Goal: Task Accomplishment & Management: Use online tool/utility

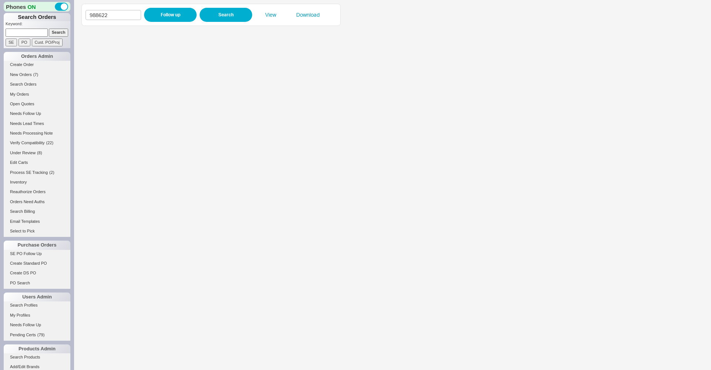
click at [123, 20] on div "988622 Follow up Search View Download" at bounding box center [211, 15] width 251 height 14
click at [124, 15] on input "988622" at bounding box center [114, 15] width 56 height 10
paste input "86"
type input "988686"
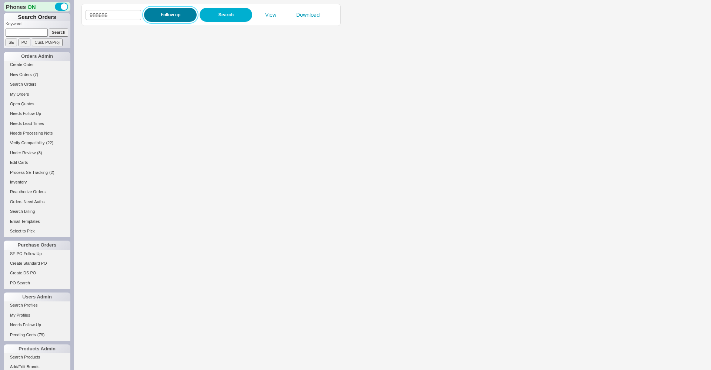
click at [158, 13] on button "Follow up" at bounding box center [170, 15] width 53 height 14
click at [113, 13] on input "988686" at bounding box center [114, 15] width 56 height 10
paste input "72"
type input "988726"
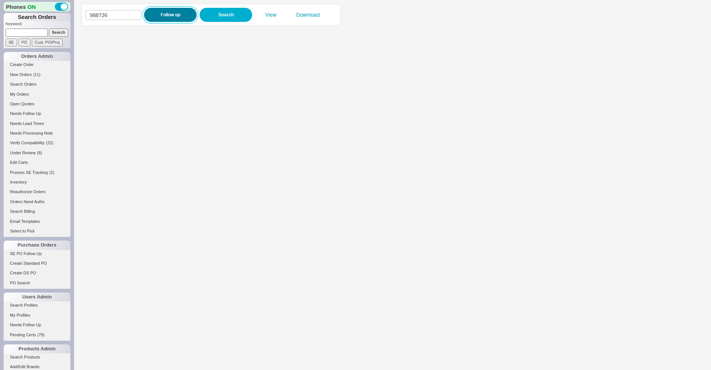
click at [161, 13] on button "Follow up" at bounding box center [170, 15] width 53 height 14
click at [161, 10] on button "Follow up" at bounding box center [170, 15] width 53 height 14
click at [103, 13] on input "988726" at bounding box center [114, 15] width 56 height 10
paste input "7420"
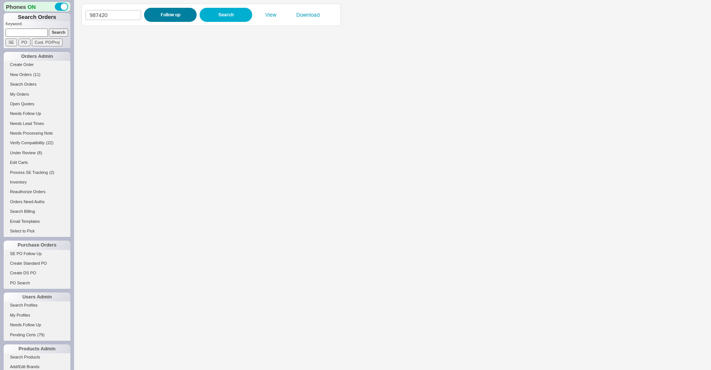
type input "987420"
click at [156, 16] on button "Follow up" at bounding box center [170, 15] width 53 height 14
click at [249, 147] on iframe at bounding box center [384, 200] width 607 height 340
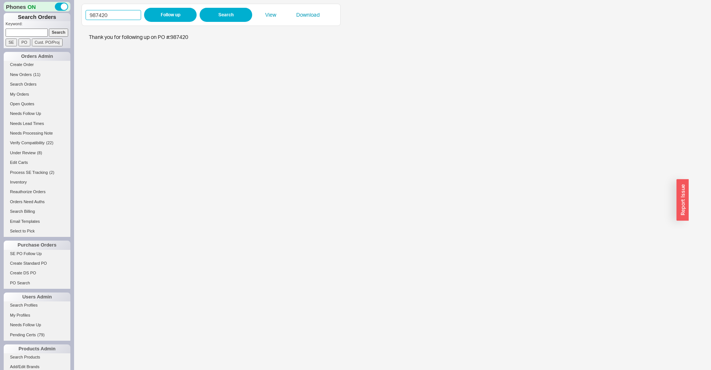
click at [103, 16] on input "987420" at bounding box center [114, 15] width 56 height 10
type input "987678"
click at [180, 13] on button "Follow up" at bounding box center [170, 15] width 53 height 14
click at [260, 139] on iframe at bounding box center [384, 200] width 607 height 340
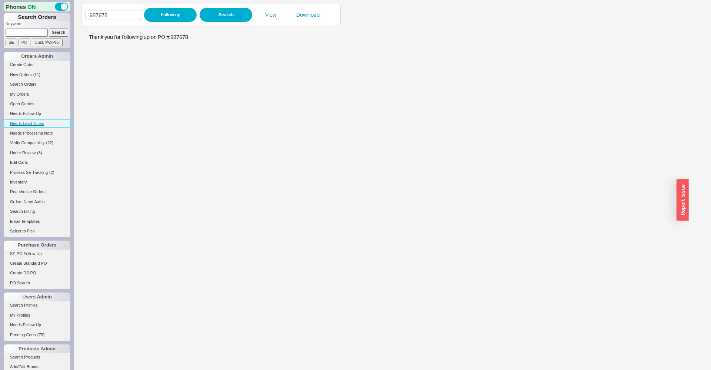
click at [29, 120] on link "Needs Lead Times" at bounding box center [37, 124] width 67 height 8
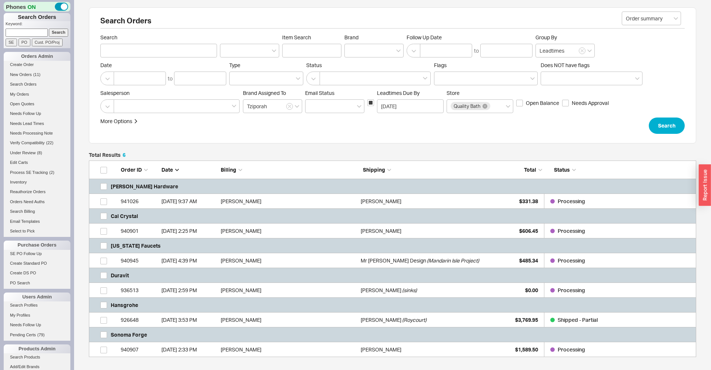
scroll to position [0, 0]
click at [20, 253] on link "SE PO Follow Up" at bounding box center [37, 254] width 67 height 8
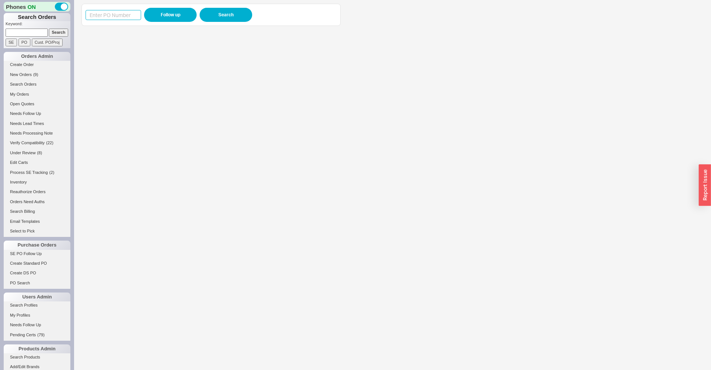
click at [126, 11] on input at bounding box center [114, 15] width 56 height 10
paste input "988442"
type input "988442"
click at [152, 13] on button "Follow up" at bounding box center [170, 15] width 53 height 14
click at [103, 13] on input "988442" at bounding box center [114, 15] width 56 height 10
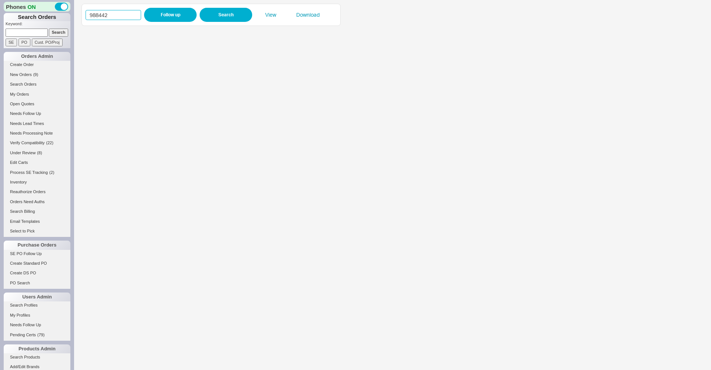
click at [104, 13] on input "988442" at bounding box center [114, 15] width 56 height 10
click at [101, 16] on input "988442" at bounding box center [114, 15] width 56 height 10
paste input "678"
type input "988678"
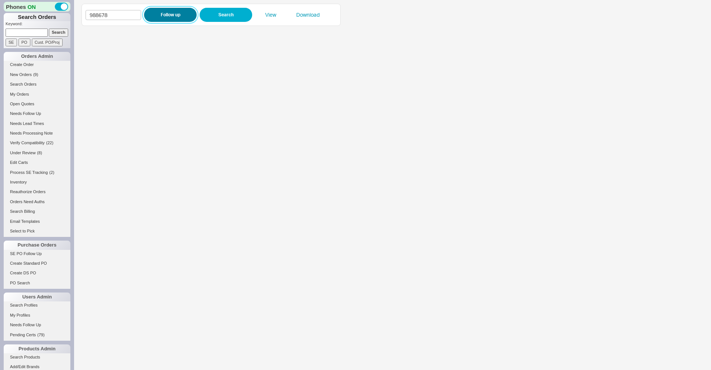
click at [186, 16] on button "Follow up" at bounding box center [170, 15] width 53 height 14
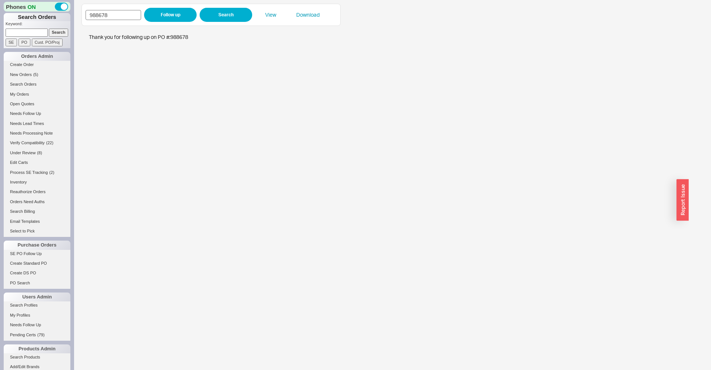
click at [121, 17] on input "988678" at bounding box center [114, 15] width 56 height 10
type input "988693"
click at [162, 15] on button "Follow up" at bounding box center [170, 15] width 53 height 14
click at [101, 16] on input "988693" at bounding box center [114, 15] width 56 height 10
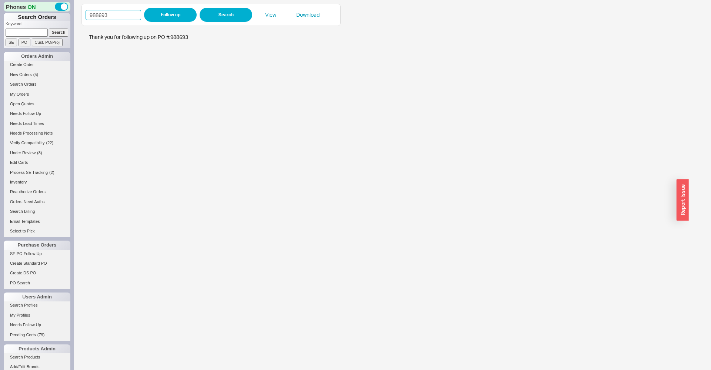
click at [101, 16] on input "988693" at bounding box center [114, 15] width 56 height 10
type input "988587"
click at [154, 18] on button "Follow up" at bounding box center [170, 15] width 53 height 14
click at [226, 188] on iframe at bounding box center [384, 200] width 607 height 340
click at [27, 360] on link "Search Products" at bounding box center [37, 357] width 67 height 8
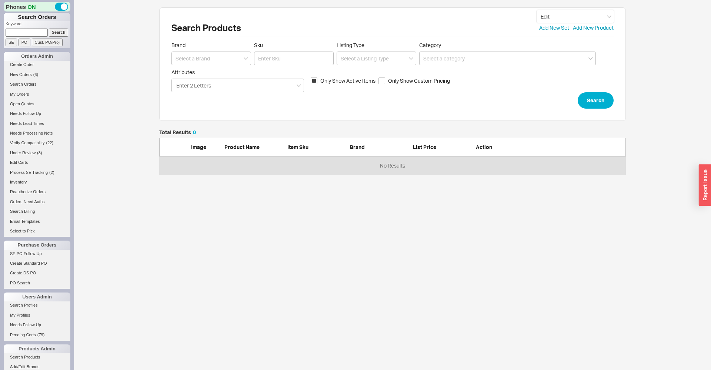
scroll to position [45, 467]
click at [277, 59] on input "Sku" at bounding box center [294, 58] width 80 height 14
paste input "MS400R2401X"
type input "MS400R2401X"
click at [616, 105] on div "Search Products Edit Add New Set Add New Product Brand Sku MS400R2401X Listing …" at bounding box center [392, 63] width 467 height 113
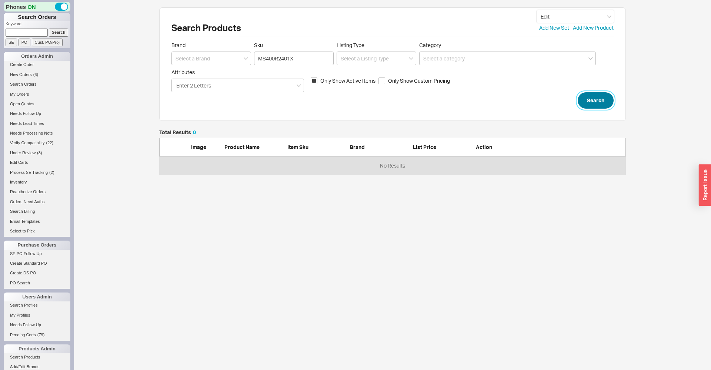
click at [601, 104] on button "Search" at bounding box center [596, 100] width 36 height 16
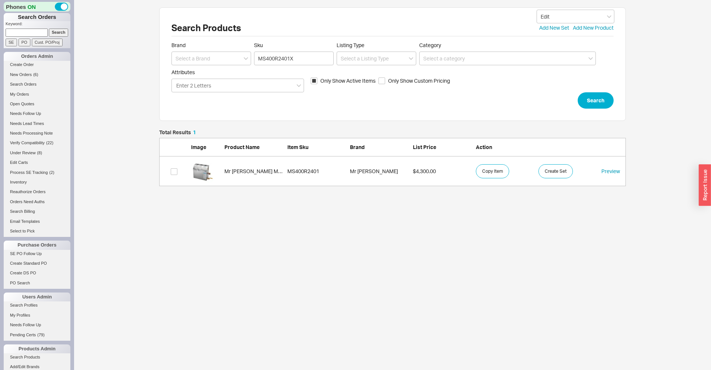
scroll to position [56, 467]
click at [277, 174] on div "Mr Steam MS400R2401" at bounding box center [253, 170] width 59 height 7
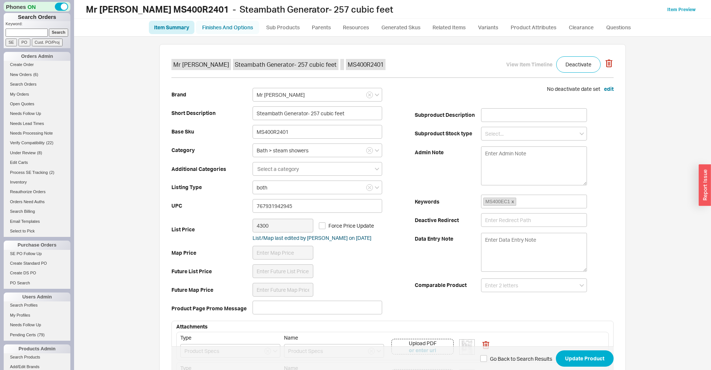
click at [210, 34] on link "Finishes And Options" at bounding box center [227, 27] width 63 height 13
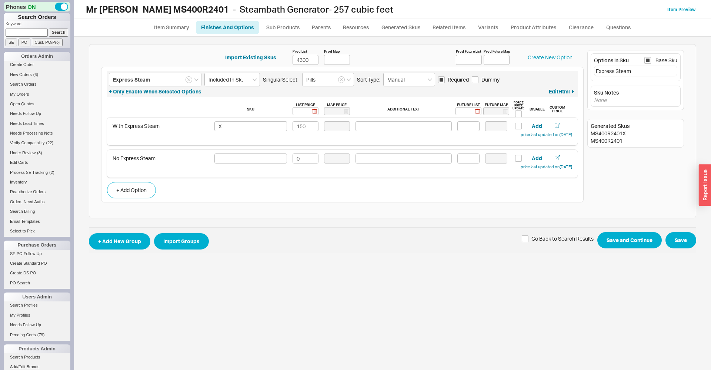
click at [142, 305] on div "Import Existing Skus Prod List 4300 Prod Map Prod Future List Prod Future Map C…" at bounding box center [392, 203] width 622 height 333
click at [182, 25] on link "Item Summary" at bounding box center [172, 27] width 46 height 13
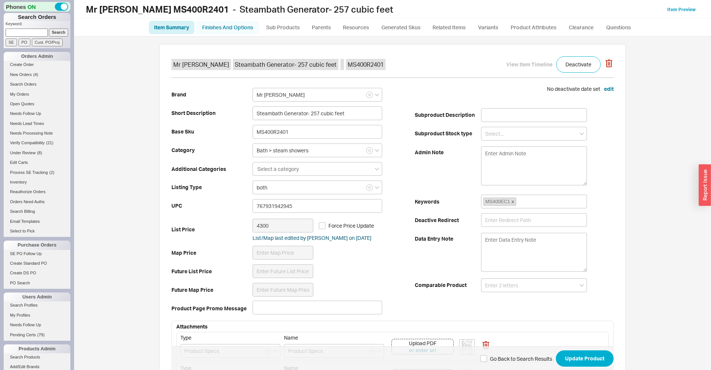
click at [229, 21] on link "Finishes And Options" at bounding box center [227, 27] width 63 height 13
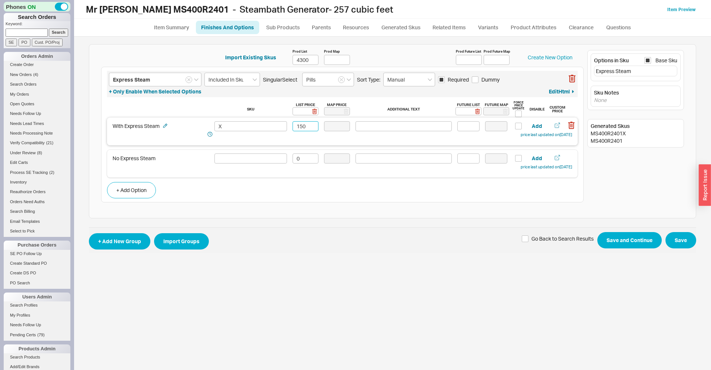
drag, startPoint x: 300, startPoint y: 126, endPoint x: 291, endPoint y: 126, distance: 8.9
click at [293, 126] on input "150" at bounding box center [306, 126] width 26 height 10
type input "500"
click at [676, 246] on button "Save" at bounding box center [681, 240] width 31 height 16
click at [680, 10] on link "Item Preview" at bounding box center [681, 10] width 28 height 6
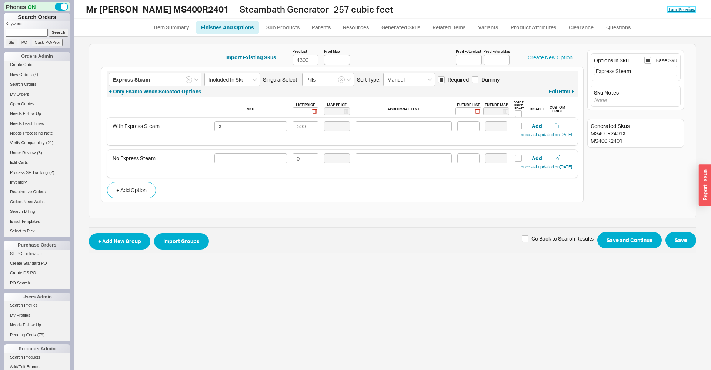
click at [674, 10] on link "Item Preview" at bounding box center [681, 10] width 28 height 6
click at [30, 355] on link "Search Products" at bounding box center [37, 357] width 67 height 8
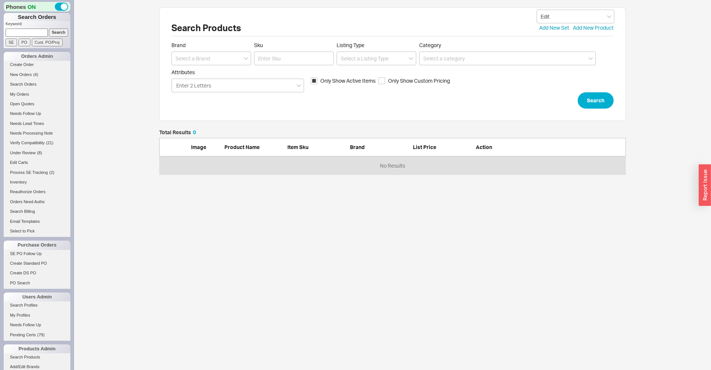
scroll to position [45, 467]
click at [207, 48] on span "Brand" at bounding box center [211, 45] width 80 height 7
click at [206, 56] on input at bounding box center [211, 58] width 80 height 14
click at [203, 75] on div "Mr Steam" at bounding box center [211, 73] width 79 height 13
type input "Mr Steam"
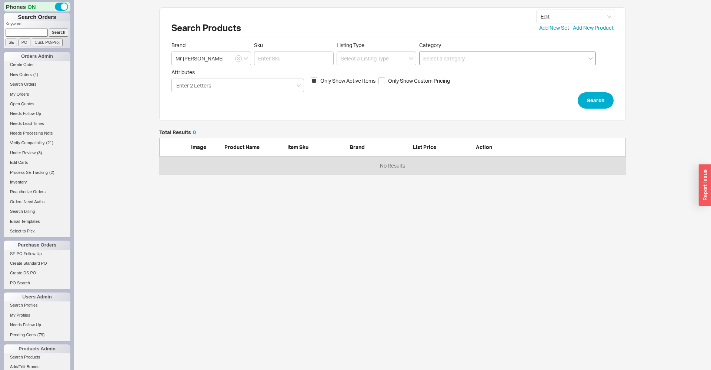
click at [471, 56] on input at bounding box center [507, 58] width 177 height 14
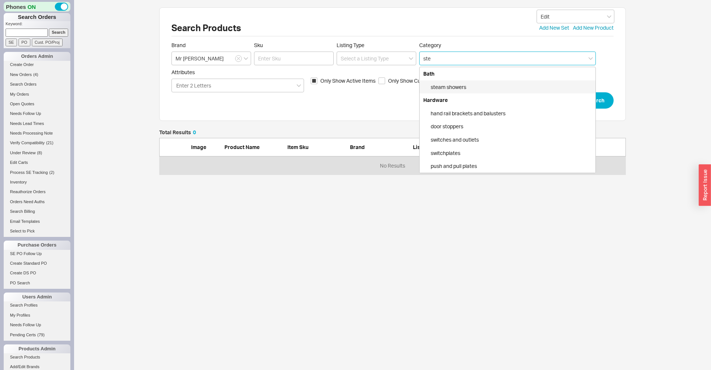
click at [461, 85] on div "steam showers" at bounding box center [508, 86] width 176 height 13
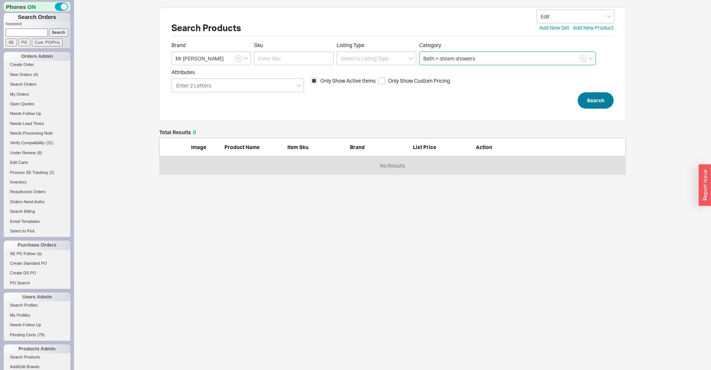
type input "Bath > steam showers"
click at [586, 94] on button "Search" at bounding box center [596, 100] width 36 height 16
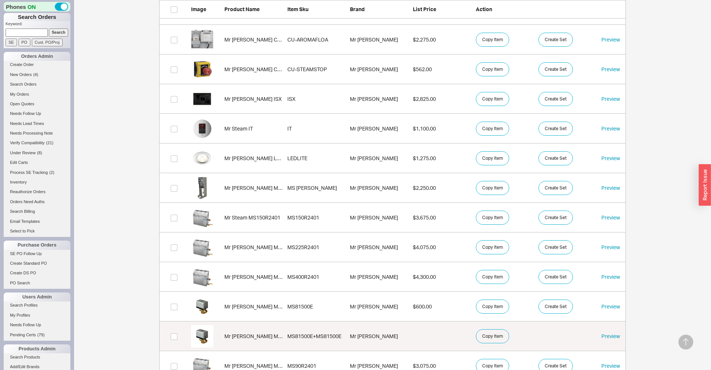
scroll to position [982, 0]
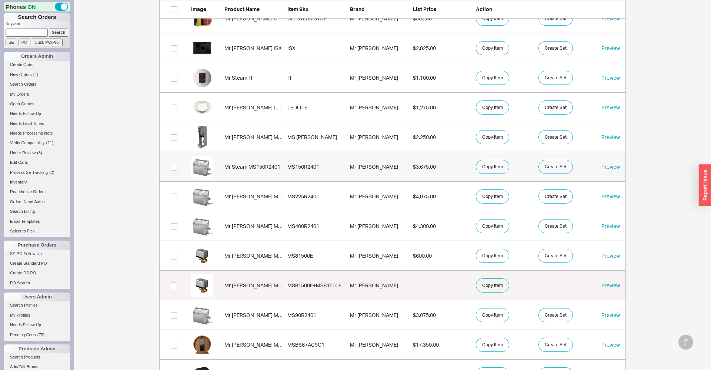
click at [260, 162] on link "Mr Steam MS150R2401 MS150R2401 Mr Steam $3,675.00 Copy Item Create Set Preview" at bounding box center [392, 167] width 467 height 30
click at [265, 197] on div "Mr Steam MS225R2401" at bounding box center [253, 196] width 59 height 7
click at [268, 221] on link "Mr Steam MS400R2401 MS400R2401 Mr Steam $4,300.00 Copy Item Create Set Preview" at bounding box center [392, 226] width 467 height 30
click at [266, 312] on div "Mr Steam MS90R2401" at bounding box center [253, 314] width 59 height 7
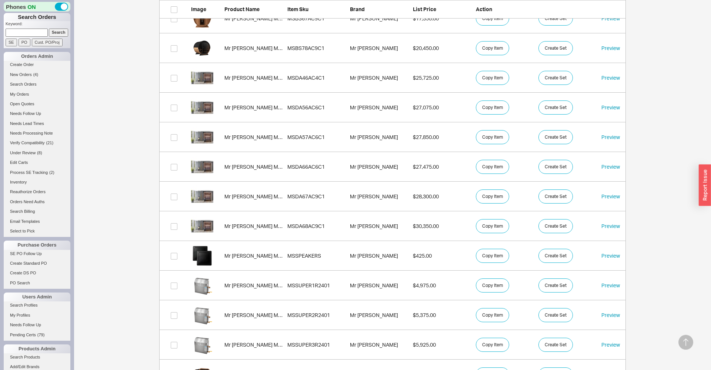
scroll to position [1310, 0]
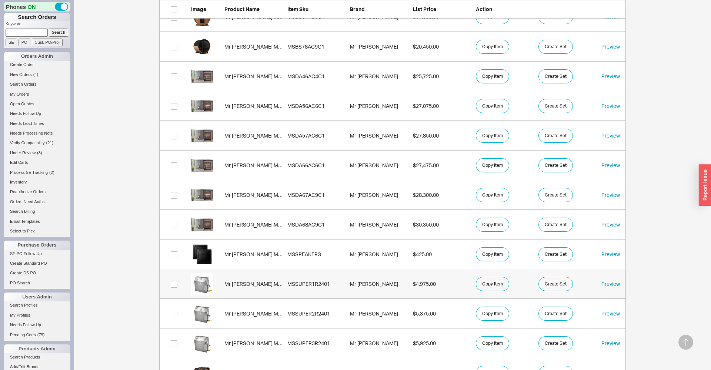
click at [255, 283] on div "Mr Steam MSSUPER1R2401" at bounding box center [253, 283] width 59 height 7
click at [259, 310] on div "Mr Steam MSSUPER2R2401" at bounding box center [253, 313] width 59 height 7
click at [280, 344] on div "Mr [PERSON_NAME] MSSUPER3R2401" at bounding box center [253, 342] width 59 height 7
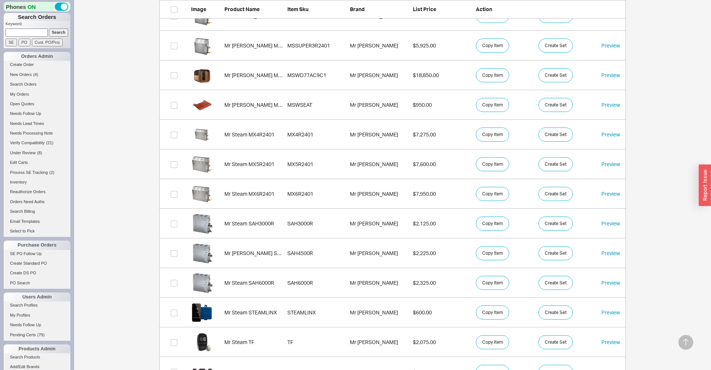
scroll to position [1637, 0]
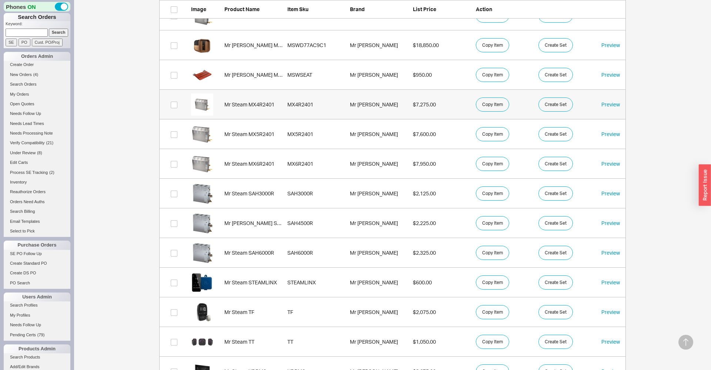
click at [268, 106] on div "Mr Steam MX4R2401" at bounding box center [253, 104] width 59 height 7
click at [267, 138] on link "Mr Steam MX5R2401 MX5R2401 Mr Steam $7,600.00 Copy Item Create Set Preview" at bounding box center [392, 134] width 467 height 30
click at [267, 168] on link "Mr Steam MX6R2401 MX6R2401 Mr Steam $7,950.00 Copy Item Create Set Preview" at bounding box center [392, 164] width 467 height 30
click at [20, 356] on link "Search Products" at bounding box center [37, 357] width 67 height 8
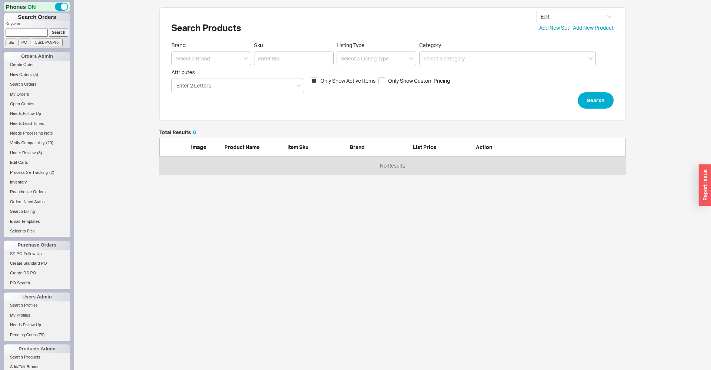
scroll to position [45, 467]
click at [22, 257] on link "SE PO Follow Up" at bounding box center [37, 254] width 67 height 8
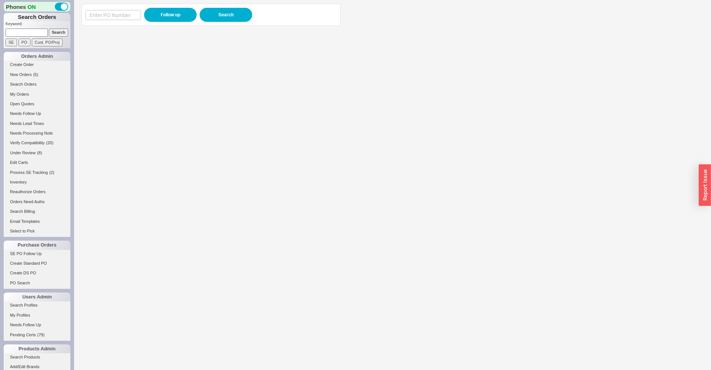
click at [111, 9] on div "Follow up Search" at bounding box center [211, 15] width 251 height 14
click at [166, 7] on div "Follow up Search" at bounding box center [210, 15] width 259 height 22
click at [113, 14] on input at bounding box center [114, 15] width 56 height 10
paste input "988712"
type input "988712"
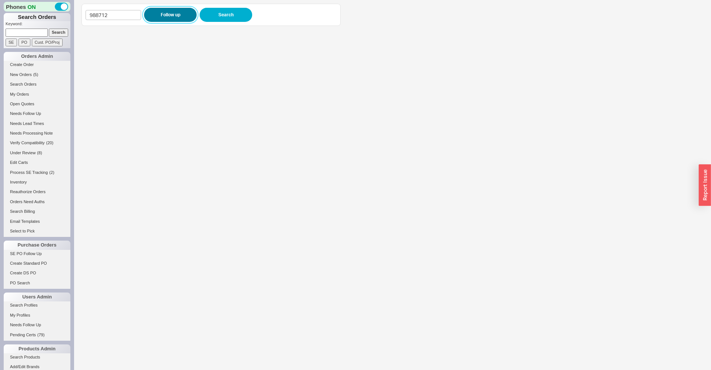
click at [159, 11] on button "Follow up" at bounding box center [170, 15] width 53 height 14
click at [107, 17] on input "988712" at bounding box center [114, 15] width 56 height 10
paste input "4710"
type input "984710"
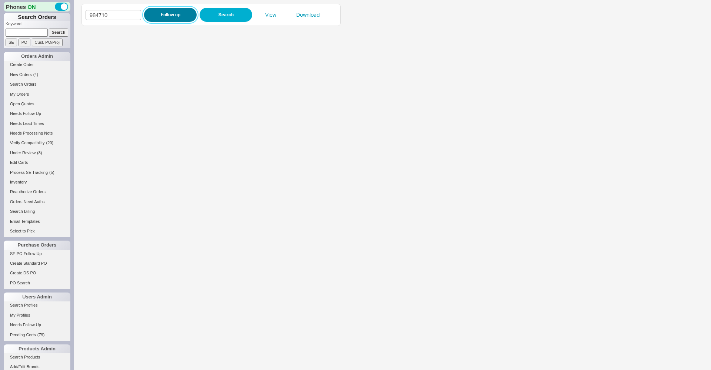
click at [174, 12] on button "Follow up" at bounding box center [170, 15] width 53 height 14
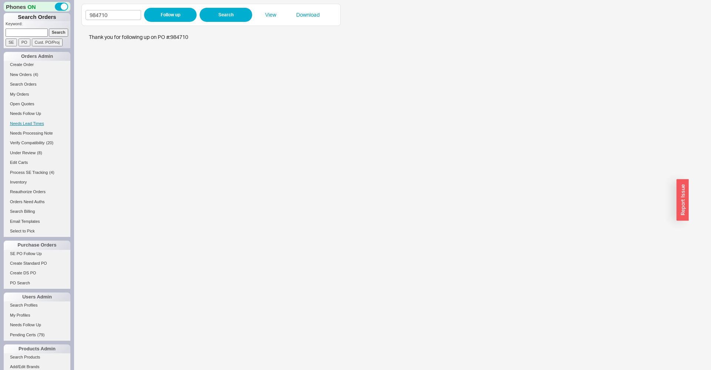
click at [19, 126] on link "Needs Lead Times" at bounding box center [37, 124] width 67 height 8
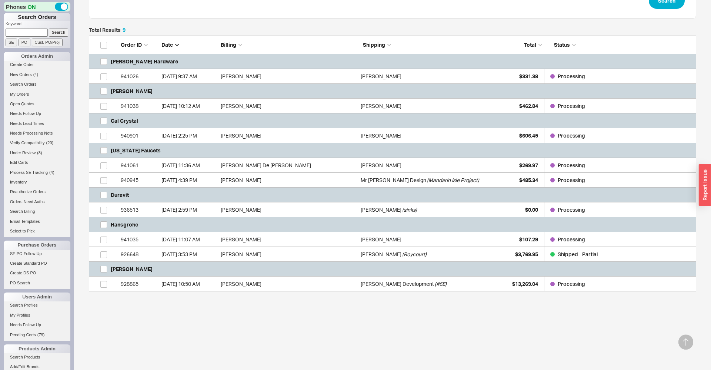
scroll to position [132, 0]
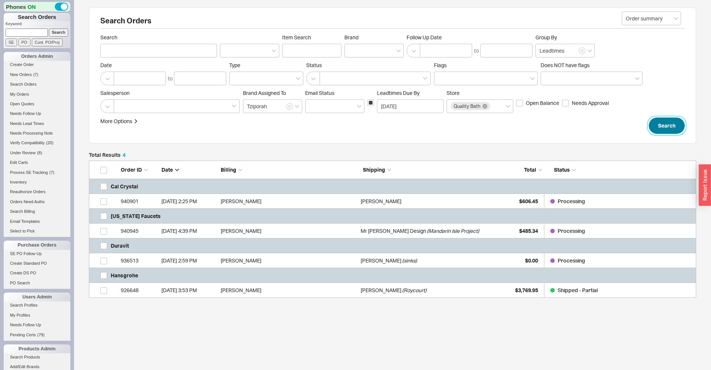
click at [675, 121] on button "Search" at bounding box center [667, 125] width 36 height 16
click at [36, 31] on input at bounding box center [27, 33] width 42 height 8
type input "941069"
click at [49, 29] on input "Search" at bounding box center [59, 33] width 20 height 8
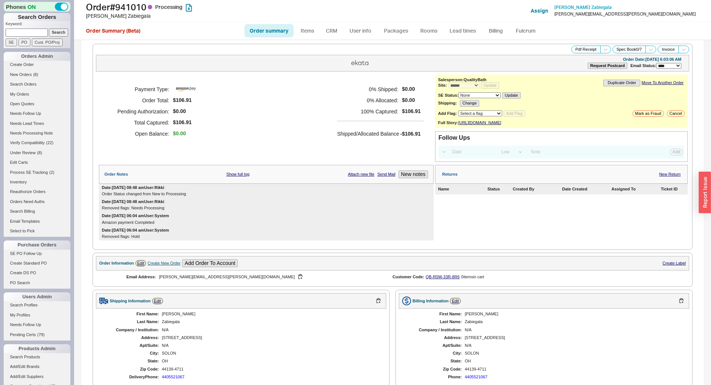
select select "*"
select select "LOW"
select select "3"
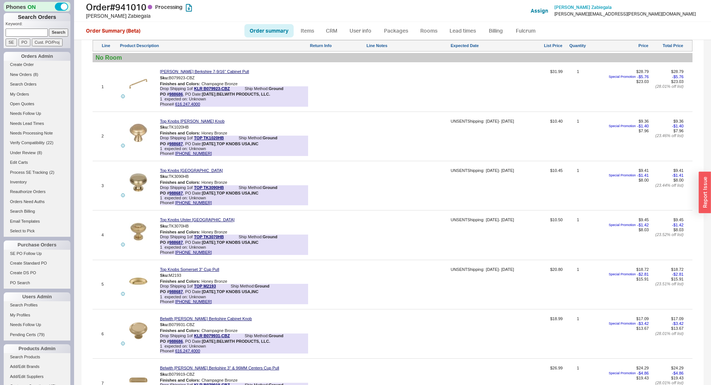
scroll to position [491, 0]
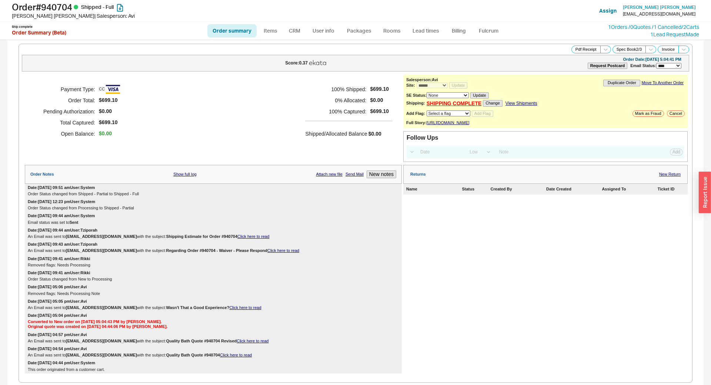
select select "*"
select select "LOW"
select select "3"
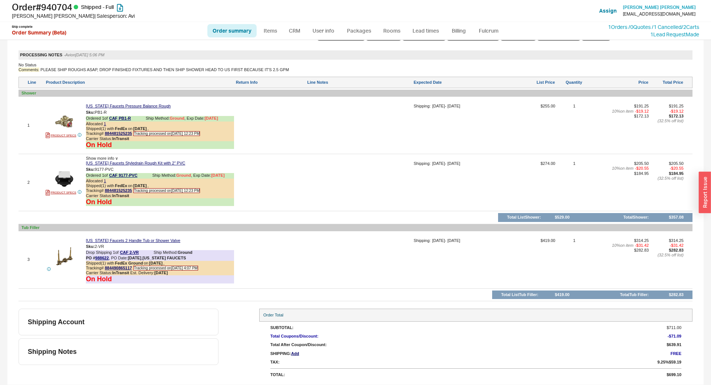
scroll to position [497, 0]
drag, startPoint x: 82, startPoint y: 106, endPoint x: 217, endPoint y: 271, distance: 213.5
click at [217, 269] on div "Edit Order Select an option Sort by Brand Sort by Room Save Sort Edit processin…" at bounding box center [356, 166] width 674 height 270
click at [217, 310] on div "Shipping Account" at bounding box center [119, 322] width 200 height 27
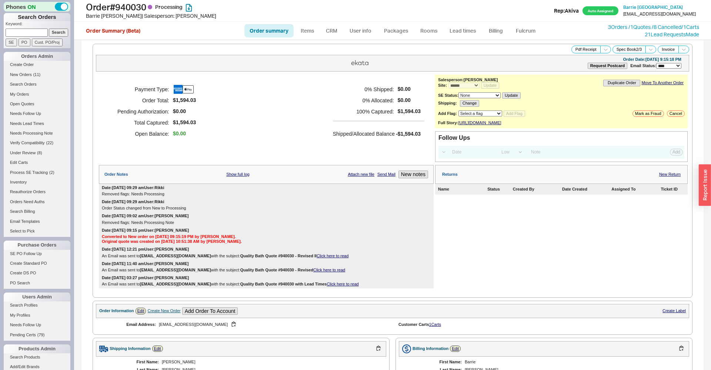
select select "*"
select select "LOW"
select select "3"
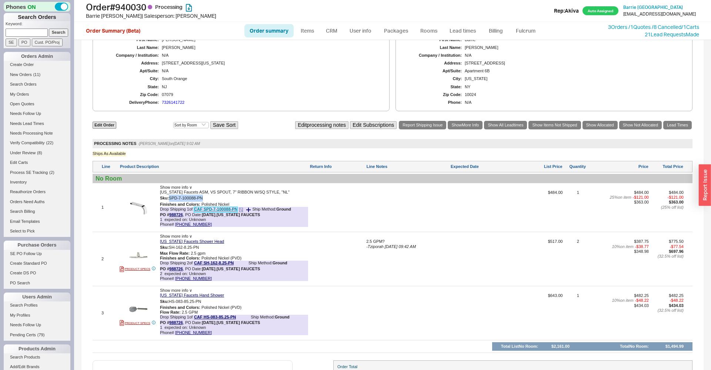
click at [204, 212] on link "CAF SPD-7-100088-PN" at bounding box center [215, 210] width 43 height 6
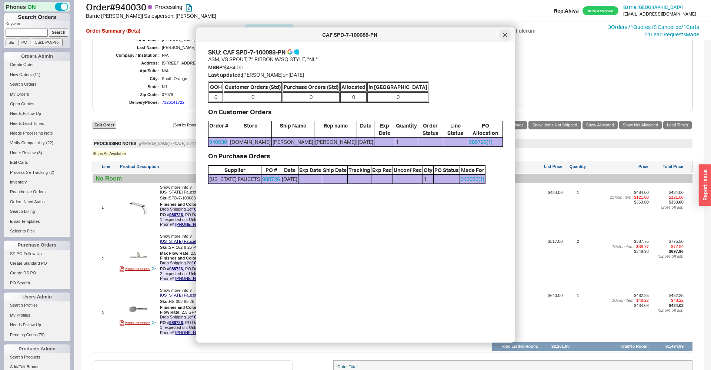
click at [506, 34] on icon at bounding box center [505, 35] width 4 height 4
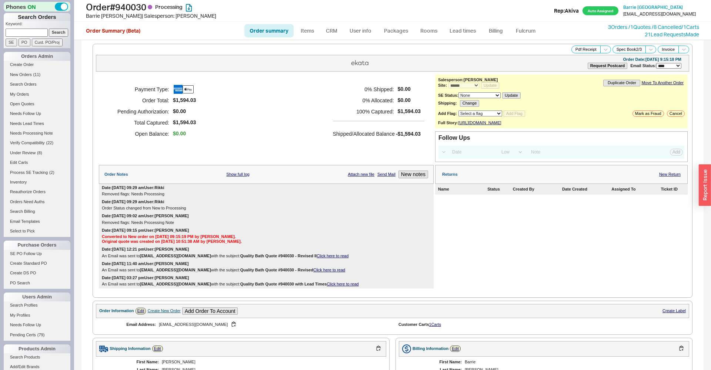
scroll to position [327, 0]
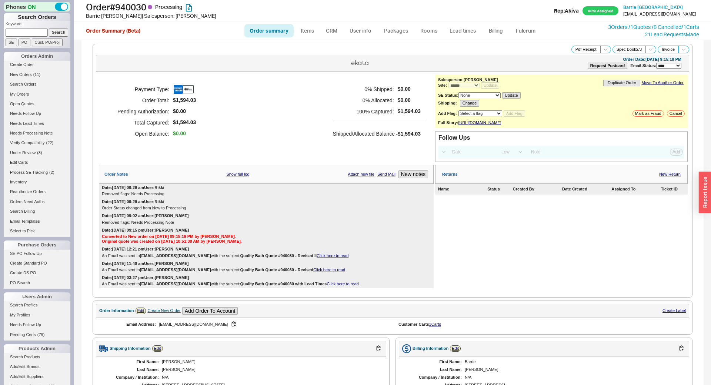
select select "*"
select select "LOW"
select select "3"
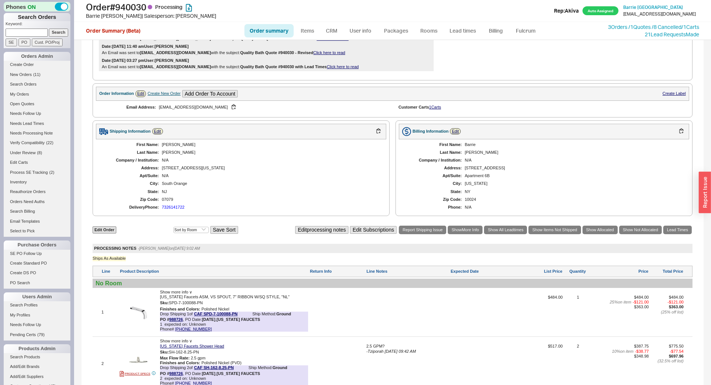
scroll to position [379, 0]
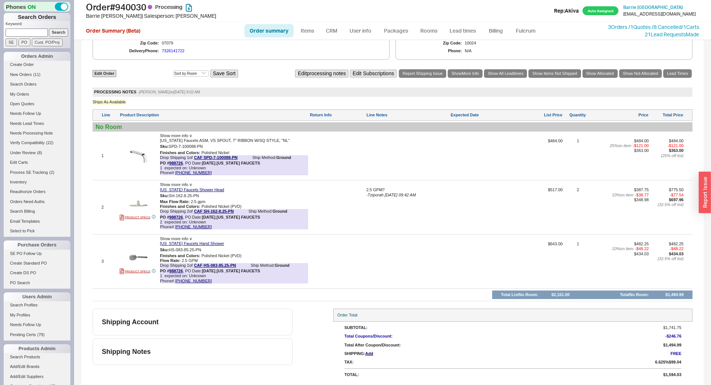
click at [439, 236] on div "Edit Order Select an option Sort by Brand Sort by Room Save Sort Edit processin…" at bounding box center [393, 185] width 600 height 233
click at [683, 72] on link "Lead Times" at bounding box center [677, 73] width 29 height 9
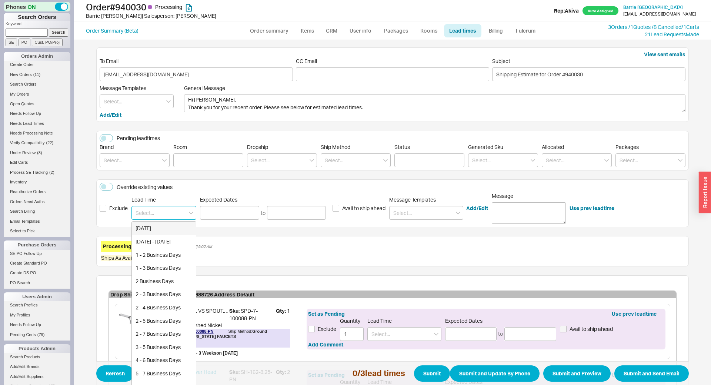
click at [149, 207] on input at bounding box center [163, 213] width 65 height 14
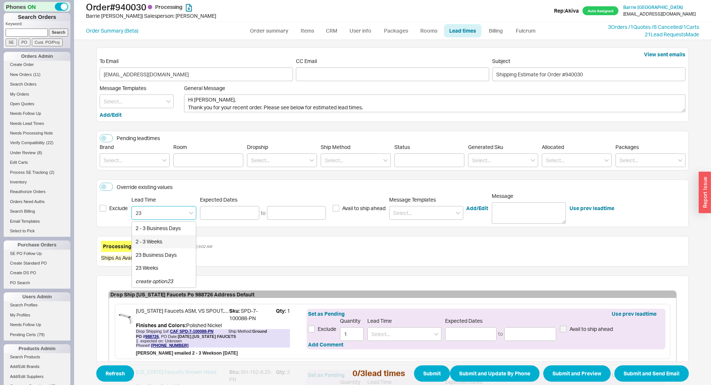
click at [162, 239] on div "2 - 3 Weeks" at bounding box center [164, 241] width 64 height 13
type input "2 - 3 Weeks"
type input "10/03/2025"
type input "10/10/2025"
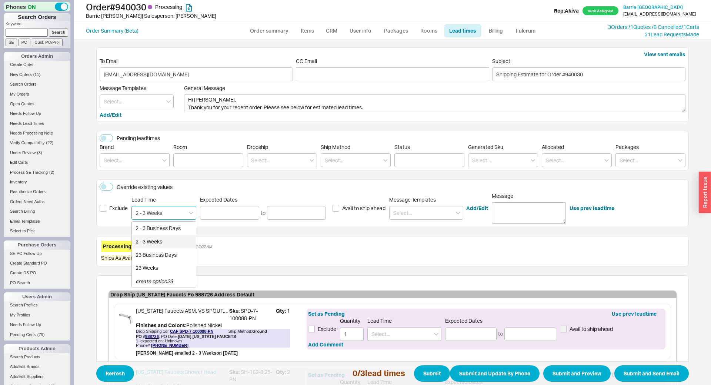
type input "2 - 3 Weeks"
type input "10/03/2025"
type input "10/10/2025"
type input "2 - 3 Weeks"
type input "10/03/2025"
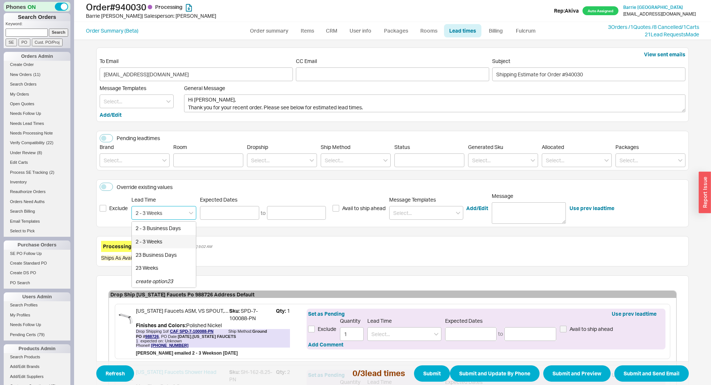
type input "10/10/2025"
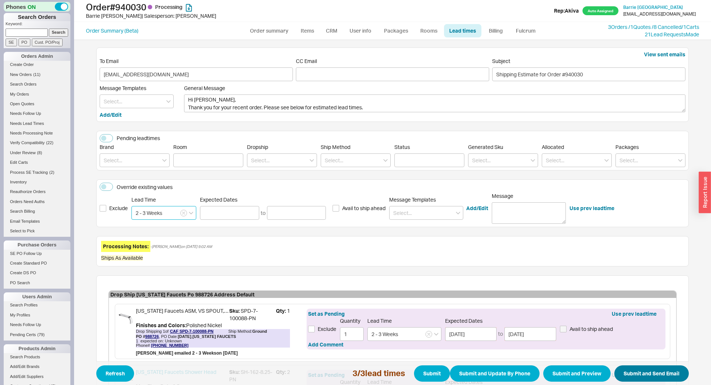
type input "2 - 3 Weeks"
click at [665, 377] on button "Submit and Send Email" at bounding box center [651, 373] width 74 height 16
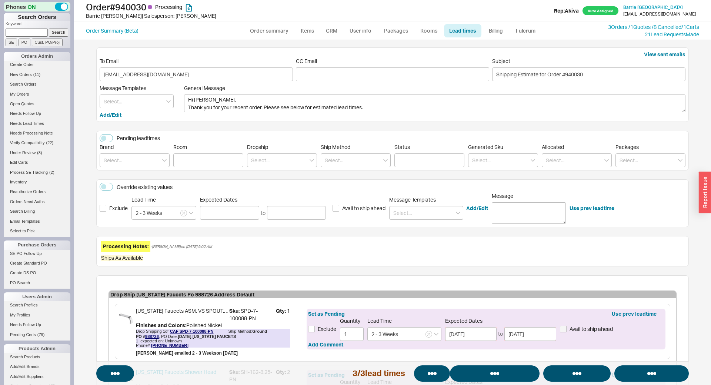
select select "*"
select select "LOW"
select select "3"
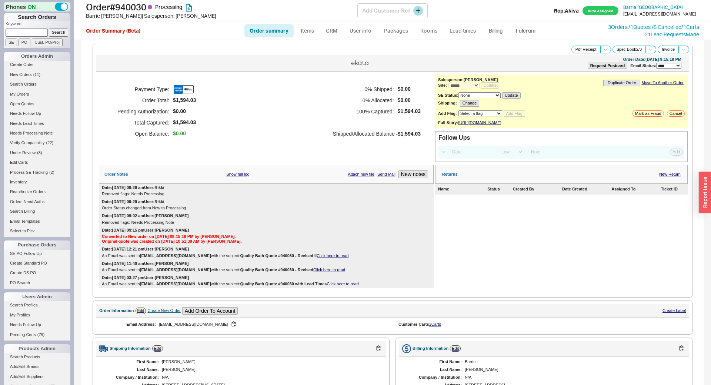
select select "*"
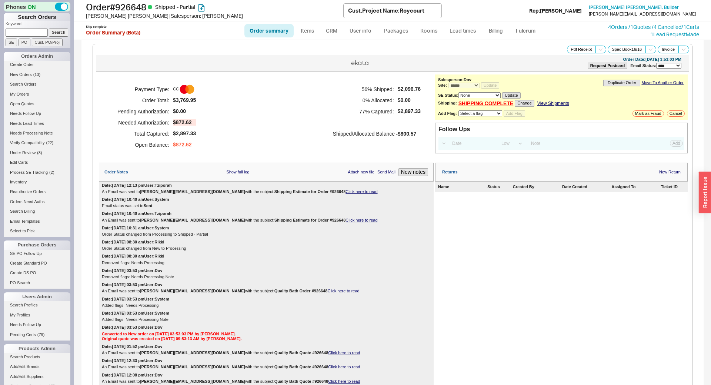
select select "*"
select select "LOW"
select select "3"
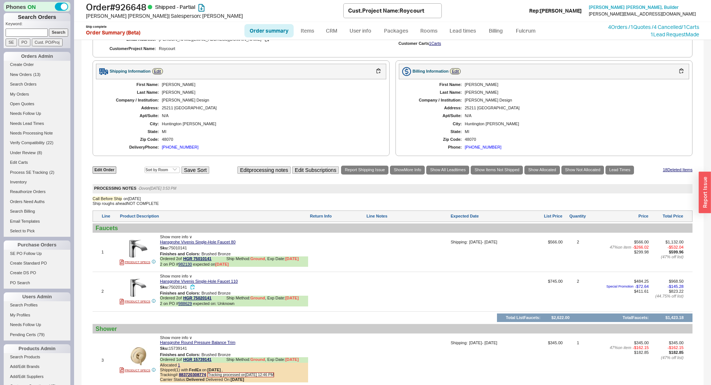
click at [194, 288] on button "button" at bounding box center [192, 287] width 9 height 7
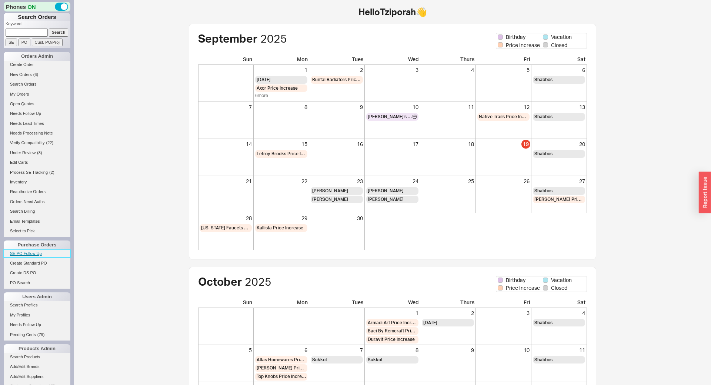
click at [28, 252] on link "SE PO Follow Up" at bounding box center [37, 254] width 67 height 8
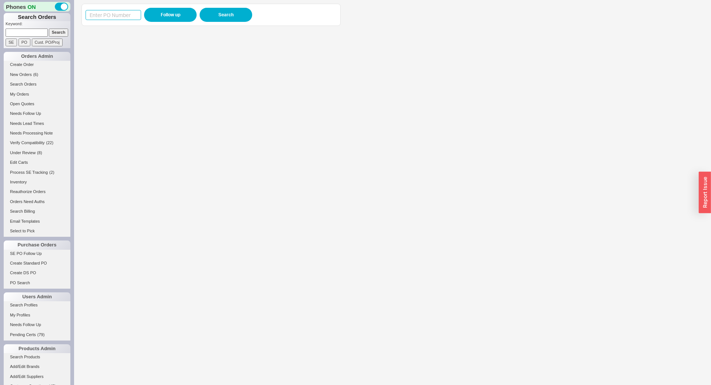
click at [94, 14] on input at bounding box center [114, 15] width 56 height 10
paste input "988716"
type input "988716"
click at [153, 20] on button "Follow up" at bounding box center [170, 15] width 53 height 14
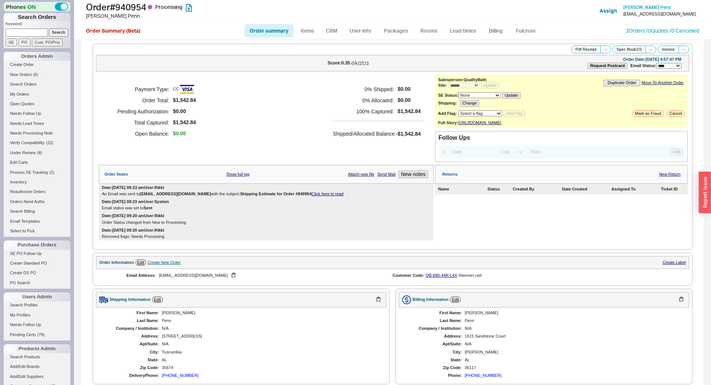
select select "*"
select select "LOW"
select select "3"
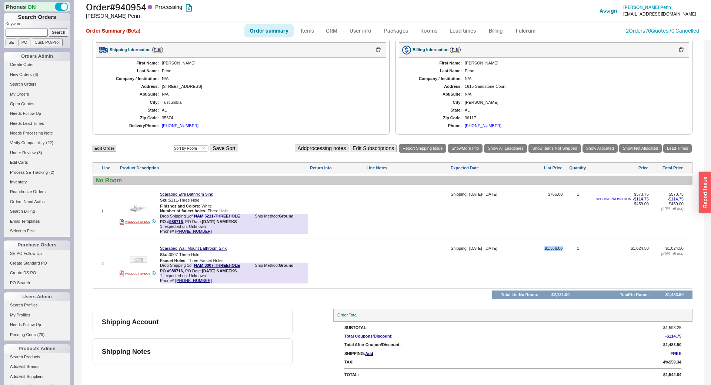
drag, startPoint x: 566, startPoint y: 250, endPoint x: 533, endPoint y: 245, distance: 32.5
click at [533, 246] on div "2 PRODUCT SPECS Scarabeo Wall Mount Bathroom Sink Sku: 3007-Three Hole Faucet H…" at bounding box center [393, 263] width 600 height 45
drag, startPoint x: 562, startPoint y: 196, endPoint x: 544, endPoint y: 197, distance: 17.9
click at [544, 197] on div "1 PRODUCT SPECS Scarabeo Etra Bathrrom Sink Sku: 5211-Three Hole Finishes and C…" at bounding box center [393, 212] width 600 height 50
click at [214, 216] on link "NAM 5211-THREEHOLE" at bounding box center [217, 217] width 46 height 6
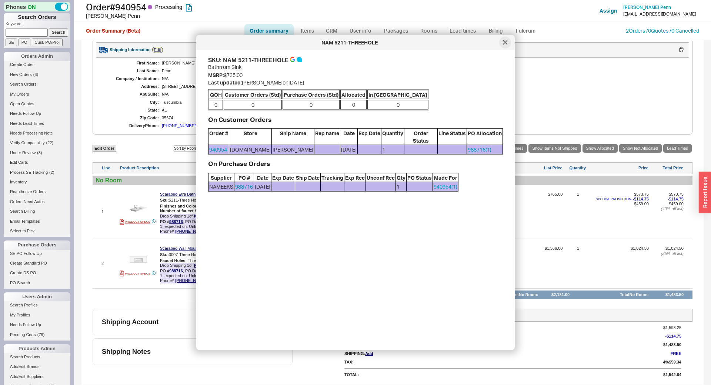
click at [508, 43] on div at bounding box center [505, 43] width 12 height 12
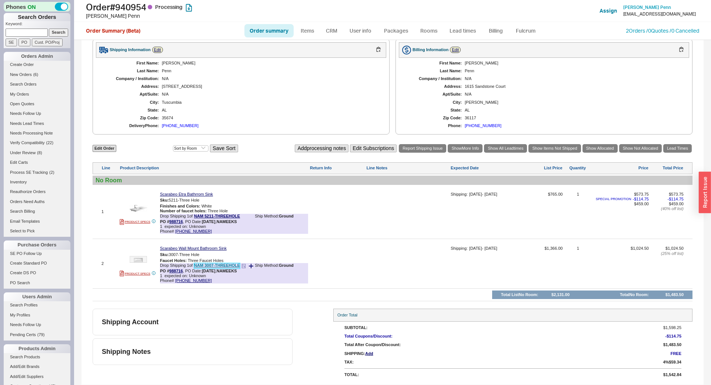
click at [209, 266] on link "NAM 3007-THREEHOLE" at bounding box center [217, 266] width 46 height 6
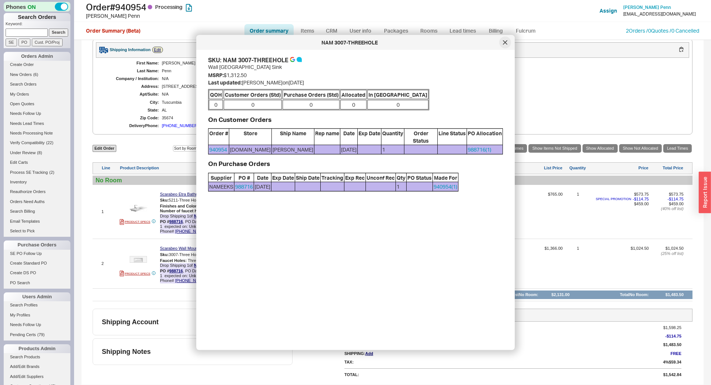
click at [501, 44] on div at bounding box center [505, 43] width 12 height 12
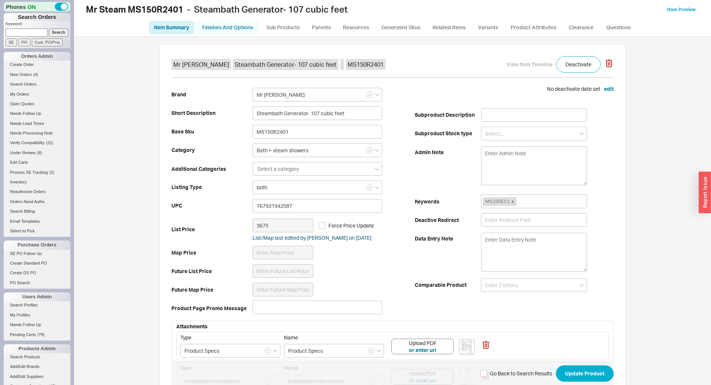
click at [223, 28] on link "Finishes And Options" at bounding box center [227, 27] width 63 height 13
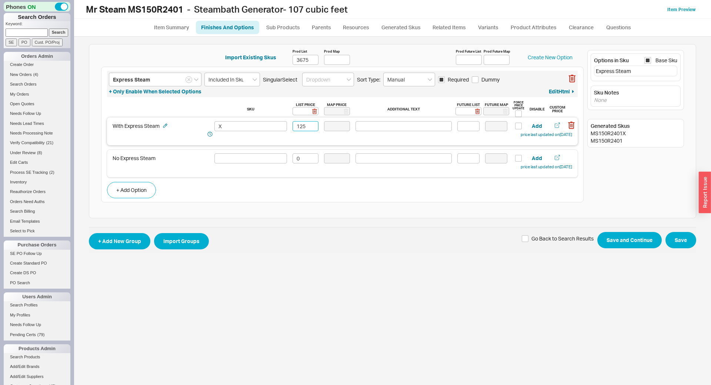
drag, startPoint x: 310, startPoint y: 126, endPoint x: 273, endPoint y: 126, distance: 36.3
click at [293, 126] on input "125" at bounding box center [306, 126] width 26 height 10
type input "500"
click at [597, 232] on button "Save and Continue" at bounding box center [629, 240] width 64 height 16
click at [297, 125] on input "300" at bounding box center [306, 126] width 26 height 10
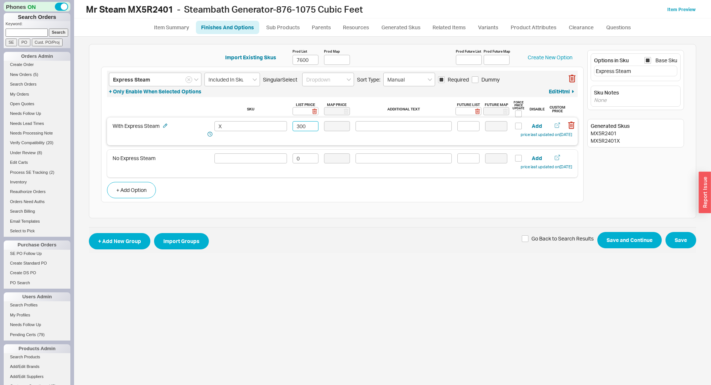
click at [297, 125] on input "300" at bounding box center [306, 126] width 26 height 10
paste input "5"
type input "500"
click at [683, 237] on button "Save" at bounding box center [681, 240] width 31 height 16
drag, startPoint x: 301, startPoint y: 126, endPoint x: 279, endPoint y: 125, distance: 22.2
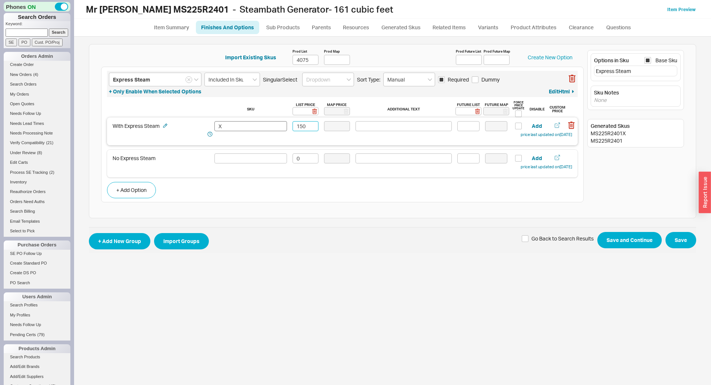
click at [279, 125] on div "With Express Steam X 150 Add price last updated on [DATE]" at bounding box center [343, 129] width 460 height 17
drag, startPoint x: 309, startPoint y: 127, endPoint x: 276, endPoint y: 127, distance: 33.0
click at [293, 127] on input "150" at bounding box center [306, 126] width 26 height 10
click at [312, 127] on input "500" at bounding box center [306, 126] width 26 height 10
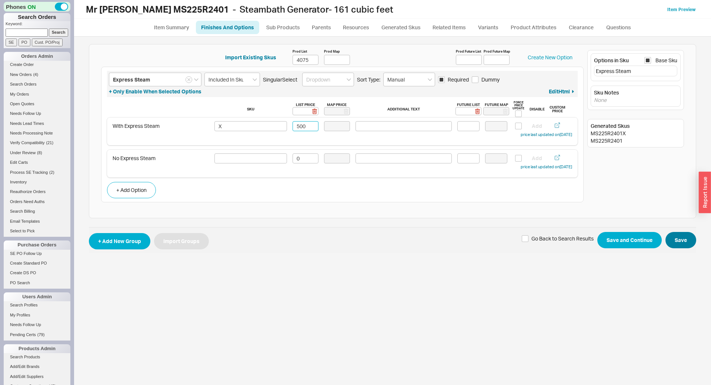
type input "500"
click at [684, 241] on button "Save" at bounding box center [681, 240] width 31 height 16
click at [301, 124] on input "100" at bounding box center [306, 126] width 26 height 10
paste input "5"
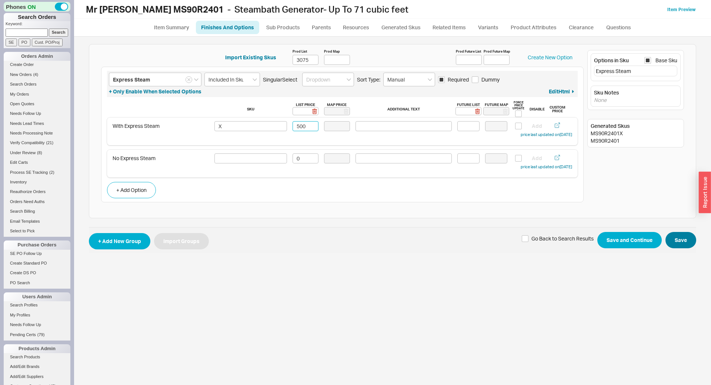
type input "500"
click at [669, 236] on button "Save" at bounding box center [681, 240] width 31 height 16
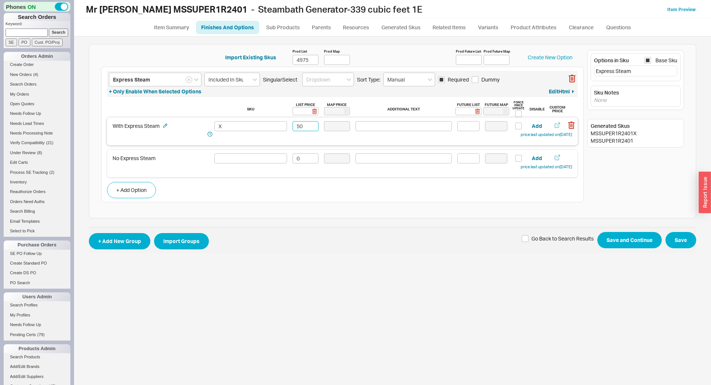
click at [300, 127] on input "50" at bounding box center [306, 126] width 26 height 10
paste input "0"
type input "500"
click at [684, 238] on button "Save" at bounding box center [681, 240] width 31 height 16
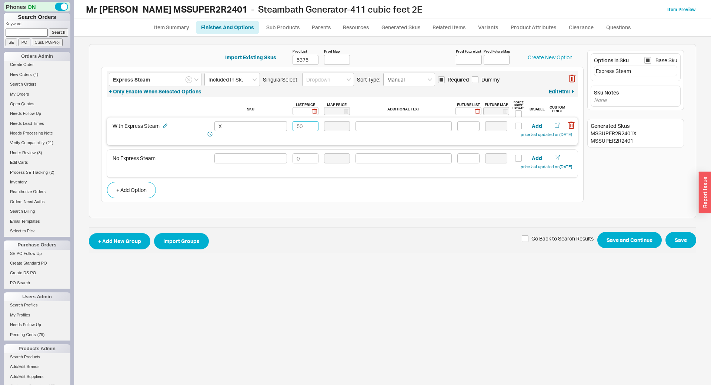
click at [303, 124] on input "50" at bounding box center [306, 126] width 26 height 10
paste input "0"
type input "500"
click at [682, 235] on button "Save" at bounding box center [681, 240] width 31 height 16
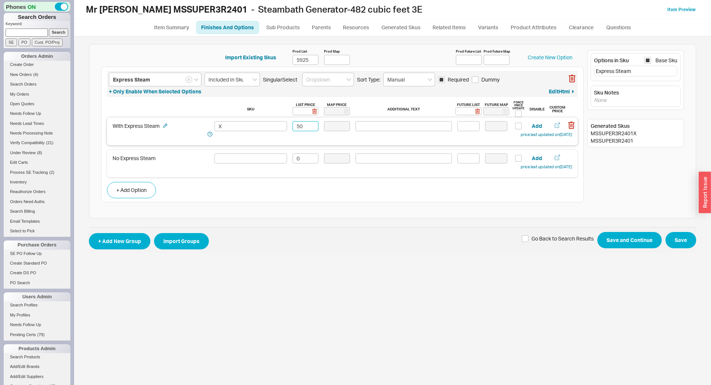
click at [309, 127] on input "50" at bounding box center [306, 126] width 26 height 10
paste input "0"
type input "500"
click at [683, 242] on button "Save" at bounding box center [681, 240] width 31 height 16
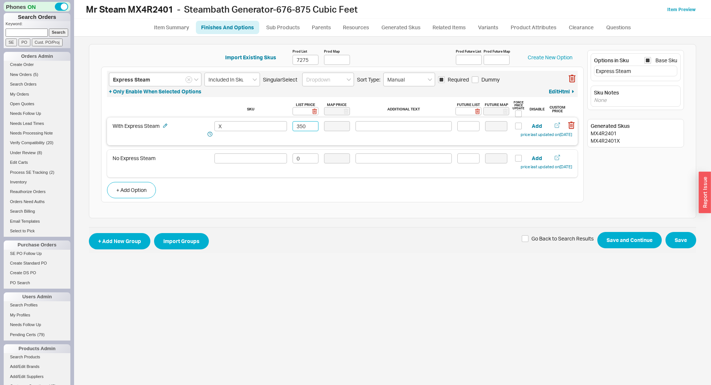
click at [309, 127] on input "350" at bounding box center [306, 126] width 26 height 10
paste input "50"
type input "500"
click at [673, 237] on button "Save" at bounding box center [681, 240] width 31 height 16
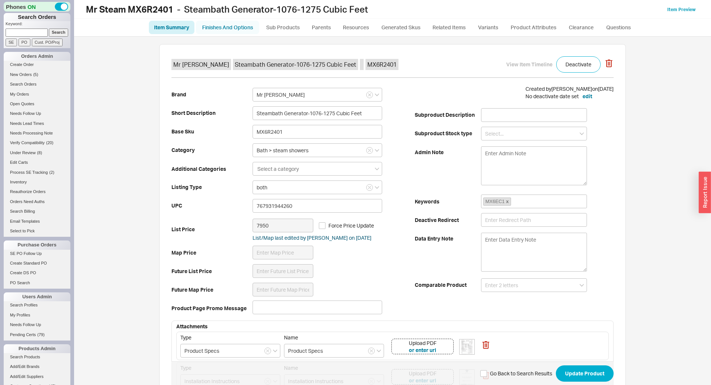
click at [214, 33] on link "Finishes And Options" at bounding box center [227, 27] width 63 height 13
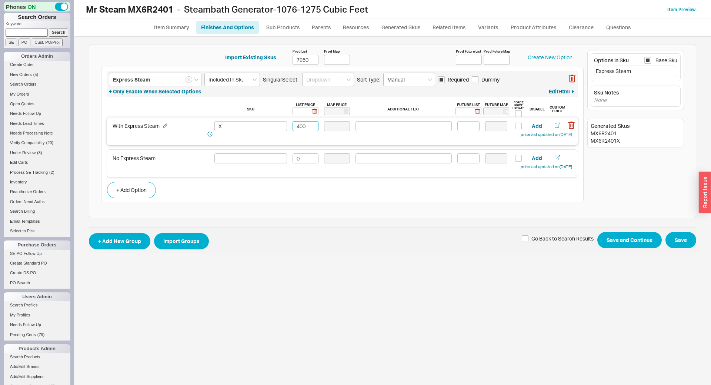
click at [309, 125] on input "400" at bounding box center [306, 126] width 26 height 10
paste input "5"
type input "500"
click at [685, 239] on button "Save" at bounding box center [681, 240] width 31 height 16
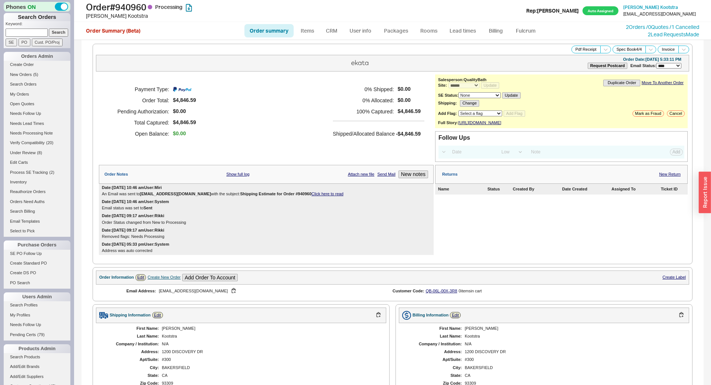
select select "*"
select select "LOW"
select select "3"
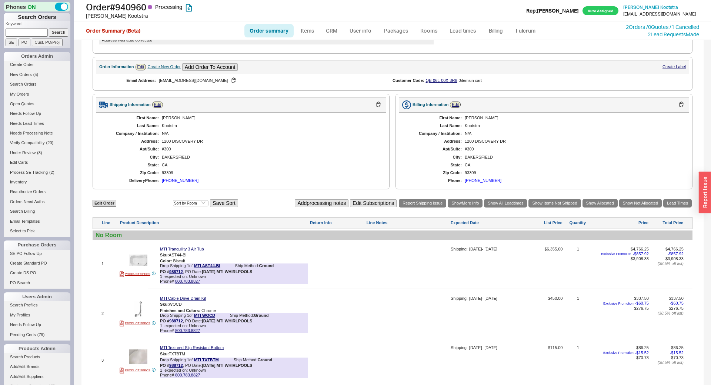
scroll to position [369, 0]
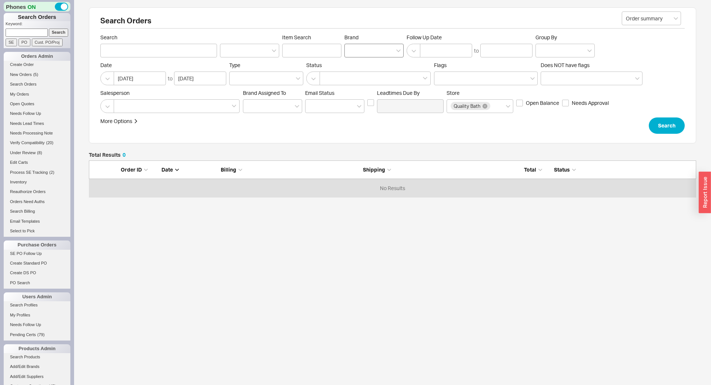
scroll to position [37, 607]
click at [365, 52] on div at bounding box center [373, 51] width 59 height 14
click at [354, 52] on input "Brand" at bounding box center [351, 50] width 5 height 9
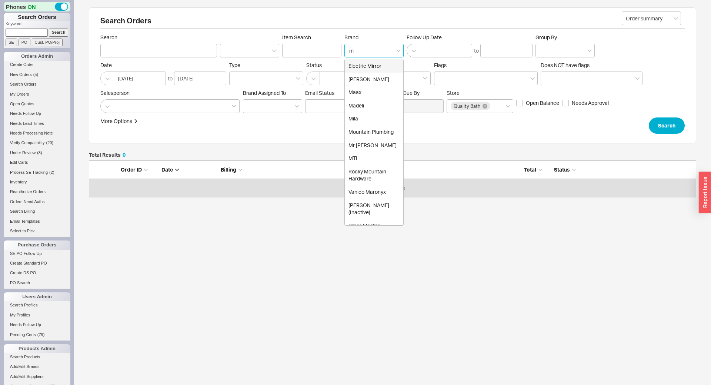
type input "mt"
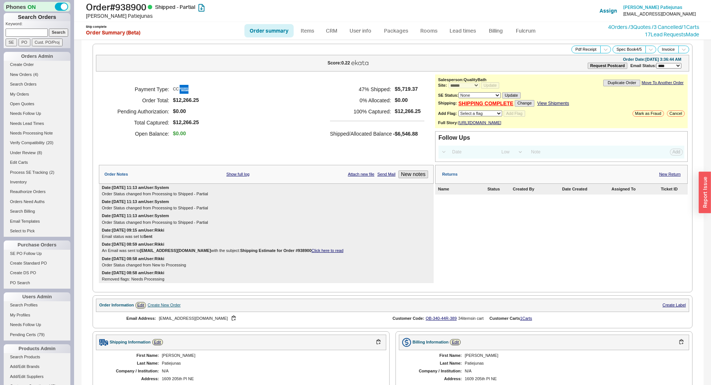
select select "*"
select select "LOW"
select select "3"
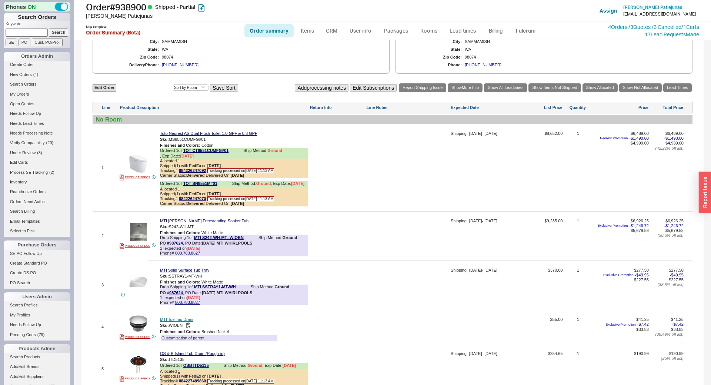
scroll to position [477, 0]
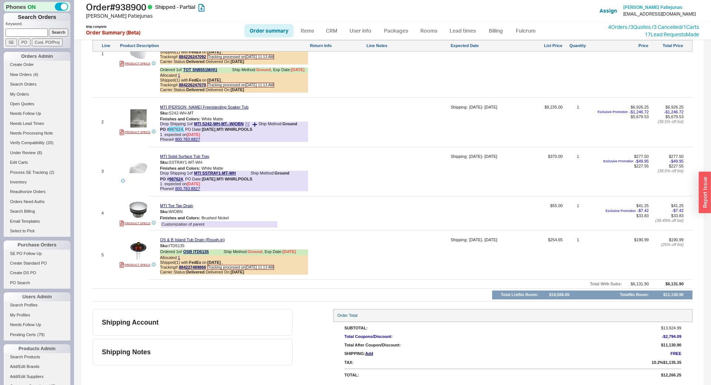
click at [175, 127] on link "987624" at bounding box center [176, 129] width 14 height 4
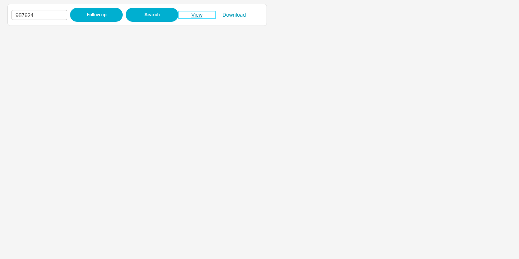
click at [198, 15] on link "View" at bounding box center [196, 14] width 37 height 7
click at [198, 16] on link "View" at bounding box center [196, 14] width 37 height 7
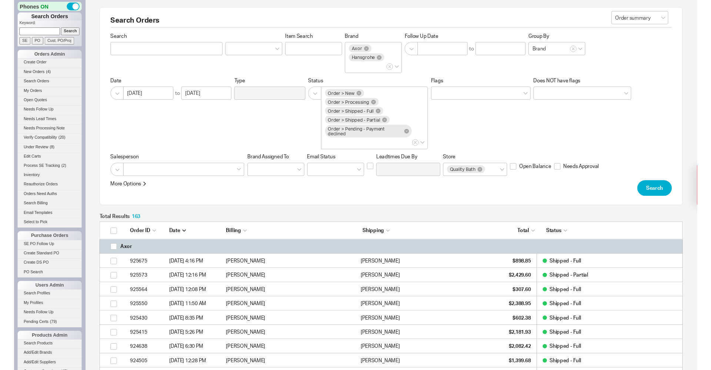
scroll to position [2463, 607]
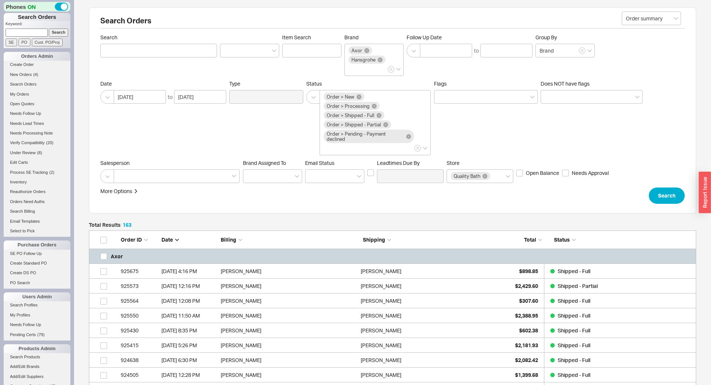
click at [181, 153] on div "Date 06/15/2025 to 07/01/2025 Type Status Order > New Order > Processing Order …" at bounding box center [392, 117] width 584 height 75
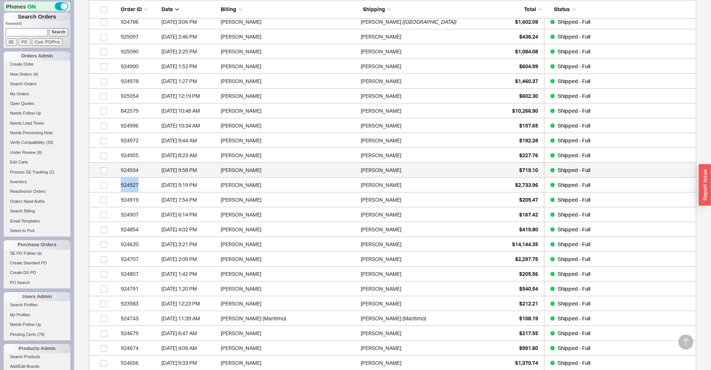
scroll to position [1138, 0]
click at [136, 169] on html "Phones ON Search Orders Keyword: Search SE PO Cust. PO/Proj Orders Admin Create…" at bounding box center [355, 251] width 711 height 2779
click at [131, 170] on div "924934" at bounding box center [139, 170] width 37 height 15
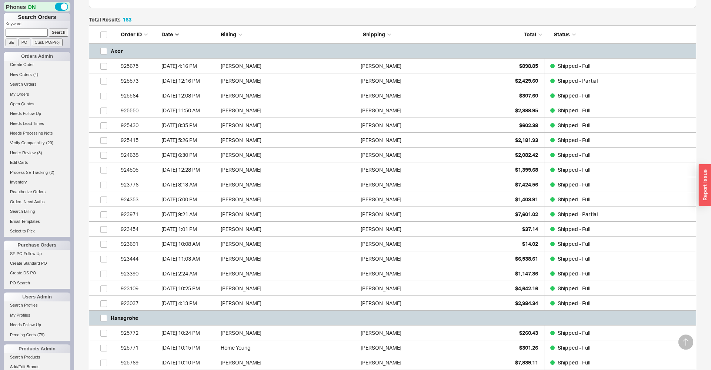
scroll to position [156, 0]
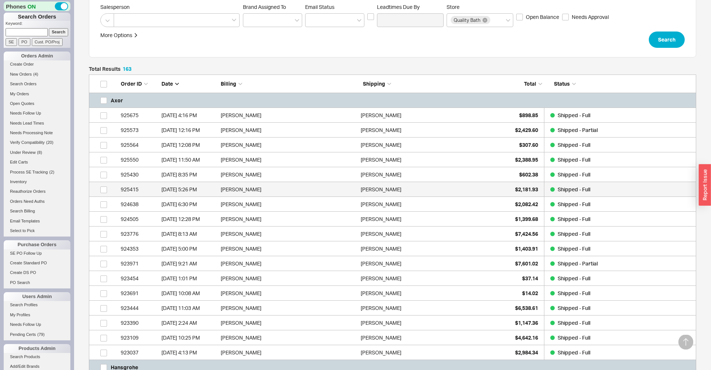
click at [169, 190] on div "6/29/25 5:26 PM" at bounding box center [189, 189] width 56 height 15
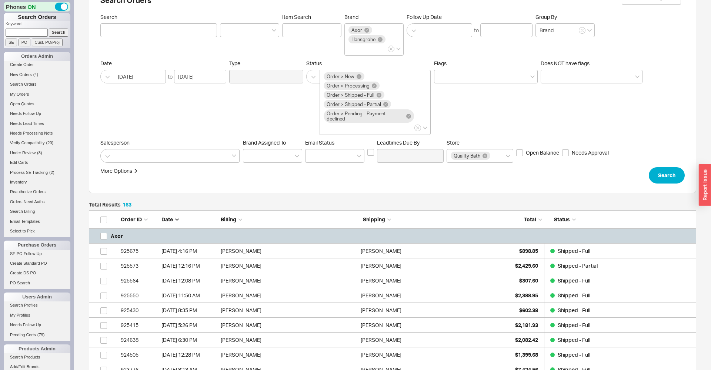
scroll to position [0, 0]
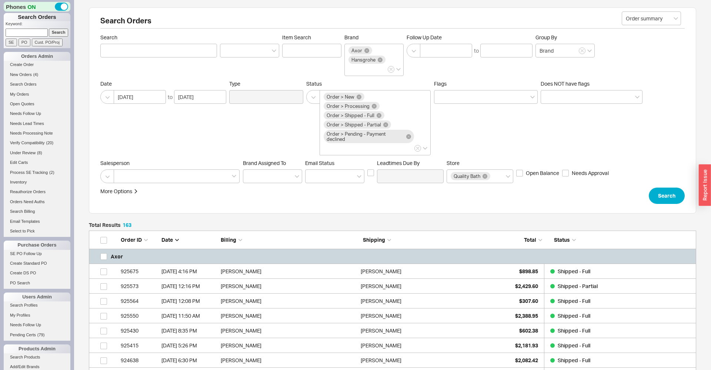
click at [201, 90] on div "Date 06/15/2025 to 07/01/2025" at bounding box center [163, 91] width 126 height 23
click at [201, 92] on input "07/01/2025" at bounding box center [200, 97] width 52 height 14
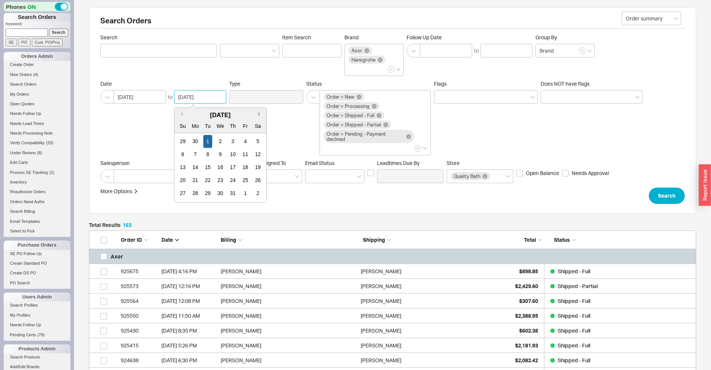
click at [260, 115] on button "Next month" at bounding box center [260, 113] width 4 height 4
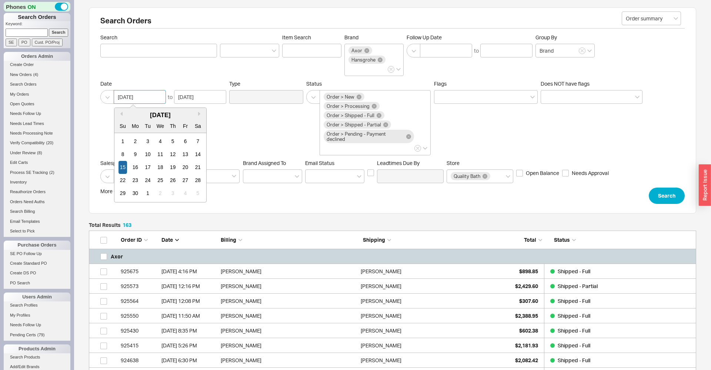
click at [149, 100] on input "06/15/2025" at bounding box center [140, 97] width 52 height 14
click at [132, 180] on div "23" at bounding box center [135, 180] width 9 height 13
type input "06/23/2025"
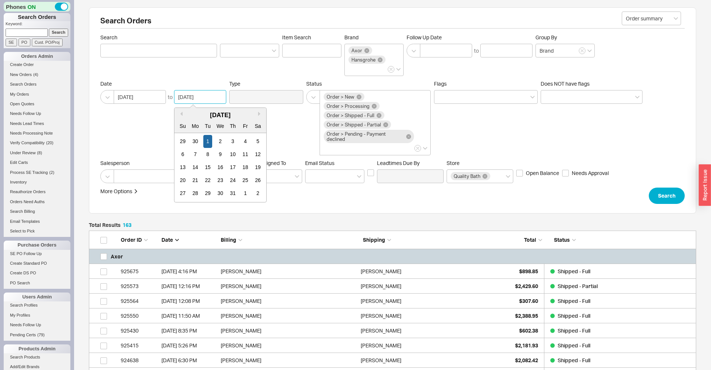
click at [198, 100] on input "07/01/2025" at bounding box center [200, 97] width 52 height 14
click at [260, 115] on button "Next month" at bounding box center [260, 113] width 4 height 4
click at [243, 195] on div "29" at bounding box center [245, 193] width 9 height 13
click at [203, 99] on input "08/29/2025" at bounding box center [200, 97] width 52 height 14
click at [246, 142] on div "1" at bounding box center [245, 141] width 9 height 13
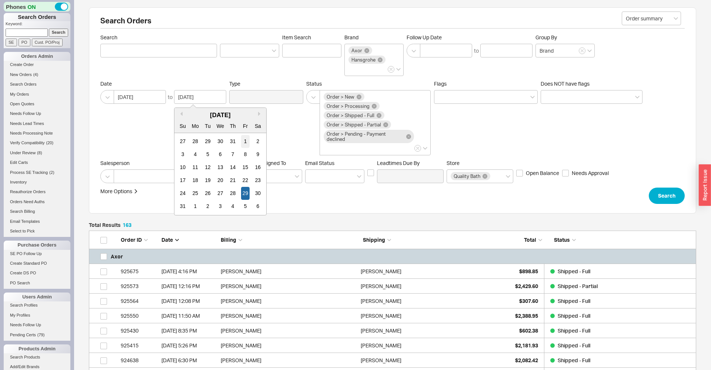
type input "08/01/2025"
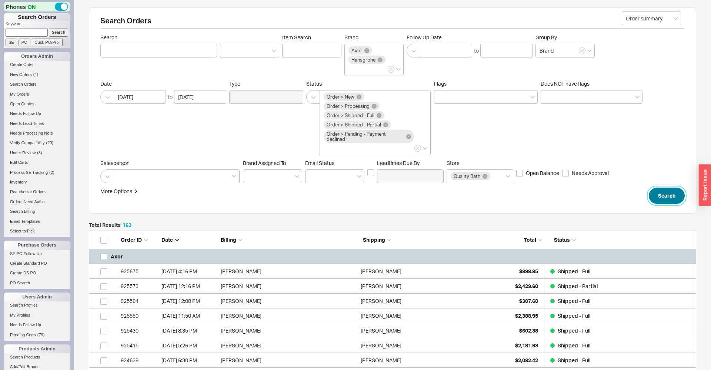
click at [655, 196] on button "Search" at bounding box center [667, 195] width 36 height 16
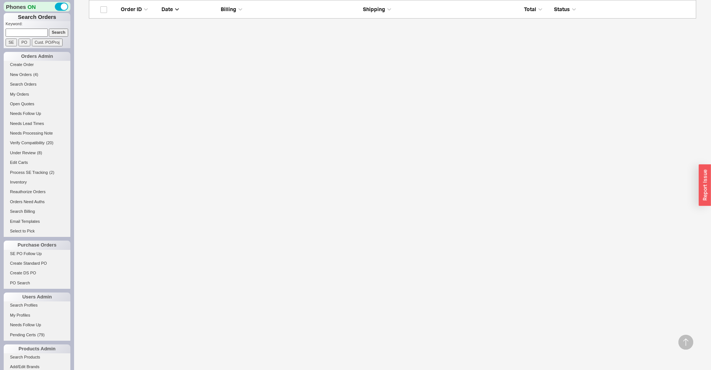
scroll to position [592, 0]
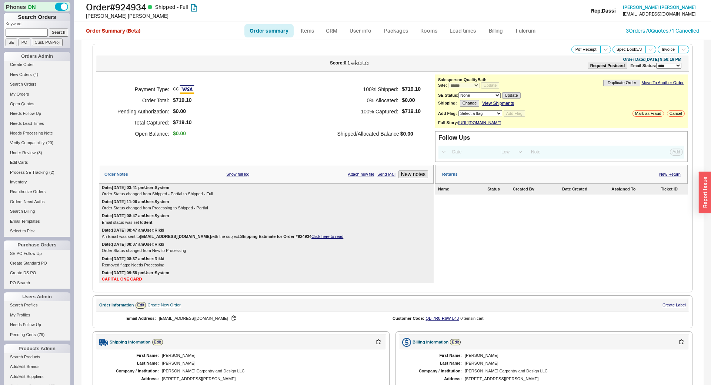
select select "*"
select select "LOW"
select select "3"
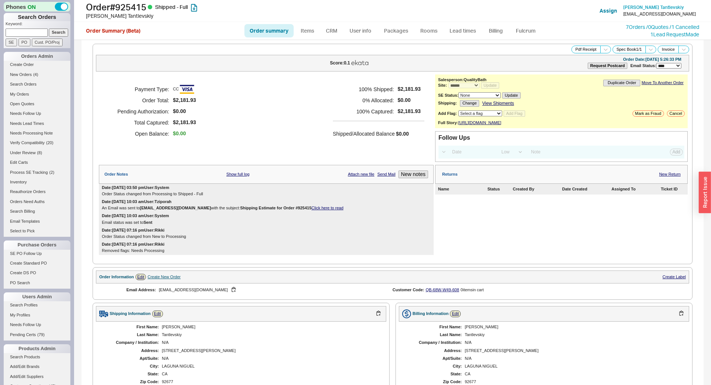
select select "*"
select select "LOW"
select select "3"
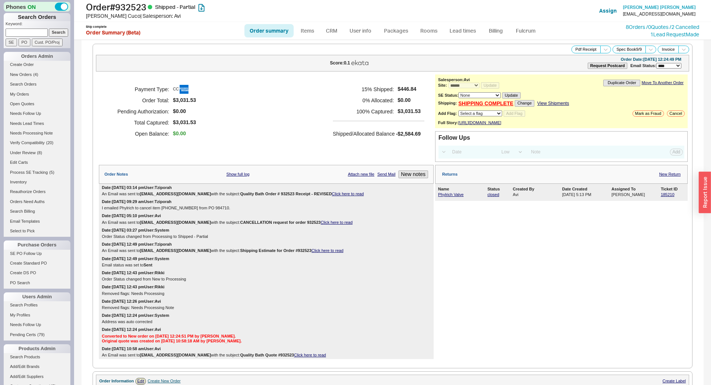
select select "*"
select select "LOW"
select select "3"
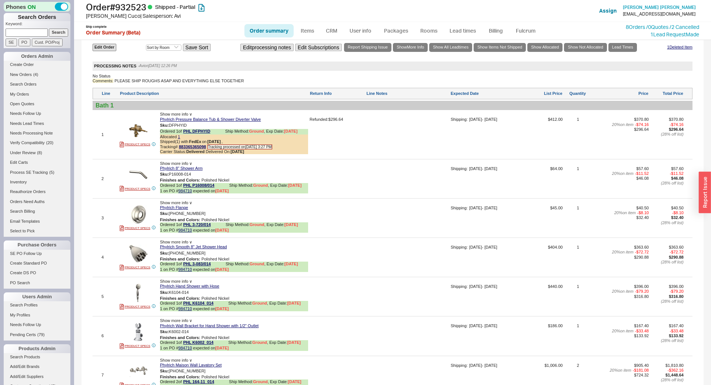
scroll to position [537, 0]
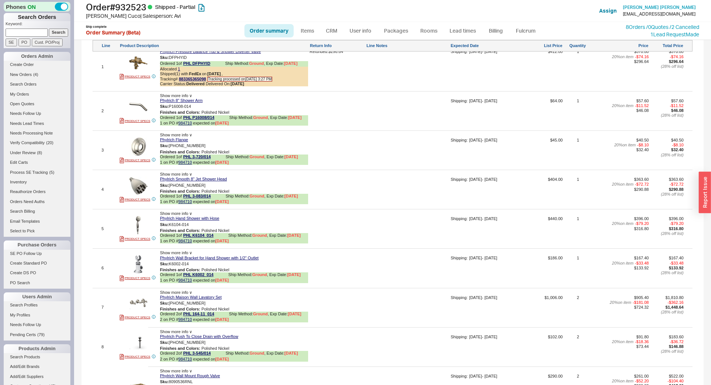
click at [386, 195] on div at bounding box center [407, 192] width 83 height 30
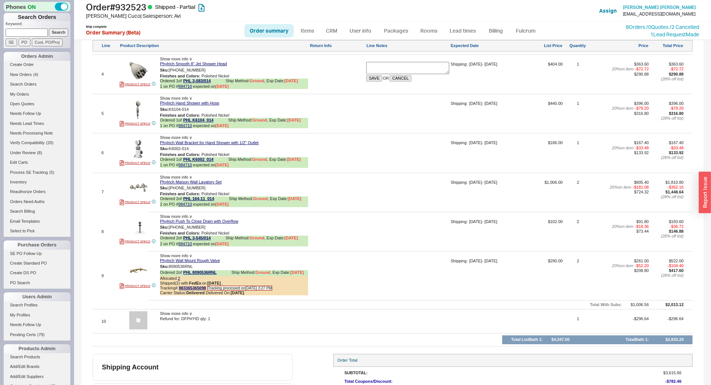
scroll to position [701, 0]
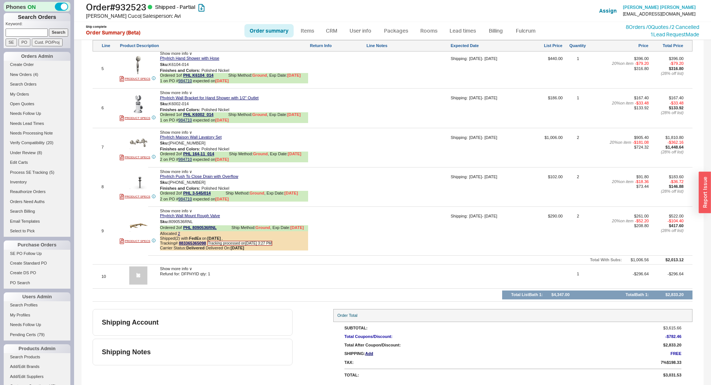
click at [372, 79] on div at bounding box center [407, 71] width 83 height 30
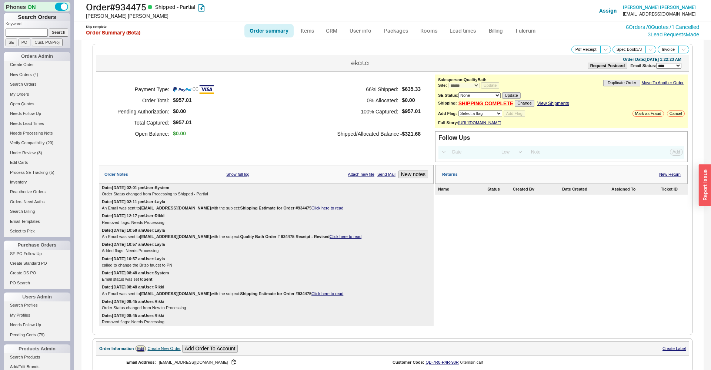
select select "*"
select select "LOW"
select select "3"
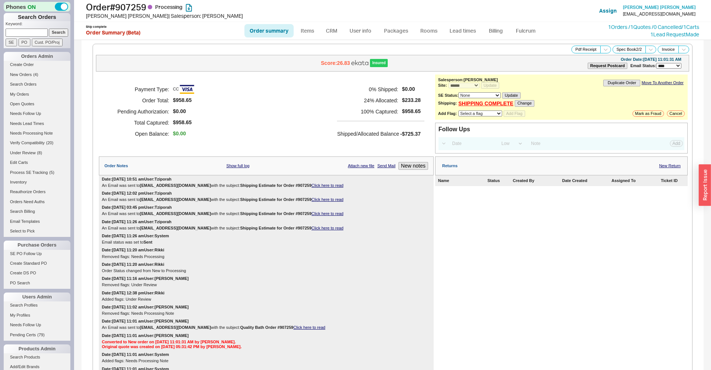
select select "*"
select select "LOW"
select select "3"
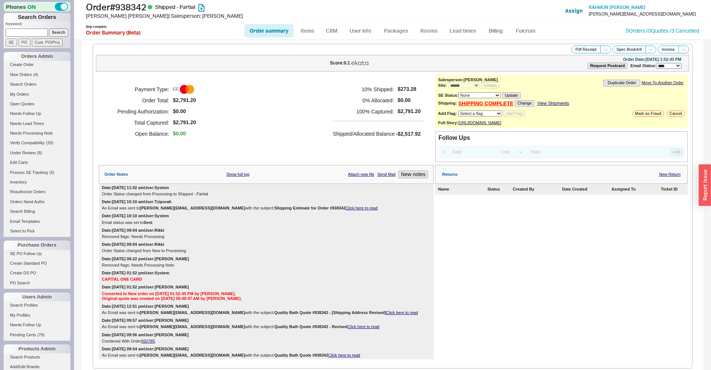
select select "*"
select select "LOW"
select select "3"
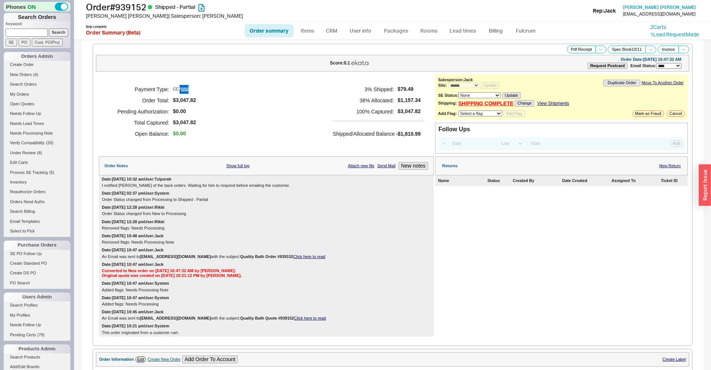
select select "*"
select select "LOW"
select select "3"
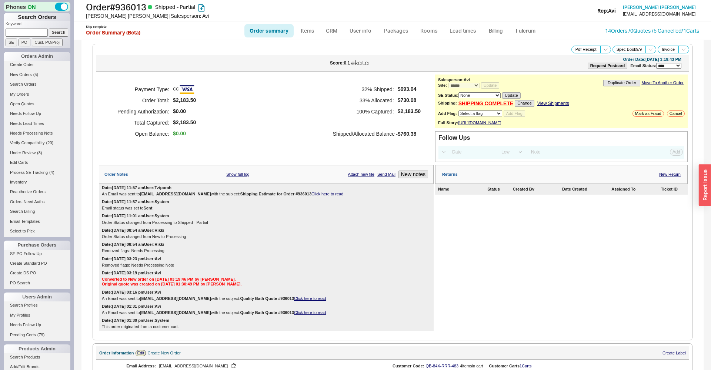
select select "*"
select select "LOW"
select select "3"
click at [475, 26] on link "Lead times" at bounding box center [462, 30] width 37 height 13
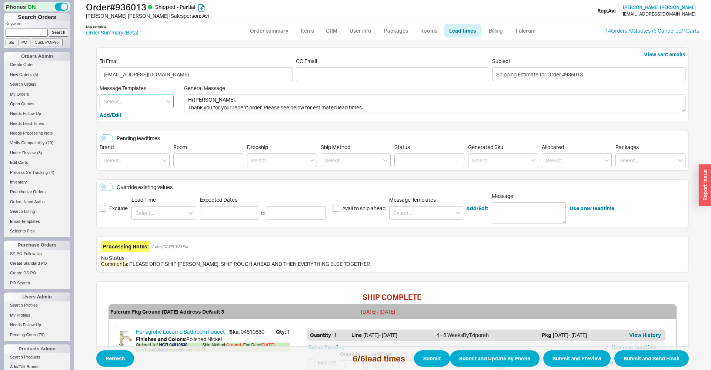
click at [127, 101] on input at bounding box center [137, 101] width 74 height 14
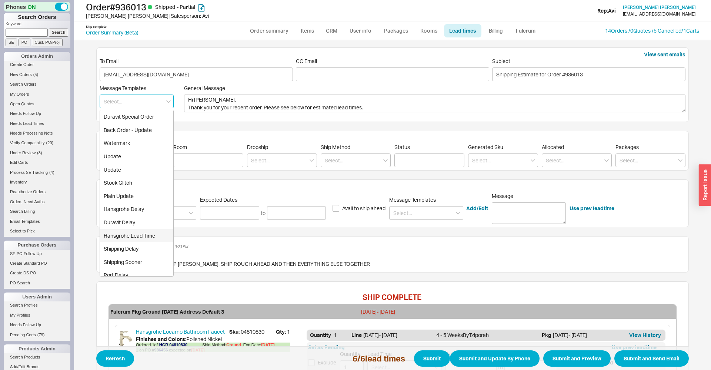
scroll to position [92, 0]
click at [132, 220] on div "Production Delay" at bounding box center [136, 222] width 73 height 13
type textarea "Hi Lydia, We regret to inform you that your item has unfortunately been delayed…"
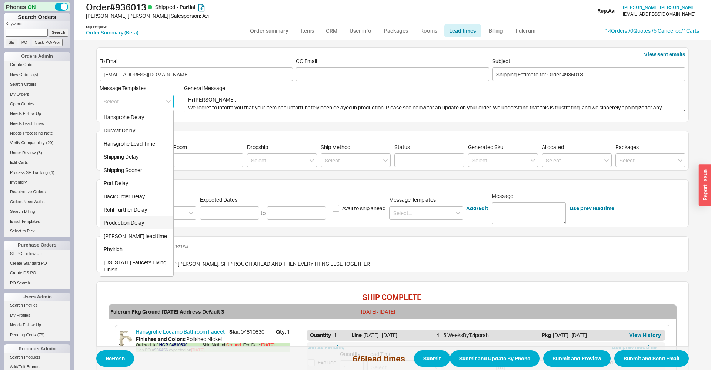
type input "Production Delay"
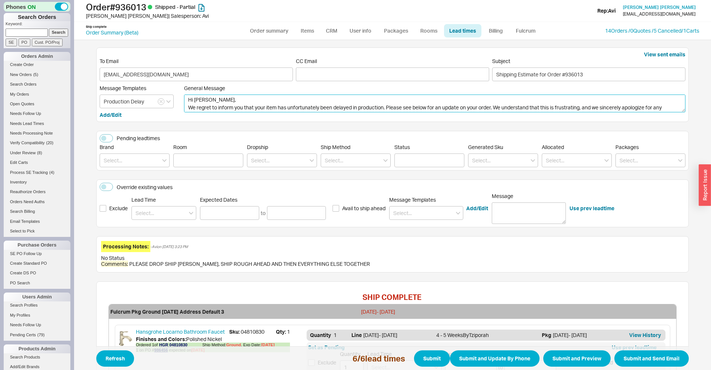
click at [271, 105] on textarea "Hi Lydia, We regret to inform you that your item has unfortunately been delayed…" at bounding box center [434, 103] width 501 height 18
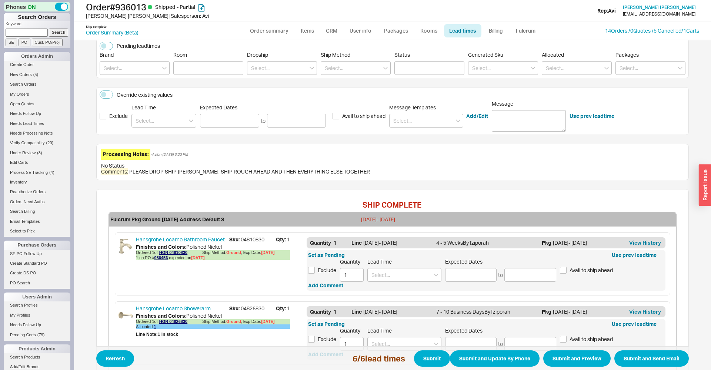
scroll to position [164, 0]
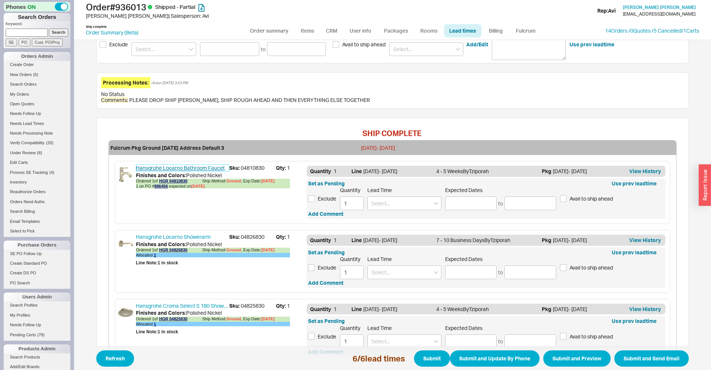
click at [162, 170] on link "Hansgrohe Locarno Bathroom Faucet" at bounding box center [182, 167] width 93 height 7
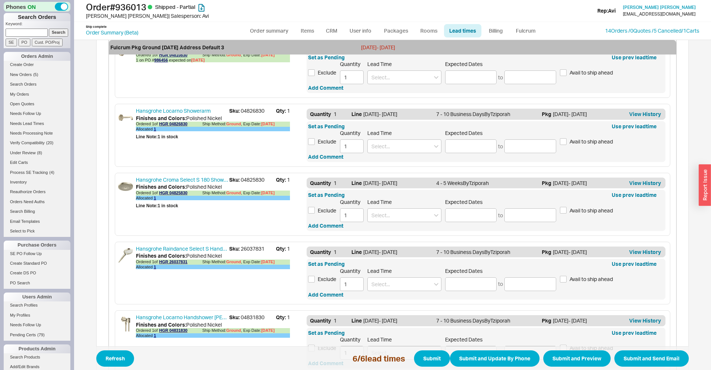
scroll to position [453, 0]
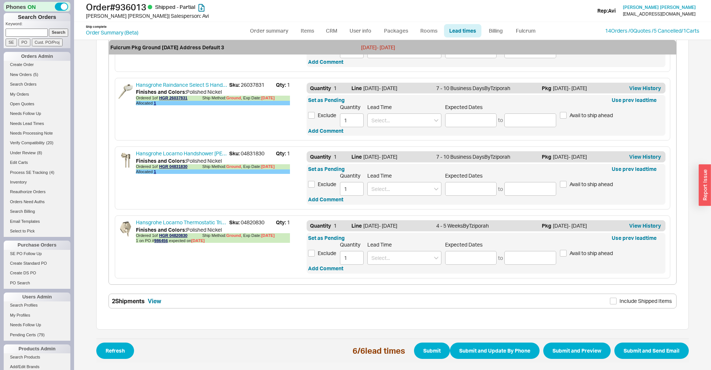
click at [251, 223] on span "Sku: 04820830" at bounding box center [252, 222] width 47 height 7
copy span "04820830"
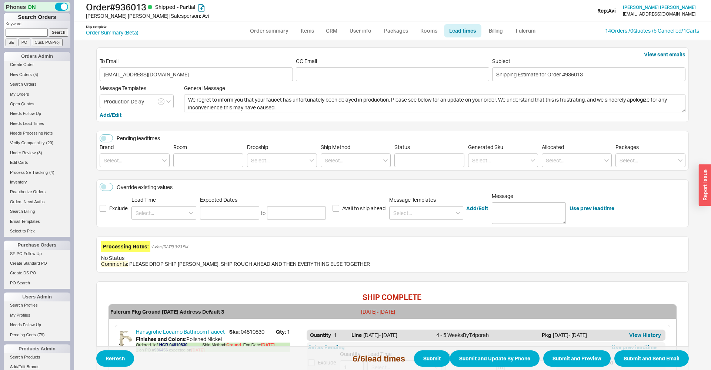
click at [300, 113] on label "General Message Hi Lydia, We regret to inform you that your faucet has unfortun…" at bounding box center [434, 102] width 501 height 34
click at [300, 112] on textarea "Hi Lydia, We regret to inform you that your faucet has unfortunately been delay…" at bounding box center [434, 103] width 501 height 18
click at [274, 103] on textarea "Hi Lydia, We regret to inform you that your item has unfortunately been delayed…" at bounding box center [434, 103] width 501 height 18
click at [276, 100] on textarea "Hi Lydia, We regret to inform you that your item has unfortunately been delayed…" at bounding box center [434, 103] width 501 height 18
type textarea "Hi Lydia, We regret to inform you that your item has unfortunately been delayed…"
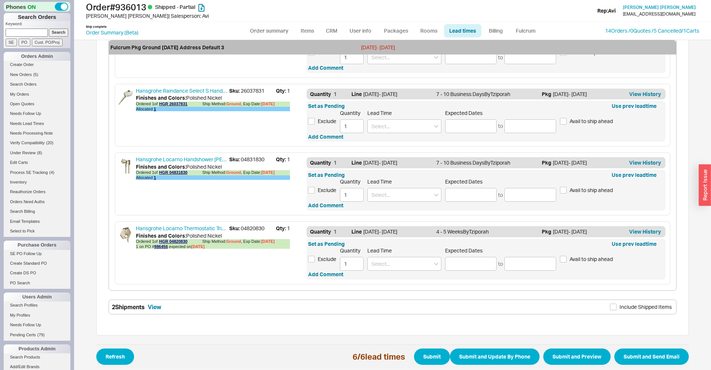
scroll to position [453, 0]
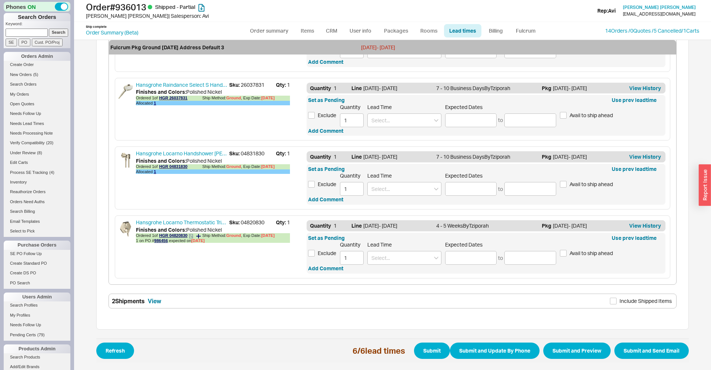
click at [167, 243] on span "1 on PO # 986456" at bounding box center [152, 240] width 32 height 4
click at [166, 241] on link "986456" at bounding box center [161, 240] width 14 height 4
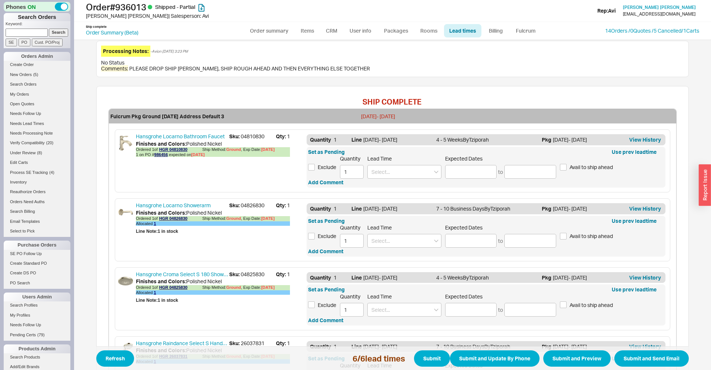
scroll to position [126, 0]
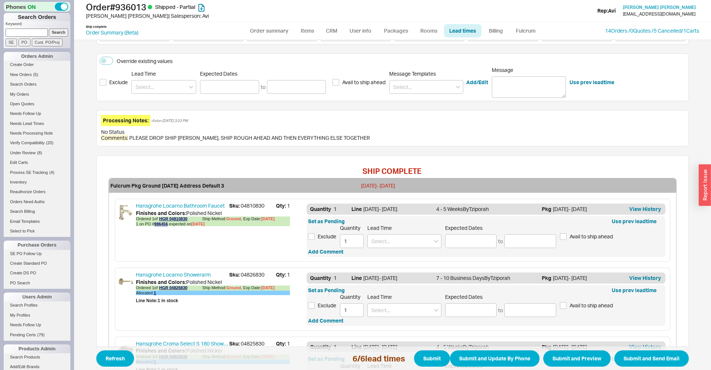
click at [243, 203] on span "Sku: 04810830" at bounding box center [252, 205] width 47 height 7
copy span "04810830"
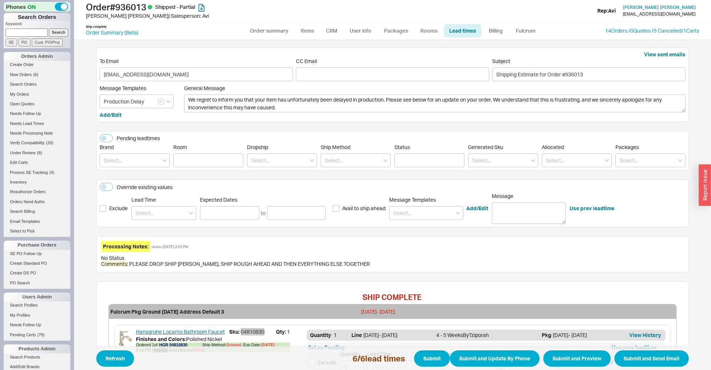
scroll to position [164, 0]
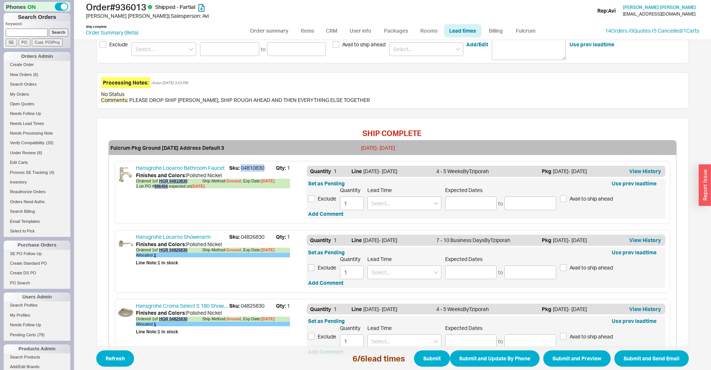
copy span "04810830"
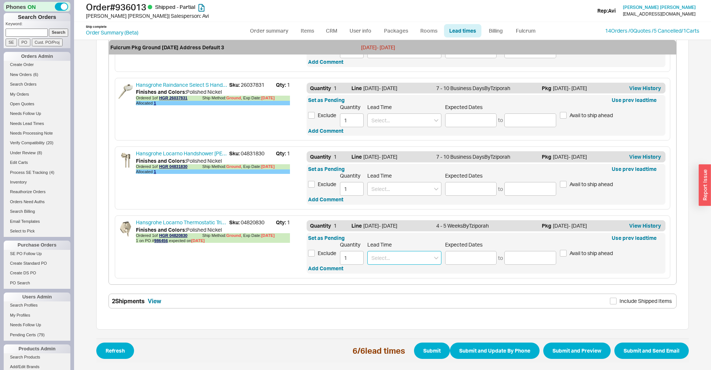
click at [404, 259] on input at bounding box center [404, 258] width 74 height 14
click at [399, 274] on div "5 - 6 Weeks" at bounding box center [404, 272] width 73 height 13
type input "5 - 6 Weeks"
type input "10/24/2025"
type input "10/31/2025"
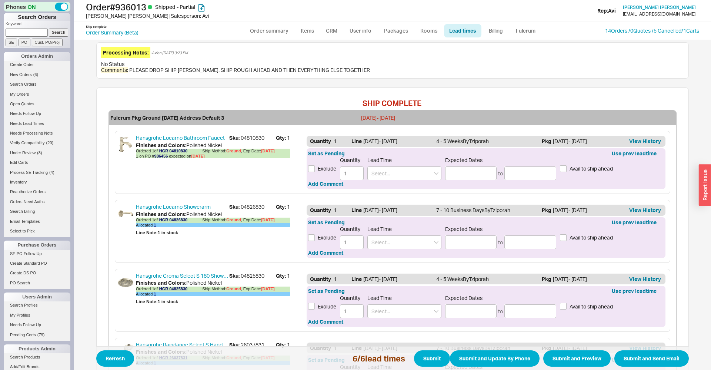
scroll to position [126, 0]
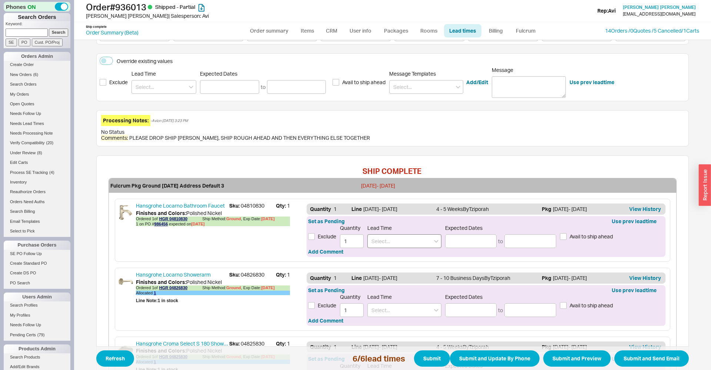
type input "5 - 6 Weeks"
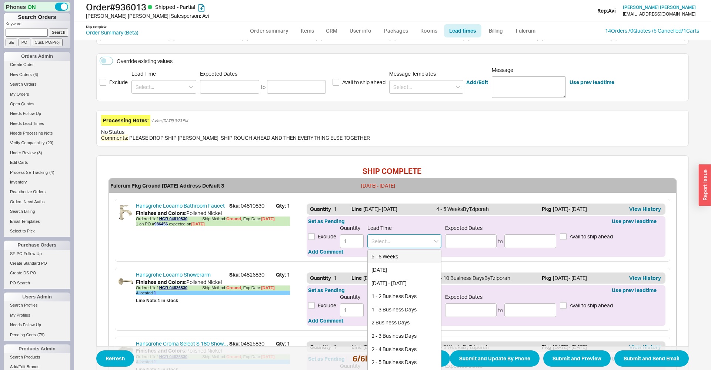
click at [382, 237] on input at bounding box center [404, 241] width 74 height 14
click at [388, 256] on div "5 - 6 Weeks" at bounding box center [404, 256] width 73 height 13
type input "5 - 6 Weeks"
type input "10/24/2025"
type input "10/31/2025"
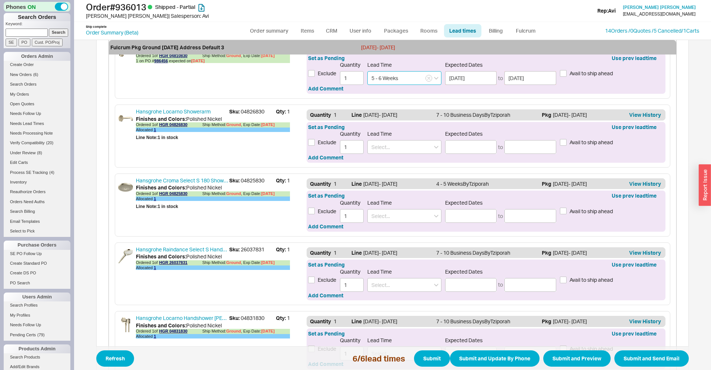
scroll to position [290, 0]
click at [579, 142] on span "Avail to ship ahead" at bounding box center [591, 141] width 43 height 7
click at [567, 142] on input "Avail to ship ahead" at bounding box center [563, 141] width 7 height 7
checkbox input "true"
type input "Today - Tomorrow"
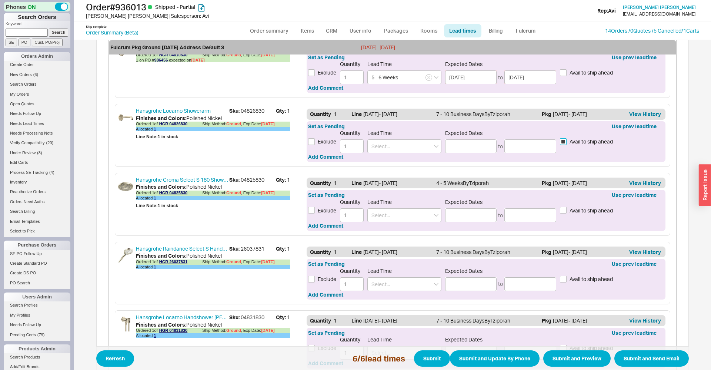
type input "09/19/2025"
type input "09/22/2025"
click at [583, 207] on span "Avail to ship ahead" at bounding box center [591, 210] width 43 height 7
click at [567, 207] on input "Avail to ship ahead" at bounding box center [563, 210] width 7 height 7
checkbox input "true"
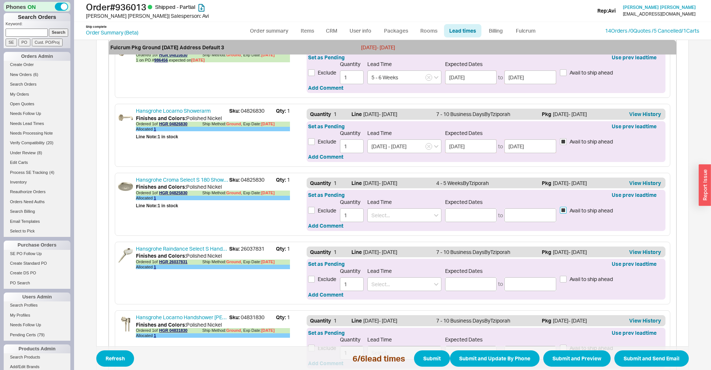
type input "Today - Tomorrow"
type input "09/19/2025"
type input "09/22/2025"
click at [586, 278] on span "Avail to ship ahead" at bounding box center [591, 278] width 43 height 7
click at [567, 278] on input "Avail to ship ahead" at bounding box center [563, 279] width 7 height 7
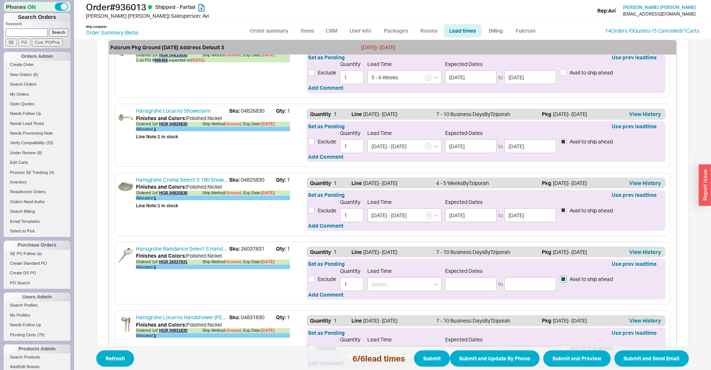
checkbox input "true"
type input "Today - Tomorrow"
type input "09/19/2025"
type input "09/22/2025"
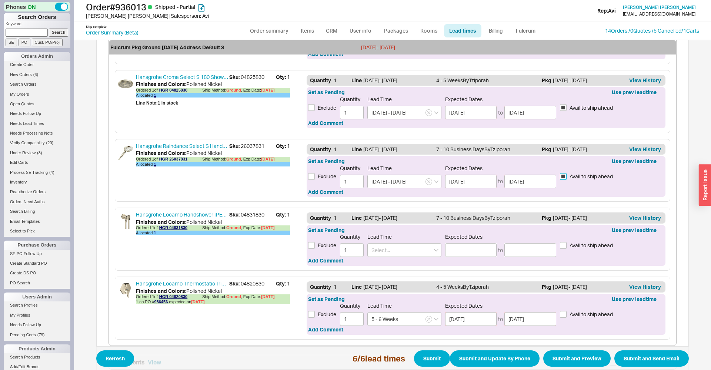
scroll to position [453, 0]
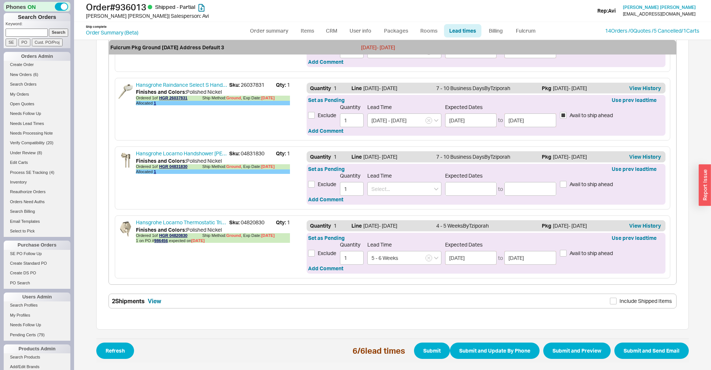
click at [581, 183] on span "Avail to ship ahead" at bounding box center [591, 183] width 43 height 7
click at [567, 183] on input "Avail to ship ahead" at bounding box center [563, 184] width 7 height 7
checkbox input "true"
type input "Today - Tomorrow"
type input "09/19/2025"
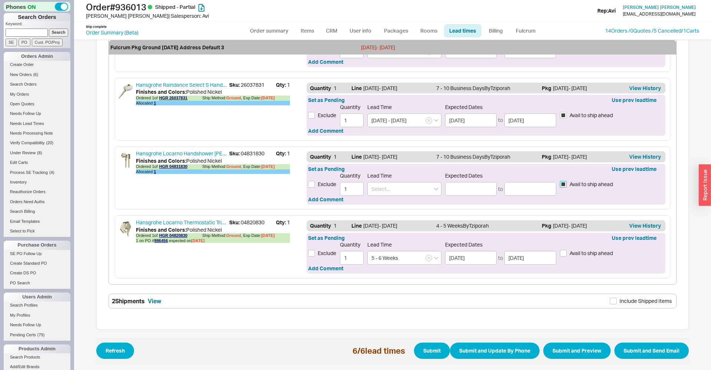
type input "09/22/2025"
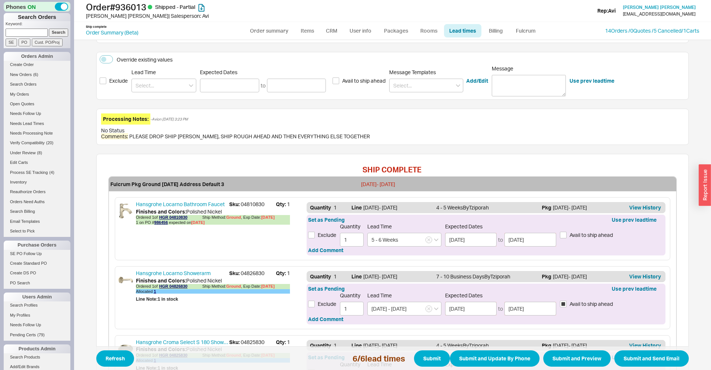
scroll to position [126, 0]
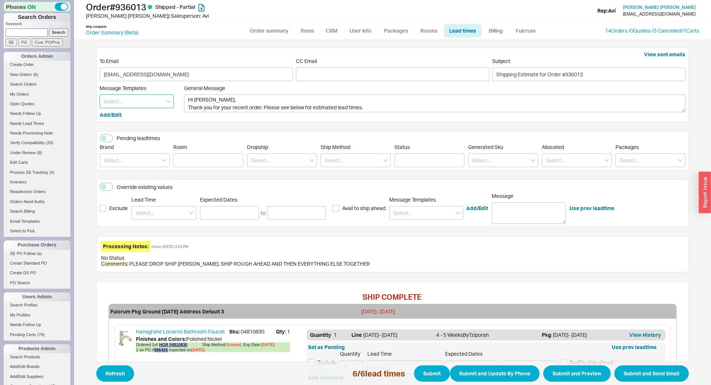
click at [136, 102] on input at bounding box center [137, 101] width 74 height 14
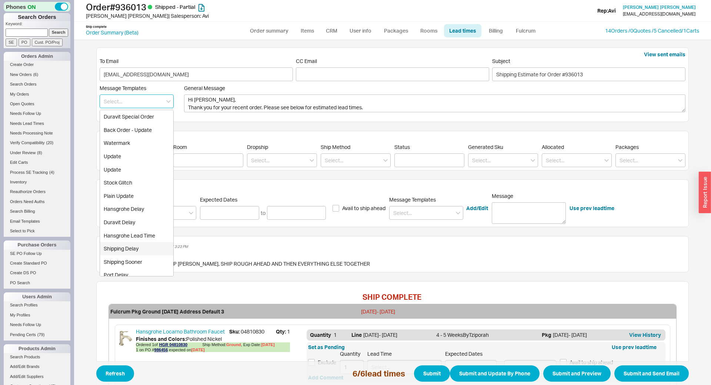
scroll to position [92, 0]
click at [134, 226] on div "Production Delay" at bounding box center [136, 222] width 73 height 13
type textarea "Hi Lydia, We regret to inform you that your item has unfortunately been delayed…"
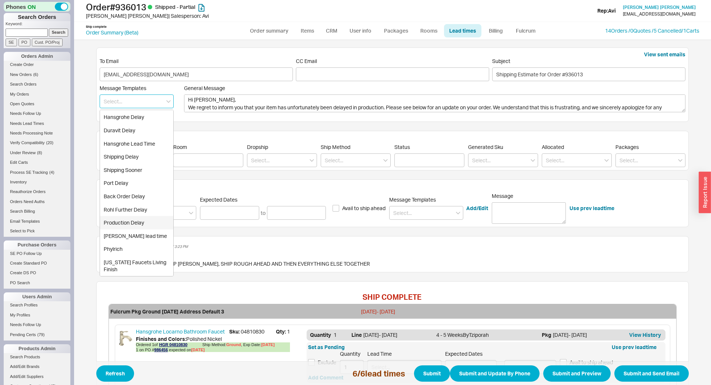
type input "Production Delay"
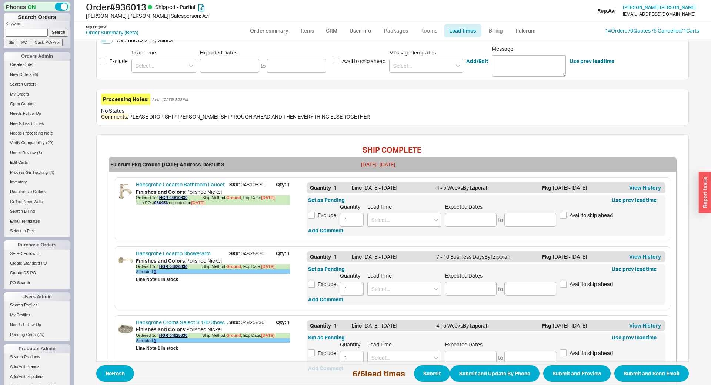
scroll to position [164, 0]
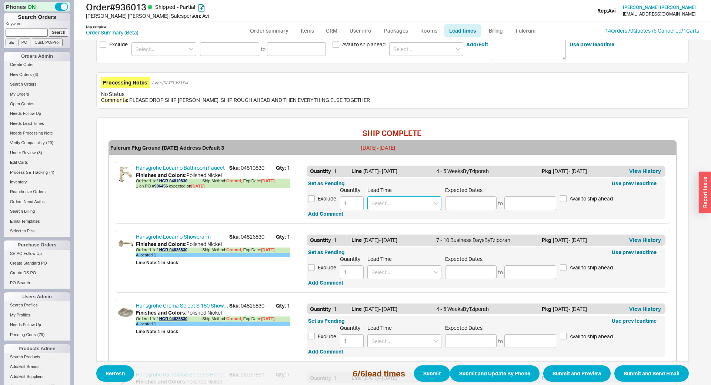
click at [396, 206] on input at bounding box center [404, 203] width 74 height 14
click at [394, 221] on div "5 - 6 Weeks" at bounding box center [404, 218] width 73 height 13
type input "5 - 6 Weeks"
type input "10/24/2025"
type input "10/31/2025"
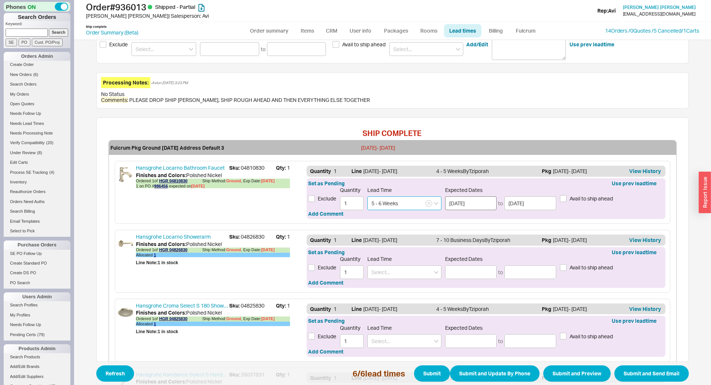
type input "5 - 6 Weeks"
click at [473, 205] on input "10/24/2025" at bounding box center [471, 203] width 52 height 14
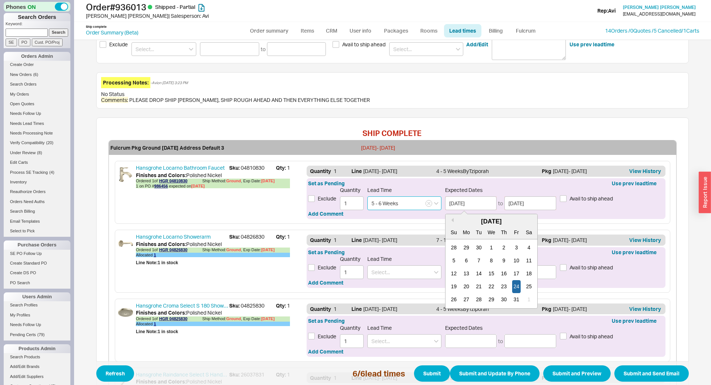
drag, startPoint x: 424, startPoint y: 202, endPoint x: 430, endPoint y: 203, distance: 6.1
click at [425, 202] on input "5 - 6 Weeks" at bounding box center [404, 203] width 74 height 14
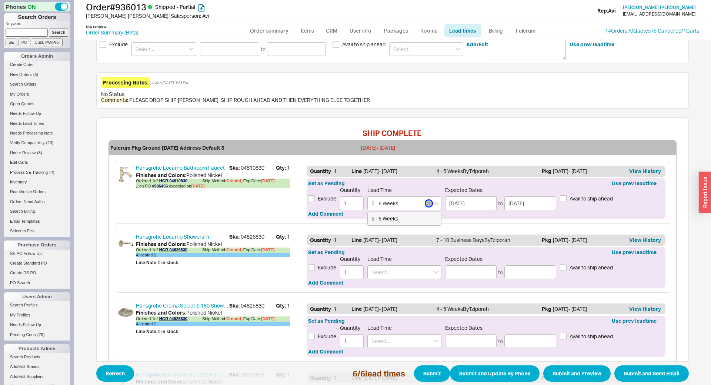
click at [430, 203] on button "button" at bounding box center [429, 203] width 7 height 7
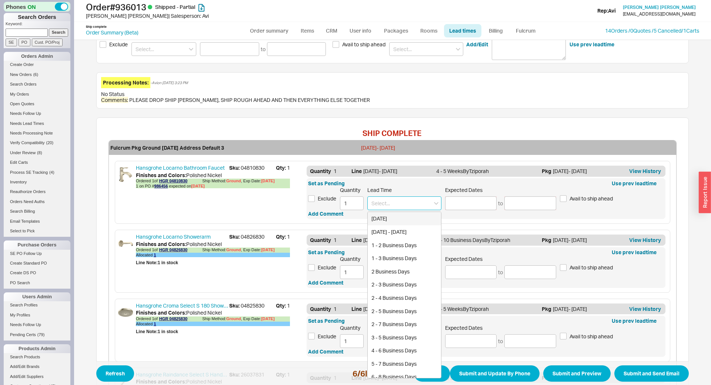
click at [418, 204] on input at bounding box center [404, 203] width 74 height 14
click at [404, 218] on div "6 Weeks" at bounding box center [404, 218] width 73 height 13
type input "6 Weeks"
type input "10/31/2025"
type input "11/05/2025"
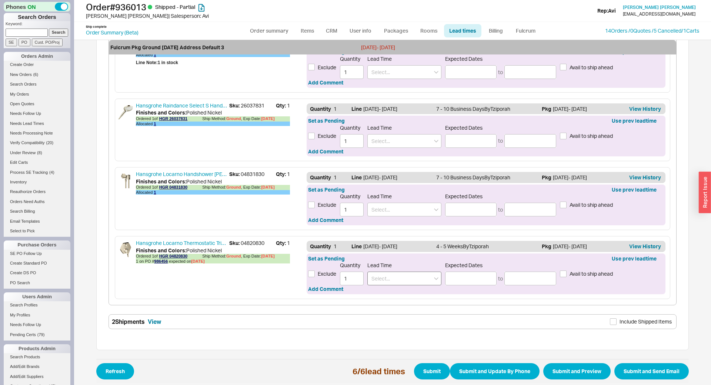
scroll to position [438, 0]
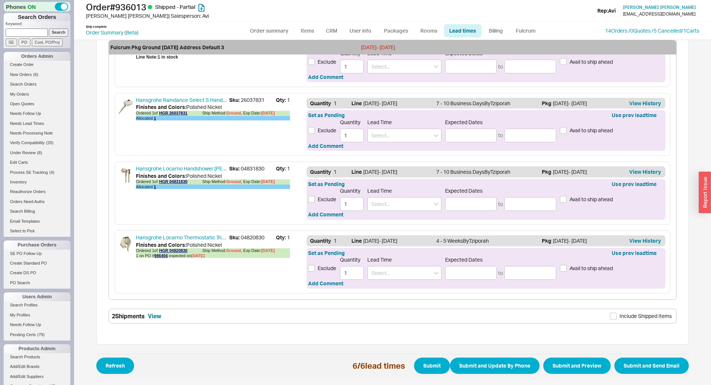
type input "6 Weeks"
click at [379, 282] on div "Set as Pending Use prev leadtime Exclude Quantity 1 Lead Time Expected Dates to…" at bounding box center [486, 268] width 359 height 41
click at [386, 275] on input at bounding box center [404, 273] width 74 height 14
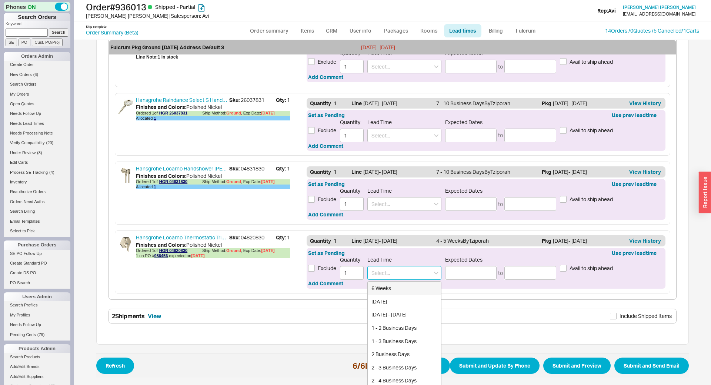
click at [391, 290] on div "6 Weeks" at bounding box center [404, 287] width 73 height 13
type input "6 Weeks"
type input "10/31/2025"
type input "11/05/2025"
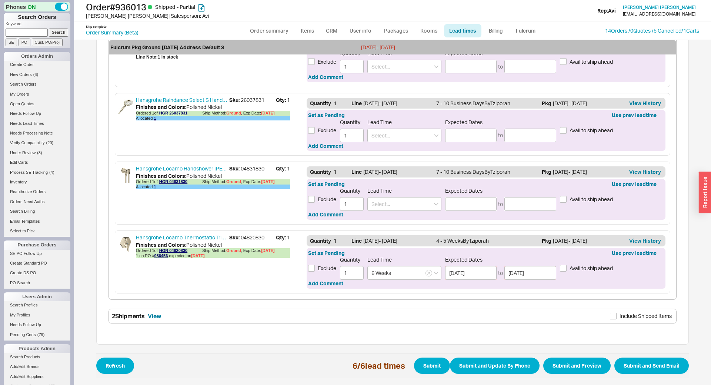
click at [579, 203] on div "Exclude Quantity 1 Lead Time Expected Dates to Avail to ship ahead" at bounding box center [486, 198] width 356 height 23
click at [580, 198] on span "Avail to ship ahead" at bounding box center [591, 199] width 43 height 7
click at [567, 198] on input "Avail to ship ahead" at bounding box center [563, 199] width 7 height 7
checkbox input "true"
type input "Today - Tomorrow"
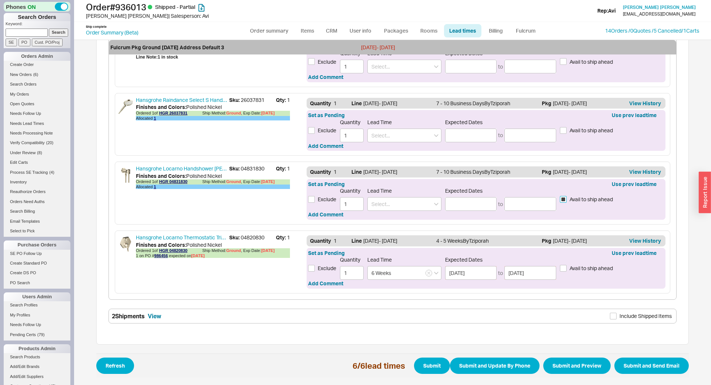
type input "09/19/2025"
type input "09/22/2025"
click at [583, 132] on span "Avail to ship ahead" at bounding box center [591, 130] width 43 height 7
click at [567, 132] on input "Avail to ship ahead" at bounding box center [563, 130] width 7 height 7
checkbox input "true"
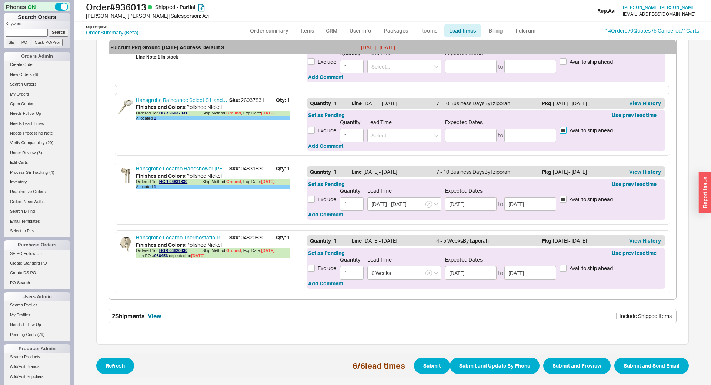
type input "Today - Tomorrow"
type input "09/19/2025"
type input "09/22/2025"
click at [584, 59] on span "Avail to ship ahead" at bounding box center [591, 61] width 43 height 7
click at [567, 59] on input "Avail to ship ahead" at bounding box center [563, 61] width 7 height 7
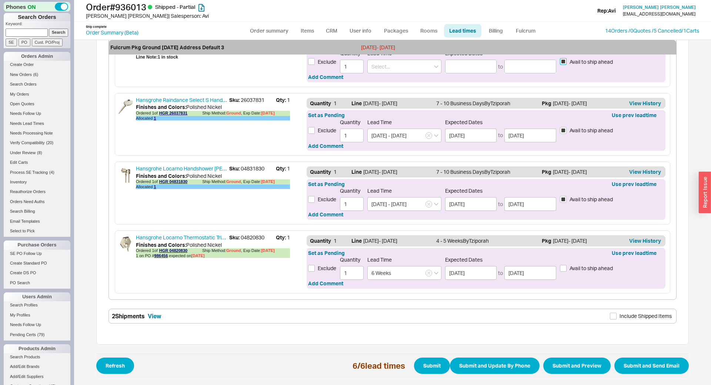
checkbox input "true"
type input "Today - Tomorrow"
type input "09/19/2025"
type input "09/22/2025"
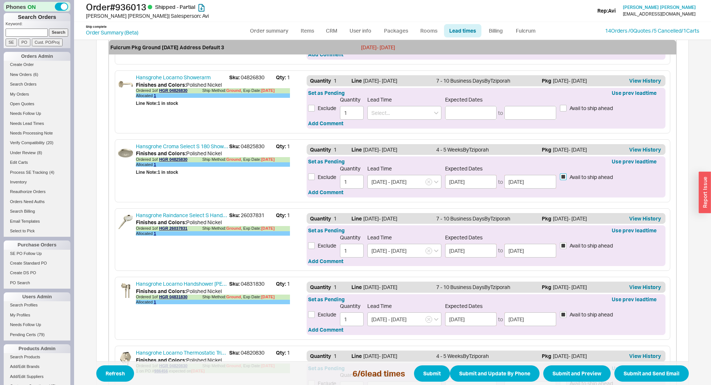
scroll to position [274, 0]
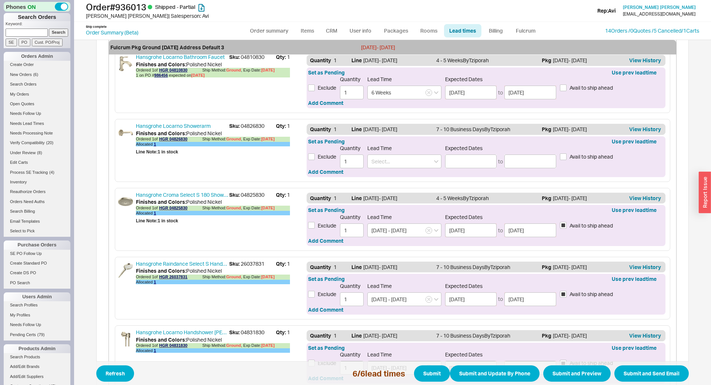
click at [572, 160] on div "Exclude Quantity 1 Lead Time Expected Dates to Avail to ship ahead" at bounding box center [486, 156] width 356 height 23
click at [573, 157] on span "Avail to ship ahead" at bounding box center [591, 156] width 43 height 7
click at [567, 157] on input "Avail to ship ahead" at bounding box center [563, 156] width 7 height 7
checkbox input "true"
type input "Today - Tomorrow"
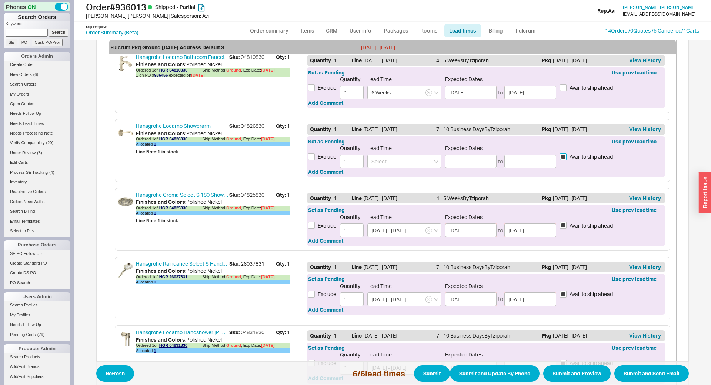
type input "09/19/2025"
type input "09/22/2025"
click at [574, 379] on button "Submit and Preview" at bounding box center [576, 373] width 67 height 16
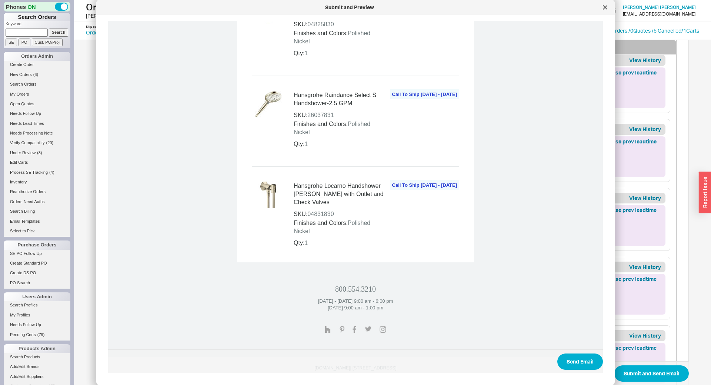
scroll to position [756, 0]
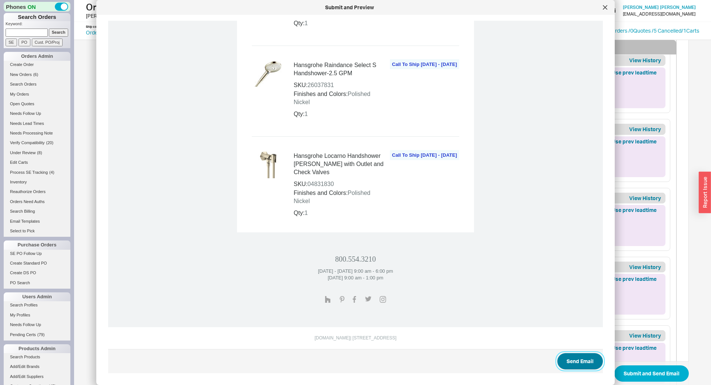
click at [570, 360] on button "Send Email" at bounding box center [580, 361] width 46 height 16
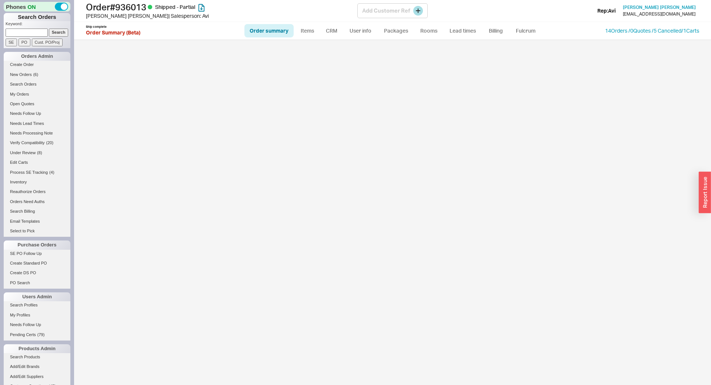
select select "LOW"
select select "3"
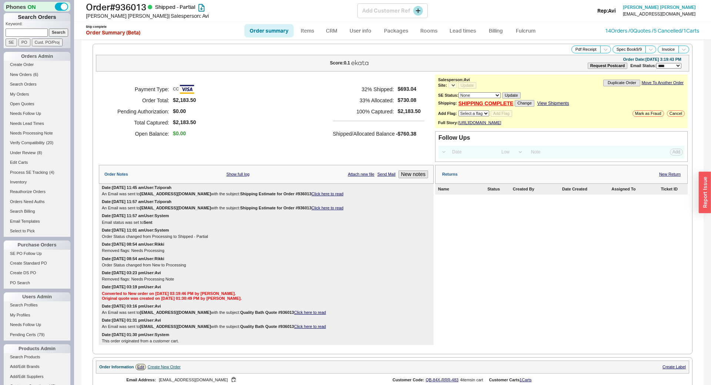
select select "*"
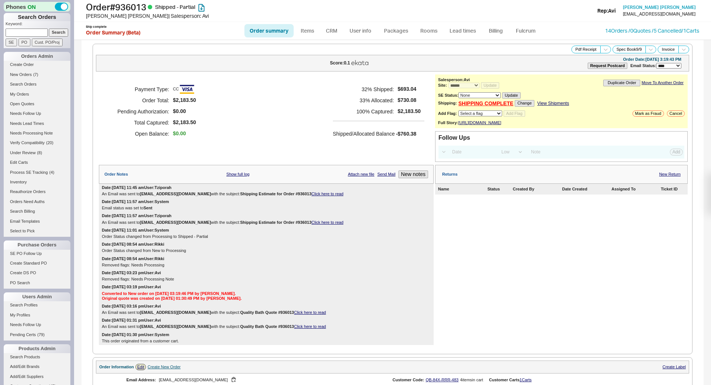
select select "*"
select select "LOW"
select select "3"
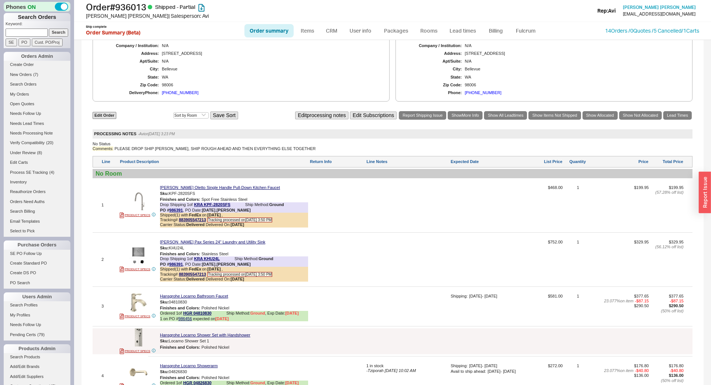
scroll to position [551, 0]
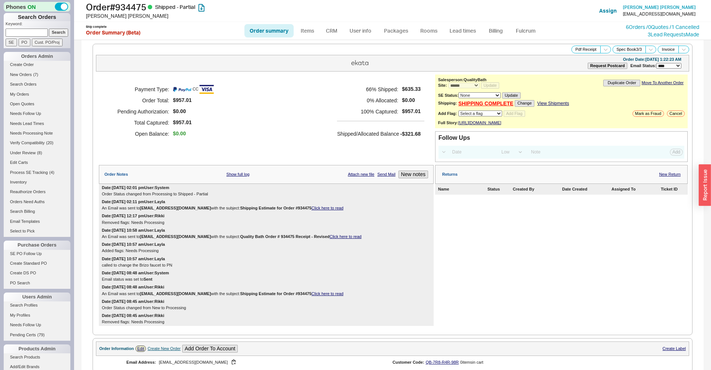
select select "*"
select select "LOW"
select select "3"
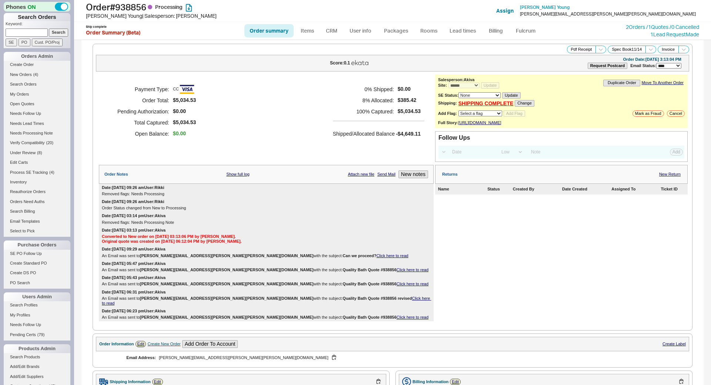
select select "*"
select select "LOW"
select select "3"
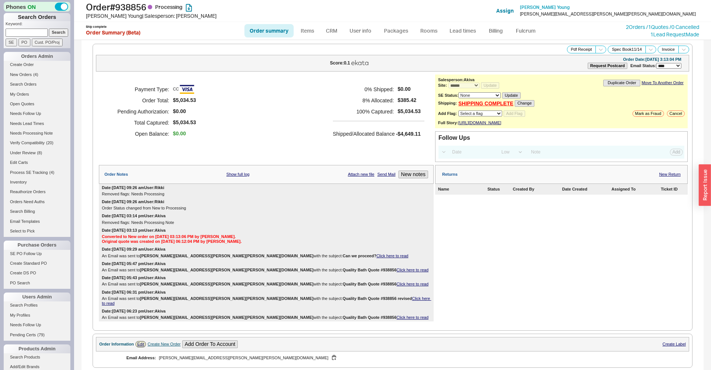
scroll to position [603, 0]
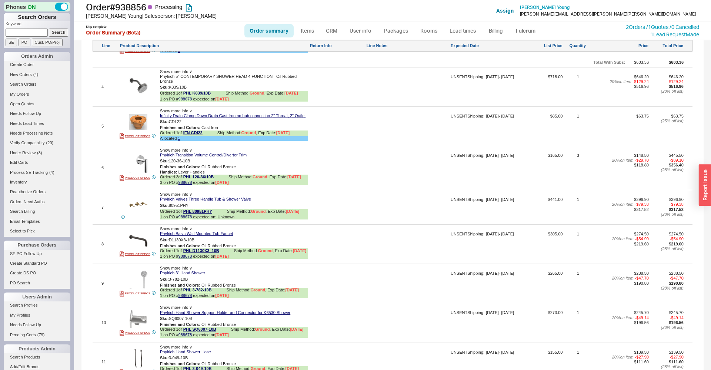
click at [411, 239] on div at bounding box center [407, 246] width 83 height 30
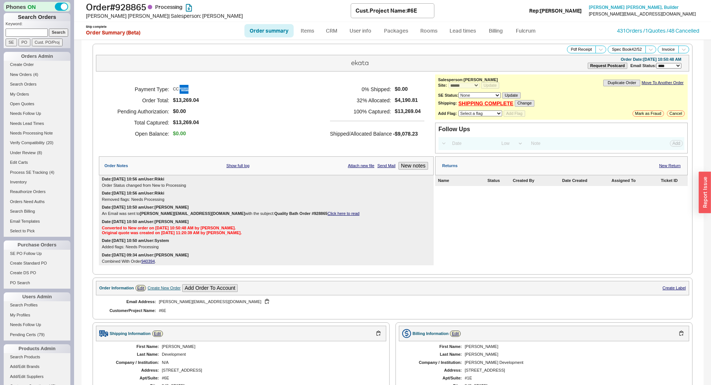
select select "*"
select select "LOW"
select select "3"
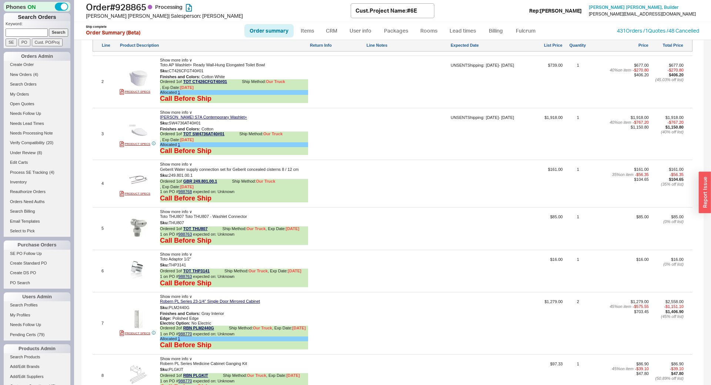
scroll to position [327, 0]
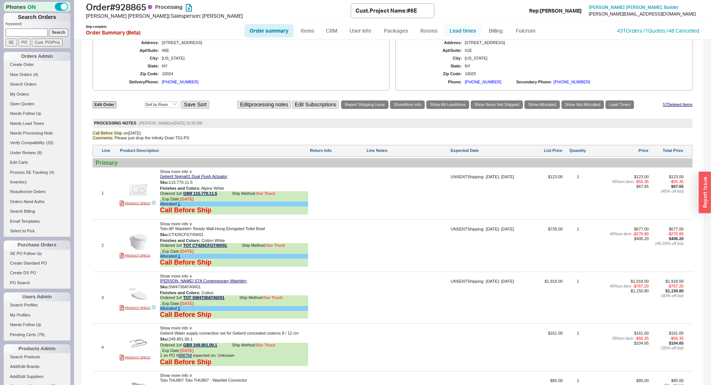
click at [450, 36] on link "Lead times" at bounding box center [462, 30] width 37 height 13
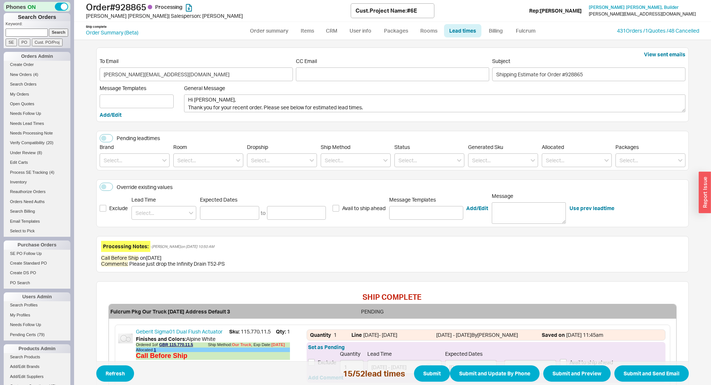
click at [109, 143] on div "Pending leadtimes" at bounding box center [393, 139] width 586 height 10
click at [110, 137] on button "Pending leadtimes" at bounding box center [106, 138] width 13 height 8
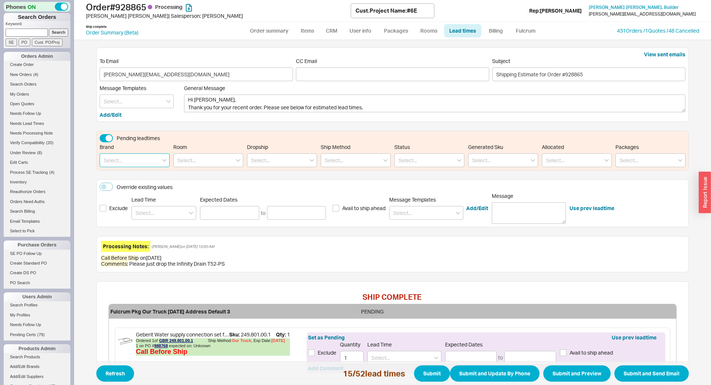
click at [125, 157] on input at bounding box center [135, 160] width 70 height 14
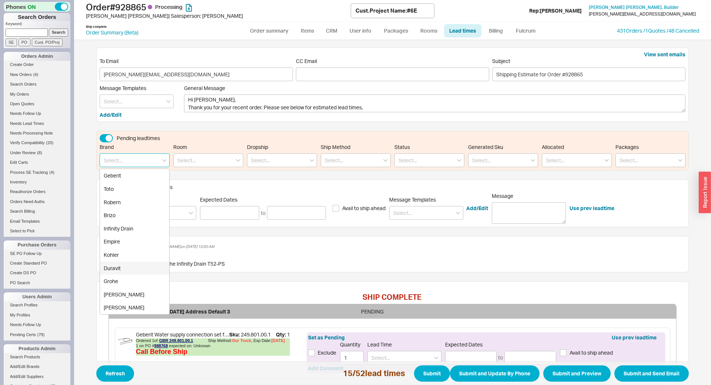
click at [121, 269] on div "Duravit" at bounding box center [134, 267] width 69 height 13
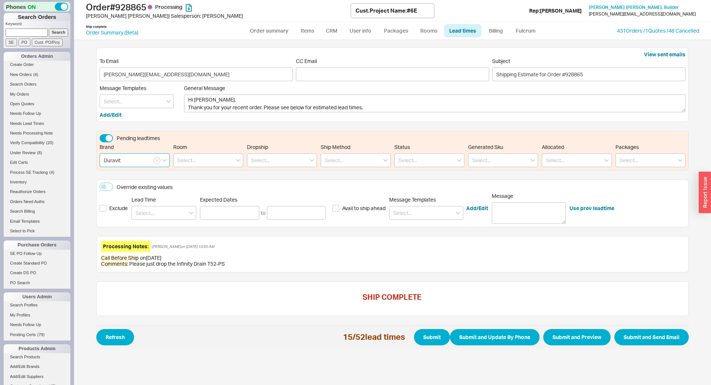
click at [135, 164] on input "Duravit" at bounding box center [135, 160] width 70 height 14
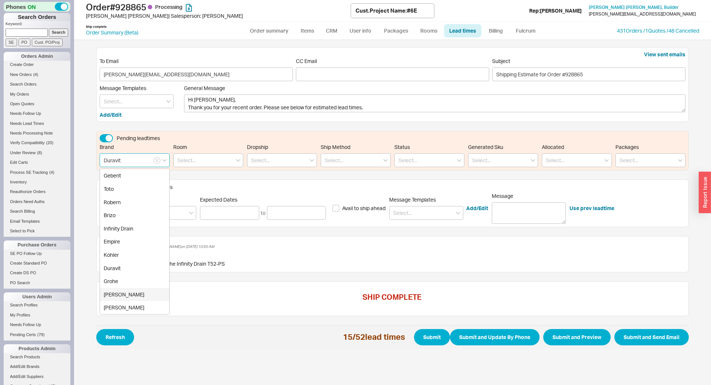
click at [119, 292] on div "Kraus" at bounding box center [134, 294] width 69 height 13
type input "Kraus"
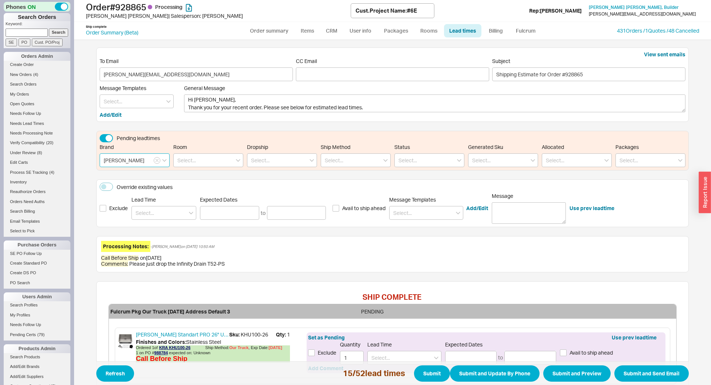
scroll to position [61, 0]
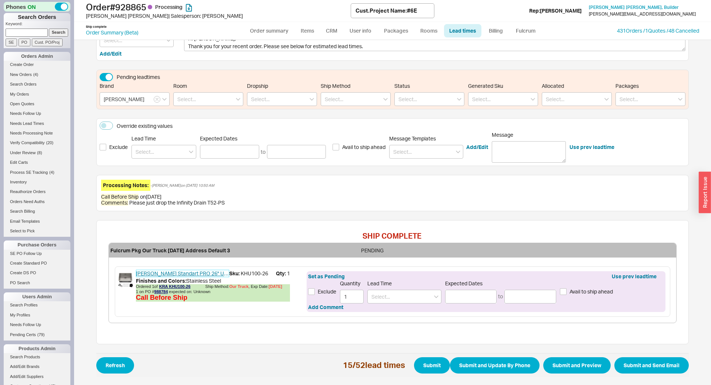
click at [185, 274] on link "Kraus Standart PRO 26" Undermount Single Bowl Stainless Steel Kitchen Sink with…" at bounding box center [182, 273] width 93 height 7
click at [393, 299] on input at bounding box center [404, 297] width 74 height 14
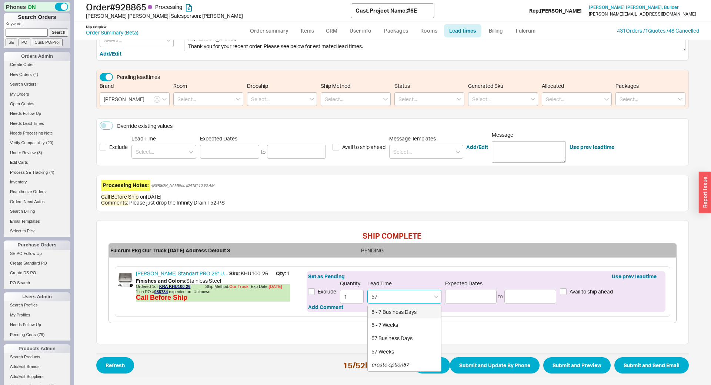
click at [394, 313] on div "5 - 7 Business Days" at bounding box center [404, 311] width 73 height 13
type input "5 - 7 Business Days"
type input "09/26/2025"
type input "09/30/2025"
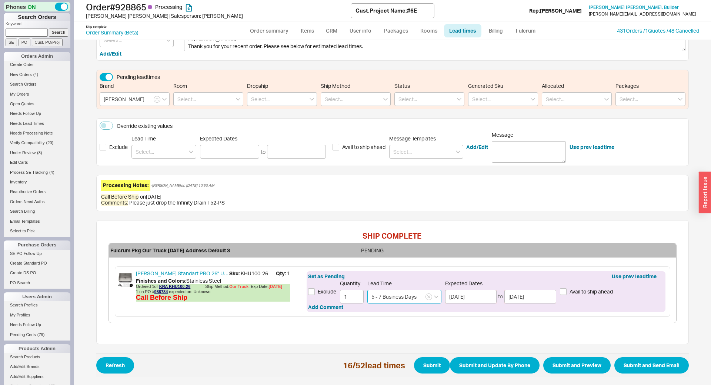
type input "5 - 7 Business Days"
click at [426, 364] on button "Submit" at bounding box center [432, 365] width 36 height 16
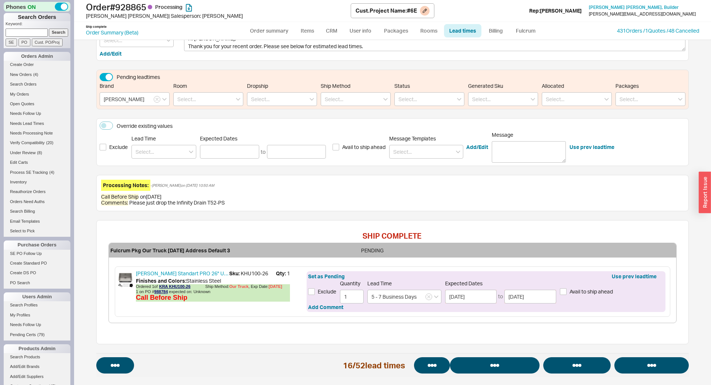
select select "*"
select select "LOW"
select select "3"
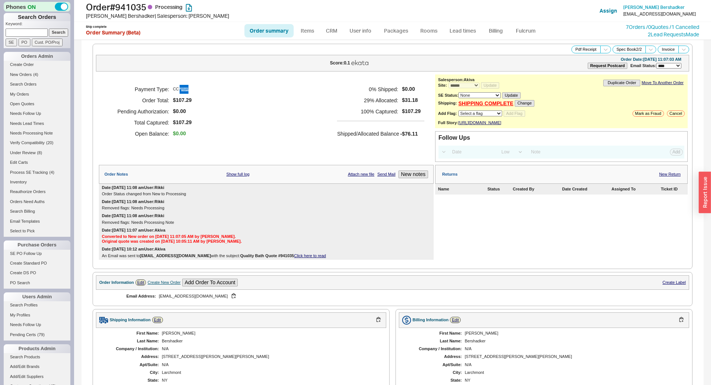
select select "*"
select select "LOW"
select select "3"
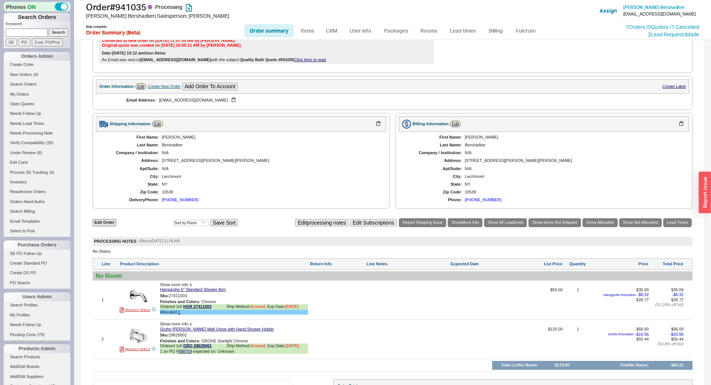
scroll to position [273, 0]
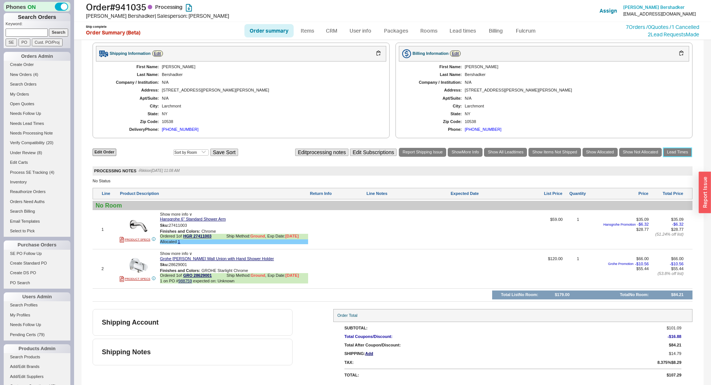
click at [683, 152] on link "Lead Times" at bounding box center [677, 152] width 29 height 9
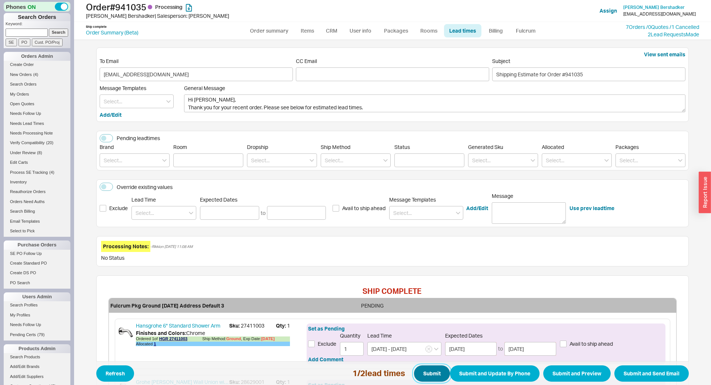
click at [432, 377] on button "Submit" at bounding box center [432, 373] width 36 height 16
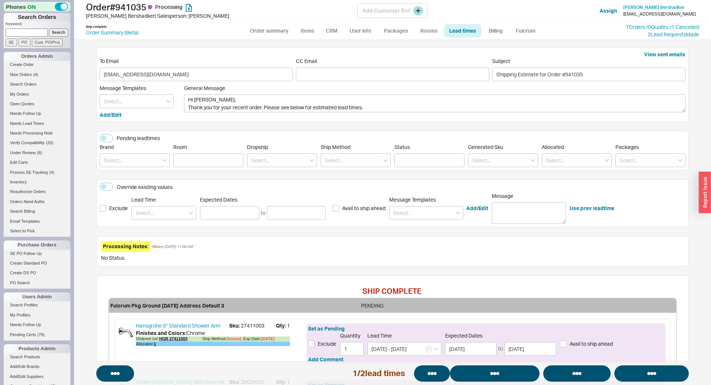
select select "*"
select select "LOW"
select select "3"
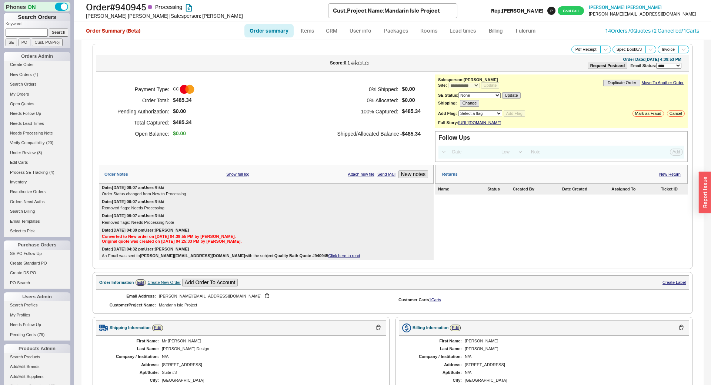
select select "*"
select select "**"
select select "LOW"
select select "3"
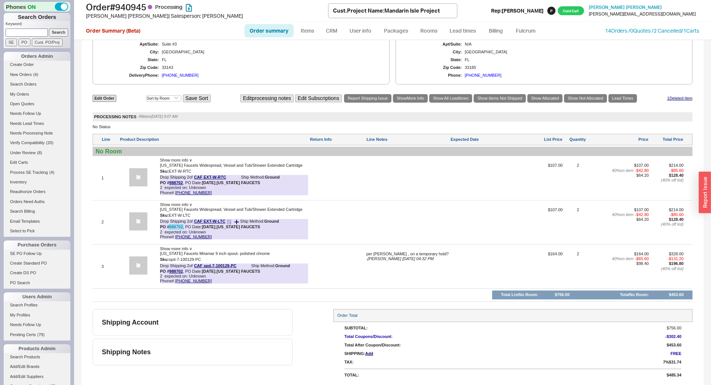
click at [175, 227] on link "988702" at bounding box center [176, 226] width 14 height 4
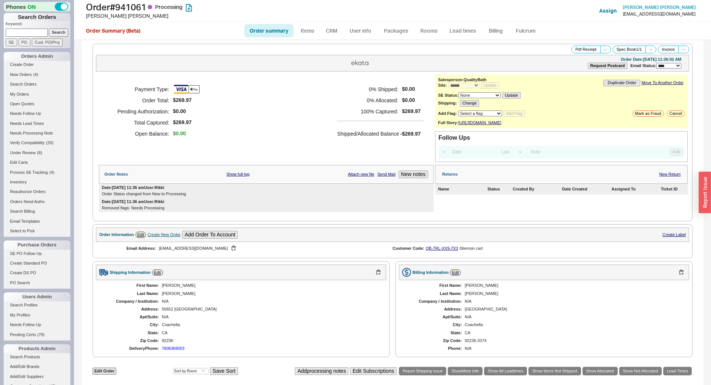
select select "*"
select select "LOW"
select select "3"
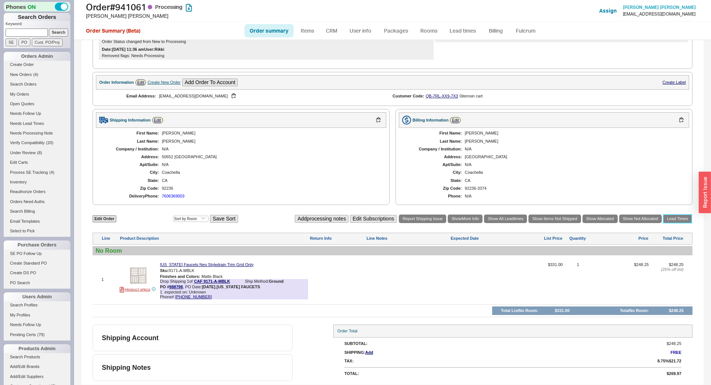
click at [679, 220] on link "Lead Times" at bounding box center [677, 218] width 29 height 9
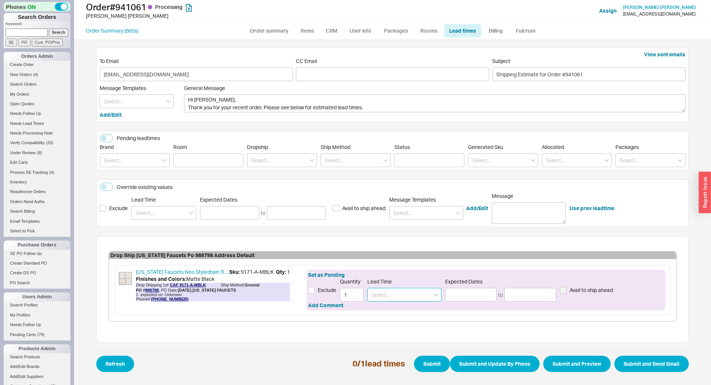
click at [407, 296] on input at bounding box center [404, 295] width 74 height 14
click at [396, 319] on div "2 - 3 Weeks" at bounding box center [404, 323] width 73 height 13
type input "2 - 3 Weeks"
type input "[DATE]"
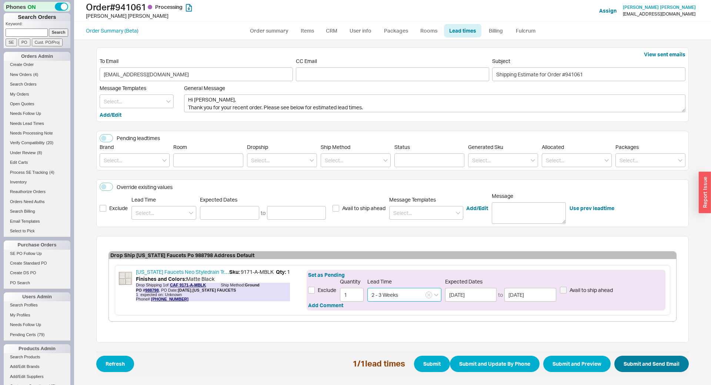
type input "2 - 3 Weeks"
click at [634, 359] on button "Submit and Send Email" at bounding box center [651, 364] width 74 height 16
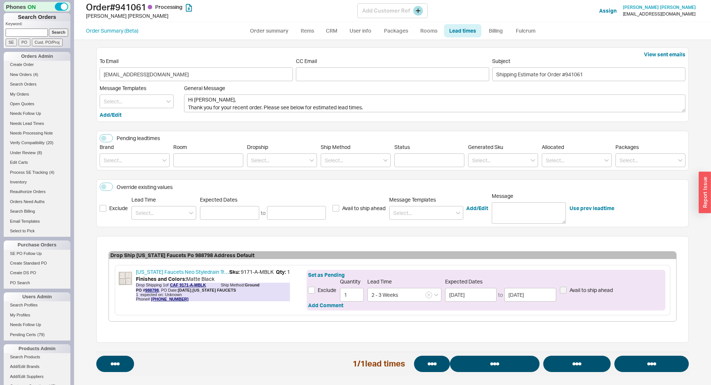
select select "*"
select select "LOW"
select select "3"
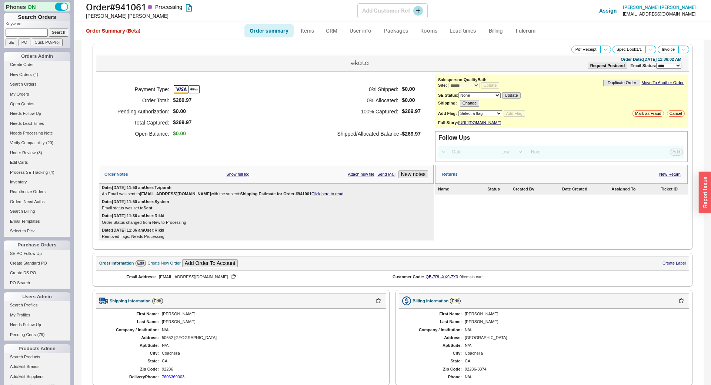
select select "*"
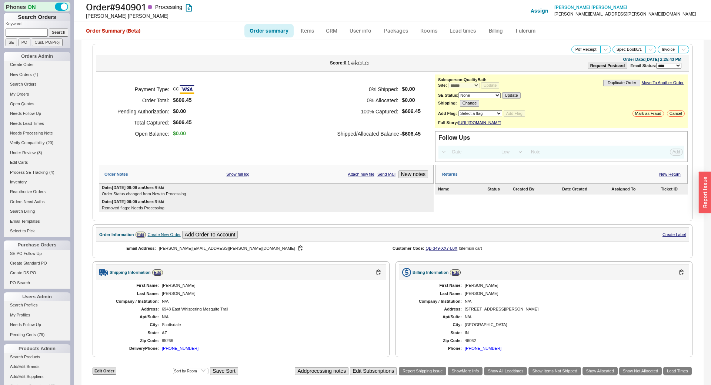
select select "*"
select select "LOW"
select select "3"
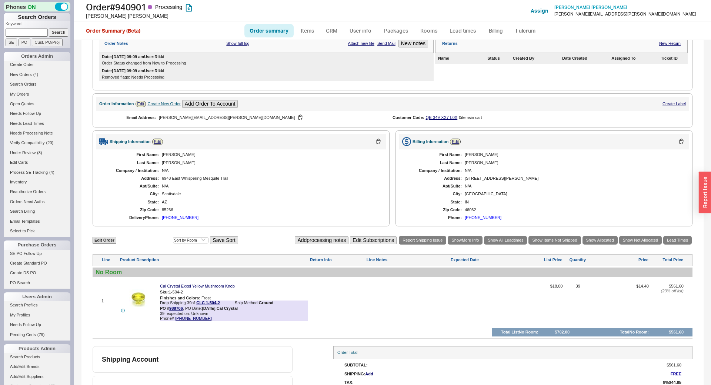
scroll to position [159, 0]
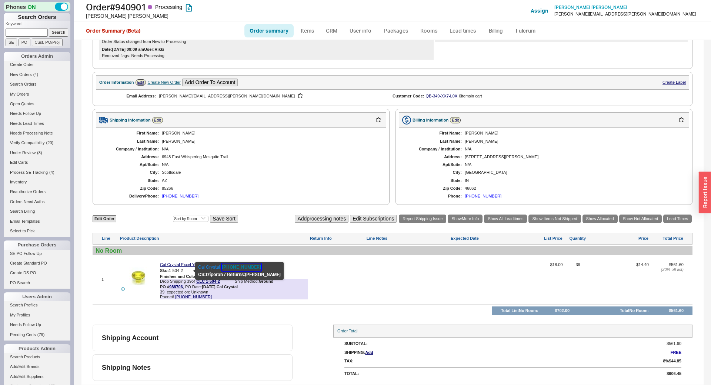
click at [234, 270] on button "[PHONE_NUMBER]" at bounding box center [241, 266] width 39 height 7
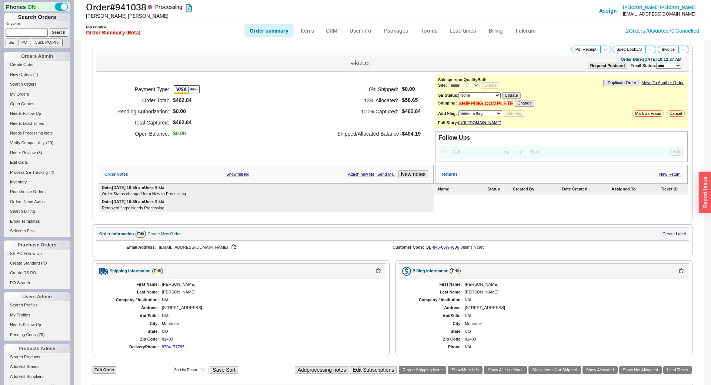
select select "*"
select select "LOW"
select select "3"
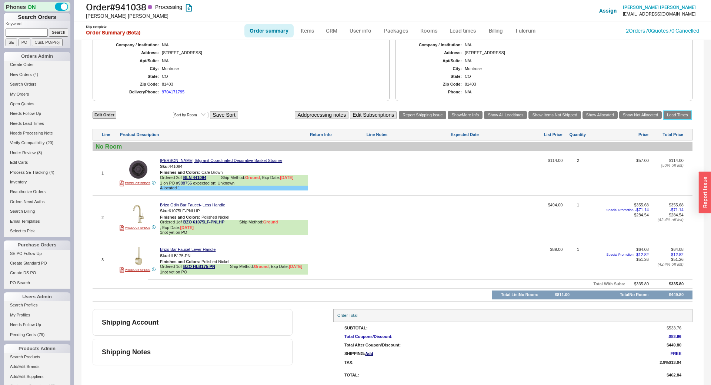
click at [683, 115] on link "Lead Times" at bounding box center [677, 115] width 29 height 9
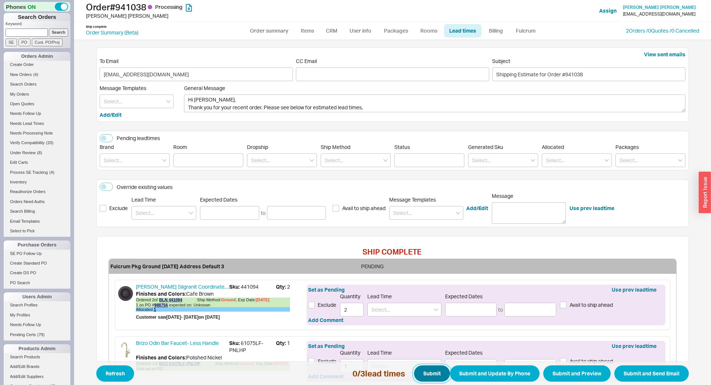
click at [439, 366] on button "Submit" at bounding box center [432, 373] width 36 height 16
select select "*"
select select "LOW"
select select "3"
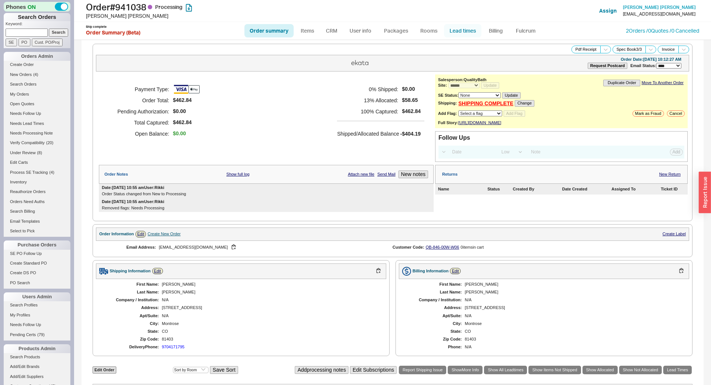
click at [468, 29] on link "Lead times" at bounding box center [462, 30] width 37 height 13
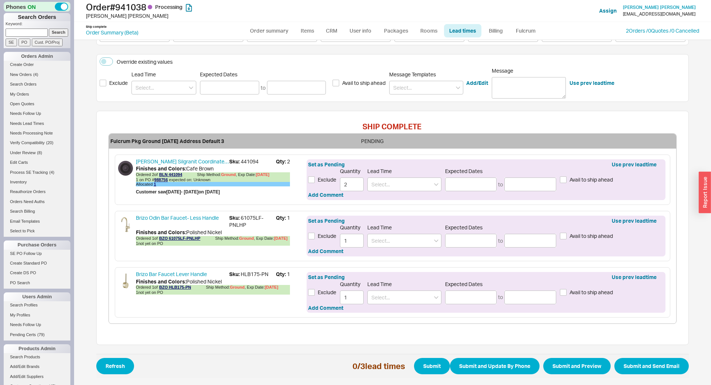
scroll to position [126, 0]
click at [252, 160] on span "Sku: 441094" at bounding box center [252, 160] width 47 height 7
copy span "441094"
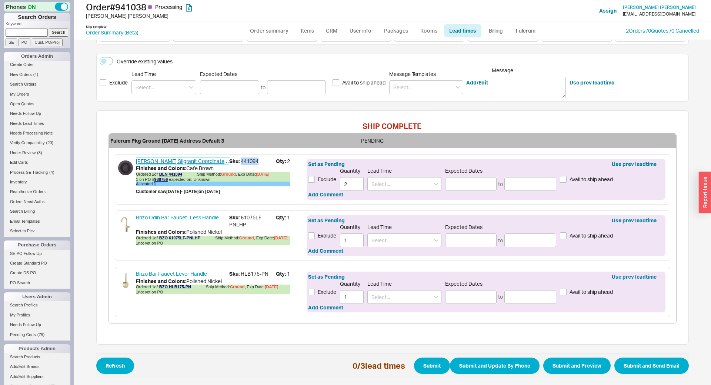
click at [193, 160] on link "[PERSON_NAME] Silgranit Coordinated Decorative Basket Strainer" at bounding box center [182, 160] width 93 height 7
drag, startPoint x: 353, startPoint y: 189, endPoint x: 336, endPoint y: 187, distance: 17.1
click at [340, 187] on input "2" at bounding box center [352, 184] width 24 height 14
type input "1"
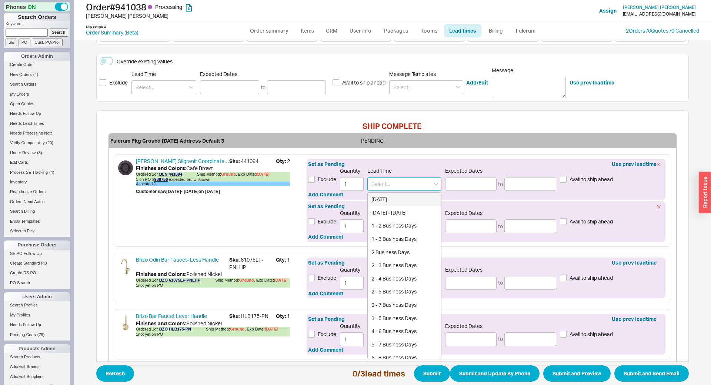
click at [380, 178] on input at bounding box center [404, 184] width 74 height 14
click at [381, 212] on div "[DATE] - [DATE]" at bounding box center [404, 212] width 73 height 13
type input "[DATE] - [DATE]"
type input "[DATE]"
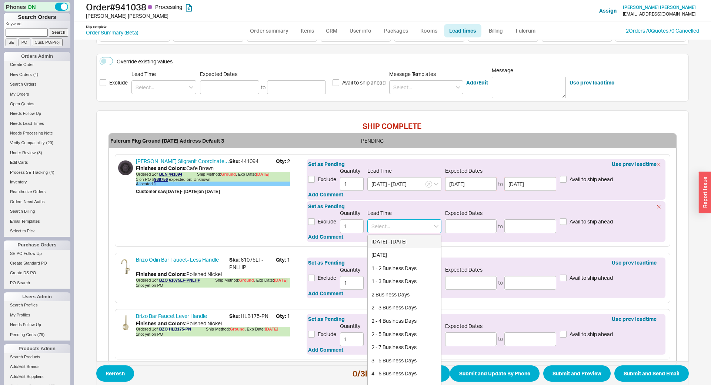
click at [389, 222] on input at bounding box center [404, 226] width 74 height 14
click at [404, 257] on div "10 - 12 Business Days" at bounding box center [404, 254] width 73 height 13
type input "10 - 12 Business Days"
type input "[DATE]"
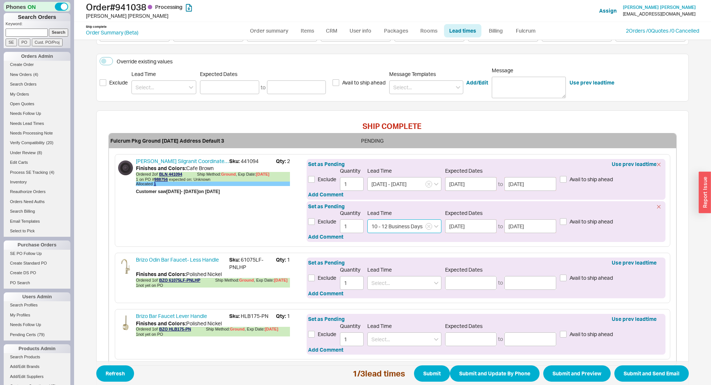
type input "10 - 12 Business Days"
click at [429, 382] on span "Refresh 1 / 3 lead times Submit Submit and Update By Phone Submit and Preview S…" at bounding box center [392, 373] width 593 height 24
click at [430, 377] on button "Submit" at bounding box center [432, 373] width 36 height 16
select select "*"
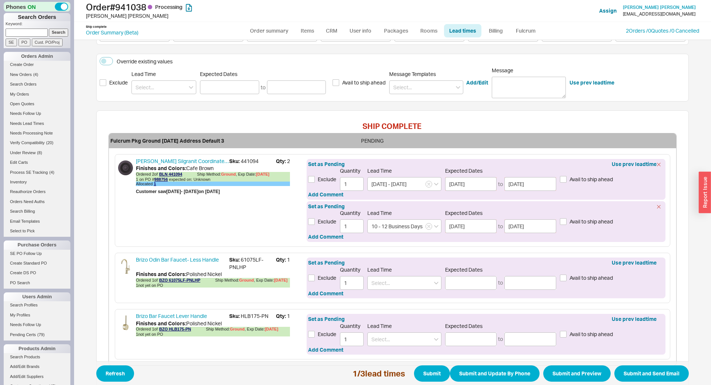
select select "LOW"
select select "3"
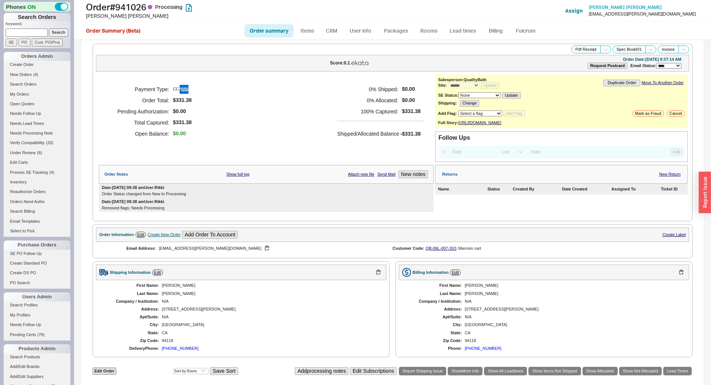
select select "*"
select select "LOW"
select select "3"
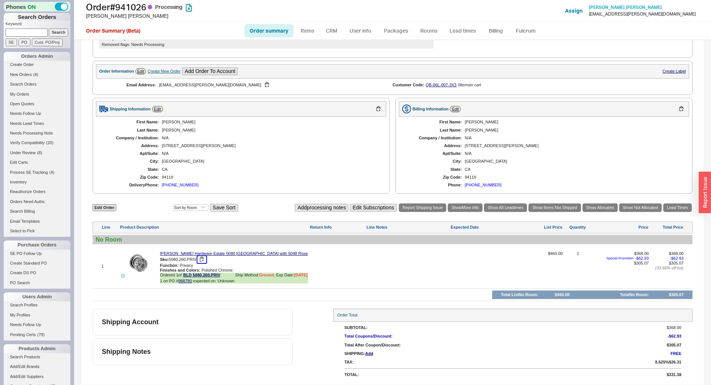
click at [202, 256] on button "button" at bounding box center [201, 259] width 9 height 7
click at [676, 203] on link "Lead Times" at bounding box center [677, 207] width 29 height 9
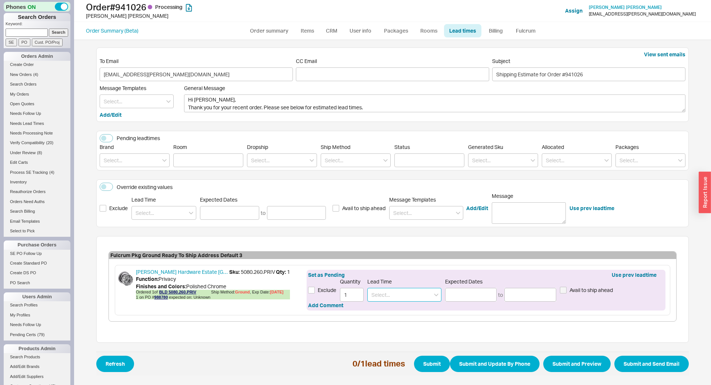
click at [410, 299] on input at bounding box center [404, 295] width 74 height 14
click at [420, 313] on div "9 - 11 Business Days" at bounding box center [404, 309] width 73 height 13
type input "9 - 11 Business Days"
type input "[DATE]"
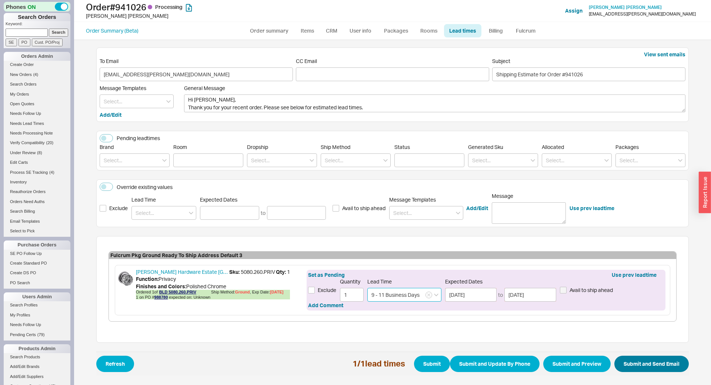
type input "9 - 11 Business Days"
click at [651, 367] on button "Submit and Send Email" at bounding box center [651, 364] width 74 height 16
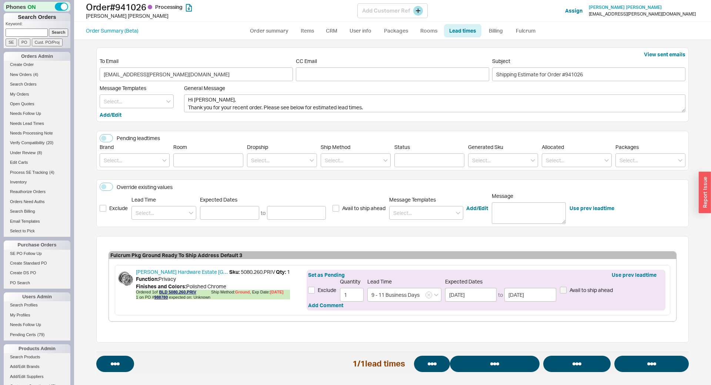
select select "*"
select select "LOW"
select select "3"
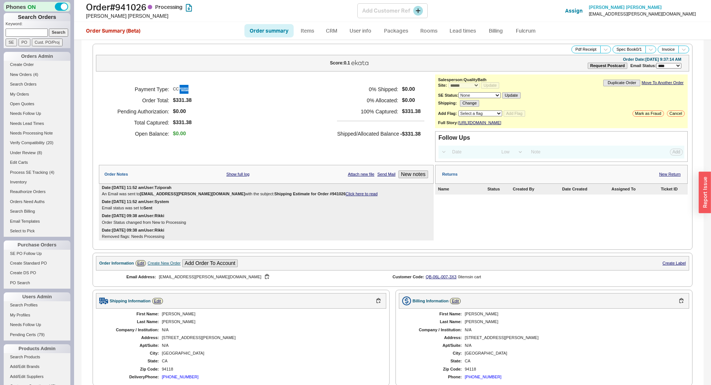
select select "*"
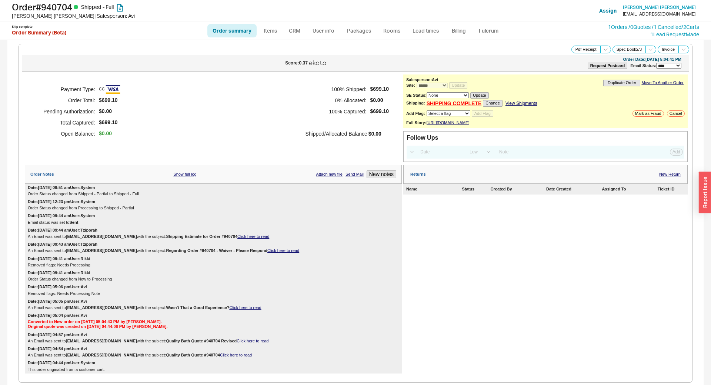
select select "*"
select select "LOW"
select select "3"
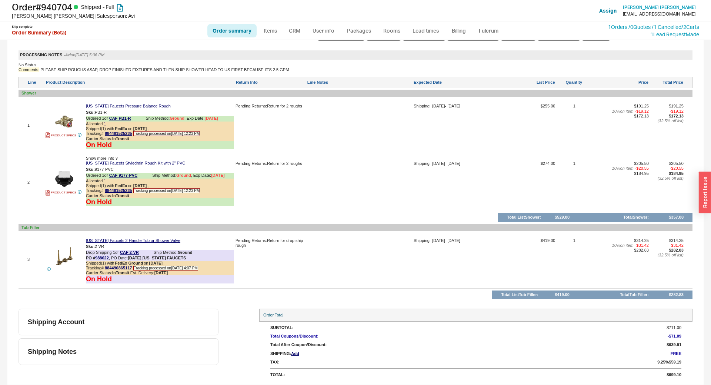
scroll to position [333, 0]
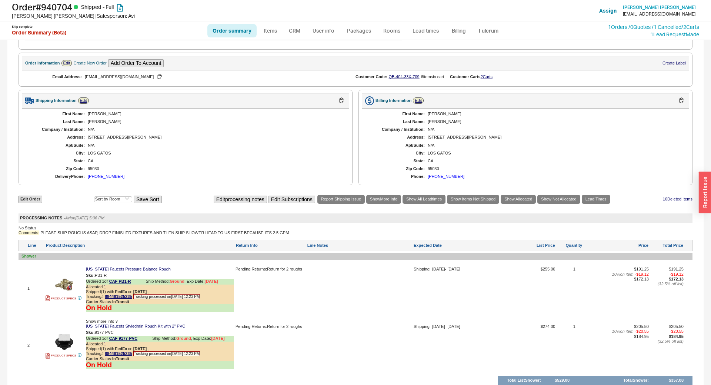
click at [225, 35] on link "Order summary" at bounding box center [231, 30] width 49 height 13
select select "*"
select select "LOW"
select select "3"
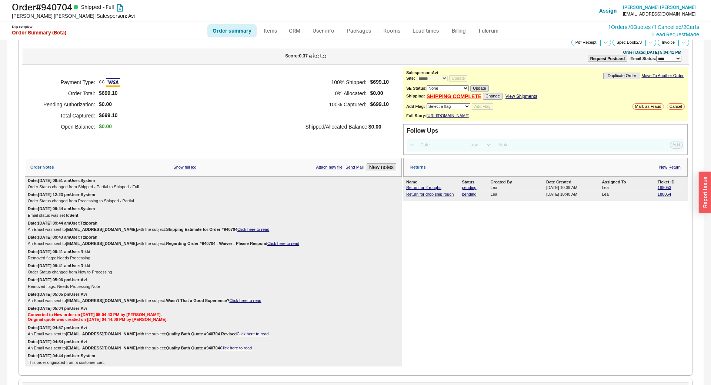
scroll to position [6, 0]
click at [384, 171] on button "New notes" at bounding box center [382, 168] width 30 height 8
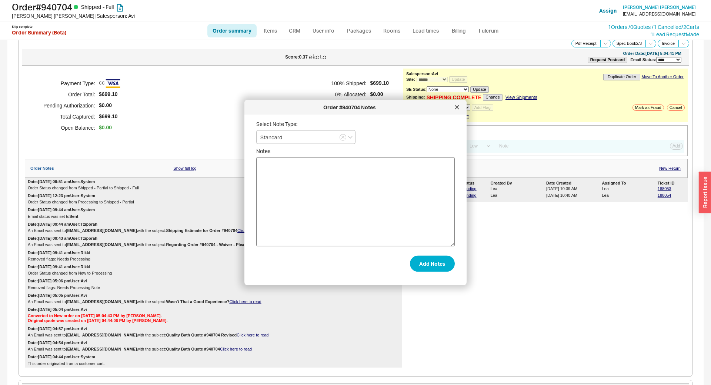
click at [343, 193] on textarea "Notes" at bounding box center [355, 201] width 199 height 89
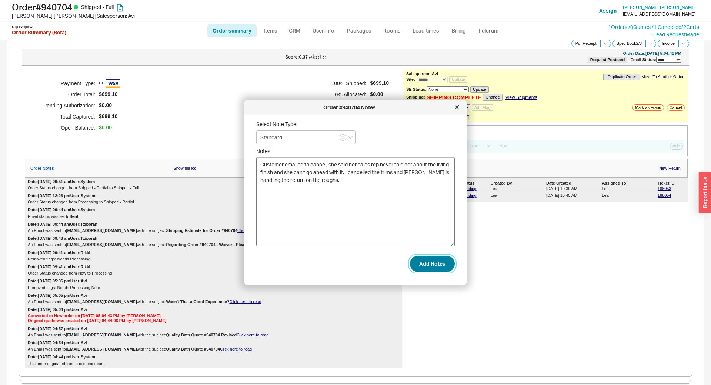
drag, startPoint x: 427, startPoint y: 261, endPoint x: 356, endPoint y: 176, distance: 110.2
click at [363, 186] on form "Select Note Type: Standard Notes Customer emailed to cancel, she said her sales…" at bounding box center [355, 196] width 199 height 151
drag, startPoint x: 349, startPoint y: 165, endPoint x: 379, endPoint y: 166, distance: 30.4
click at [379, 166] on textarea "Customer emailed to cancel, she said her sales rep never told her about the liv…" at bounding box center [355, 201] width 199 height 89
type textarea "Customer emailed to cancel, she said she was never told her about the living fi…"
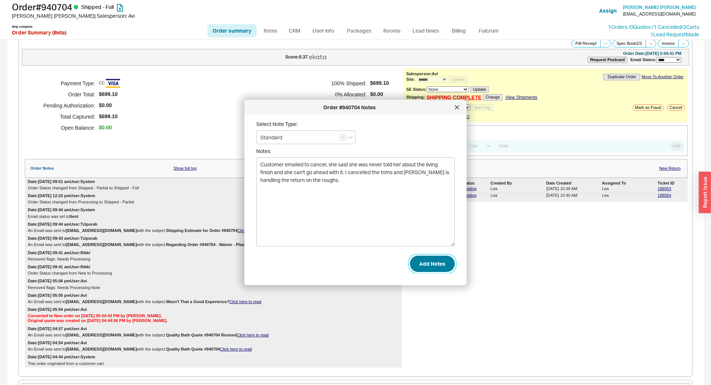
click at [432, 267] on button "Add Notes" at bounding box center [432, 263] width 45 height 16
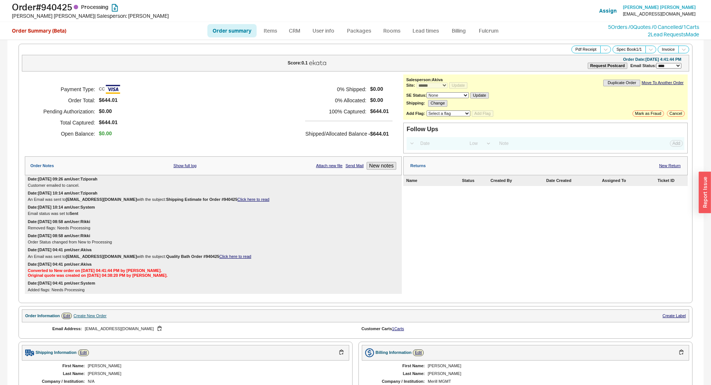
select select "*"
select select "LOW"
select select "3"
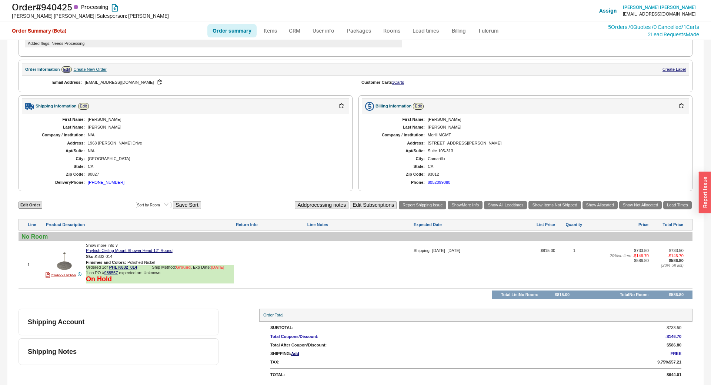
click at [237, 29] on link "Order summary" at bounding box center [231, 30] width 49 height 13
select select "*"
select select "LOW"
select select "3"
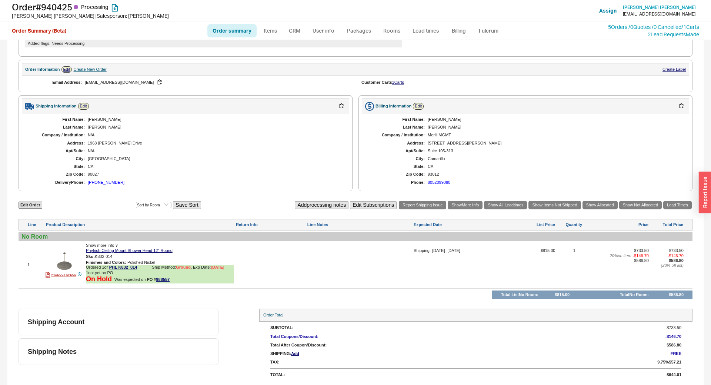
scroll to position [248, 0]
click at [127, 267] on link "PHL K832_014" at bounding box center [123, 268] width 28 height 6
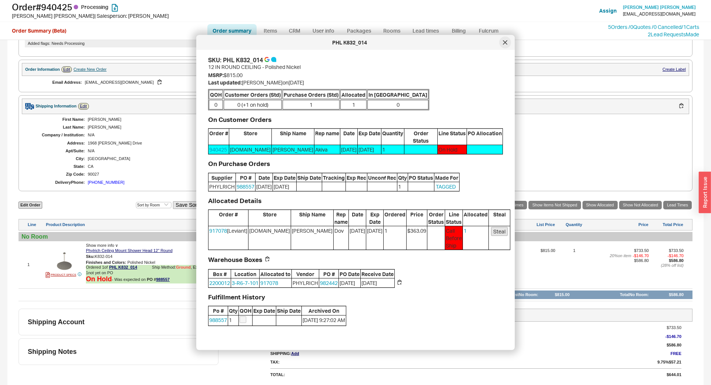
click at [506, 38] on div at bounding box center [505, 43] width 12 height 12
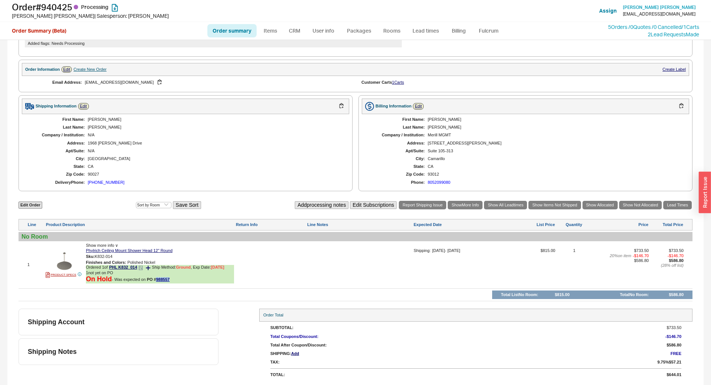
drag, startPoint x: 174, startPoint y: 280, endPoint x: 156, endPoint y: 279, distance: 18.6
click at [156, 279] on div "On Hold - Was expected on PO # 988557" at bounding box center [160, 279] width 148 height 8
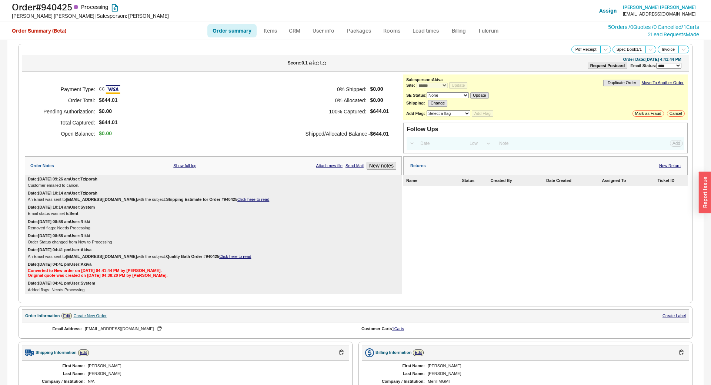
copy span "988557"
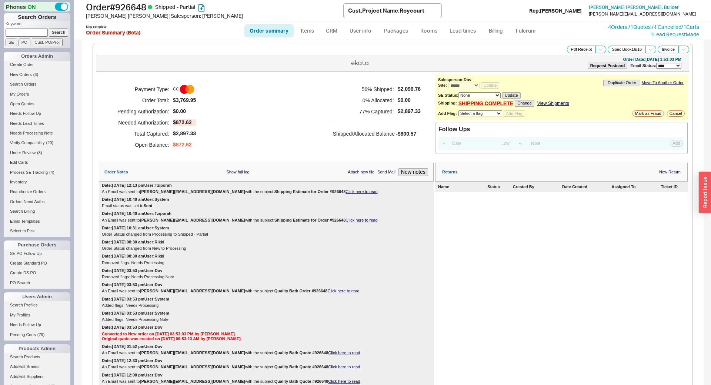
select select "*"
select select "LOW"
select select "3"
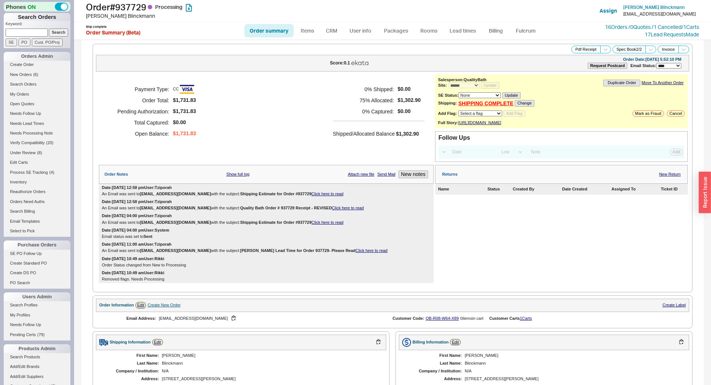
select select "*"
select select "LOW"
select select "3"
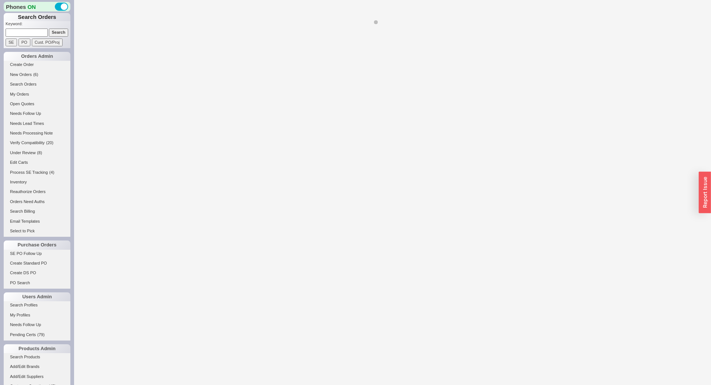
select select "LOW"
select select "3"
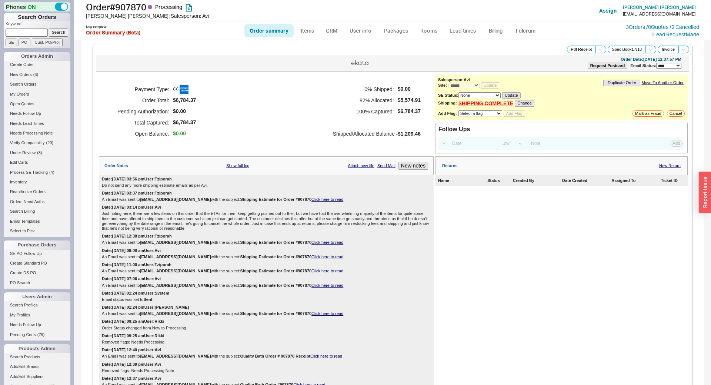
select select "*"
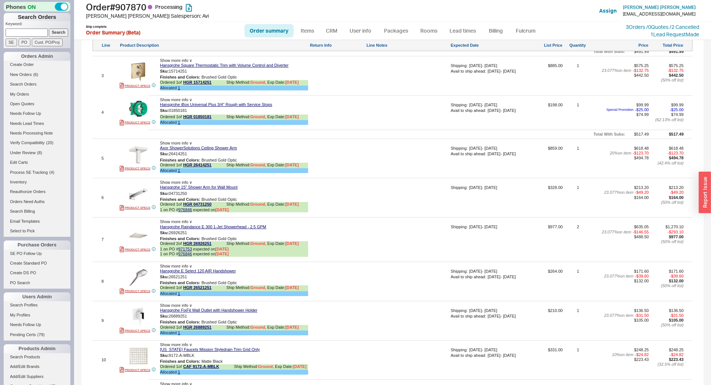
scroll to position [912, 0]
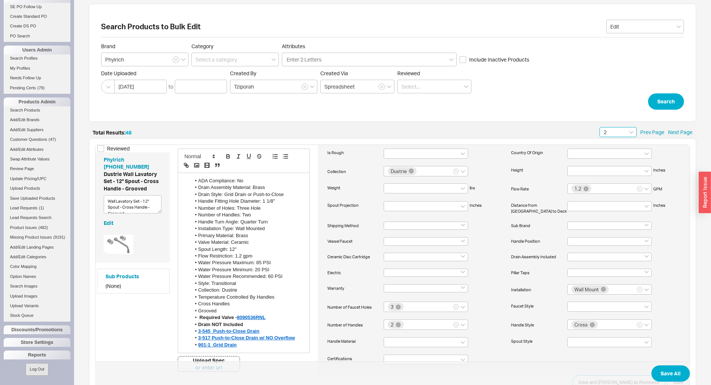
click at [607, 128] on input "2" at bounding box center [618, 132] width 37 height 10
click at [611, 143] on div "1" at bounding box center [618, 145] width 36 height 13
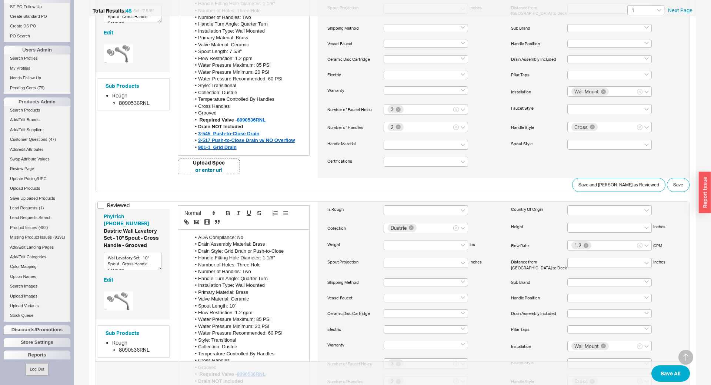
scroll to position [2424, 0]
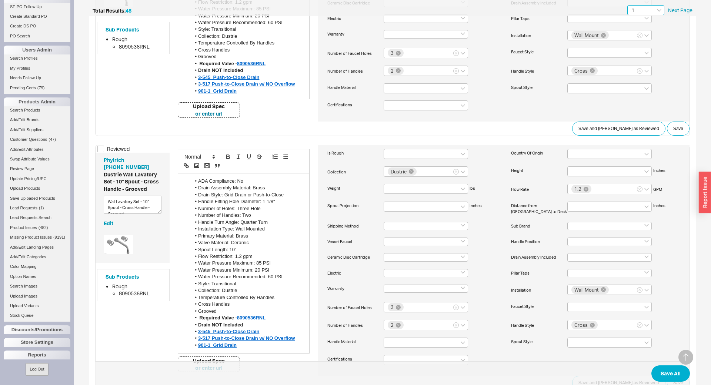
click at [631, 12] on input "1" at bounding box center [645, 10] width 37 height 10
click at [640, 31] on div "2" at bounding box center [646, 36] width 36 height 13
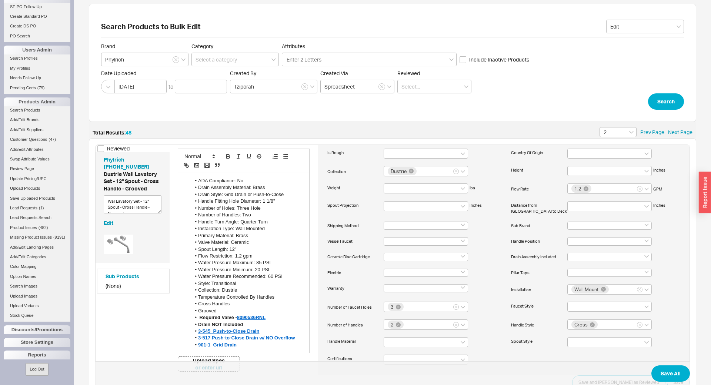
scroll to position [164, 0]
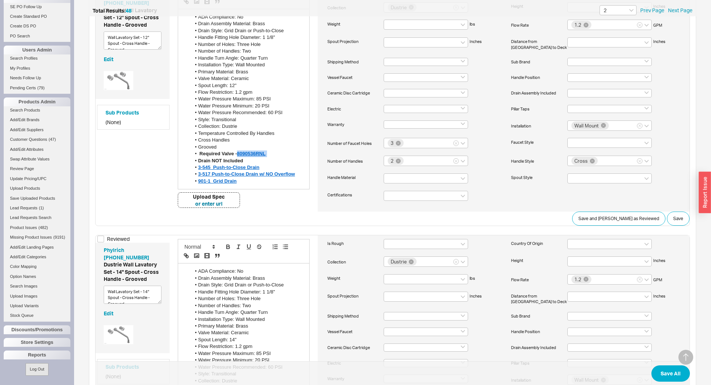
drag, startPoint x: 261, startPoint y: 157, endPoint x: 237, endPoint y: 153, distance: 23.8
click at [126, 111] on link "Sub Products" at bounding box center [123, 112] width 34 height 7
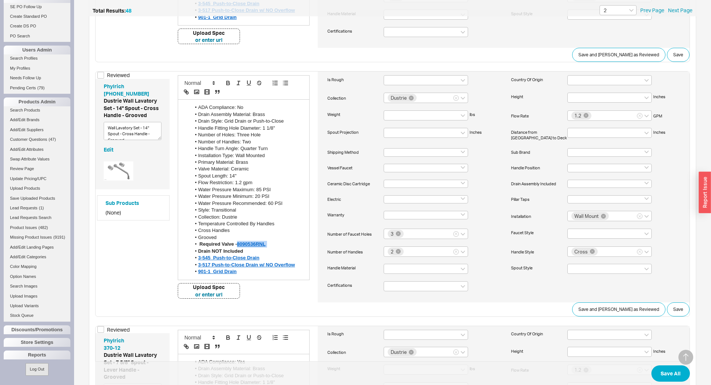
drag, startPoint x: 267, startPoint y: 244, endPoint x: 237, endPoint y: 247, distance: 29.7
copy li "8090536RNL"
click at [110, 201] on link "Sub Products" at bounding box center [123, 202] width 34 height 7
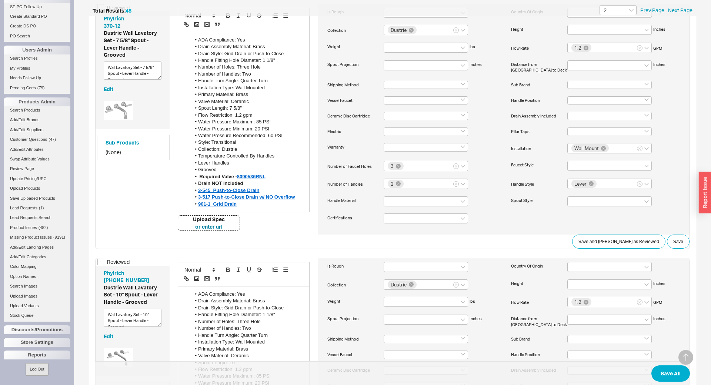
scroll to position [655, 0]
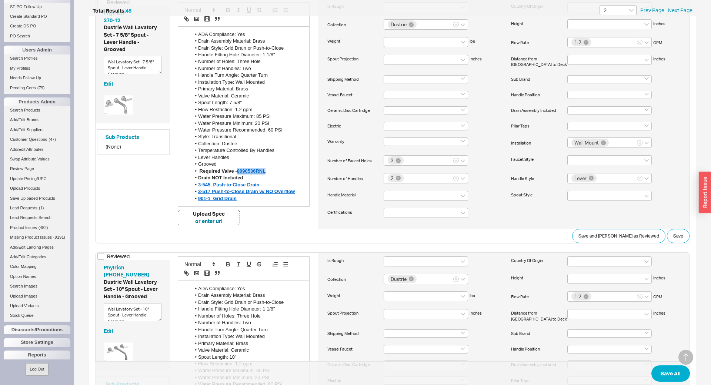
drag, startPoint x: 237, startPoint y: 173, endPoint x: 264, endPoint y: 170, distance: 27.1
click at [116, 133] on div "Sub Products (None)" at bounding box center [133, 141] width 73 height 25
click at [116, 137] on link "Sub Products" at bounding box center [123, 136] width 34 height 7
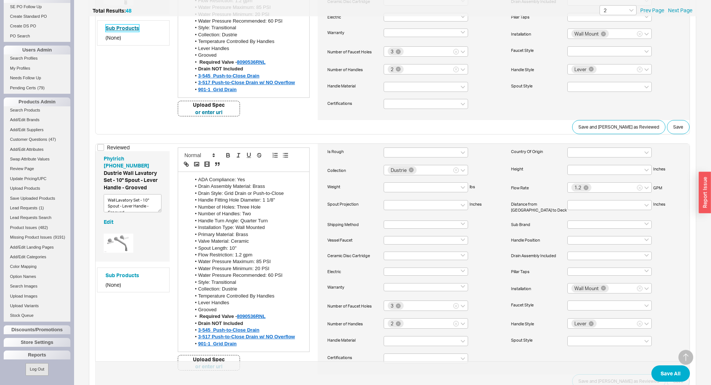
scroll to position [819, 0]
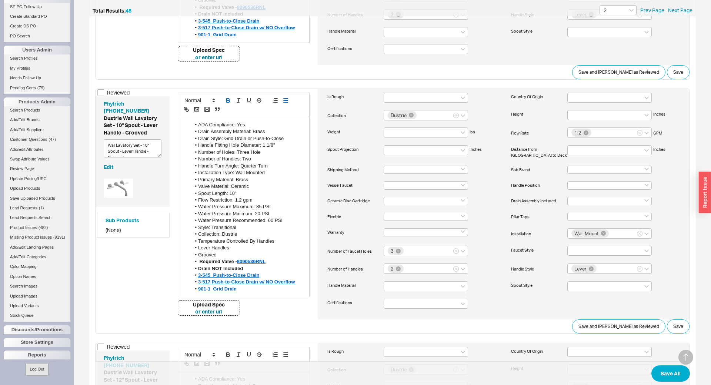
click at [238, 263] on strong "8090536RNL" at bounding box center [251, 262] width 29 height 6
drag, startPoint x: 237, startPoint y: 261, endPoint x: 264, endPoint y: 261, distance: 27.8
click at [264, 261] on li "Required Valve - 8090536RNL" at bounding box center [247, 261] width 113 height 7
click at [127, 223] on link "Sub Products" at bounding box center [123, 220] width 34 height 7
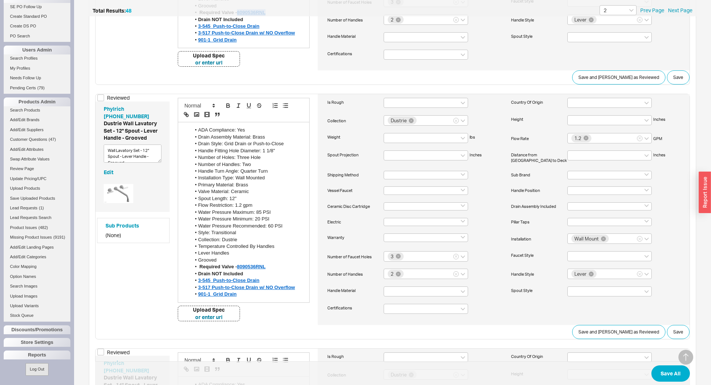
scroll to position [1146, 0]
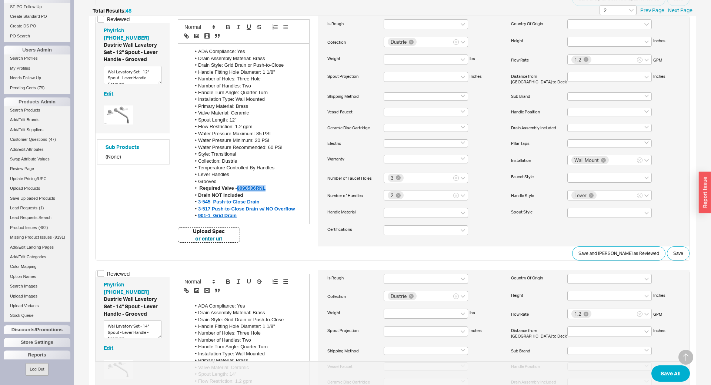
drag, startPoint x: 237, startPoint y: 189, endPoint x: 264, endPoint y: 188, distance: 27.4
click at [116, 146] on link "Sub Products" at bounding box center [123, 146] width 34 height 7
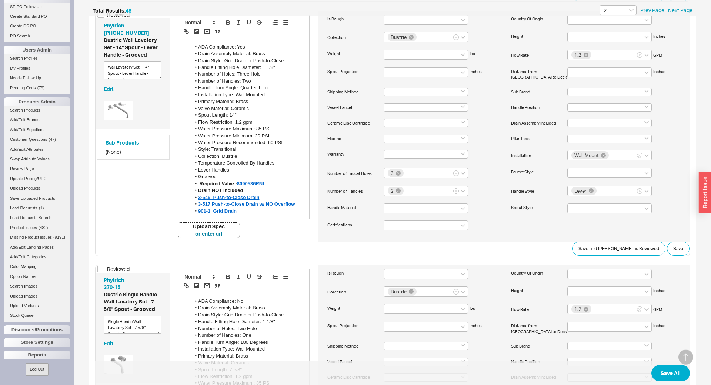
scroll to position [1473, 0]
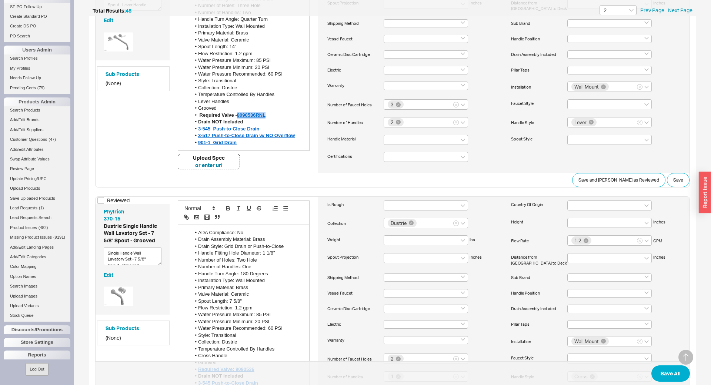
drag, startPoint x: 237, startPoint y: 116, endPoint x: 264, endPoint y: 115, distance: 27.0
click at [120, 75] on link "Sub Products" at bounding box center [123, 73] width 34 height 7
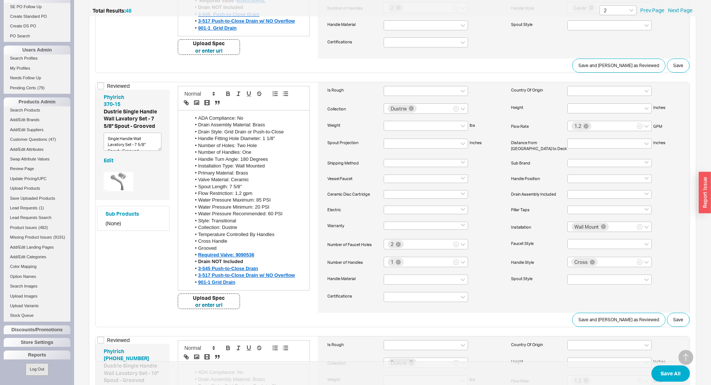
scroll to position [1637, 0]
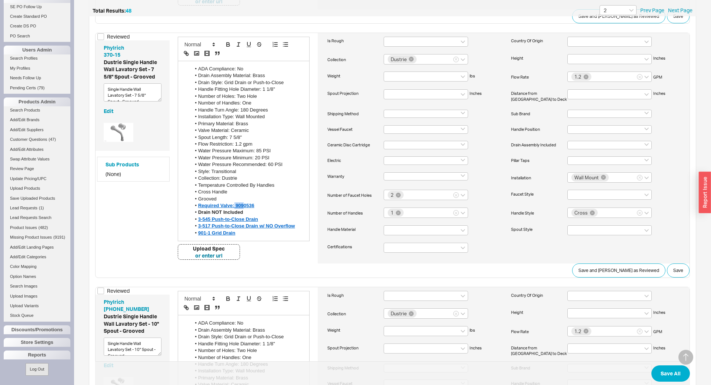
drag, startPoint x: 235, startPoint y: 207, endPoint x: 244, endPoint y: 207, distance: 8.9
drag, startPoint x: 254, startPoint y: 207, endPoint x: 236, endPoint y: 208, distance: 18.2
click at [236, 208] on strong "Required Valve: 9090536" at bounding box center [226, 206] width 56 height 6
copy strong "9090536"
click at [116, 165] on link "Sub Products" at bounding box center [123, 164] width 34 height 7
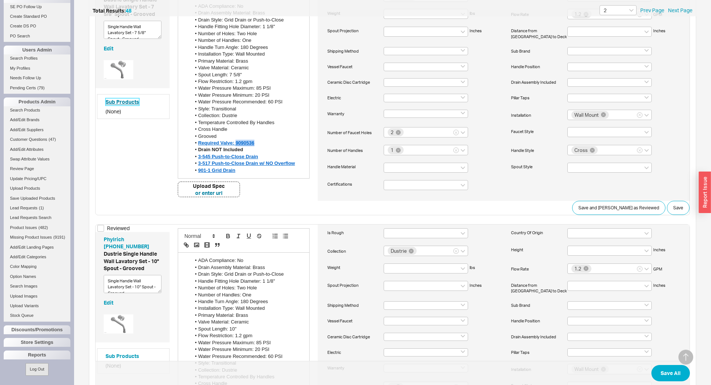
scroll to position [1801, 0]
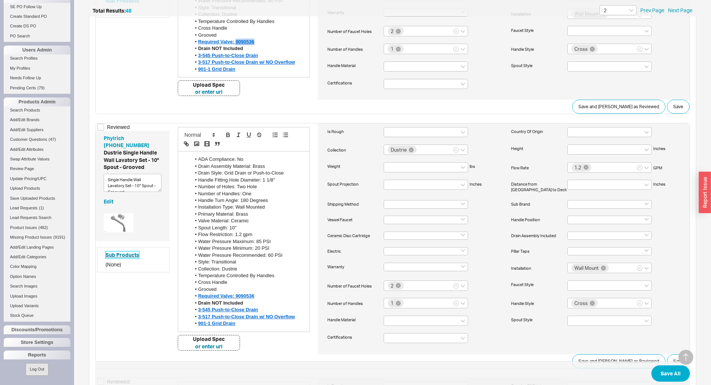
click at [133, 258] on link "Sub Products" at bounding box center [123, 254] width 34 height 7
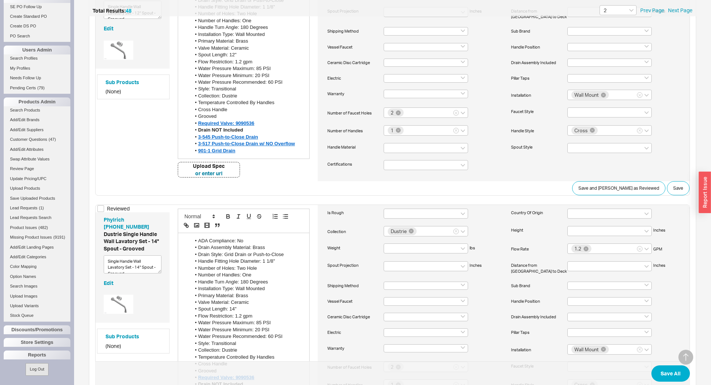
scroll to position [2292, 0]
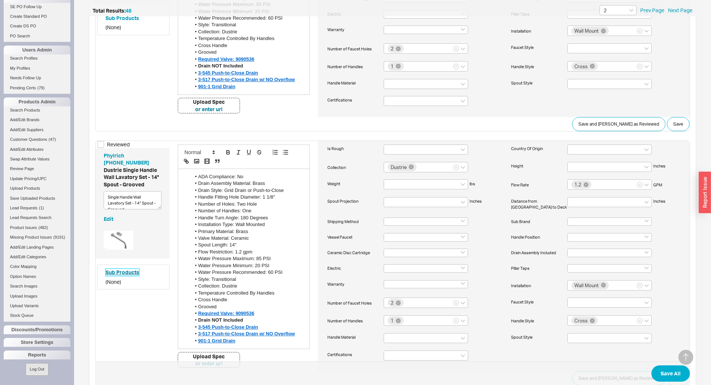
click at [122, 274] on link "Sub Products" at bounding box center [123, 272] width 34 height 7
click at [130, 20] on link "Sub Products" at bounding box center [123, 17] width 34 height 7
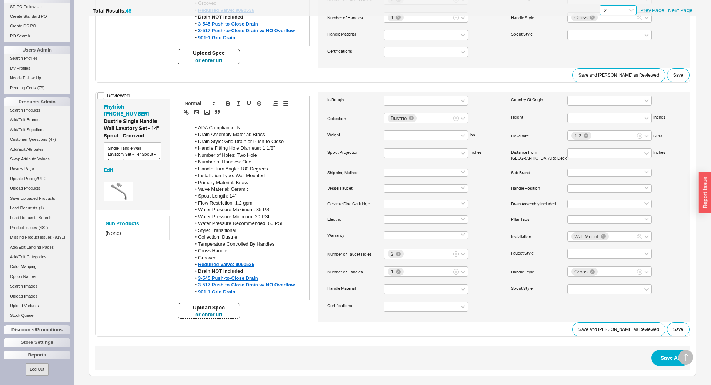
click at [621, 10] on input "2" at bounding box center [618, 10] width 37 height 10
click at [616, 50] on div "3" at bounding box center [618, 49] width 36 height 13
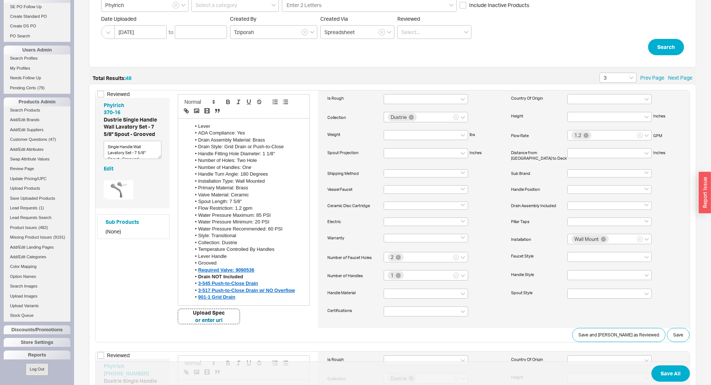
scroll to position [164, 0]
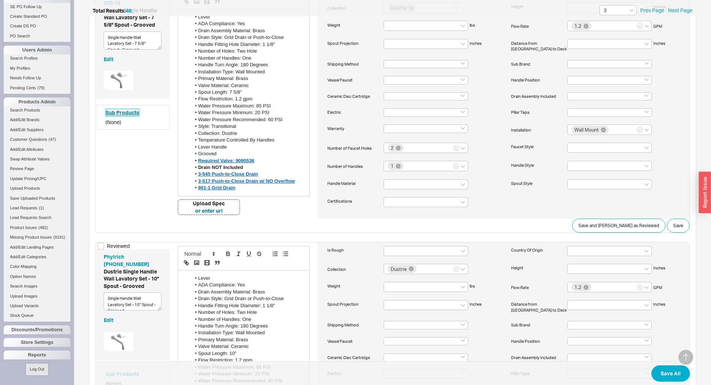
click at [130, 112] on link "Sub Products" at bounding box center [123, 112] width 34 height 7
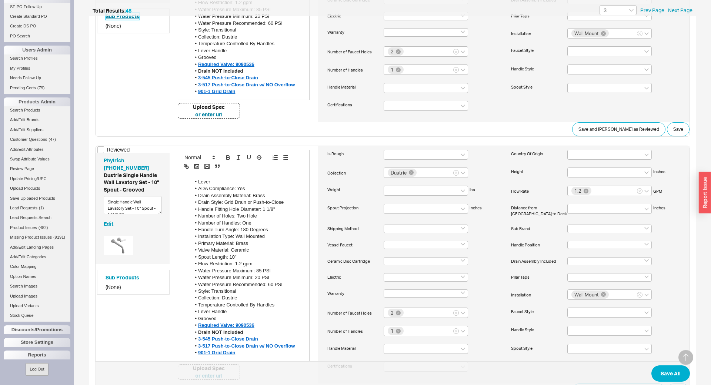
scroll to position [327, 0]
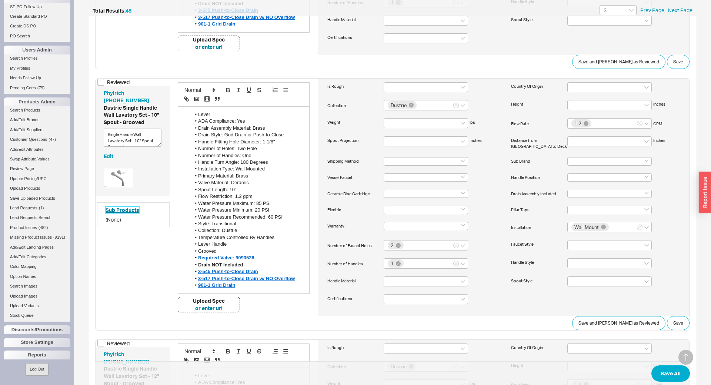
click at [135, 211] on link "Sub Products" at bounding box center [123, 209] width 34 height 7
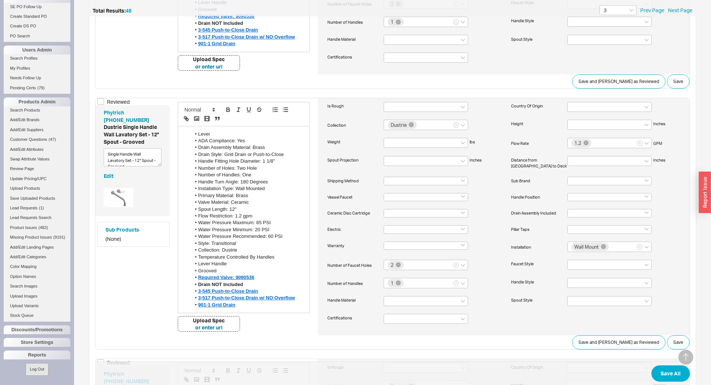
scroll to position [655, 0]
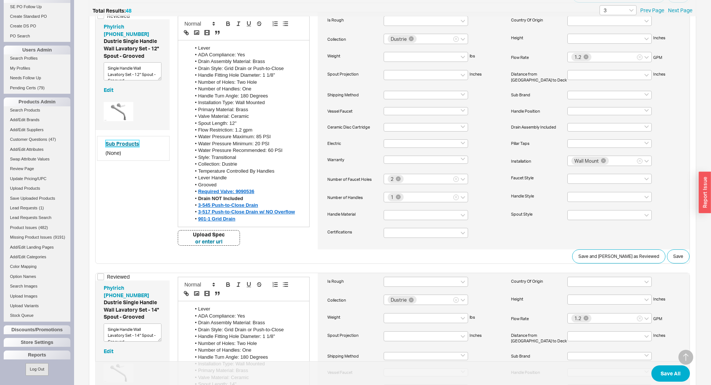
click at [128, 145] on link "Sub Products" at bounding box center [123, 143] width 34 height 7
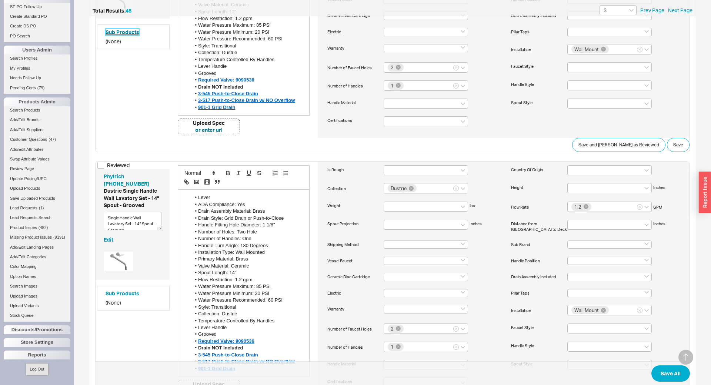
scroll to position [819, 0]
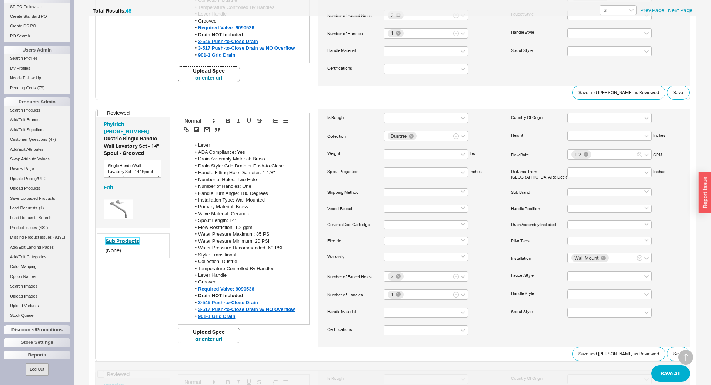
click at [121, 242] on link "Sub Products" at bounding box center [123, 240] width 34 height 7
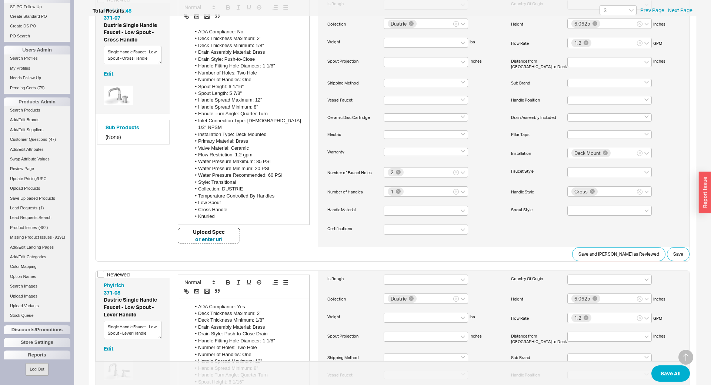
scroll to position [2452, 0]
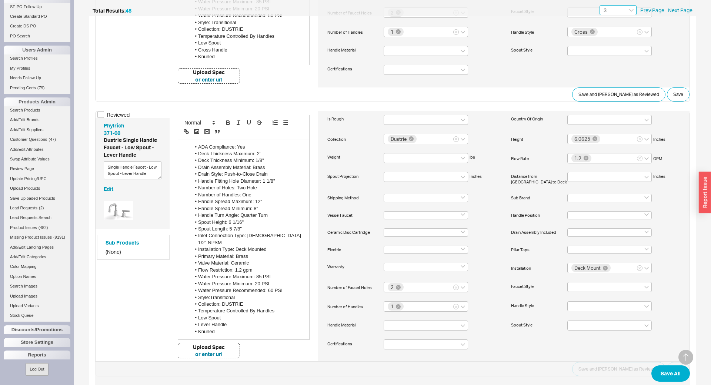
click at [607, 12] on input "3" at bounding box center [618, 10] width 37 height 10
click at [616, 61] on div "4" at bounding box center [618, 63] width 36 height 13
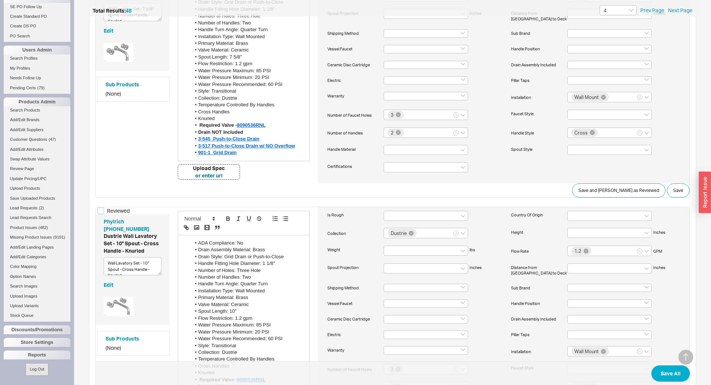
scroll to position [819, 0]
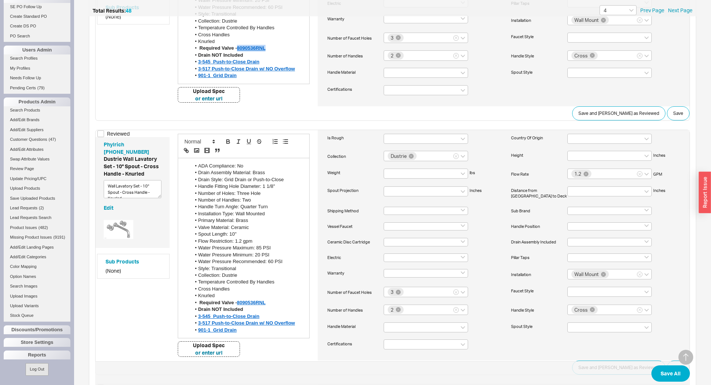
drag, startPoint x: 237, startPoint y: 34, endPoint x: 265, endPoint y: 36, distance: 27.8
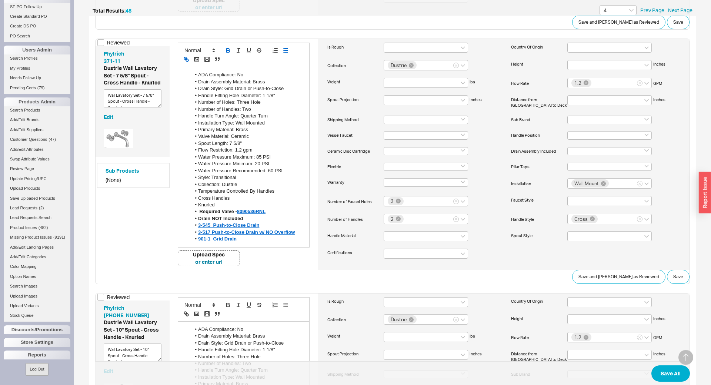
scroll to position [655, 0]
click at [120, 167] on link "Sub Products" at bounding box center [123, 170] width 34 height 7
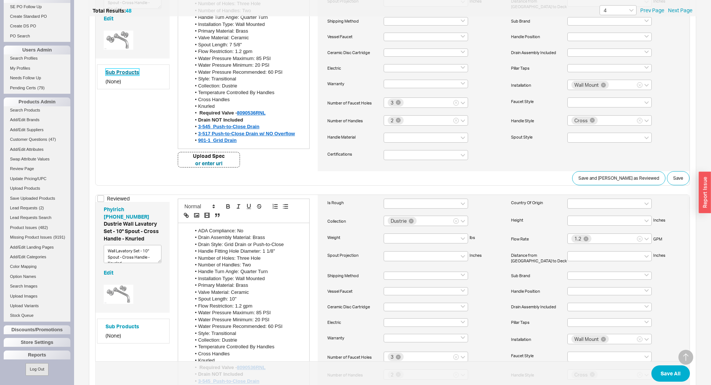
scroll to position [819, 0]
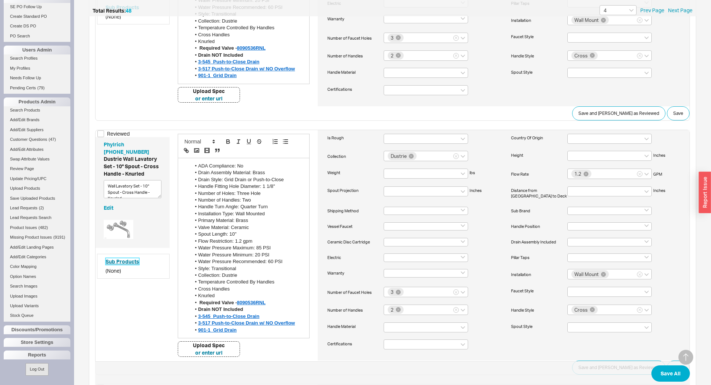
click at [128, 258] on link "Sub Products" at bounding box center [123, 261] width 34 height 7
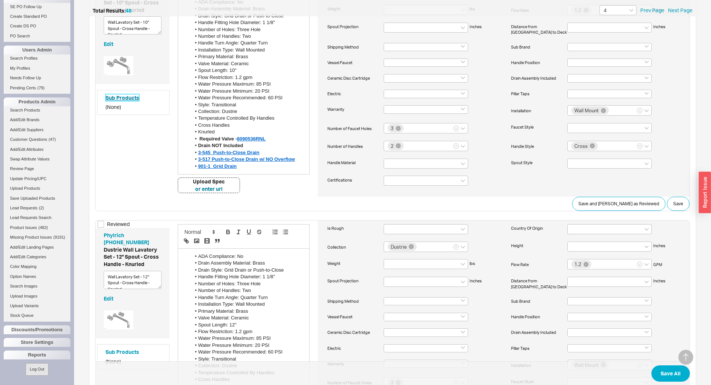
scroll to position [1146, 0]
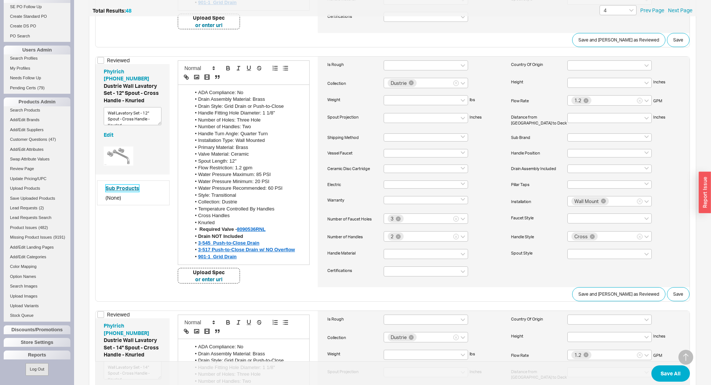
click at [134, 184] on link "Sub Products" at bounding box center [123, 187] width 34 height 7
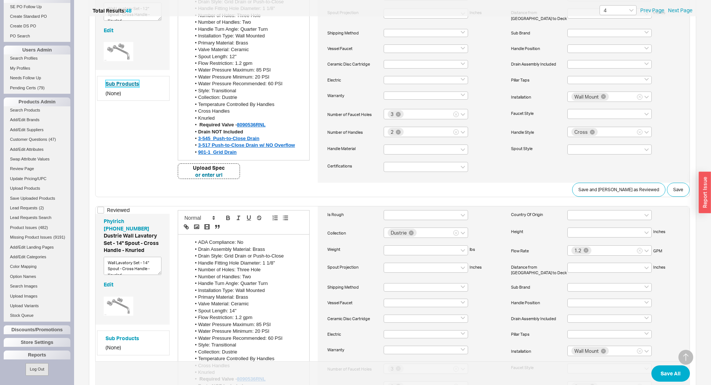
scroll to position [1310, 0]
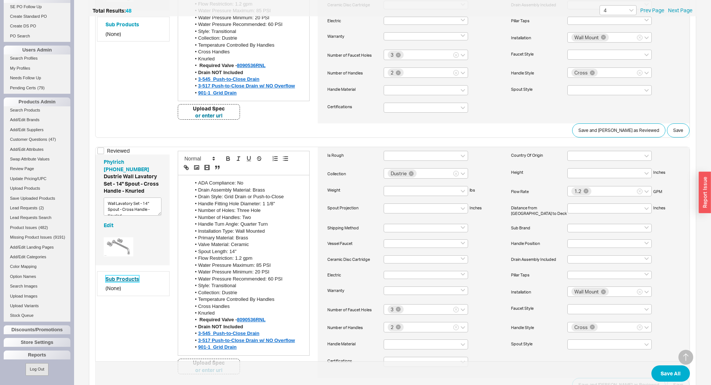
click at [133, 275] on link "Sub Products" at bounding box center [123, 278] width 34 height 7
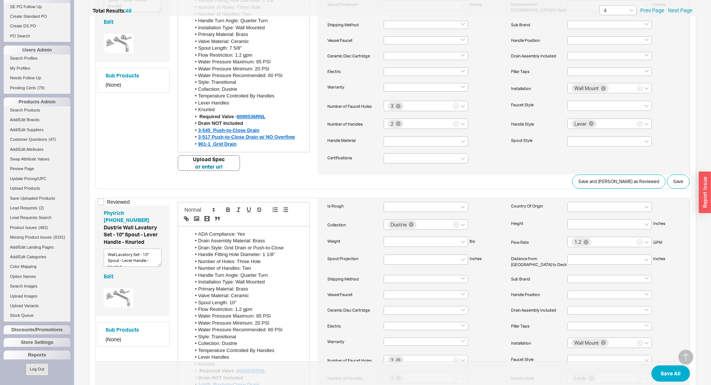
scroll to position [1801, 0]
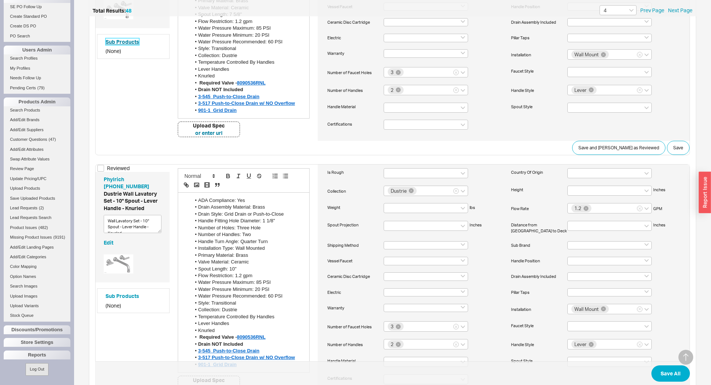
click at [130, 38] on link "Sub Products" at bounding box center [123, 41] width 34 height 7
click at [132, 292] on link "Sub Products" at bounding box center [123, 295] width 34 height 7
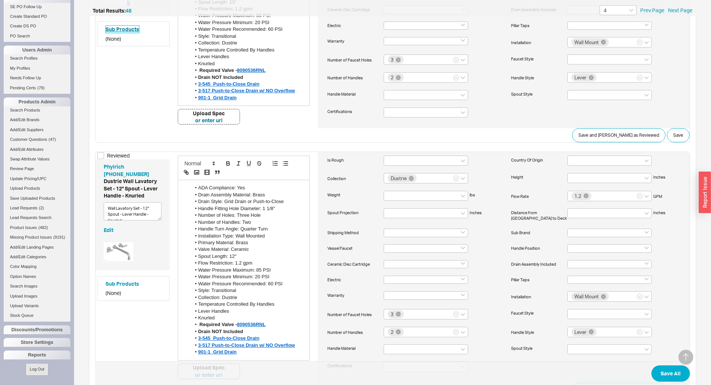
scroll to position [2128, 0]
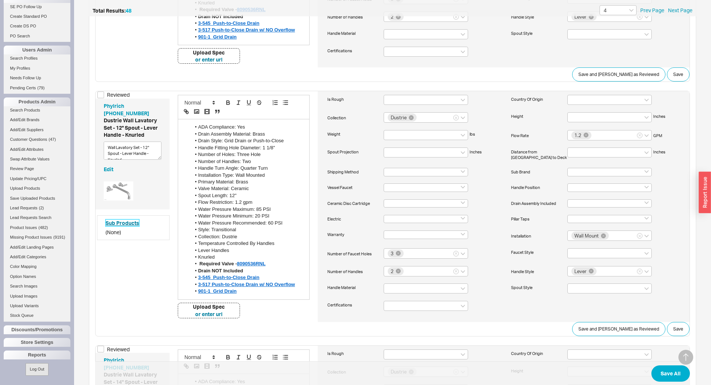
click at [126, 219] on link "Sub Products" at bounding box center [123, 222] width 34 height 7
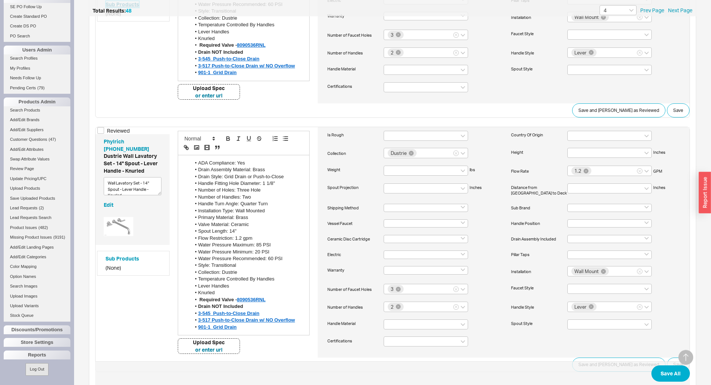
scroll to position [2370, 0]
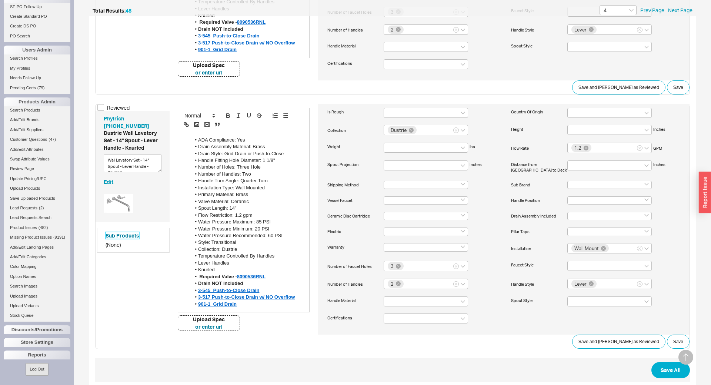
click at [127, 232] on link "Sub Products" at bounding box center [123, 235] width 34 height 7
click at [613, 9] on input "4" at bounding box center [618, 10] width 37 height 10
click at [612, 75] on div "5" at bounding box center [618, 76] width 36 height 13
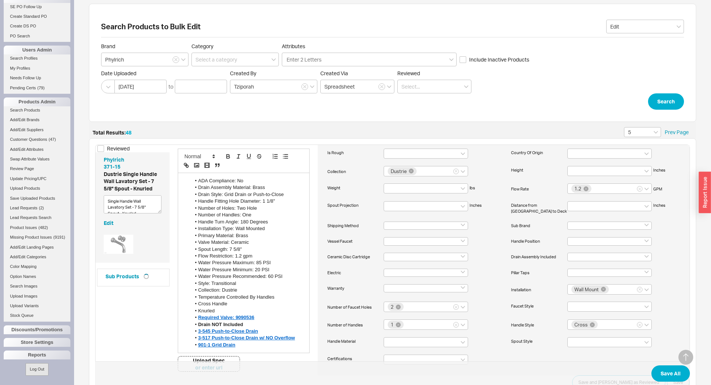
scroll to position [164, 0]
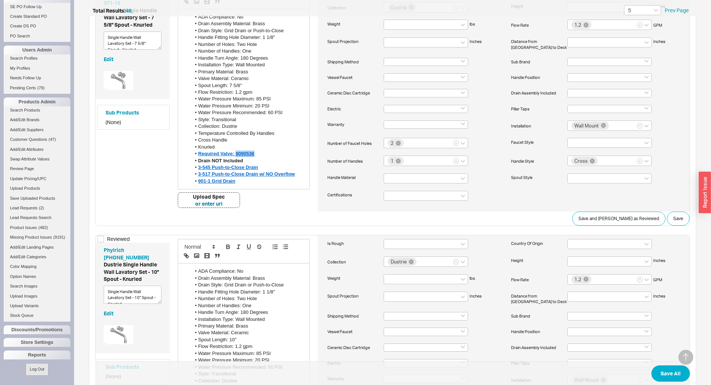
drag, startPoint x: 254, startPoint y: 154, endPoint x: 236, endPoint y: 153, distance: 17.4
click at [111, 113] on link "Sub Products" at bounding box center [123, 112] width 34 height 7
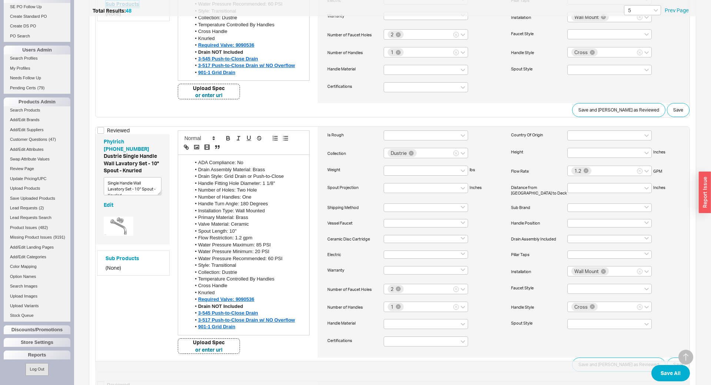
scroll to position [327, 0]
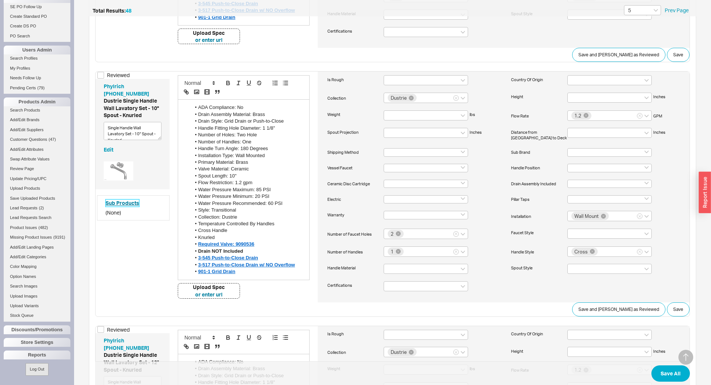
click at [113, 203] on link "Sub Products" at bounding box center [123, 202] width 34 height 7
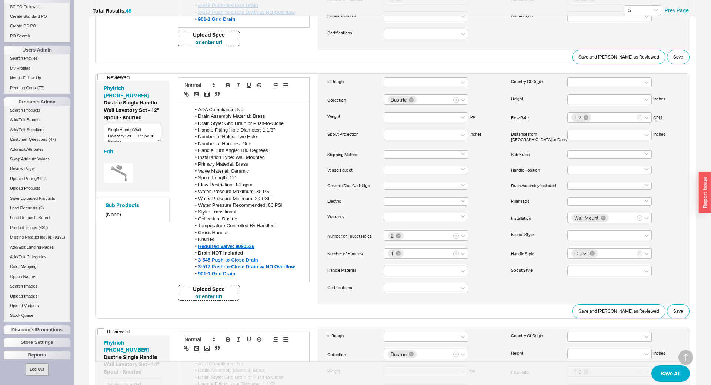
scroll to position [655, 0]
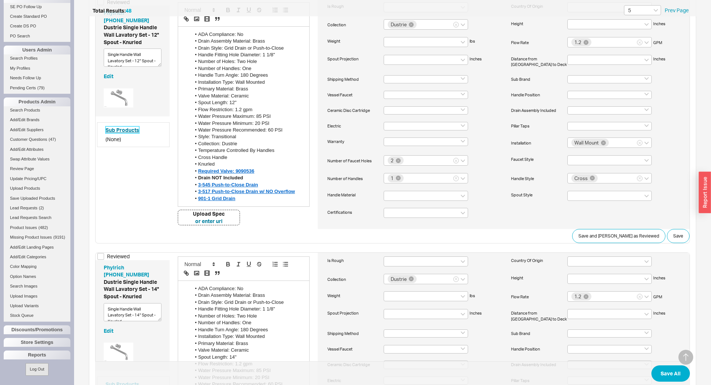
click at [125, 129] on link "Sub Products" at bounding box center [123, 129] width 34 height 7
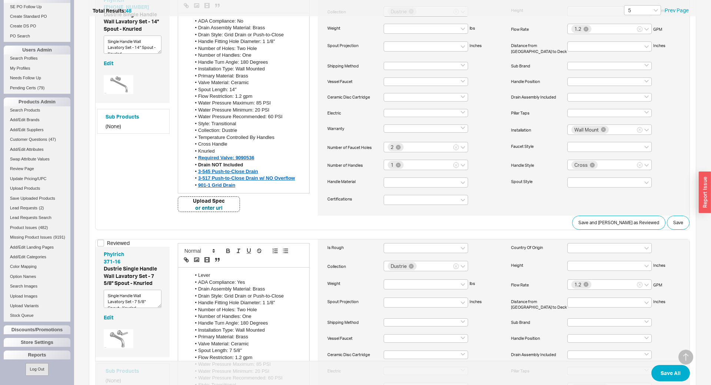
scroll to position [982, 0]
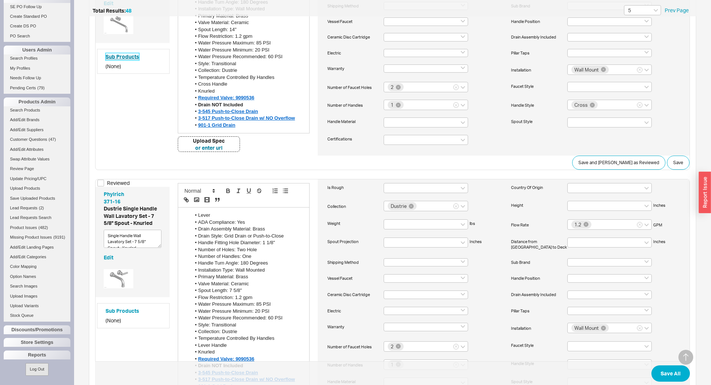
click at [126, 59] on link "Sub Products" at bounding box center [123, 56] width 34 height 7
click at [124, 311] on link "Sub Products" at bounding box center [123, 310] width 34 height 7
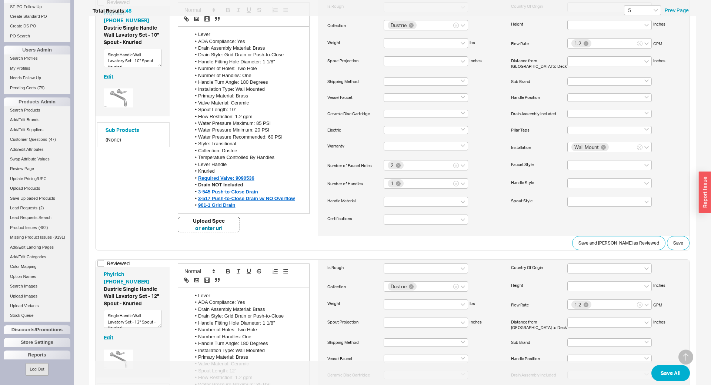
scroll to position [1473, 0]
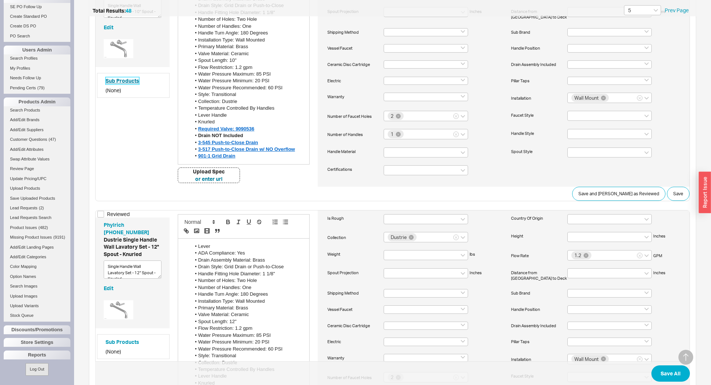
click at [124, 80] on link "Sub Products" at bounding box center [123, 80] width 34 height 7
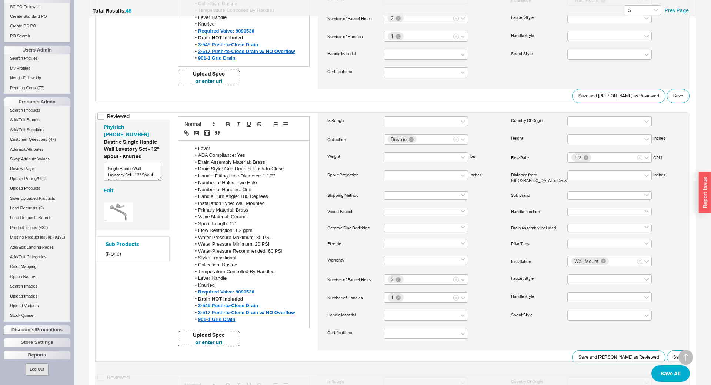
scroll to position [1637, 0]
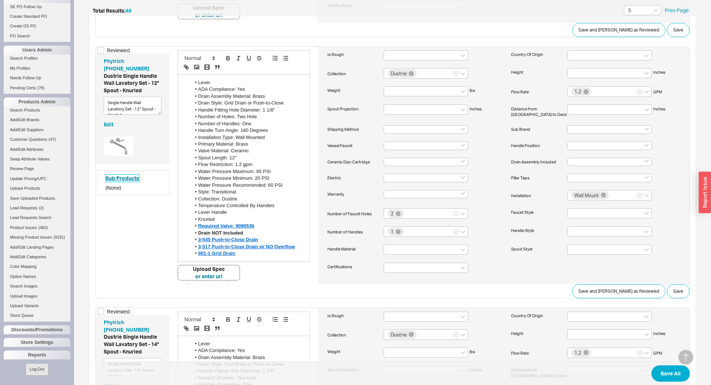
click at [124, 177] on link "Sub Products" at bounding box center [123, 177] width 34 height 7
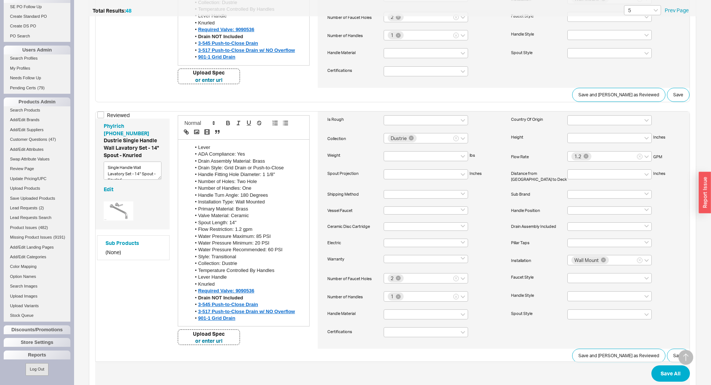
scroll to position [1861, 0]
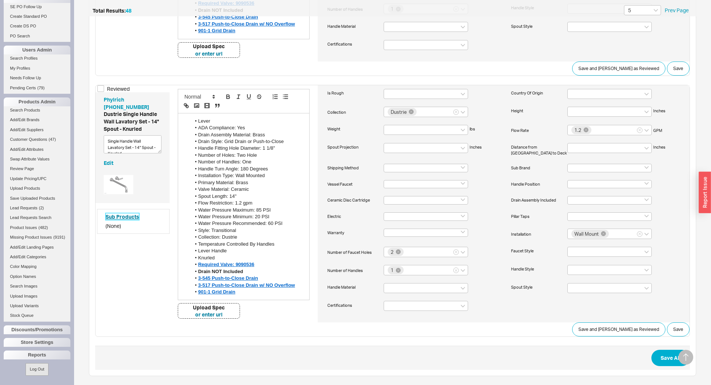
click at [129, 216] on link "Sub Products" at bounding box center [123, 216] width 34 height 7
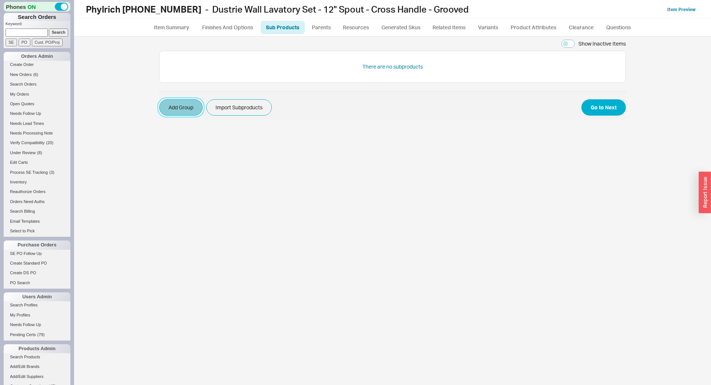
click at [184, 113] on button "Add Group" at bounding box center [180, 107] width 43 height 16
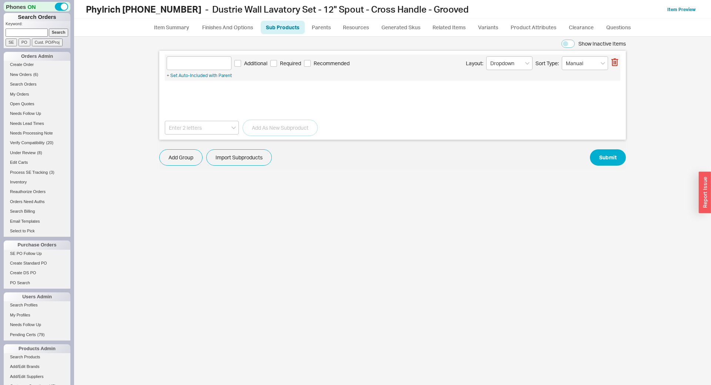
click at [198, 139] on div "Additional Required Recommended Layout: Dropdown Sort Type: Manual + Set Auto-I…" at bounding box center [392, 95] width 467 height 89
click at [200, 128] on input at bounding box center [202, 128] width 74 height 14
paste input "8090536RNL"
click at [228, 143] on div "Phylrich 8090536RNL" at bounding box center [201, 142] width 73 height 13
type input "Phylrich 8090536RNL"
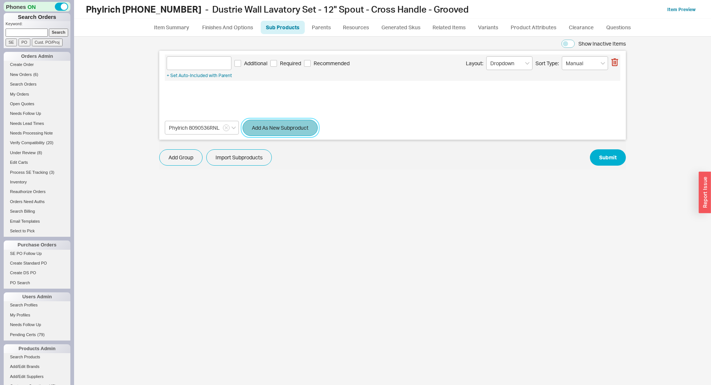
click at [265, 130] on button "Add As New Subproduct" at bounding box center [280, 128] width 75 height 16
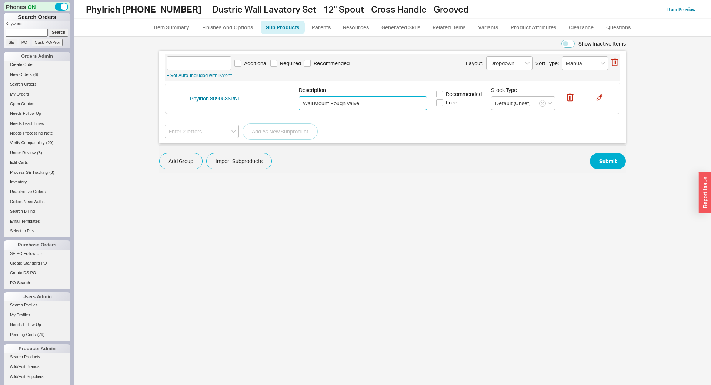
click at [337, 101] on input "Wall Mount Rough Valve" at bounding box center [363, 103] width 128 height 14
click at [208, 64] on input at bounding box center [199, 63] width 65 height 14
paste input "Rough"
click at [279, 59] on div "Rough Additional Required Recommended Layout: Dropdown Sort Type: Manual" at bounding box center [393, 63] width 452 height 14
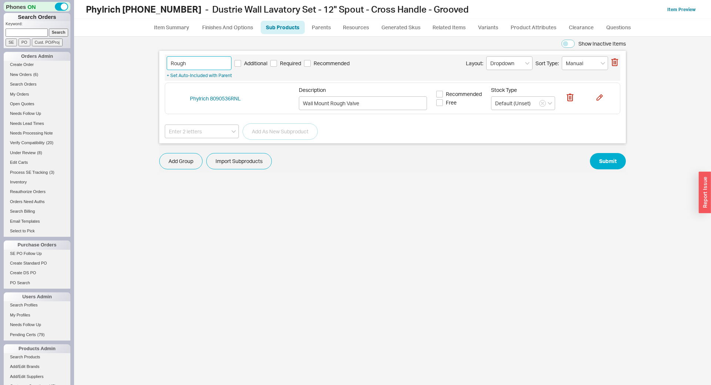
click at [280, 65] on label "Required" at bounding box center [285, 63] width 31 height 7
type input "Rough"
click at [277, 65] on input "Required" at bounding box center [273, 63] width 7 height 7
checkbox input "true"
type input "Rough"
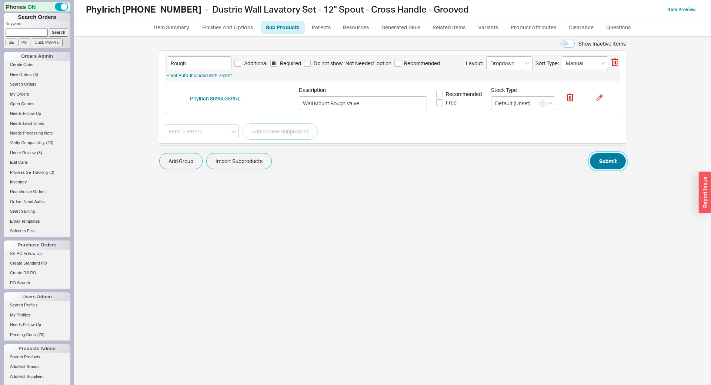
click at [594, 161] on button "Submit" at bounding box center [608, 161] width 36 height 16
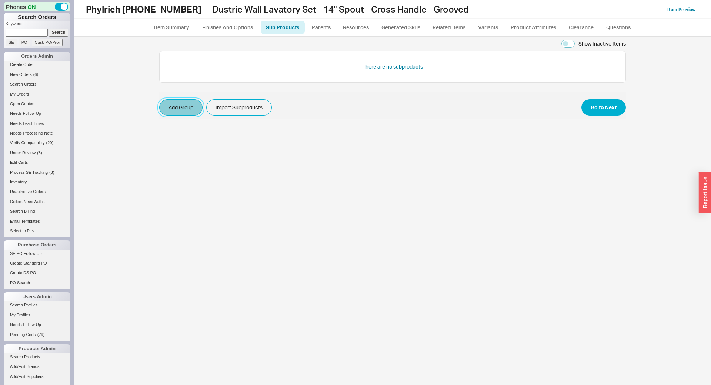
click at [179, 114] on button "Add Group" at bounding box center [180, 107] width 43 height 16
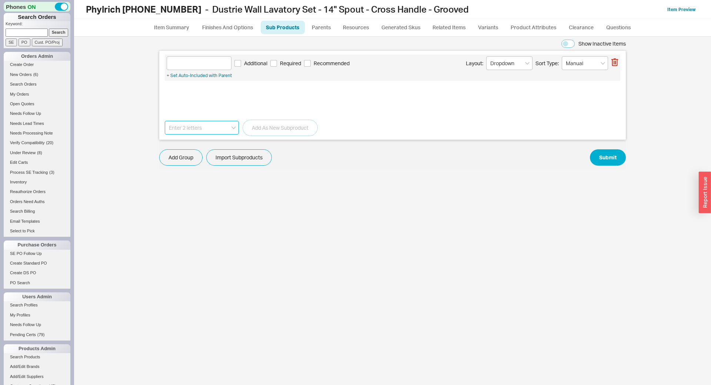
click at [190, 126] on input at bounding box center [202, 128] width 74 height 14
paste input "8090536RNL"
click at [195, 139] on div "Phylrich 8090536RNL" at bounding box center [201, 142] width 73 height 13
type input "Phylrich 8090536RNL"
click at [272, 131] on button "Add As New Subproduct" at bounding box center [280, 128] width 75 height 16
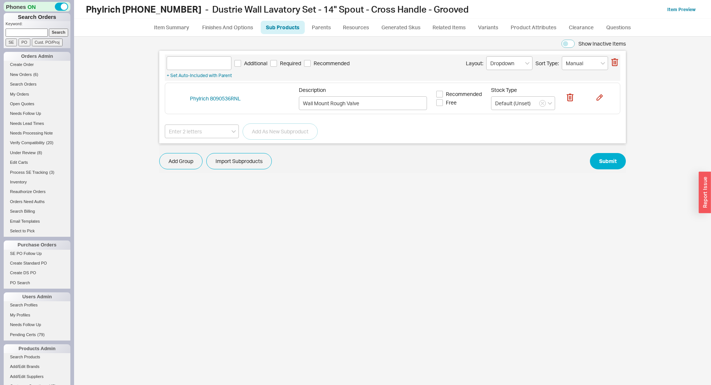
click at [284, 65] on span "Required" at bounding box center [290, 63] width 21 height 7
click at [277, 65] on input "Required" at bounding box center [273, 63] width 7 height 7
checkbox input "true"
click at [336, 103] on input "Wall Mount Rough Valve" at bounding box center [363, 103] width 128 height 14
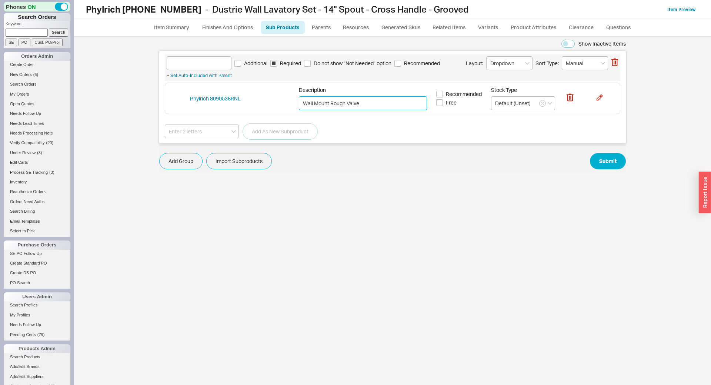
click at [186, 71] on div "Additional Required Do not show "Not Needed" option Recommended Layout: Dropdow…" at bounding box center [393, 67] width 456 height 26
click at [184, 66] on input at bounding box center [199, 63] width 65 height 14
paste input "Rough"
type input "Rough"
click at [624, 156] on div "Add Group Import Subproducts Submit" at bounding box center [392, 161] width 467 height 16
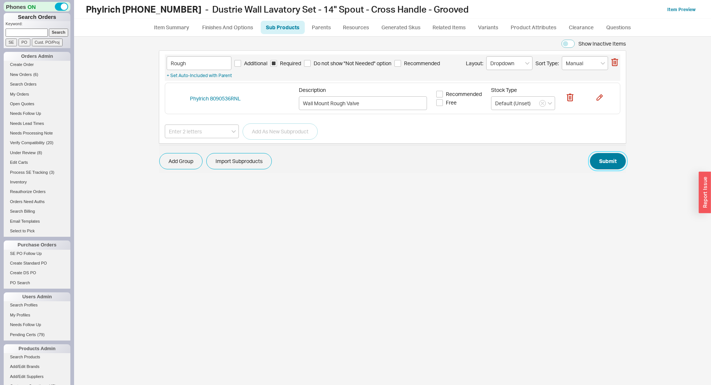
click at [617, 158] on button "Submit" at bounding box center [608, 161] width 36 height 16
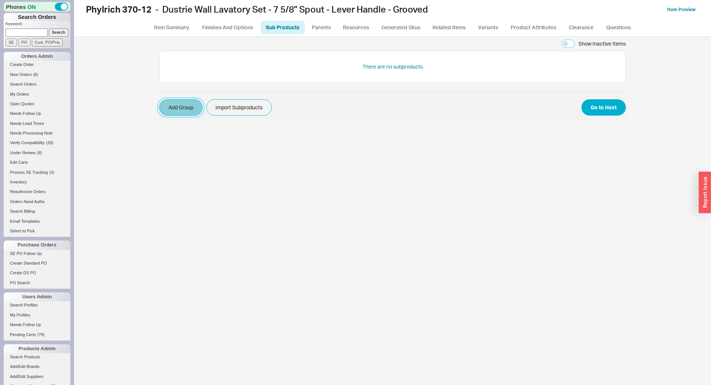
click at [169, 107] on button "Add Group" at bounding box center [180, 107] width 43 height 16
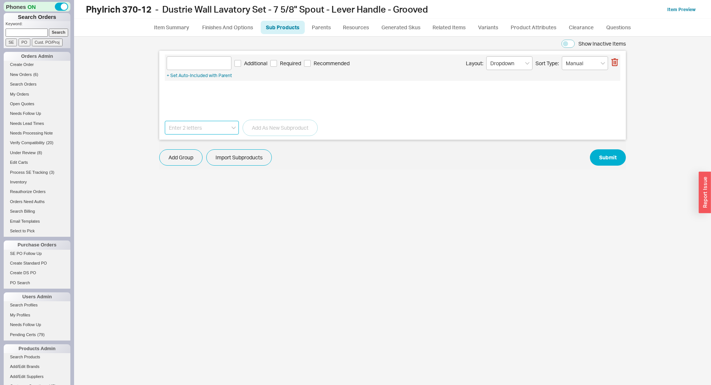
click at [186, 128] on input at bounding box center [202, 128] width 74 height 14
paste input "8090536RNL"
click at [209, 142] on div "Phylrich 8090536RNL" at bounding box center [201, 142] width 73 height 13
type input "Phylrich 8090536RNL"
click at [265, 130] on button "Add As New Subproduct" at bounding box center [280, 128] width 75 height 16
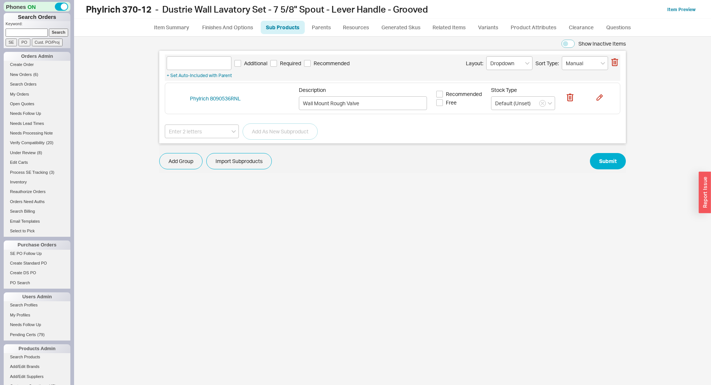
click at [286, 70] on div "Additional Required Recommended Layout: Dropdown Sort Type: Manual + Set Auto-I…" at bounding box center [393, 67] width 456 height 26
click at [289, 66] on span "Required" at bounding box center [290, 63] width 21 height 7
click at [277, 66] on input "Required" at bounding box center [273, 63] width 7 height 7
checkbox input "true"
click at [221, 62] on input at bounding box center [199, 63] width 65 height 14
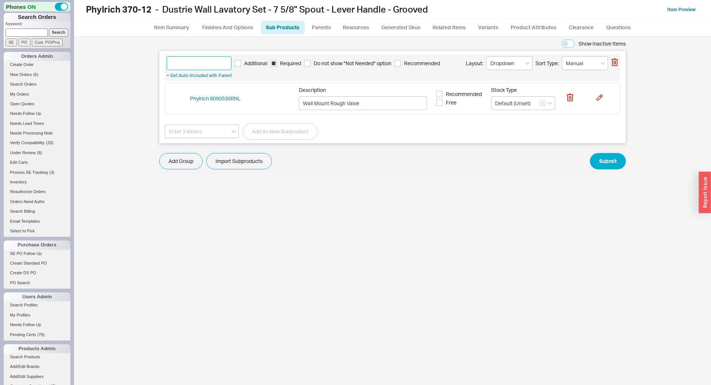
click at [221, 62] on input at bounding box center [199, 63] width 65 height 14
type input "Rough"
click at [611, 153] on button "Submit" at bounding box center [608, 161] width 36 height 16
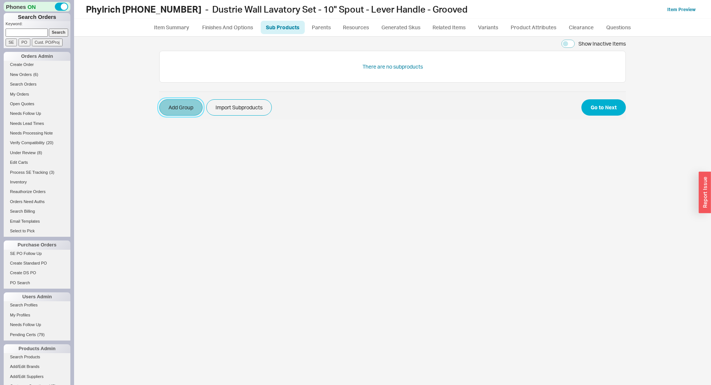
click at [179, 103] on button "Add Group" at bounding box center [180, 107] width 43 height 16
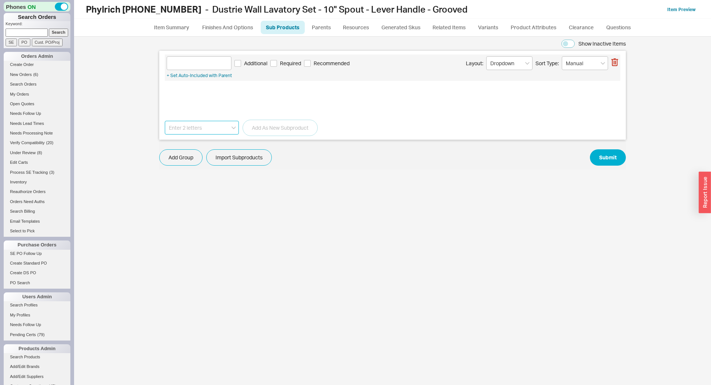
click at [182, 131] on input at bounding box center [202, 128] width 74 height 14
paste input "8090536RNL"
click at [205, 144] on div "Phylrich 8090536RNL" at bounding box center [201, 142] width 73 height 13
type input "Phylrich 8090536RNL"
click at [263, 128] on button "Add As New Subproduct" at bounding box center [280, 128] width 75 height 16
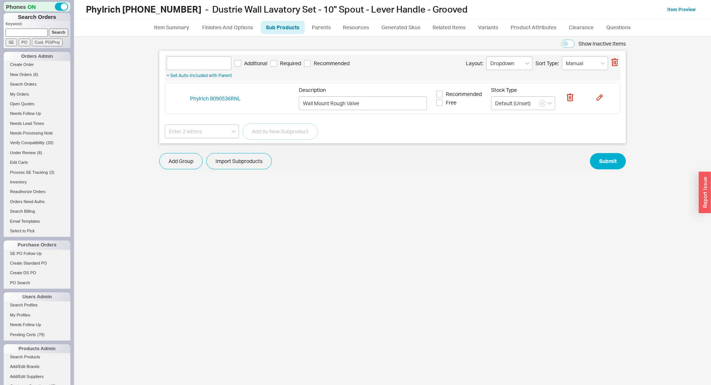
click at [287, 60] on span "Required" at bounding box center [290, 63] width 21 height 7
click at [277, 60] on input "Required" at bounding box center [273, 63] width 7 height 7
checkbox input "true"
click at [211, 65] on input at bounding box center [199, 63] width 65 height 14
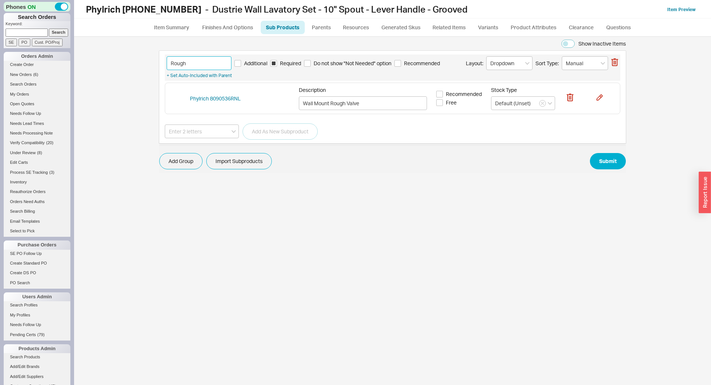
type input "Rough"
click at [628, 156] on div "Show Inactive Items Rough Additional Required Do not show "Not Needed" option R…" at bounding box center [392, 211] width 622 height 348
click at [618, 160] on button "Submit" at bounding box center [608, 161] width 36 height 16
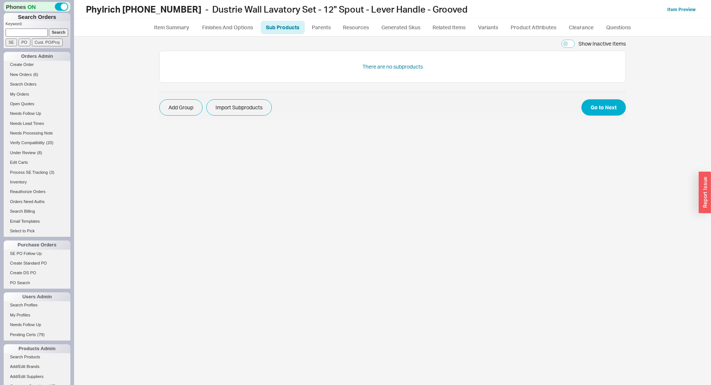
click at [159, 112] on div "Show Inactive Items There are no subproducts Add Group Import Subproducts Go to…" at bounding box center [392, 211] width 622 height 348
click at [183, 106] on button "Add Group" at bounding box center [180, 107] width 43 height 16
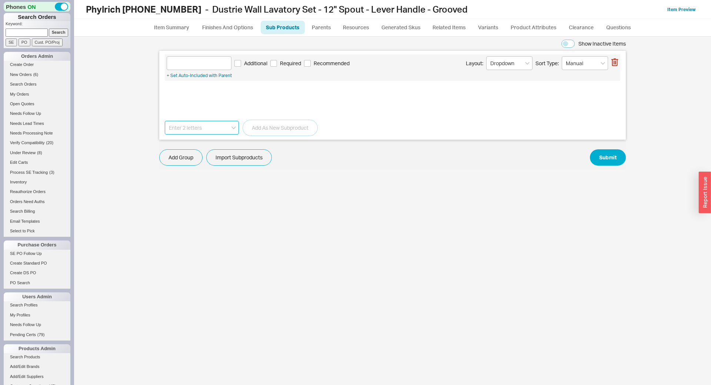
click at [197, 125] on input at bounding box center [202, 128] width 74 height 14
paste input "8090536RNL"
click at [211, 137] on div "Phylrich 8090536RNL" at bounding box center [201, 142] width 73 height 13
type input "Phylrich 8090536RNL"
click at [261, 129] on button "Add As New Subproduct" at bounding box center [280, 128] width 75 height 16
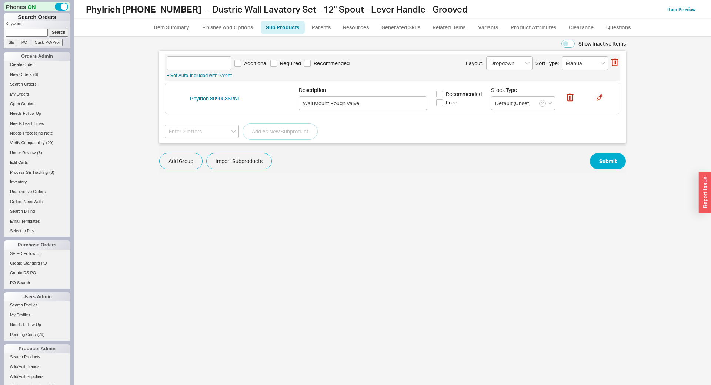
click at [283, 64] on span "Required" at bounding box center [290, 63] width 21 height 7
click at [277, 64] on input "Required" at bounding box center [273, 63] width 7 height 7
checkbox input "true"
click at [185, 61] on input at bounding box center [199, 63] width 65 height 14
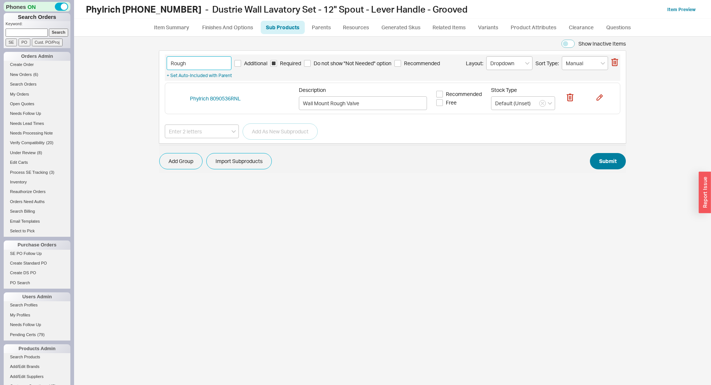
type input "Rough"
click at [610, 160] on button "Submit" at bounding box center [608, 161] width 36 height 16
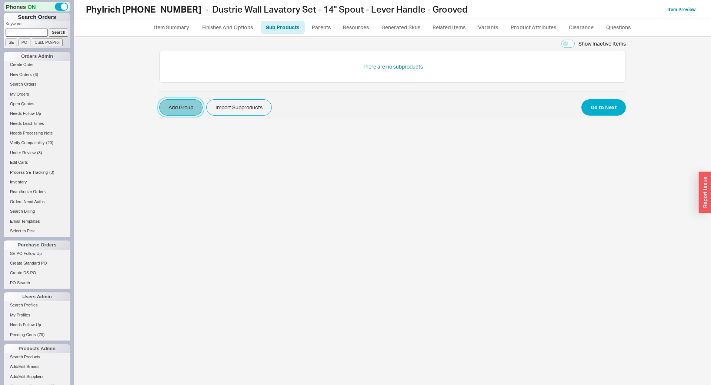
click at [171, 109] on button "Add Group" at bounding box center [180, 107] width 43 height 16
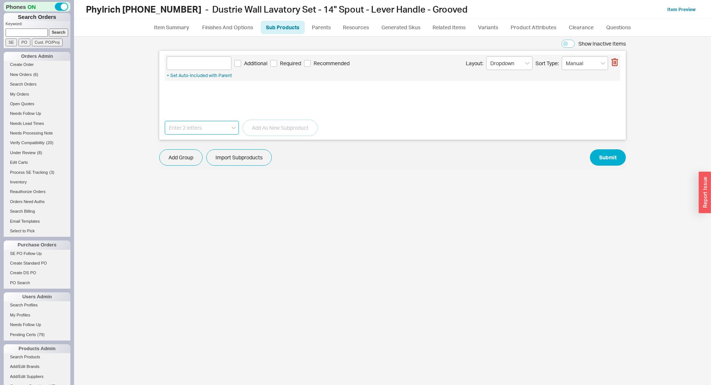
drag, startPoint x: 192, startPoint y: 128, endPoint x: 196, endPoint y: 130, distance: 4.5
click at [193, 128] on input at bounding box center [202, 128] width 74 height 14
paste input "8090536RNL"
click at [205, 144] on div "Phylrich 8090536RNL" at bounding box center [201, 142] width 73 height 13
type input "Phylrich 8090536RNL"
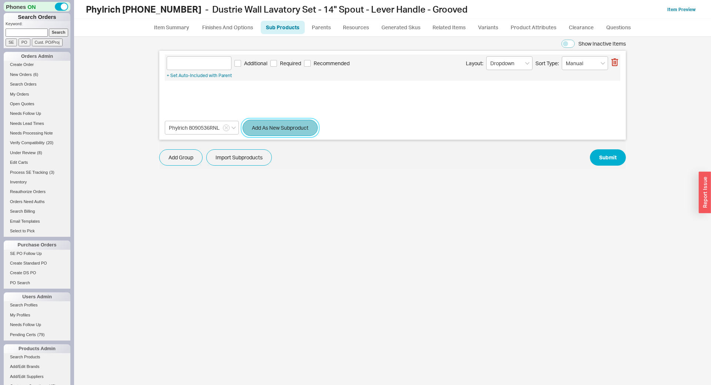
click at [271, 131] on button "Add As New Subproduct" at bounding box center [280, 128] width 75 height 16
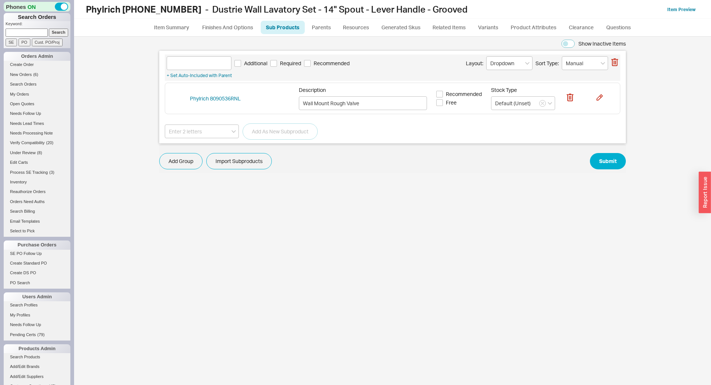
click at [286, 66] on span "Required" at bounding box center [290, 63] width 21 height 7
click at [277, 66] on input "Required" at bounding box center [273, 63] width 7 height 7
checkbox input "true"
click at [192, 61] on input at bounding box center [199, 63] width 65 height 14
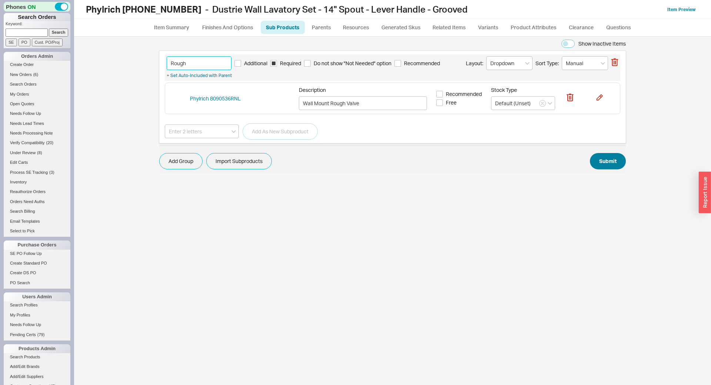
type input "Rough"
click at [605, 156] on button "Submit" at bounding box center [608, 161] width 36 height 16
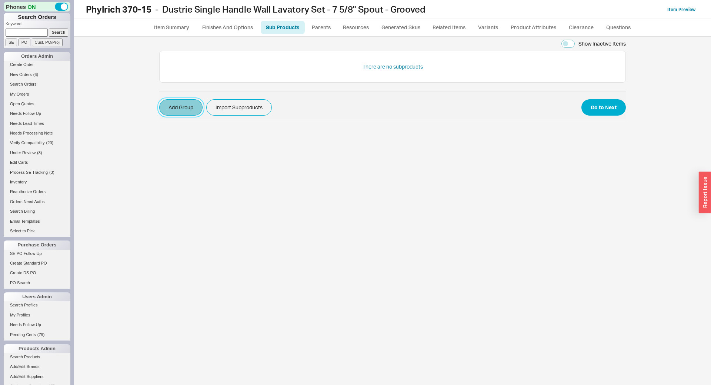
click at [185, 105] on button "Add Group" at bounding box center [180, 107] width 43 height 16
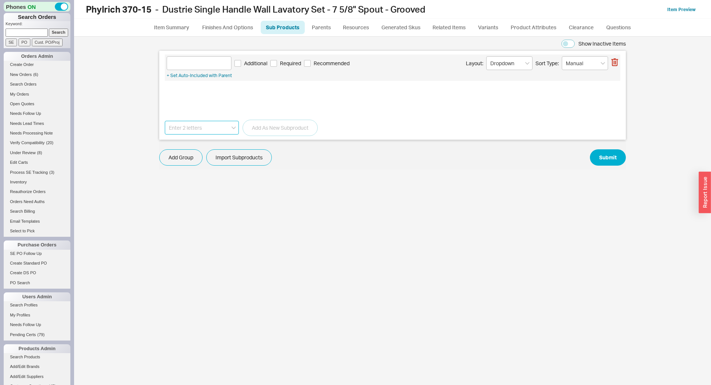
click at [188, 122] on input at bounding box center [202, 128] width 74 height 14
paste input "9090536"
click at [202, 144] on div "Phylrich 9090536" at bounding box center [201, 142] width 73 height 13
type input "Phylrich 9090536"
click at [260, 129] on button "Add As New Subproduct" at bounding box center [280, 128] width 75 height 16
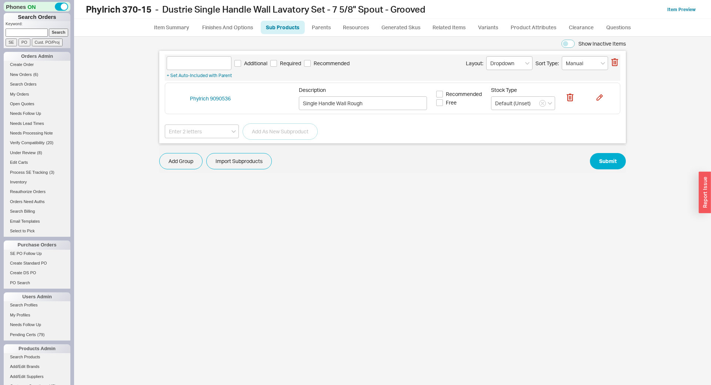
click at [287, 60] on span "Required" at bounding box center [290, 63] width 21 height 7
click at [277, 60] on input "Required" at bounding box center [273, 63] width 7 height 7
checkbox input "true"
click at [199, 63] on input at bounding box center [199, 63] width 65 height 14
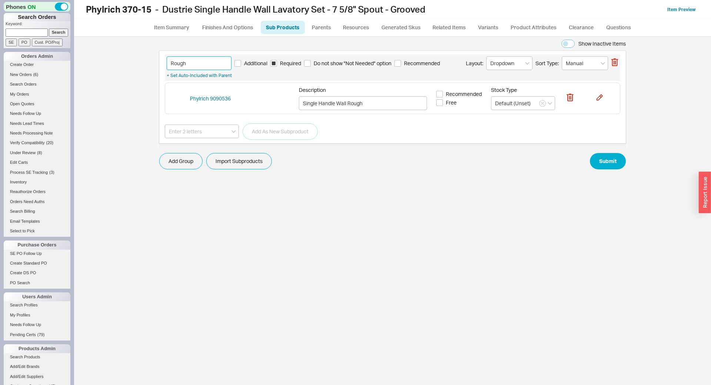
type input "Rough"
click at [620, 153] on div "Add Group Import Subproducts Submit" at bounding box center [392, 161] width 467 height 16
click at [621, 157] on button "Submit" at bounding box center [608, 161] width 36 height 16
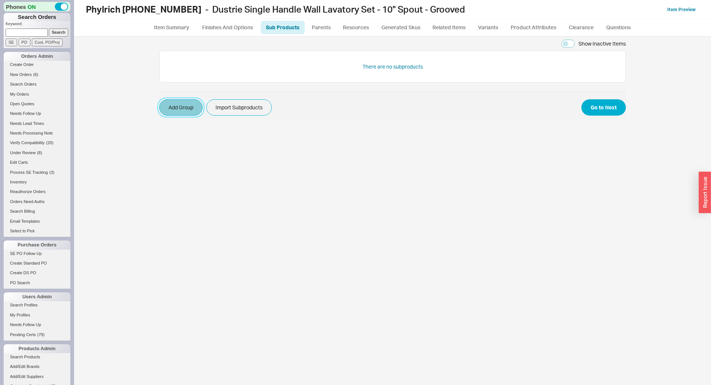
click at [201, 107] on button "Add Group" at bounding box center [180, 107] width 43 height 16
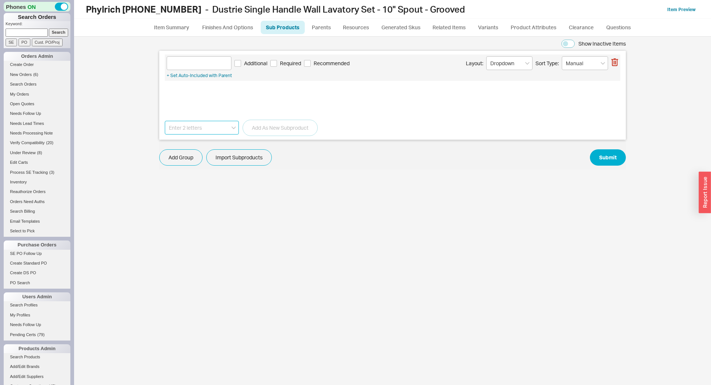
click at [198, 132] on input at bounding box center [202, 128] width 74 height 14
paste input "9090536"
click at [202, 142] on div "Phylrich 9090536" at bounding box center [201, 142] width 73 height 13
type input "Phylrich 9090536"
click at [269, 125] on button "Add As New Subproduct" at bounding box center [280, 128] width 75 height 16
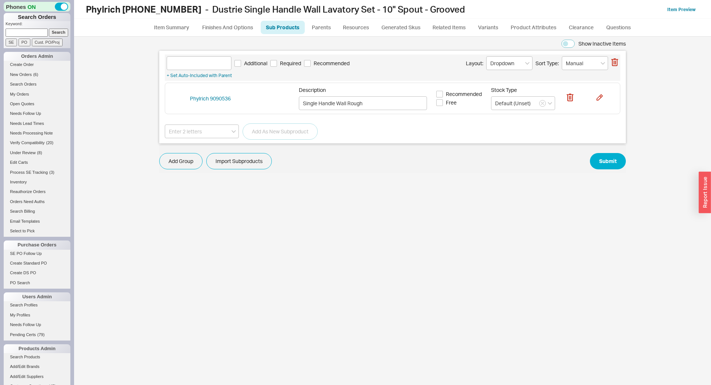
click at [288, 63] on span "Required" at bounding box center [290, 63] width 21 height 7
click at [277, 63] on input "Required" at bounding box center [273, 63] width 7 height 7
checkbox input "true"
click at [177, 60] on input at bounding box center [199, 63] width 65 height 14
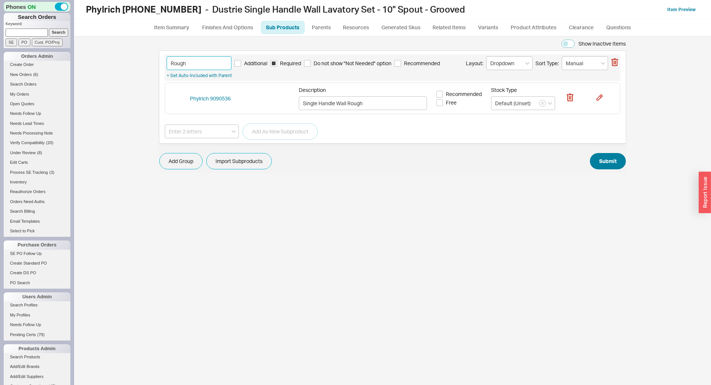
type input "Rough"
click at [605, 159] on button "Submit" at bounding box center [608, 161] width 36 height 16
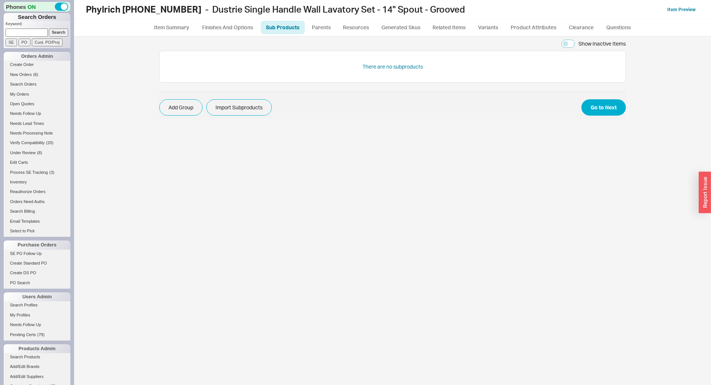
click at [191, 106] on button "Add Group" at bounding box center [180, 107] width 43 height 16
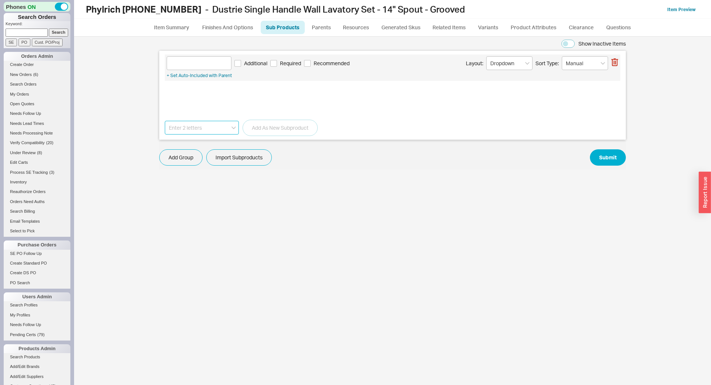
click at [186, 127] on input at bounding box center [202, 128] width 74 height 14
paste input "9090536"
click at [197, 143] on div "Phylrich 9090536" at bounding box center [201, 142] width 73 height 13
type input "Phylrich 9090536"
click at [268, 124] on button "Add As New Subproduct" at bounding box center [280, 128] width 75 height 16
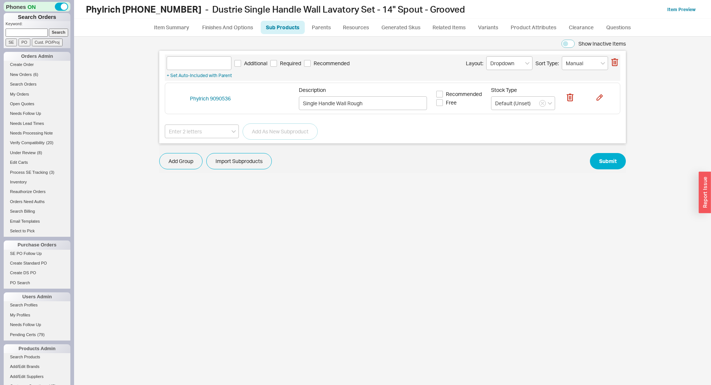
click at [277, 59] on div "Additional Required Recommended Layout: Dropdown Sort Type: Manual" at bounding box center [393, 63] width 452 height 14
click at [282, 63] on span "Required" at bounding box center [290, 63] width 21 height 7
click at [277, 63] on input "Required" at bounding box center [273, 63] width 7 height 7
checkbox input "true"
click at [213, 64] on input at bounding box center [199, 63] width 65 height 14
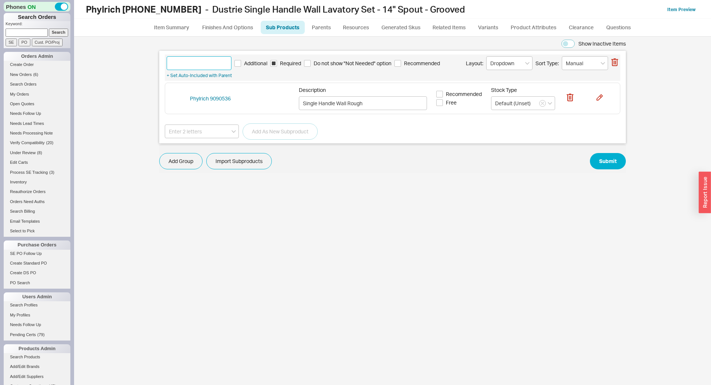
click at [213, 64] on input at bounding box center [199, 63] width 65 height 14
type input "Rough"
click at [611, 164] on button "Submit" at bounding box center [608, 161] width 36 height 16
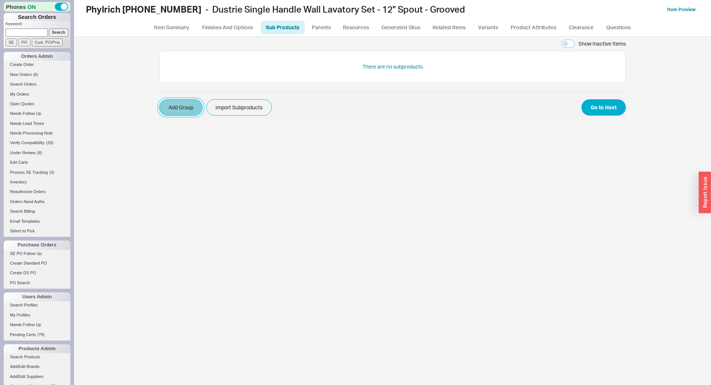
click at [182, 113] on button "Add Group" at bounding box center [180, 107] width 43 height 16
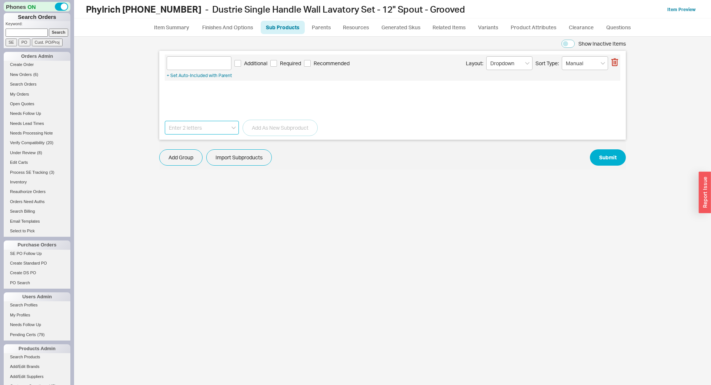
click at [191, 129] on input at bounding box center [202, 128] width 74 height 14
paste input "9090536"
click at [197, 141] on div "Phylrich 9090536" at bounding box center [201, 142] width 73 height 13
type input "Phylrich 9090536"
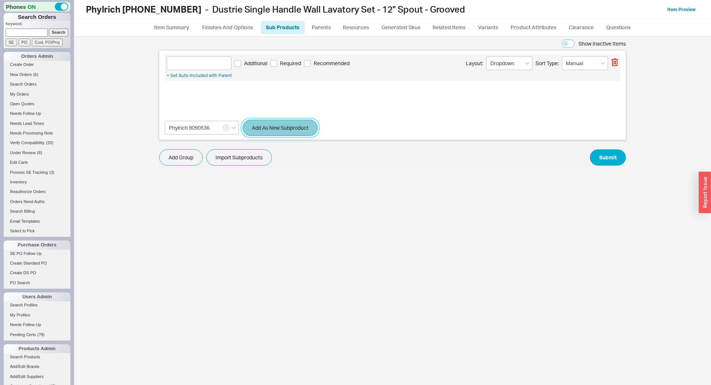
click at [259, 124] on button "Add As New Subproduct" at bounding box center [280, 128] width 75 height 16
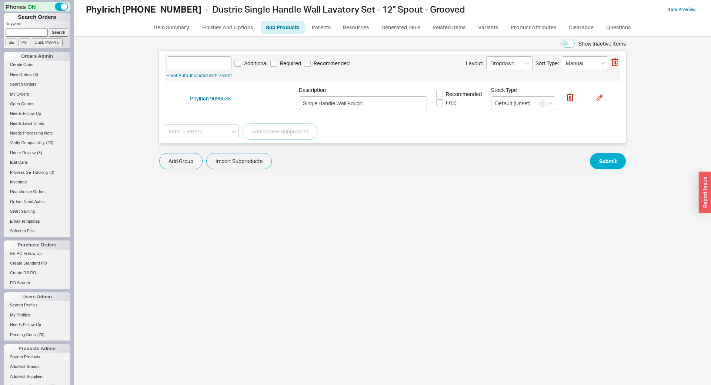
click at [281, 63] on span "Required" at bounding box center [290, 63] width 21 height 7
click at [277, 63] on input "Required" at bounding box center [273, 63] width 7 height 7
checkbox input "true"
click at [194, 55] on div "Additional Required Do not show "Not Needed" option Recommended Layout: Dropdow…" at bounding box center [393, 67] width 456 height 26
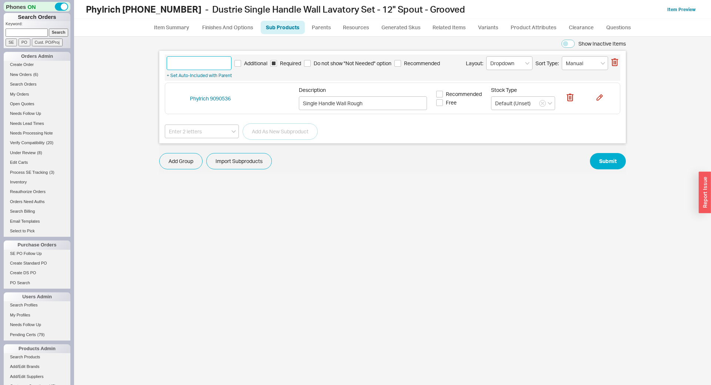
click at [189, 67] on input at bounding box center [199, 63] width 65 height 14
type input "Rough"
click at [620, 158] on button "Submit" at bounding box center [608, 161] width 36 height 16
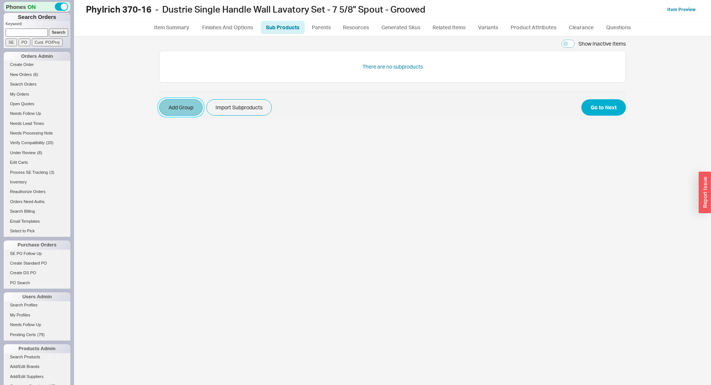
click at [181, 106] on button "Add Group" at bounding box center [180, 107] width 43 height 16
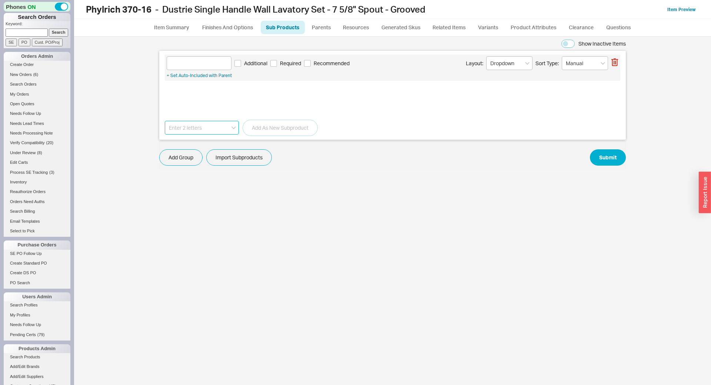
click at [186, 130] on input at bounding box center [202, 128] width 74 height 14
paste input "9090536"
click at [189, 142] on div "Phylrich 9090536" at bounding box center [201, 142] width 73 height 13
type input "Phylrich 9090536"
click at [261, 135] on button "Add As New Subproduct" at bounding box center [280, 128] width 75 height 16
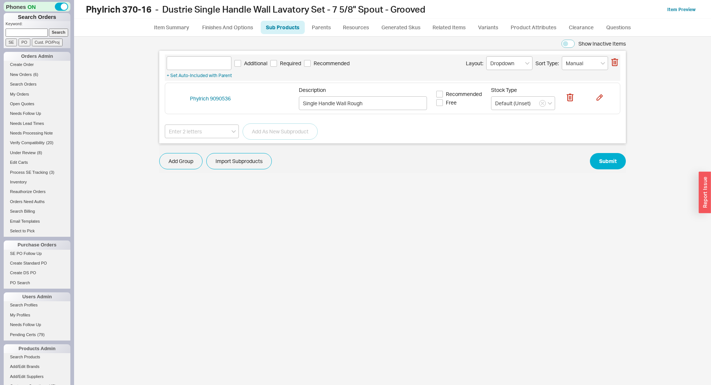
click at [294, 59] on div "Additional Required Recommended Layout: Dropdown Sort Type: Manual" at bounding box center [393, 63] width 452 height 14
click at [293, 64] on span "Required" at bounding box center [290, 63] width 21 height 7
click at [277, 64] on input "Required" at bounding box center [273, 63] width 7 height 7
checkbox input "true"
click at [207, 64] on input at bounding box center [199, 63] width 65 height 14
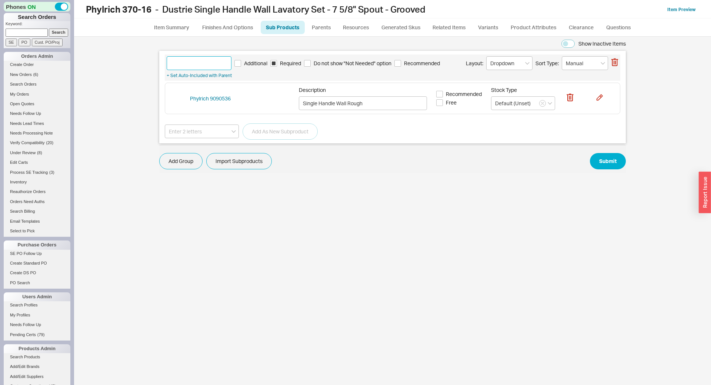
click at [207, 64] on input at bounding box center [199, 63] width 65 height 14
type input "Rough"
click at [612, 164] on button "Submit" at bounding box center [608, 161] width 36 height 16
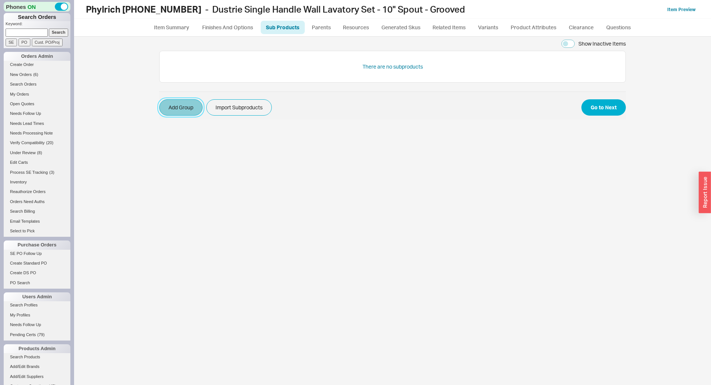
click at [190, 106] on button "Add Group" at bounding box center [180, 107] width 43 height 16
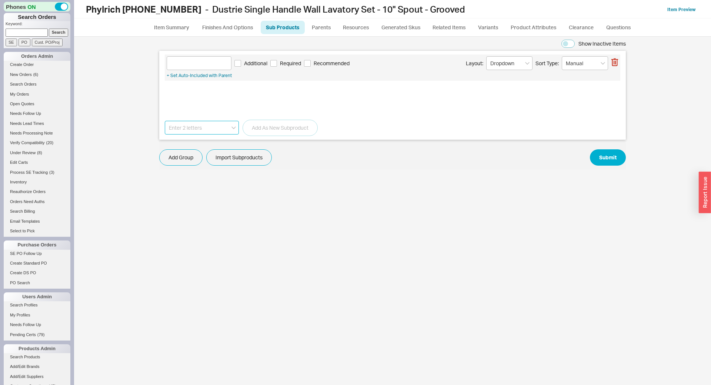
click at [188, 123] on input at bounding box center [202, 128] width 74 height 14
paste input "9090536"
click at [194, 139] on div "Phylrich 9090536" at bounding box center [201, 142] width 73 height 13
type input "Phylrich 9090536"
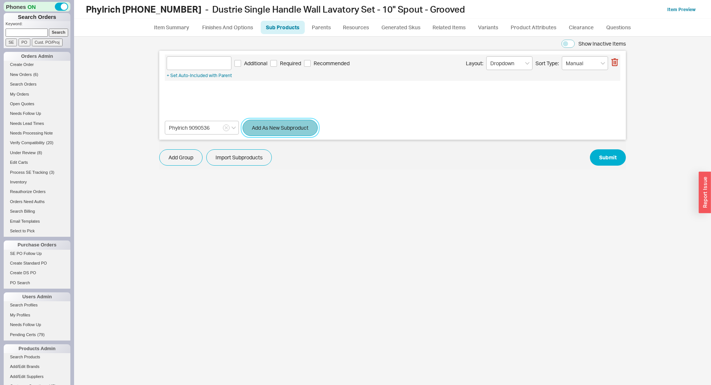
click at [272, 131] on button "Add As New Subproduct" at bounding box center [280, 128] width 75 height 16
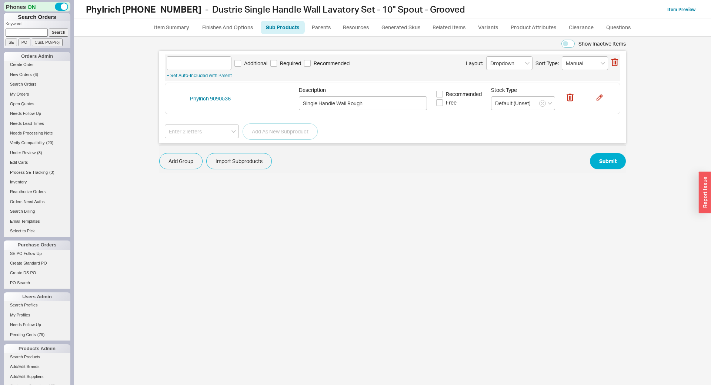
click at [226, 70] on div "Additional Required Recommended Layout: Dropdown Sort Type: Manual + Set Auto-I…" at bounding box center [393, 67] width 456 height 26
click at [219, 68] on input at bounding box center [199, 63] width 65 height 14
click at [286, 63] on span "Required" at bounding box center [290, 63] width 21 height 7
type input "Rough"
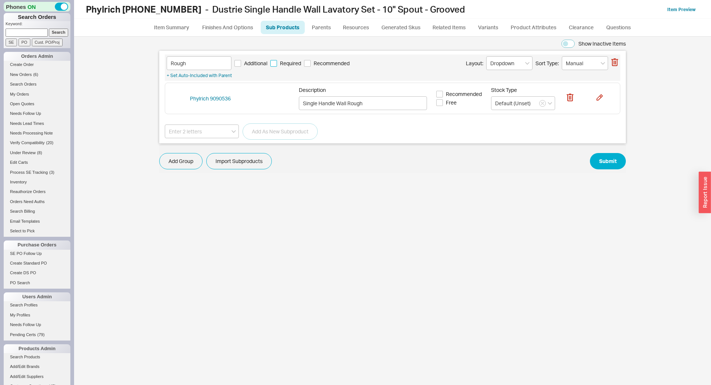
click at [277, 63] on input "Required" at bounding box center [273, 63] width 7 height 7
checkbox input "true"
click at [609, 162] on button "Submit" at bounding box center [608, 161] width 36 height 16
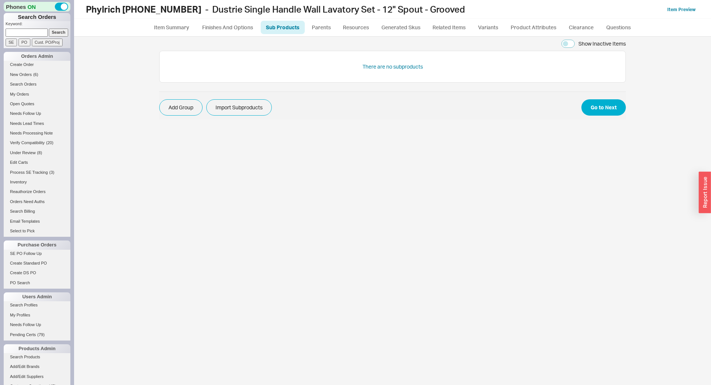
click at [159, 108] on div "Show Inactive Items There are no subproducts Add Group Import Subproducts Go to…" at bounding box center [392, 211] width 622 height 348
click at [174, 108] on button "Add Group" at bounding box center [180, 107] width 43 height 16
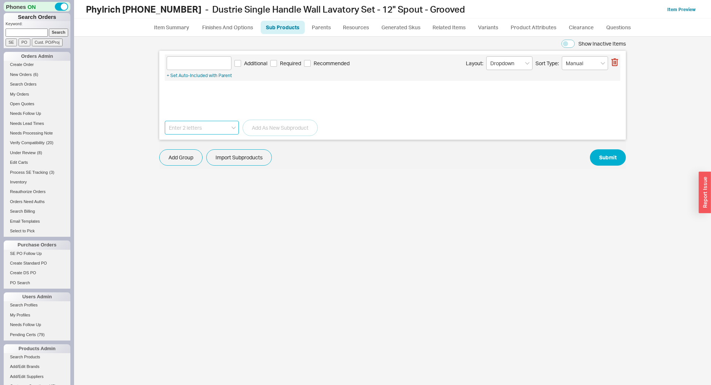
click at [186, 123] on input at bounding box center [202, 128] width 74 height 14
paste input "9090536"
click at [193, 143] on div "Phylrich 9090536" at bounding box center [201, 142] width 73 height 13
type input "Phylrich 9090536"
click at [266, 134] on button "Add As New Subproduct" at bounding box center [280, 128] width 75 height 16
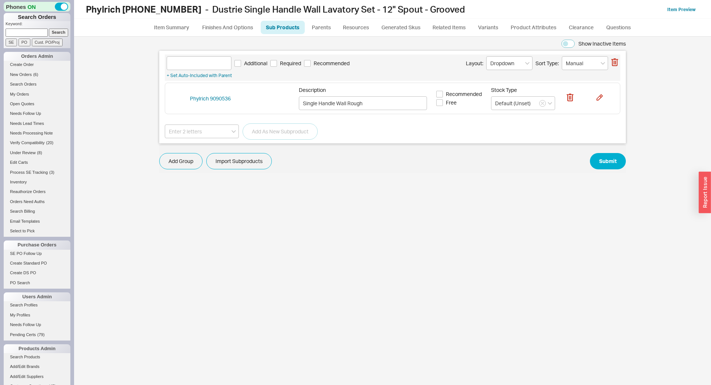
click at [283, 61] on span "Required" at bounding box center [290, 63] width 21 height 7
click at [277, 61] on input "Required" at bounding box center [273, 63] width 7 height 7
checkbox input "true"
click at [212, 65] on input at bounding box center [199, 63] width 65 height 14
click at [211, 65] on input at bounding box center [199, 63] width 65 height 14
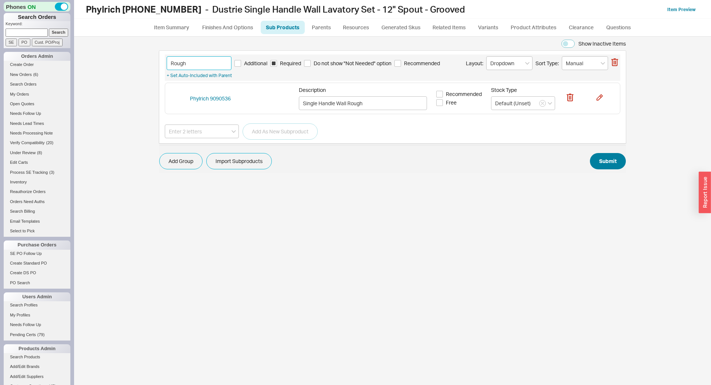
type input "Rough"
click at [611, 163] on button "Submit" at bounding box center [608, 161] width 36 height 16
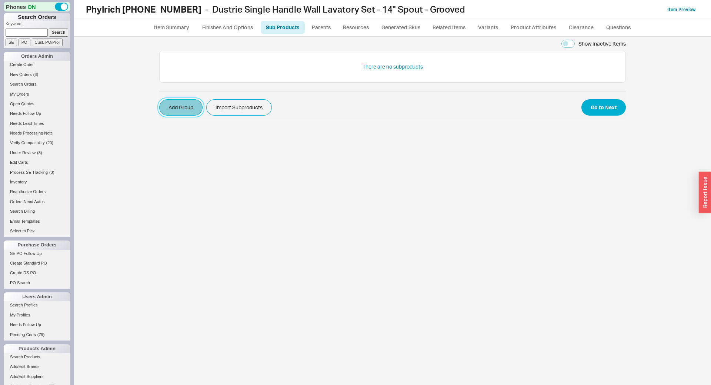
click at [179, 105] on button "Add Group" at bounding box center [180, 107] width 43 height 16
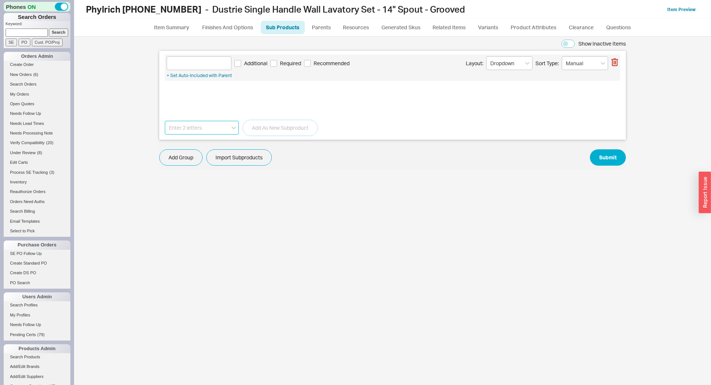
click at [195, 128] on input at bounding box center [202, 128] width 74 height 14
paste input "9090536"
click at [202, 143] on div "Phylrich 9090536" at bounding box center [201, 142] width 73 height 13
type input "Phylrich 9090536"
click at [264, 132] on button "Add As New Subproduct" at bounding box center [280, 128] width 75 height 16
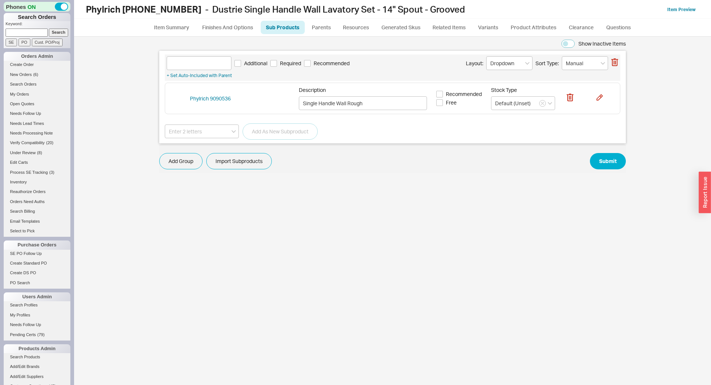
click at [294, 67] on div "Additional Required Recommended Layout: Dropdown Sort Type: Manual" at bounding box center [393, 63] width 452 height 14
click at [211, 65] on input at bounding box center [199, 63] width 65 height 14
click at [284, 68] on div "Rough Additional Required Recommended Layout: Dropdown Sort Type: Manual" at bounding box center [393, 63] width 452 height 14
click at [290, 64] on span "Required" at bounding box center [290, 63] width 21 height 7
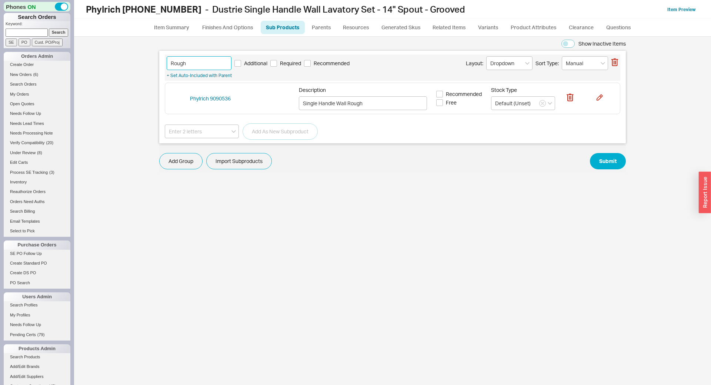
type input "Rough"
click at [277, 64] on input "Required" at bounding box center [273, 63] width 7 height 7
checkbox input "true"
click at [614, 159] on button "Submit" at bounding box center [608, 161] width 36 height 16
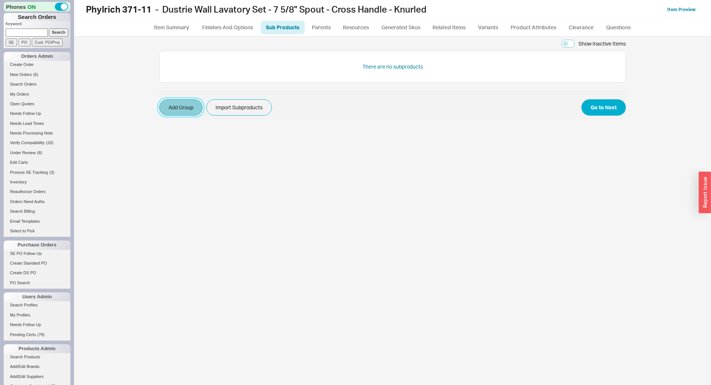
click at [183, 103] on button "Add Group" at bounding box center [180, 107] width 43 height 16
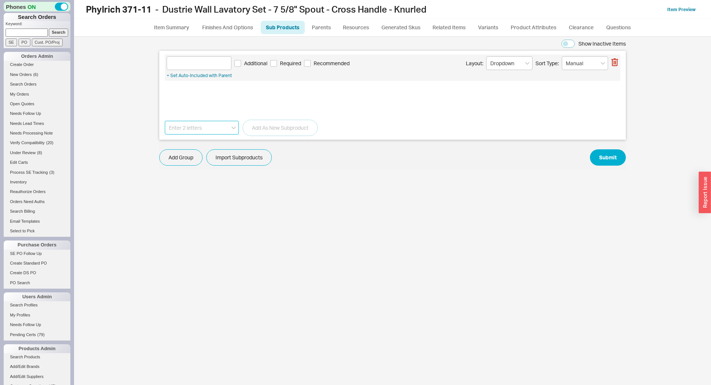
click at [187, 130] on input at bounding box center [202, 128] width 74 height 14
paste input "8090536RNL"
drag, startPoint x: 199, startPoint y: 143, endPoint x: 247, endPoint y: 132, distance: 49.3
click at [200, 143] on div "Phylrich 8090536RNL" at bounding box center [201, 142] width 73 height 13
type input "Phylrich 8090536RNL"
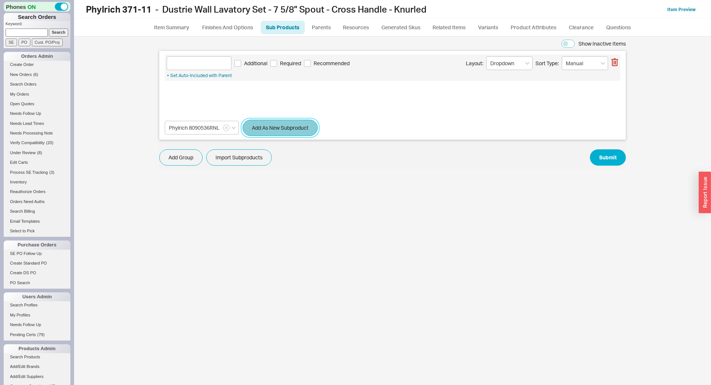
click at [259, 130] on button "Add As New Subproduct" at bounding box center [280, 128] width 75 height 16
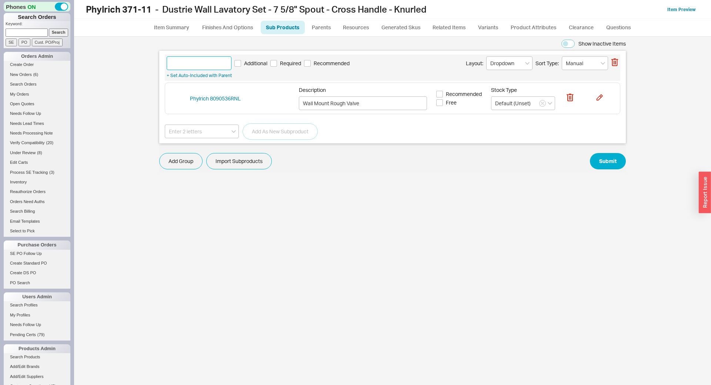
click at [206, 63] on input at bounding box center [199, 63] width 65 height 14
click at [285, 65] on span "Required" at bounding box center [290, 63] width 21 height 7
type input "Rough"
click at [277, 65] on input "Required" at bounding box center [273, 63] width 7 height 7
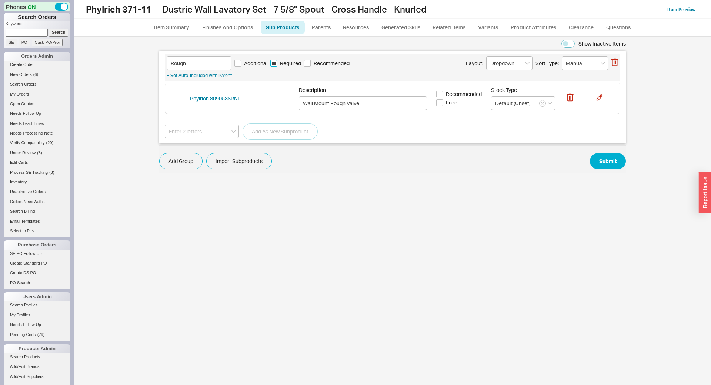
checkbox input "true"
click at [201, 60] on input "Rough" at bounding box center [199, 63] width 65 height 14
click at [609, 160] on button "Submit" at bounding box center [608, 161] width 36 height 16
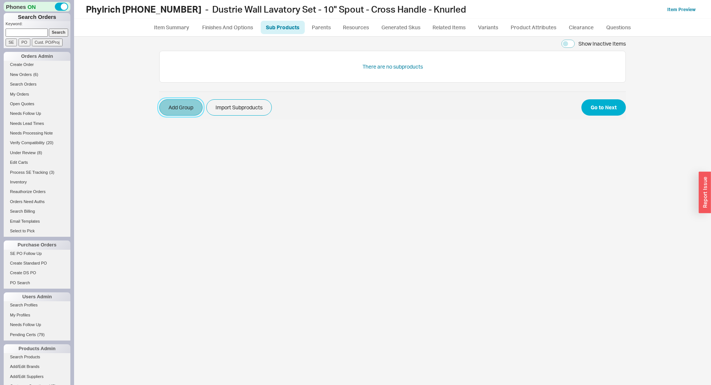
click at [194, 106] on button "Add Group" at bounding box center [180, 107] width 43 height 16
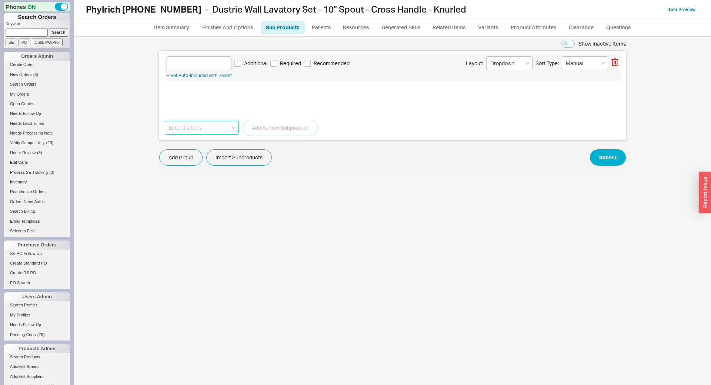
click at [192, 131] on input at bounding box center [202, 128] width 74 height 14
paste input "8090536RNL"
click at [192, 143] on div "Phylrich 8090536RNL" at bounding box center [201, 142] width 73 height 13
type input "Phylrich 8090536RNL"
click at [259, 130] on button "Add As New Subproduct" at bounding box center [280, 128] width 75 height 16
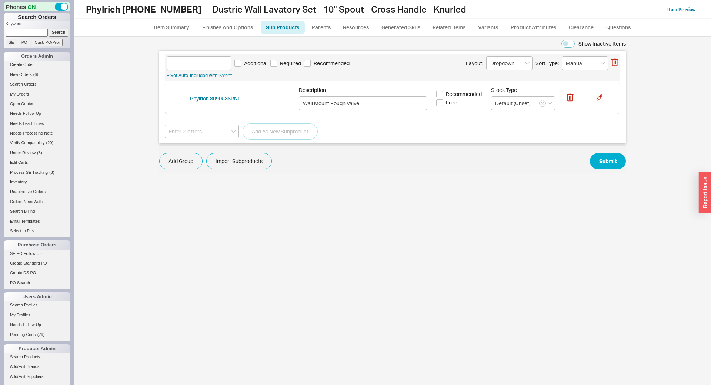
click at [285, 65] on span "Required" at bounding box center [290, 63] width 21 height 7
click at [277, 65] on input "Required" at bounding box center [273, 63] width 7 height 7
checkbox input "true"
click at [213, 64] on input at bounding box center [199, 63] width 65 height 14
paste input "Rough"
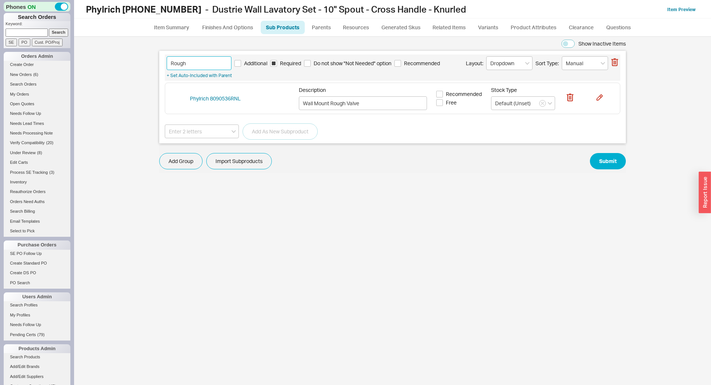
type input "Rough"
click at [609, 160] on button "Submit" at bounding box center [608, 161] width 36 height 16
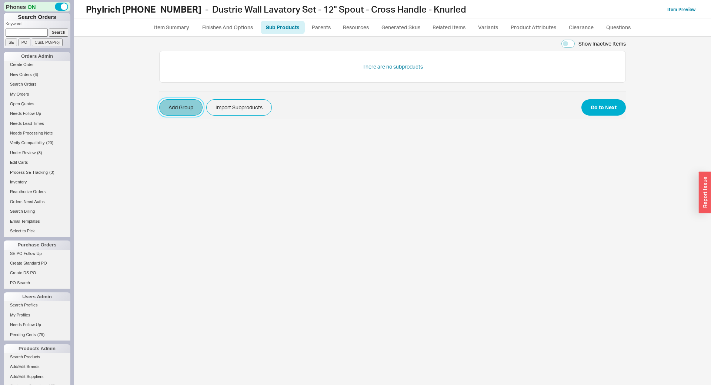
click at [190, 110] on button "Add Group" at bounding box center [180, 107] width 43 height 16
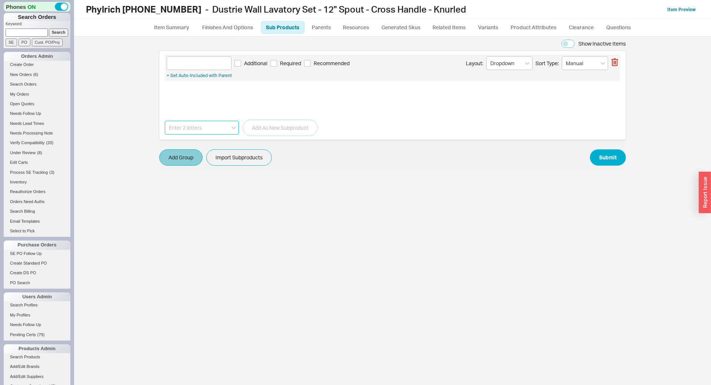
click at [196, 134] on input at bounding box center [202, 128] width 74 height 14
paste input "8090536RNL"
click at [200, 144] on div "Phylrich 8090536RNL" at bounding box center [201, 142] width 73 height 13
type input "Phylrich 8090536RNL"
click at [264, 129] on button "Add As New Subproduct" at bounding box center [280, 128] width 75 height 16
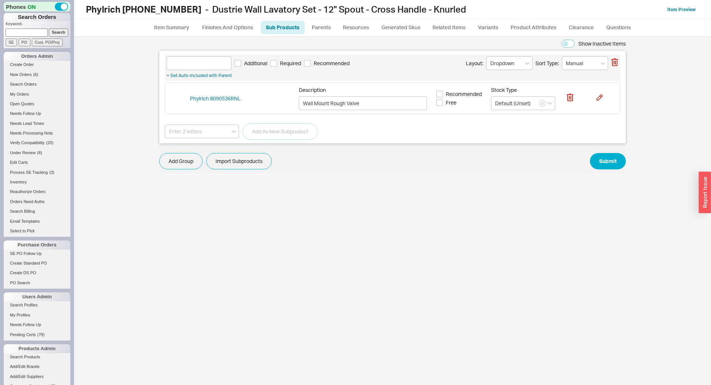
click at [285, 65] on span "Required" at bounding box center [290, 63] width 21 height 7
click at [277, 65] on input "Required" at bounding box center [273, 63] width 7 height 7
checkbox input "true"
click at [213, 64] on input at bounding box center [199, 63] width 65 height 14
paste input "Rough"
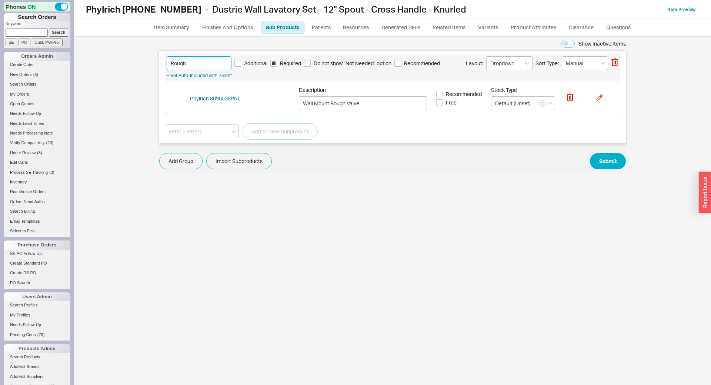
type input "Rough"
click at [609, 160] on button "Submit" at bounding box center [608, 161] width 36 height 16
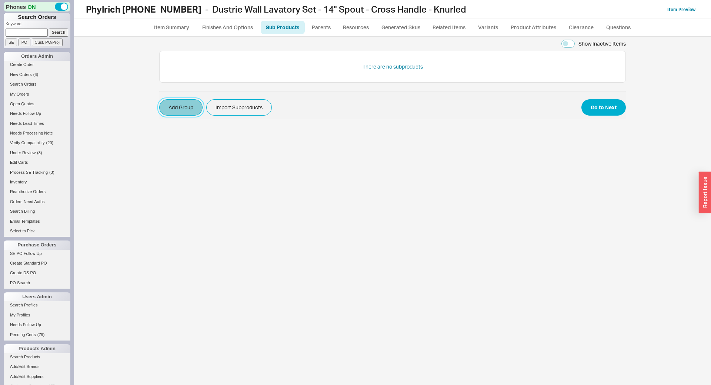
click at [180, 107] on button "Add Group" at bounding box center [180, 107] width 43 height 16
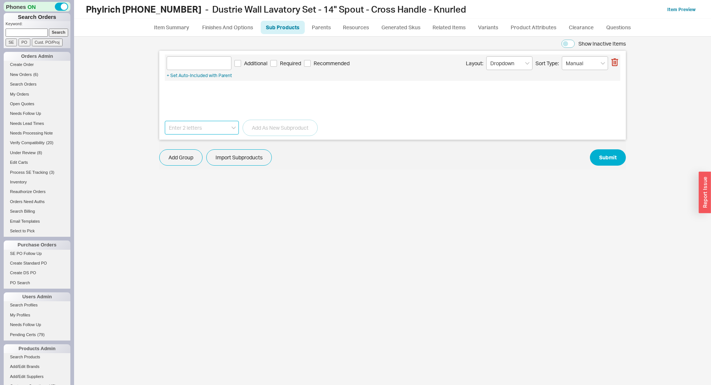
click at [197, 123] on input at bounding box center [202, 128] width 74 height 14
paste input "8090536RNL"
click at [198, 140] on div "Phylrich 8090536RNL" at bounding box center [201, 142] width 73 height 13
type input "Phylrich 8090536RNL"
click at [265, 130] on button "Add As New Subproduct" at bounding box center [280, 128] width 75 height 16
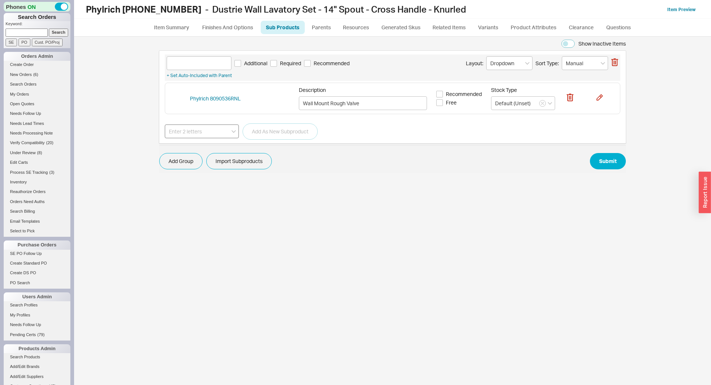
click at [285, 65] on span "Required" at bounding box center [290, 63] width 21 height 7
click at [213, 64] on input at bounding box center [199, 63] width 65 height 14
click at [282, 62] on span "Required" at bounding box center [290, 63] width 21 height 7
click at [277, 62] on input "Required" at bounding box center [273, 63] width 7 height 7
checkbox input "true"
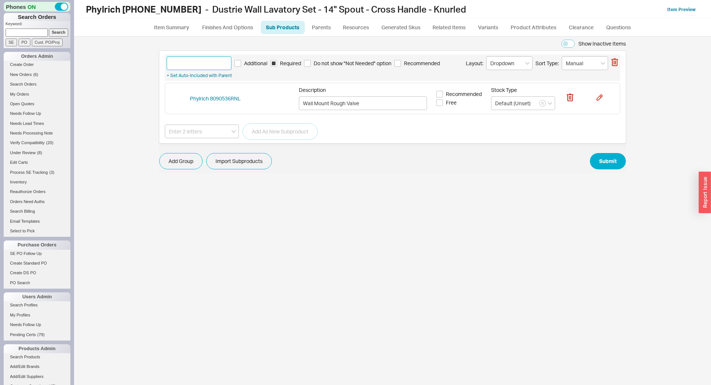
click at [222, 59] on input at bounding box center [199, 63] width 65 height 14
paste input "Rough"
type input "Rough"
click at [609, 160] on button "Submit" at bounding box center [608, 161] width 36 height 16
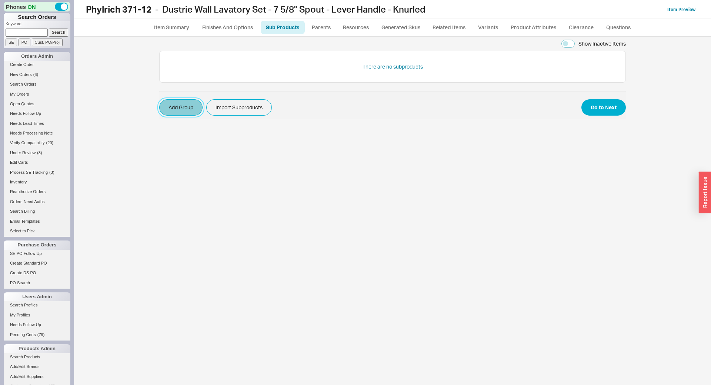
click at [192, 111] on button "Add Group" at bounding box center [180, 107] width 43 height 16
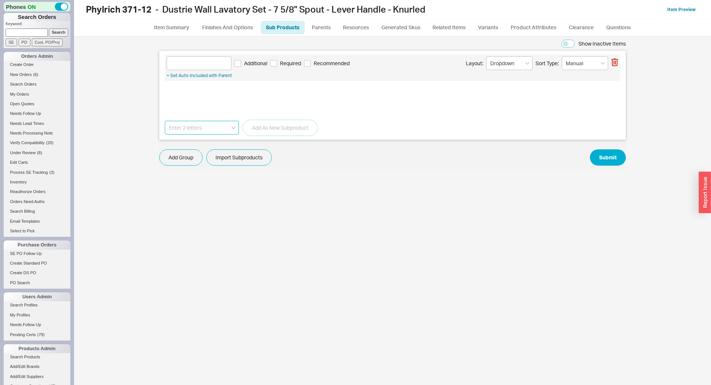
click at [191, 124] on input at bounding box center [202, 128] width 74 height 14
paste input "8090536RNL"
click at [201, 138] on div "Phylrich 8090536RNL" at bounding box center [201, 142] width 73 height 13
type input "Phylrich 8090536RNL"
click at [267, 131] on button "Add As New Subproduct" at bounding box center [280, 128] width 75 height 16
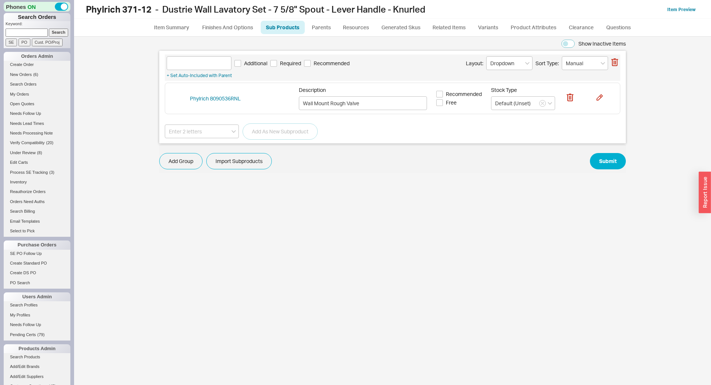
click at [285, 65] on span "Required" at bounding box center [290, 63] width 21 height 7
click at [277, 65] on input "Required" at bounding box center [273, 63] width 7 height 7
checkbox input "true"
click at [210, 64] on input at bounding box center [199, 63] width 65 height 14
paste input "Rough"
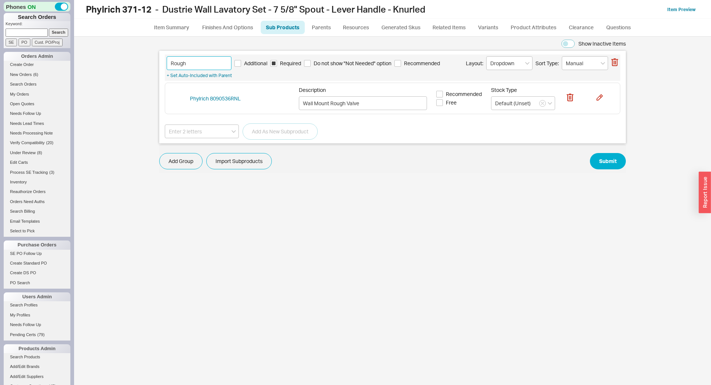
type input "Rough"
click at [609, 160] on button "Submit" at bounding box center [608, 161] width 36 height 16
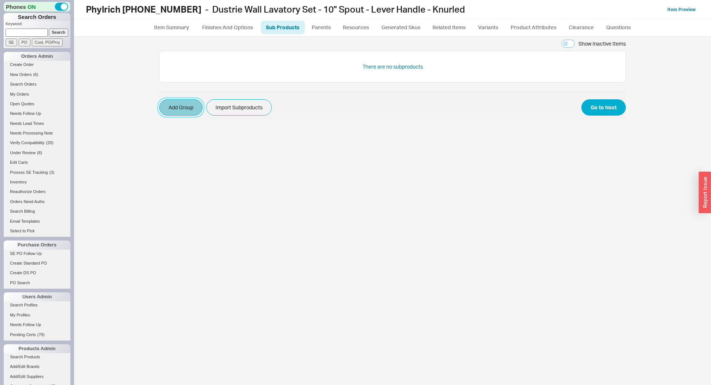
click at [194, 107] on button "Add Group" at bounding box center [180, 107] width 43 height 16
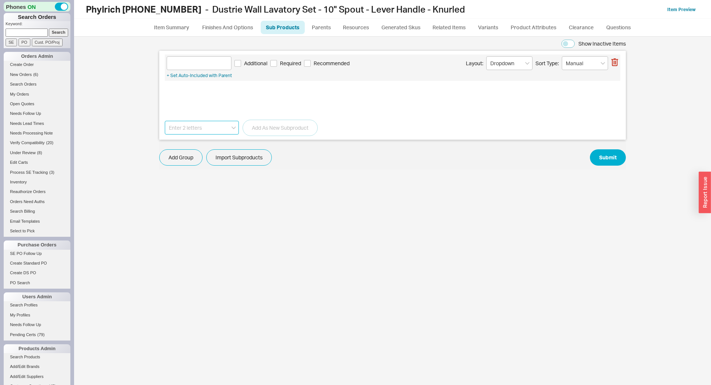
click at [199, 128] on input at bounding box center [202, 128] width 74 height 14
paste input "8090536RNL"
drag, startPoint x: 199, startPoint y: 136, endPoint x: 204, endPoint y: 139, distance: 6.0
click at [199, 138] on div "Phylrich 8090536RNL" at bounding box center [201, 142] width 73 height 13
type input "Phylrich 8090536RNL"
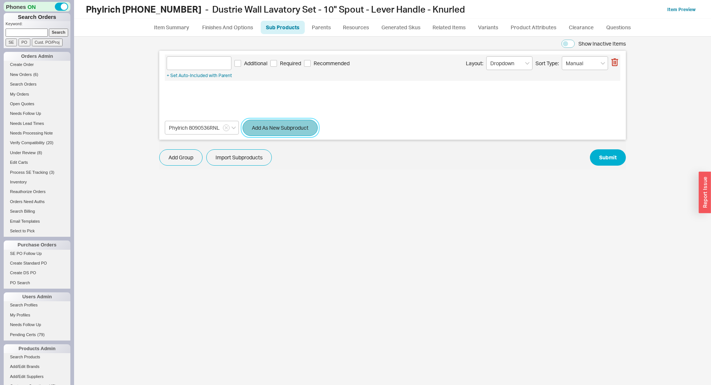
click at [262, 130] on button "Add As New Subproduct" at bounding box center [280, 128] width 75 height 16
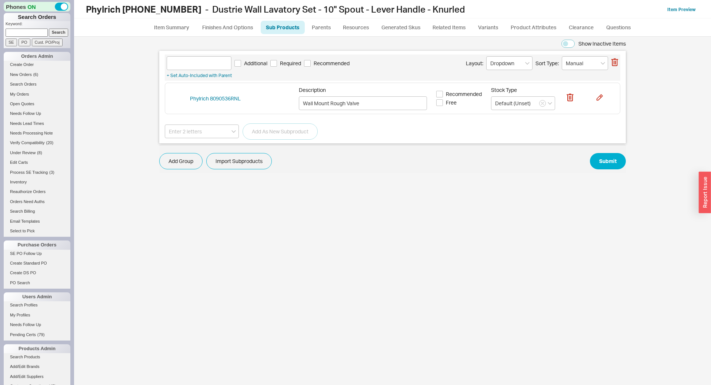
click at [285, 65] on span "Required" at bounding box center [290, 63] width 21 height 7
click at [277, 65] on input "Required" at bounding box center [273, 63] width 7 height 7
checkbox input "true"
click at [210, 64] on input at bounding box center [199, 63] width 65 height 14
paste input "Rough"
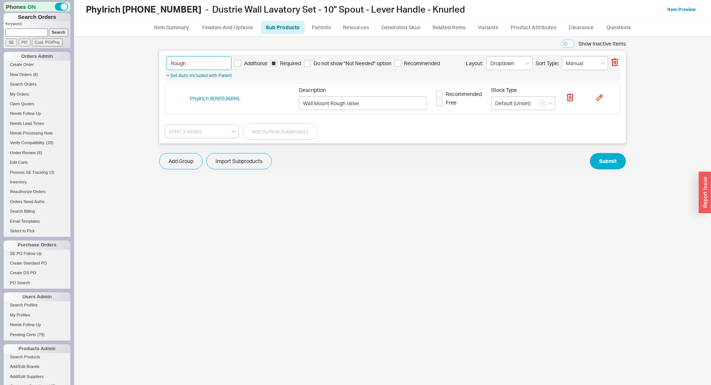
type input "Rough"
click at [609, 160] on button "Submit" at bounding box center [608, 161] width 36 height 16
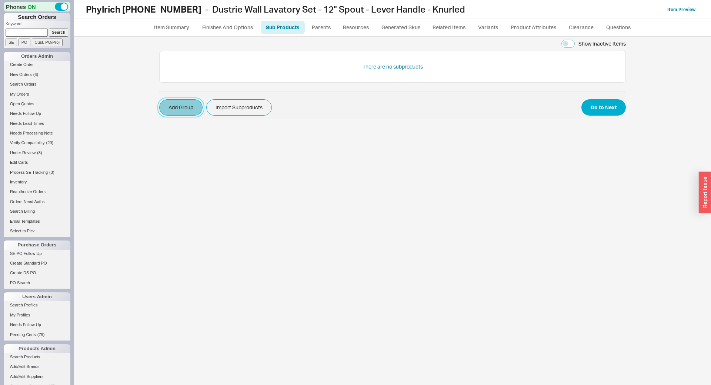
click at [187, 112] on button "Add Group" at bounding box center [180, 107] width 43 height 16
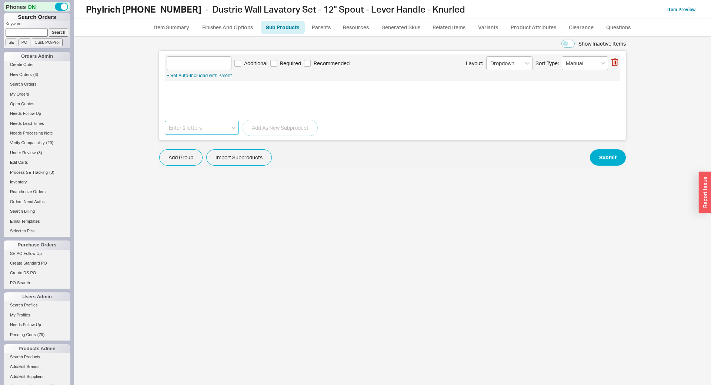
click at [194, 131] on input at bounding box center [202, 128] width 74 height 14
paste input "8090536RNL"
click at [197, 141] on div "Phylrich 8090536RNL" at bounding box center [201, 142] width 73 height 13
type input "Phylrich 8090536RNL"
click at [269, 135] on button "Add As New Subproduct" at bounding box center [280, 128] width 75 height 16
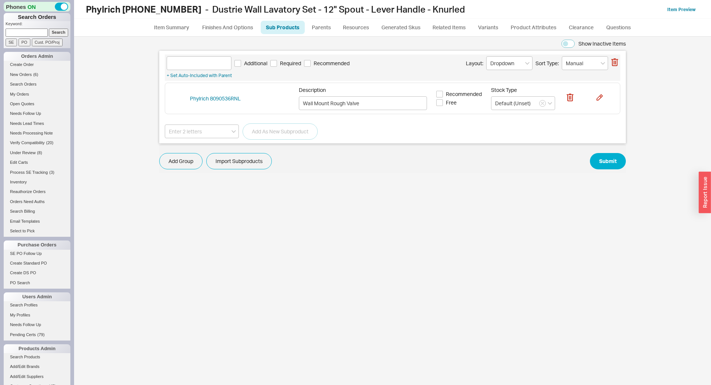
click at [285, 65] on span "Required" at bounding box center [290, 63] width 21 height 7
click at [210, 64] on input at bounding box center [199, 63] width 65 height 14
paste input "Rough"
click at [287, 63] on span "Required" at bounding box center [290, 63] width 21 height 7
type input "Rough"
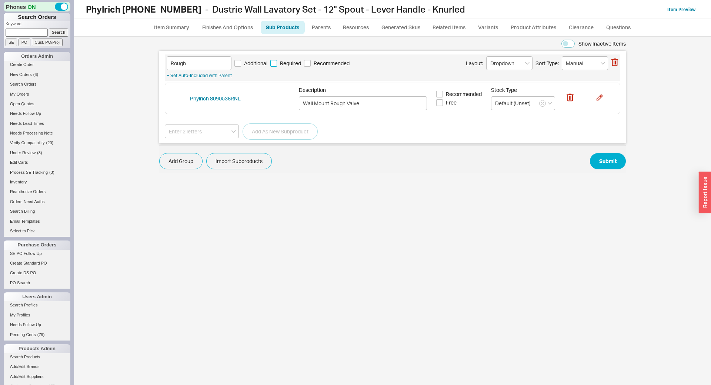
click at [277, 63] on input "Required" at bounding box center [273, 63] width 7 height 7
checkbox input "true"
click at [609, 160] on button "Submit" at bounding box center [608, 161] width 36 height 16
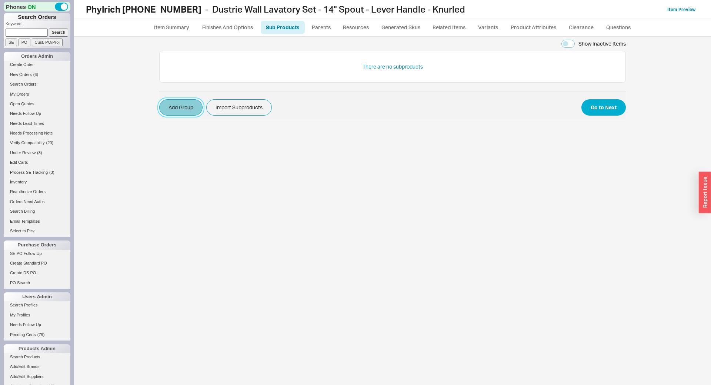
click at [194, 110] on button "Add Group" at bounding box center [180, 107] width 43 height 16
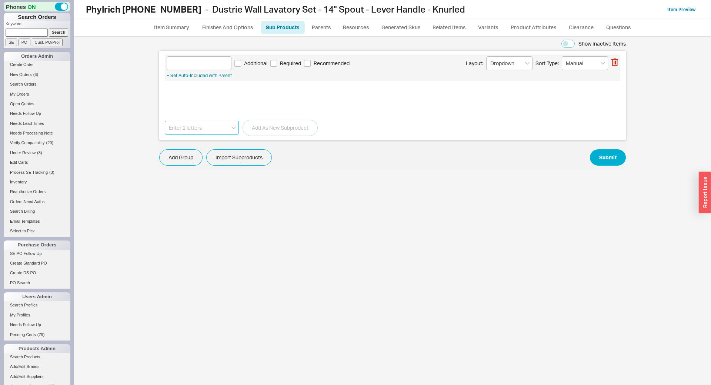
click at [198, 131] on input at bounding box center [202, 128] width 74 height 14
paste input "8090536RNL"
click at [199, 141] on div "Phylrich 8090536RNL" at bounding box center [201, 142] width 73 height 13
type input "Phylrich 8090536RNL"
click at [273, 123] on button "Add As New Subproduct" at bounding box center [280, 128] width 75 height 16
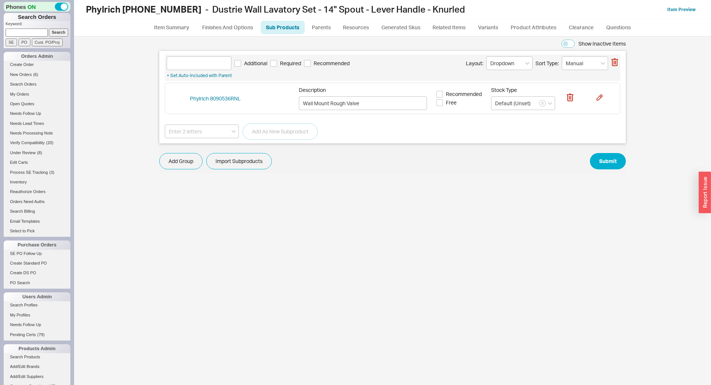
click at [285, 65] on span "Required" at bounding box center [290, 63] width 21 height 7
click at [277, 65] on input "Required" at bounding box center [273, 63] width 7 height 7
checkbox input "true"
click at [197, 59] on input at bounding box center [199, 63] width 65 height 14
paste input "Rough"
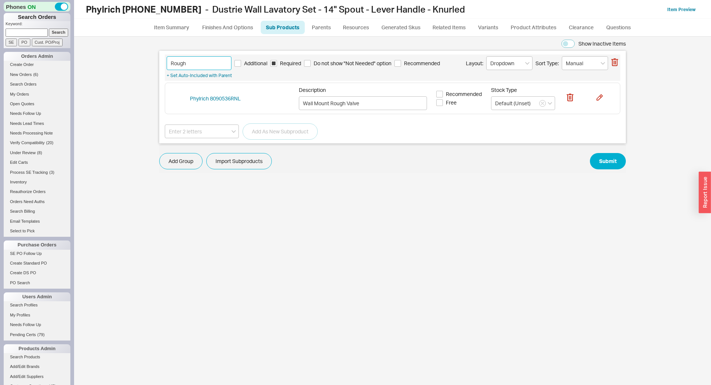
type input "Rough"
click at [609, 160] on button "Submit" at bounding box center [608, 161] width 36 height 16
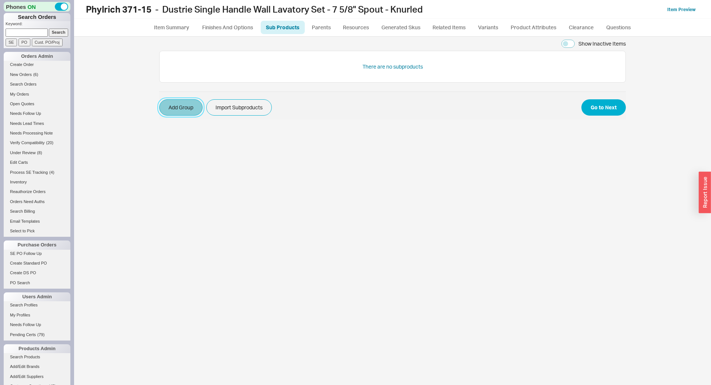
click at [176, 106] on button "Add Group" at bounding box center [180, 107] width 43 height 16
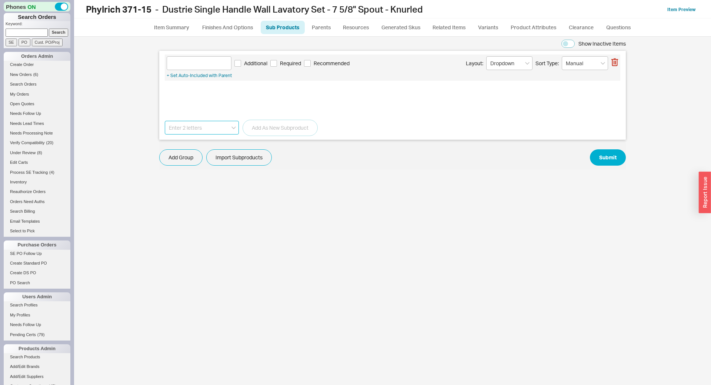
click at [205, 129] on input at bounding box center [202, 128] width 74 height 14
paste input "9090536"
click at [204, 141] on div "Phylrich 9090536" at bounding box center [201, 142] width 73 height 13
type input "Phylrich 9090536"
click at [272, 127] on button "Add As New Subproduct" at bounding box center [280, 128] width 75 height 16
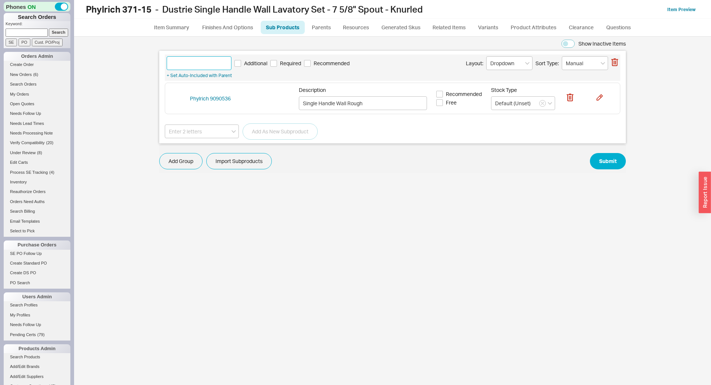
click at [209, 64] on input at bounding box center [199, 63] width 65 height 14
click at [290, 63] on span "Required" at bounding box center [290, 63] width 21 height 7
type input "Rough"
click at [277, 63] on input "Required" at bounding box center [273, 63] width 7 height 7
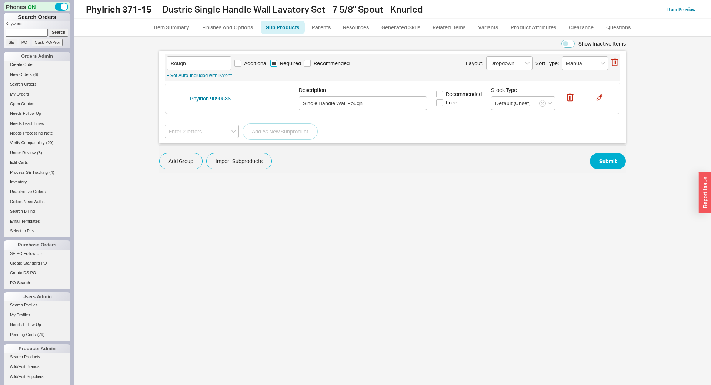
checkbox input "true"
click at [608, 158] on button "Submit" at bounding box center [608, 161] width 36 height 16
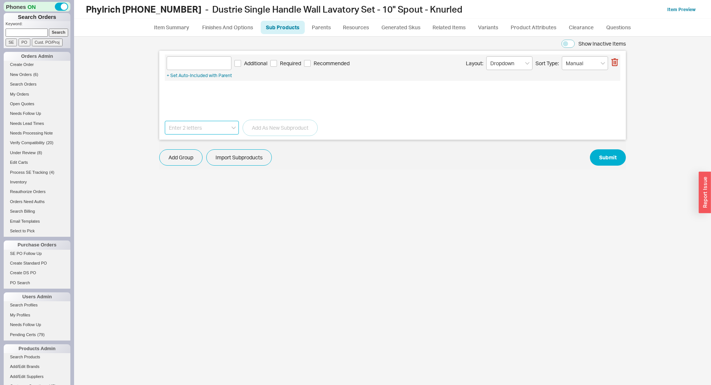
click at [203, 130] on input at bounding box center [202, 128] width 74 height 14
paste input "9090536"
click at [204, 139] on div "Phylrich 9090536" at bounding box center [201, 142] width 73 height 13
type input "Phylrich 9090536"
click at [263, 127] on button "Add As New Subproduct" at bounding box center [280, 128] width 75 height 16
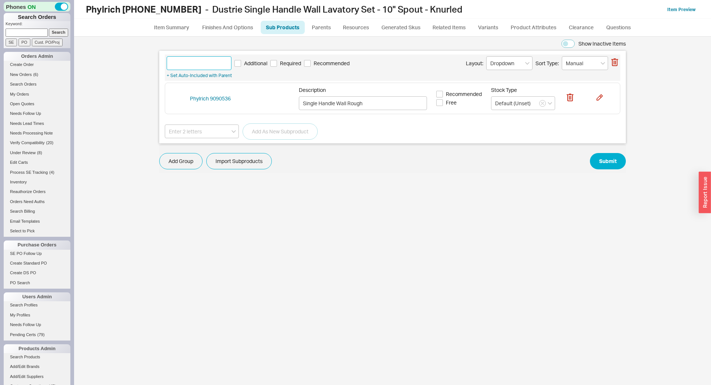
click at [207, 66] on input at bounding box center [199, 63] width 65 height 14
paste input "9090536"
click at [288, 62] on span "Required" at bounding box center [290, 63] width 21 height 7
type input "9090536"
click at [277, 62] on input "Required" at bounding box center [273, 63] width 7 height 7
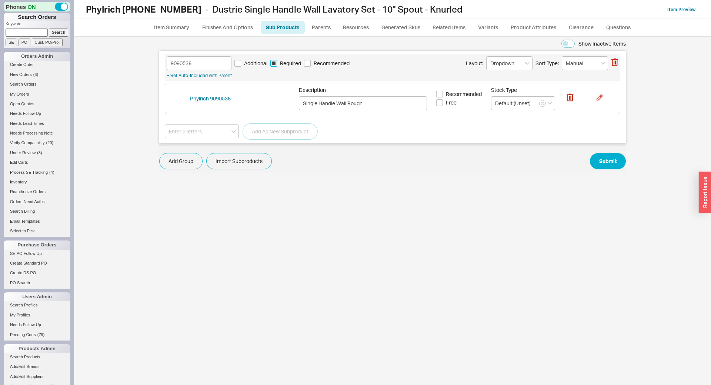
checkbox input "true"
click at [205, 64] on input "9090536" at bounding box center [199, 63] width 65 height 14
click at [211, 65] on input "Rough" at bounding box center [199, 63] width 65 height 14
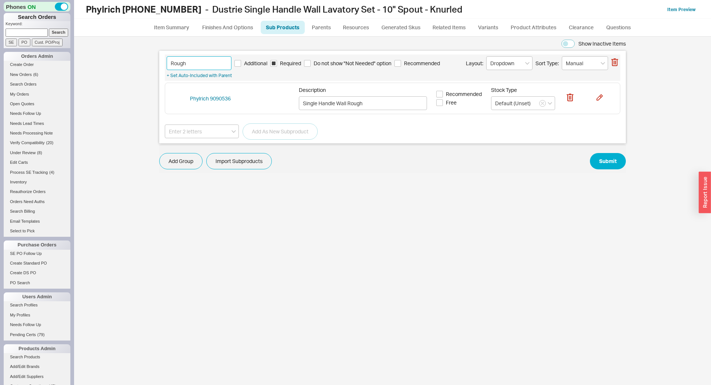
type input "Rough"
click at [608, 158] on button "Submit" at bounding box center [608, 161] width 36 height 16
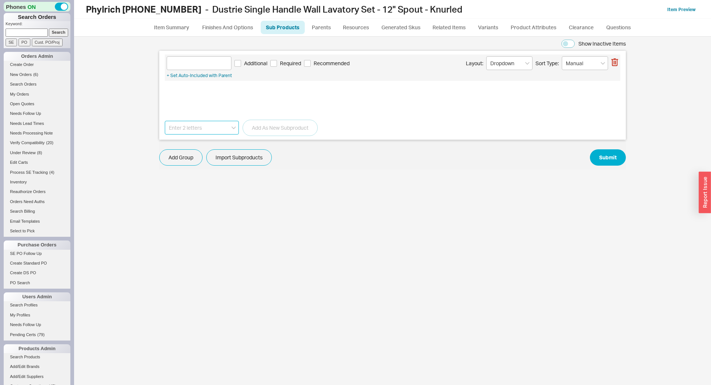
click at [229, 129] on input at bounding box center [202, 128] width 74 height 14
paste input "9090536"
click at [226, 139] on div "Phylrich 9090536" at bounding box center [201, 142] width 73 height 13
type input "Phylrich 9090536"
click at [273, 129] on button "Add As New Subproduct" at bounding box center [280, 128] width 75 height 16
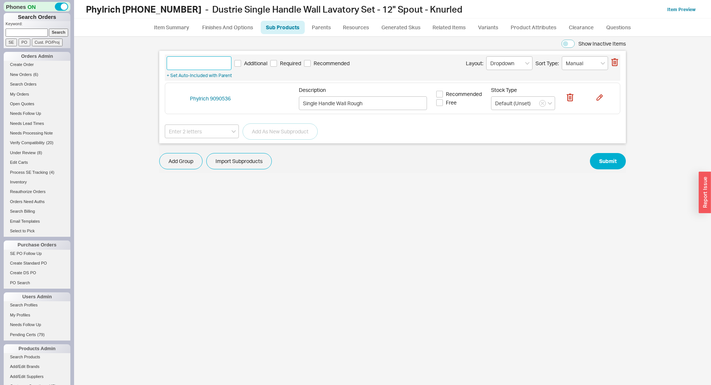
click at [207, 64] on input at bounding box center [199, 63] width 65 height 14
paste input "Rough"
click at [289, 62] on span "Required" at bounding box center [290, 63] width 21 height 7
type input "Rough"
click at [277, 62] on input "Required" at bounding box center [273, 63] width 7 height 7
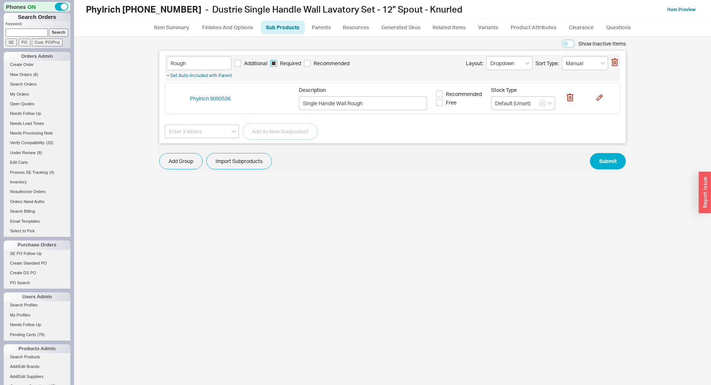
checkbox input "true"
click at [608, 158] on button "Submit" at bounding box center [608, 161] width 36 height 16
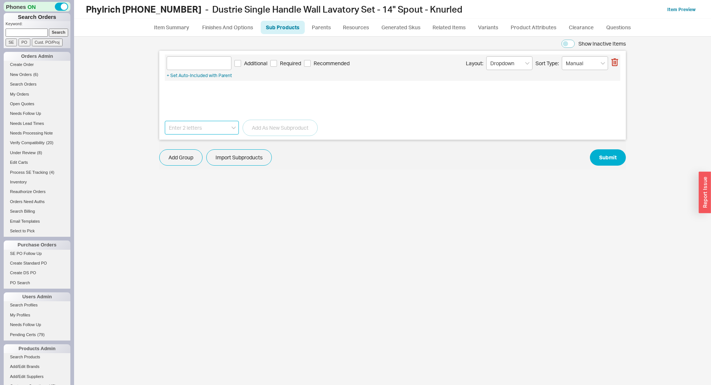
click at [226, 128] on input at bounding box center [202, 128] width 74 height 14
paste input "9090536"
drag, startPoint x: 219, startPoint y: 140, endPoint x: 231, endPoint y: 139, distance: 12.3
click at [219, 141] on div "Phylrich 9090536" at bounding box center [201, 142] width 73 height 13
type input "Phylrich 9090536"
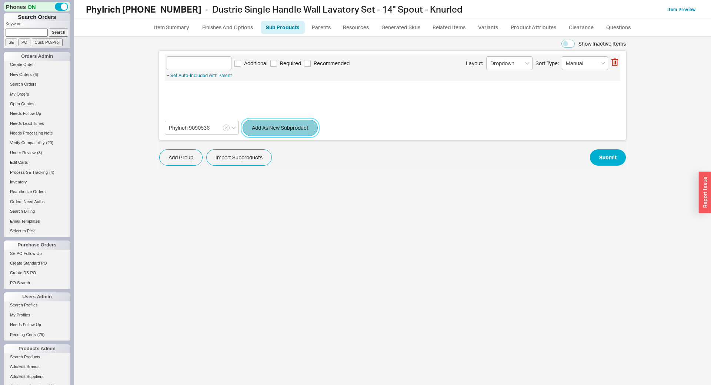
click at [269, 129] on button "Add As New Subproduct" at bounding box center [280, 128] width 75 height 16
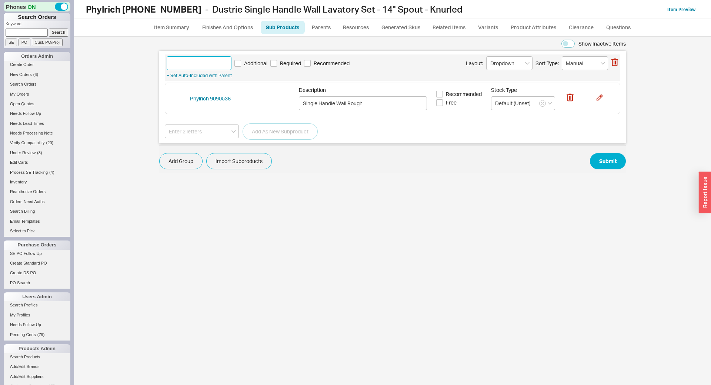
click at [207, 64] on input at bounding box center [199, 63] width 65 height 14
paste input "Rough"
click at [291, 60] on span "Required" at bounding box center [290, 63] width 21 height 7
type input "Rough"
click at [277, 60] on input "Required" at bounding box center [273, 63] width 7 height 7
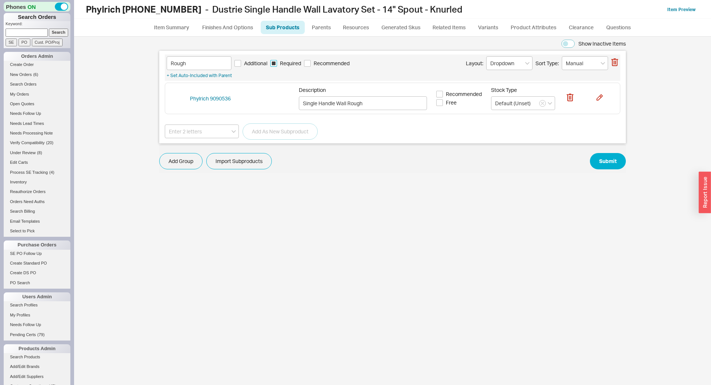
checkbox input "true"
click at [608, 158] on button "Submit" at bounding box center [608, 161] width 36 height 16
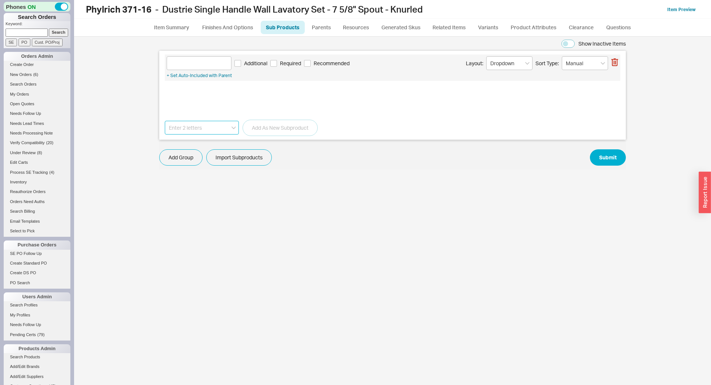
click at [226, 131] on input at bounding box center [202, 128] width 74 height 14
paste input "9090536"
click at [218, 144] on div "Phylrich 9090536" at bounding box center [201, 142] width 73 height 13
type input "Phylrich 9090536"
click at [278, 126] on button "Add As New Subproduct" at bounding box center [280, 128] width 75 height 16
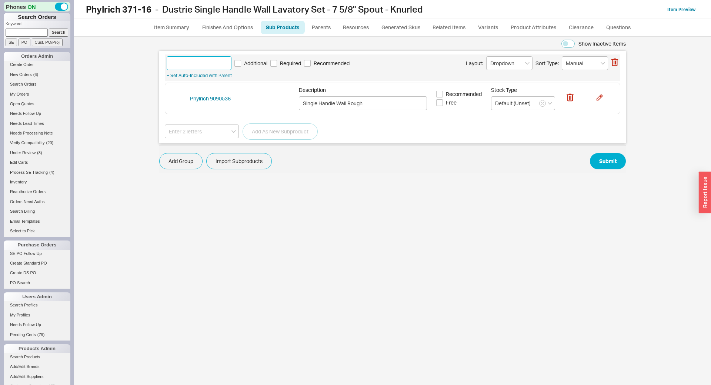
click at [220, 66] on input at bounding box center [199, 63] width 65 height 14
paste input "Rough"
click at [288, 64] on span "Required" at bounding box center [290, 63] width 21 height 7
type input "Rough"
click at [277, 64] on input "Required" at bounding box center [273, 63] width 7 height 7
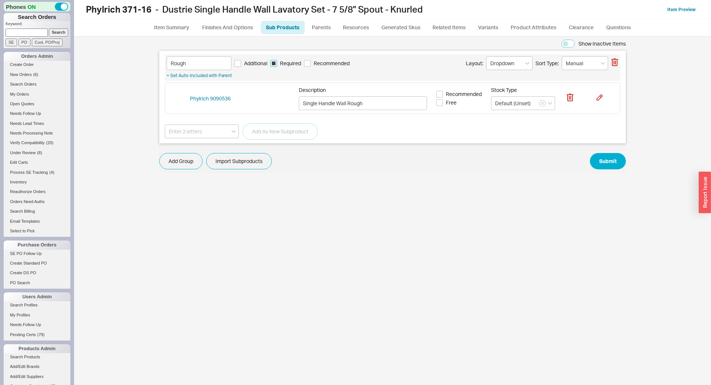
checkbox input "true"
click at [608, 158] on button "Submit" at bounding box center [608, 161] width 36 height 16
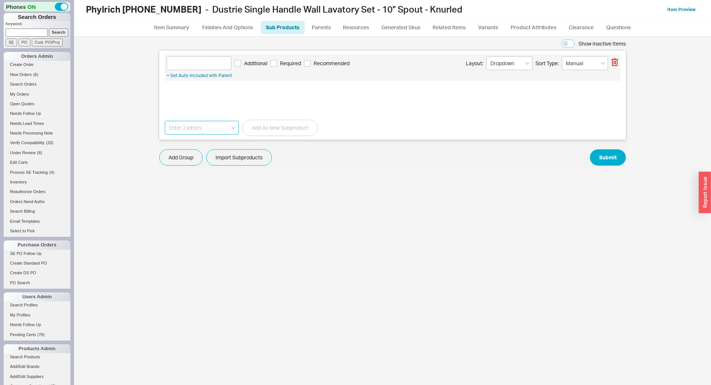
click at [215, 124] on input at bounding box center [202, 128] width 74 height 14
paste input "9090536"
click at [216, 143] on div "Phylrich 9090536" at bounding box center [201, 142] width 73 height 13
type input "Phylrich 9090536"
click at [273, 125] on button "Add As New Subproduct" at bounding box center [280, 128] width 75 height 16
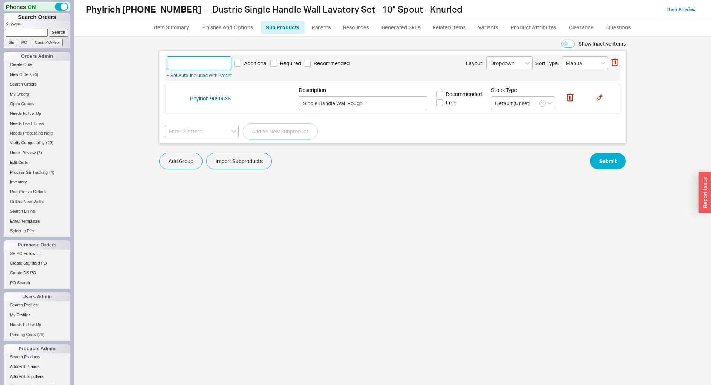
click at [206, 64] on input at bounding box center [199, 63] width 65 height 14
paste input "Rough"
click at [289, 61] on span "Required" at bounding box center [290, 63] width 21 height 7
type input "Rough"
click at [277, 61] on input "Required" at bounding box center [273, 63] width 7 height 7
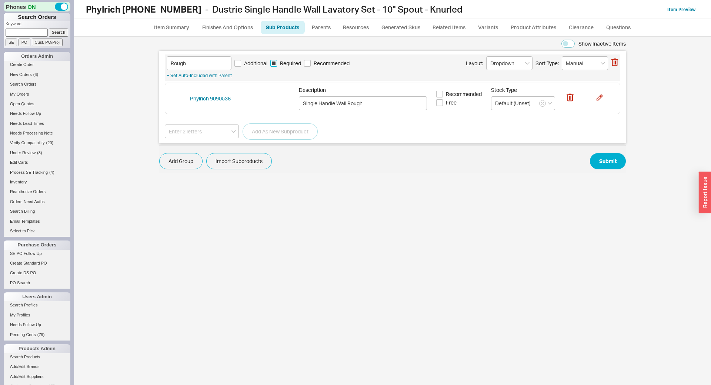
checkbox input "true"
click at [608, 158] on button "Submit" at bounding box center [608, 161] width 36 height 16
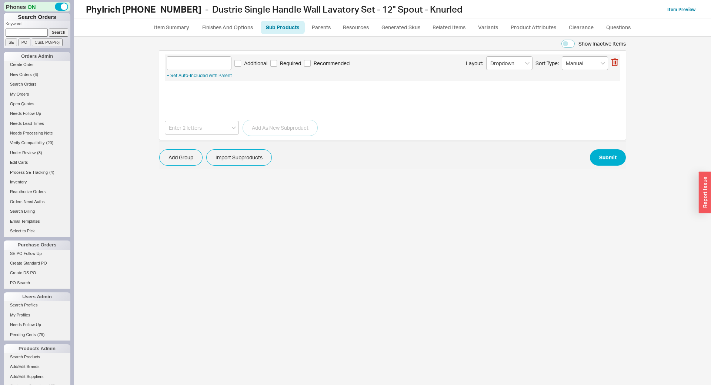
click at [221, 129] on input at bounding box center [202, 128] width 74 height 14
click at [209, 143] on div "Phylrich 9090536" at bounding box center [201, 142] width 73 height 13
type input "Phylrich 9090536"
click at [260, 126] on button "Add As New Subproduct" at bounding box center [280, 128] width 75 height 16
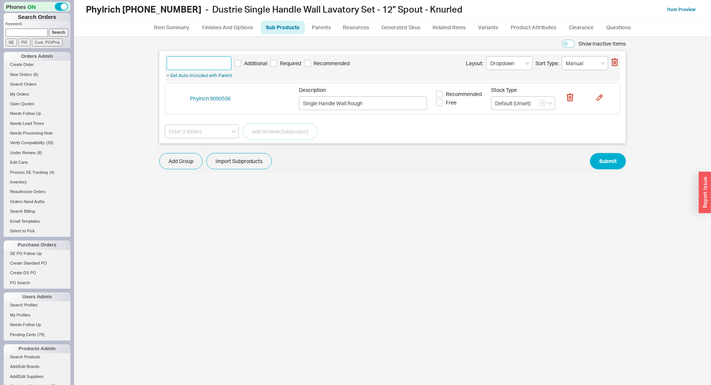
click at [221, 64] on input at bounding box center [199, 63] width 65 height 14
paste input "Rough"
type input "Rough"
click at [277, 62] on input "Required" at bounding box center [273, 63] width 7 height 7
checkbox input "true"
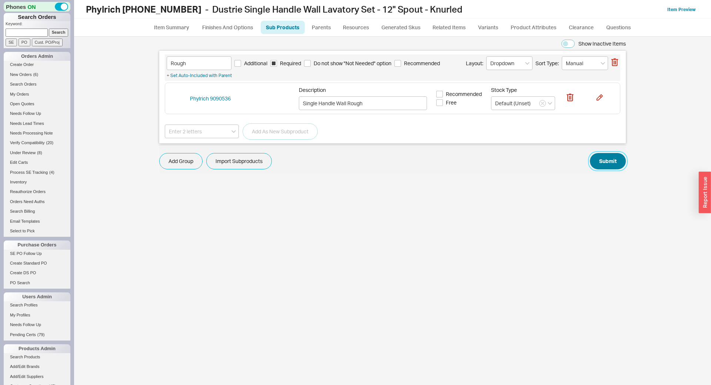
click at [608, 158] on button "Submit" at bounding box center [608, 161] width 36 height 16
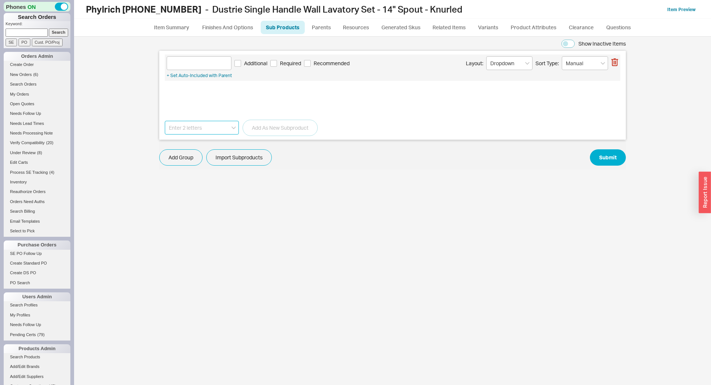
click at [183, 127] on input at bounding box center [202, 128] width 74 height 14
paste input "9090536"
click at [187, 143] on div "Phylrich 9090536" at bounding box center [201, 142] width 73 height 13
type input "Phylrich 9090536"
click at [264, 125] on button "Add As New Subproduct" at bounding box center [280, 128] width 75 height 16
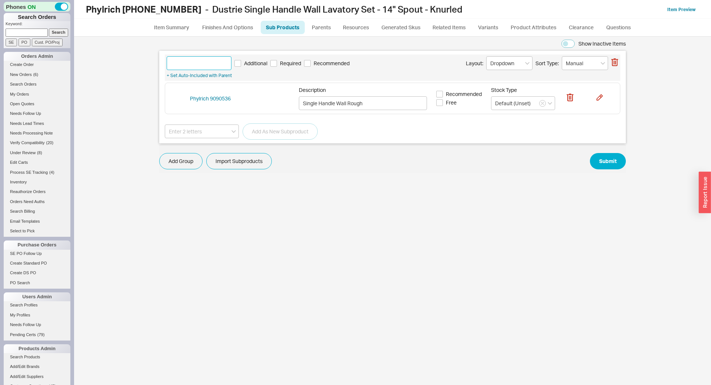
click at [216, 66] on input at bounding box center [199, 63] width 65 height 14
paste input "Rough"
click at [280, 62] on label "Required" at bounding box center [285, 63] width 31 height 7
type input "Rough"
click at [277, 62] on input "Required" at bounding box center [273, 63] width 7 height 7
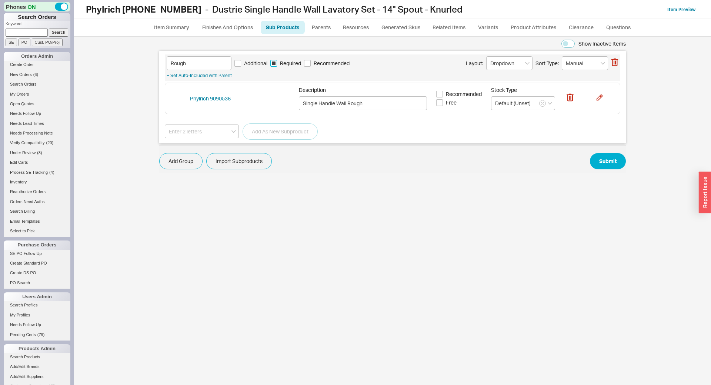
checkbox input "true"
click at [608, 158] on button "Submit" at bounding box center [608, 161] width 36 height 16
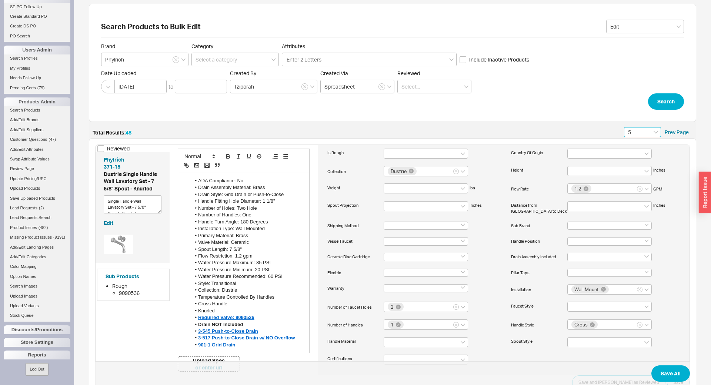
click at [644, 131] on input "5" at bounding box center [642, 132] width 37 height 10
click at [643, 144] on div "1" at bounding box center [642, 145] width 36 height 13
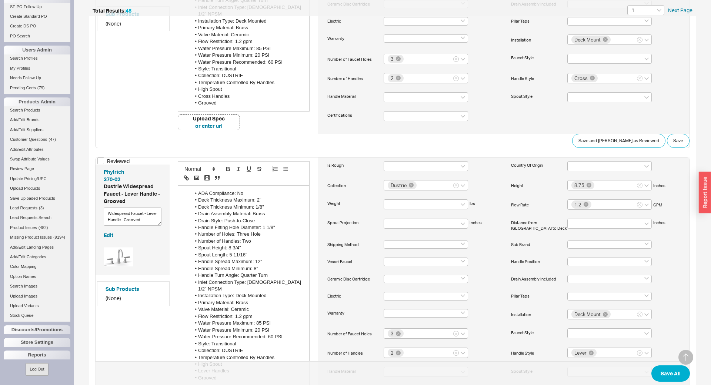
scroll to position [164, 0]
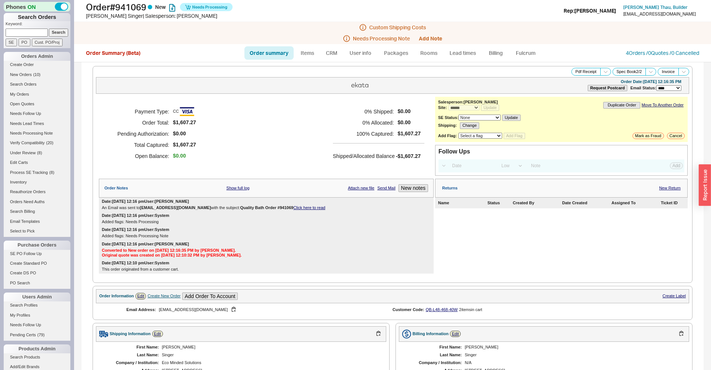
select select "*"
select select "LOW"
select select "3"
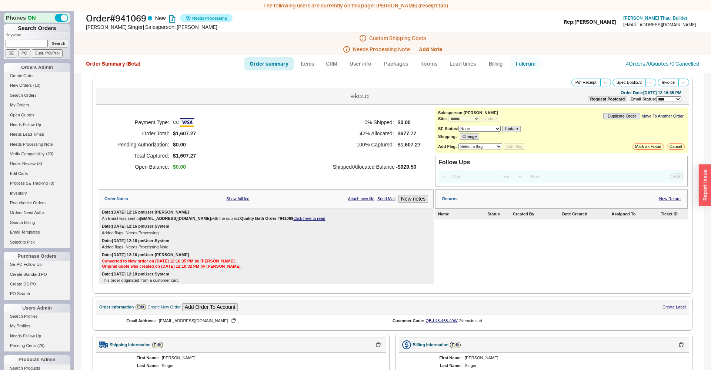
click at [530, 62] on link "Fulcrum" at bounding box center [525, 63] width 30 height 13
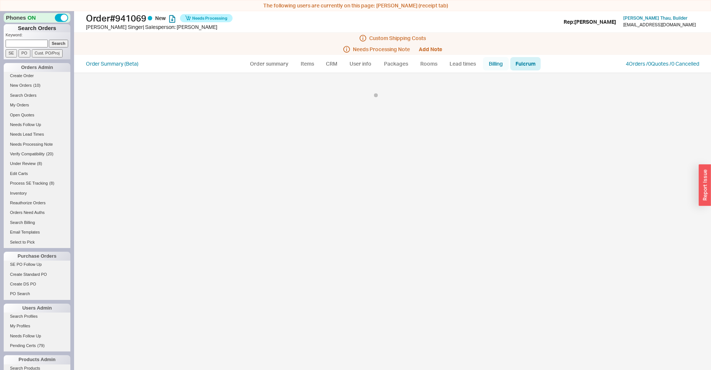
select select "BZO"
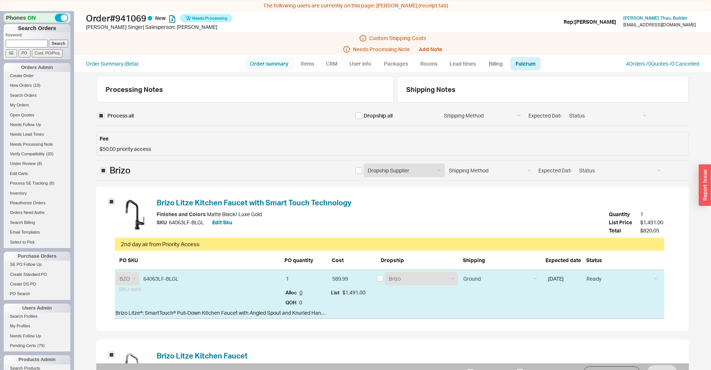
click at [274, 69] on link "Order summary" at bounding box center [268, 63] width 49 height 13
select select "*"
select select "LOW"
select select "3"
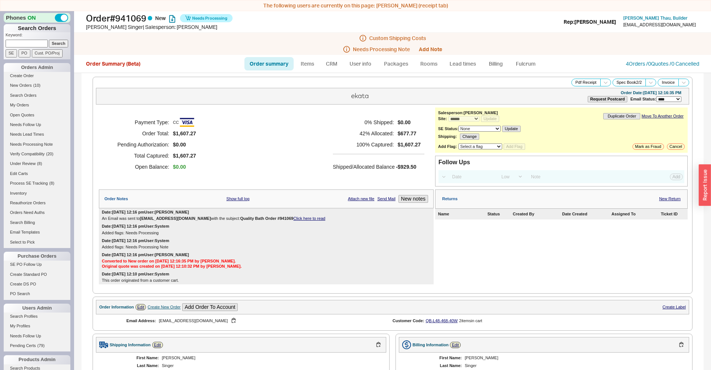
scroll to position [321, 0]
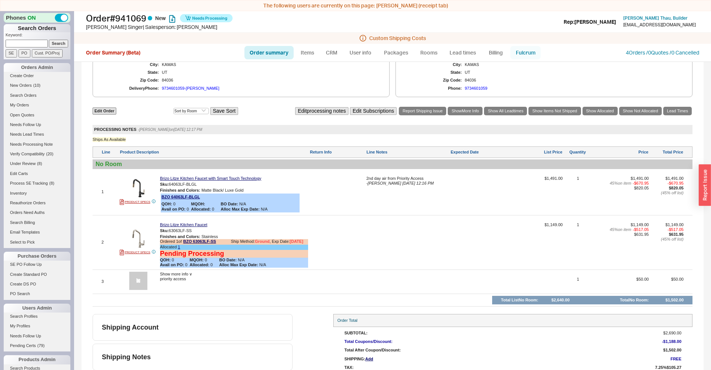
click at [528, 56] on link "Fulcrum" at bounding box center [525, 52] width 30 height 13
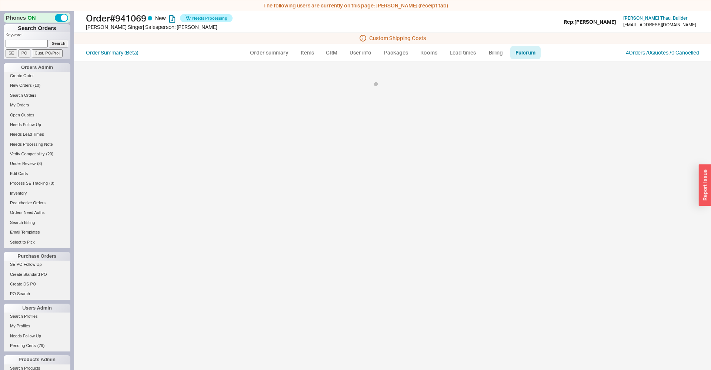
select select "BZO"
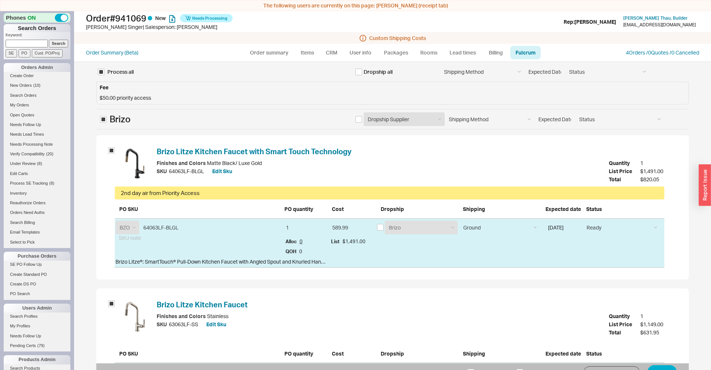
scroll to position [128, 0]
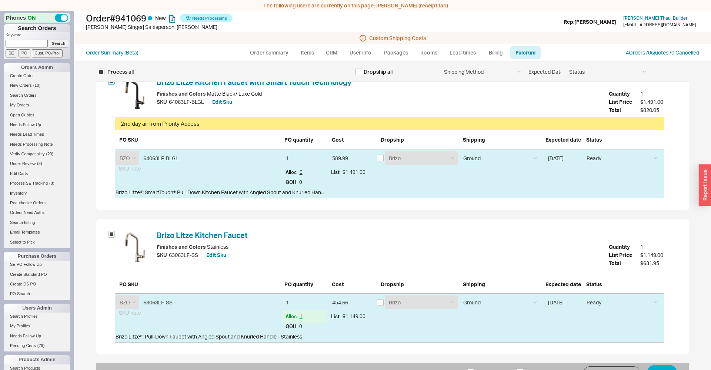
click at [112, 83] on input "checkbox" at bounding box center [111, 81] width 7 height 7
checkbox input "false"
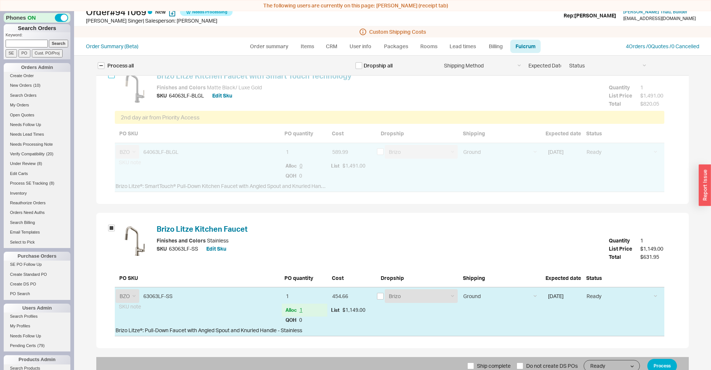
scroll to position [11, 0]
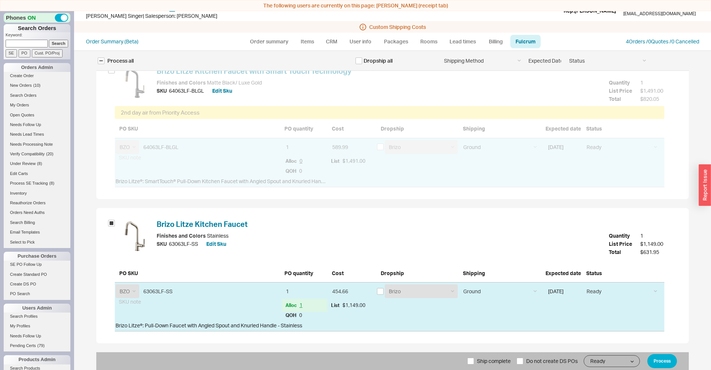
click at [479, 363] on span "Ship complete" at bounding box center [494, 361] width 34 height 18
click at [474, 363] on input "Ship complete" at bounding box center [470, 360] width 7 height 7
checkbox input "true"
click at [664, 359] on button "Process" at bounding box center [662, 361] width 30 height 14
select select "*"
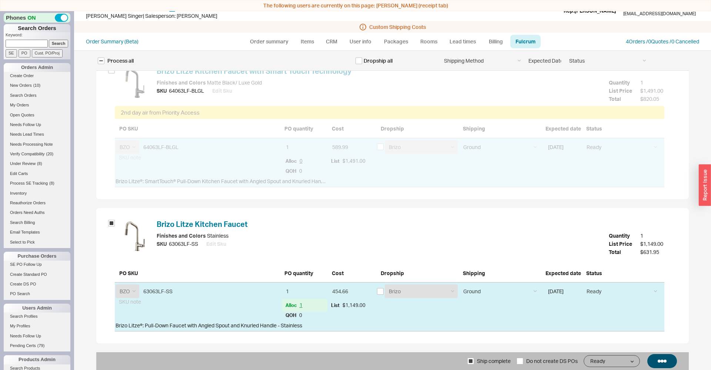
select select "*"
select select "LOW"
select select "3"
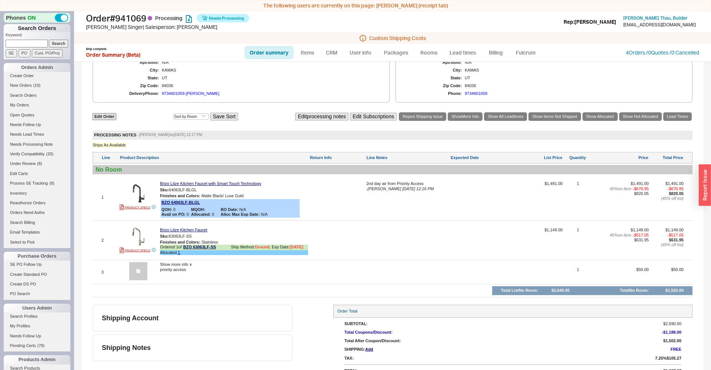
scroll to position [11, 0]
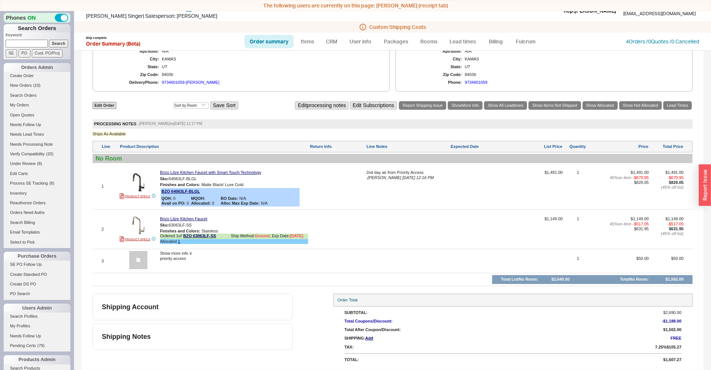
click at [266, 41] on link "Order summary" at bounding box center [268, 41] width 49 height 13
select select "*"
select select "LOW"
select select "3"
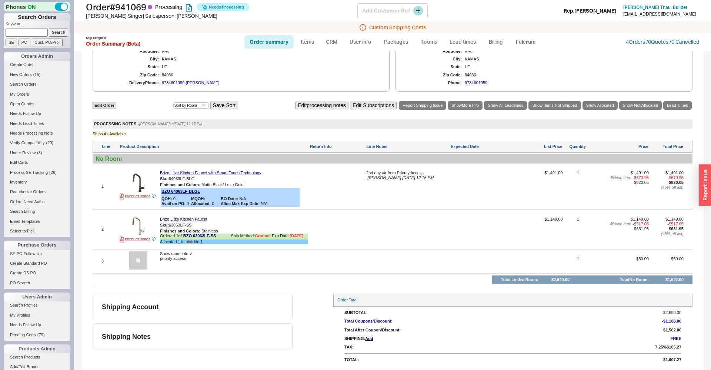
scroll to position [345, 0]
click at [27, 33] on input at bounding box center [27, 33] width 42 height 8
type input "941071"
click at [49, 29] on input "Search" at bounding box center [59, 33] width 20 height 8
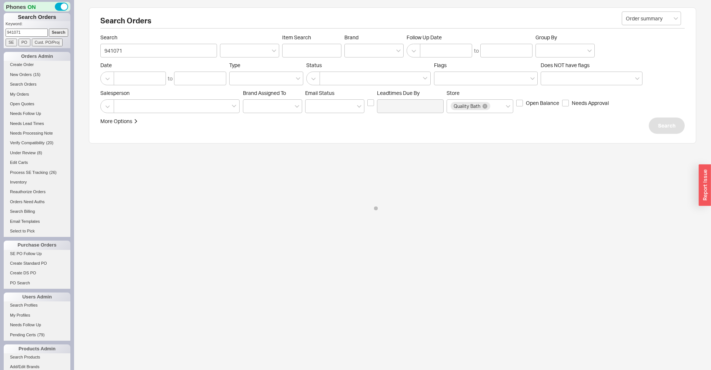
select select "*"
select select "LOW"
select select "3"
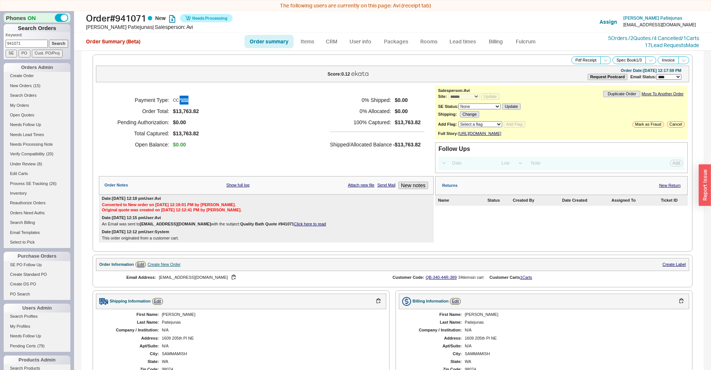
scroll to position [273, 0]
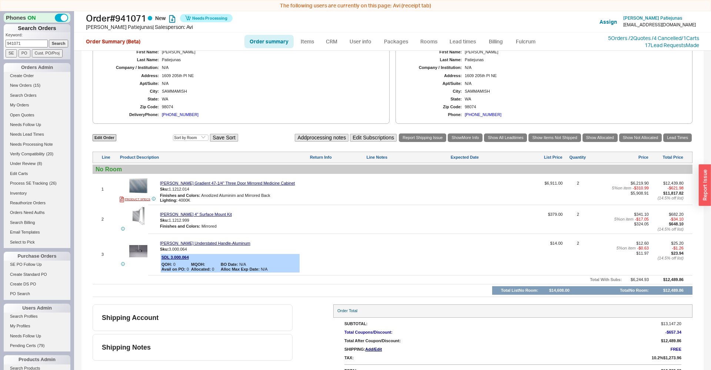
click at [29, 41] on input "941071" at bounding box center [27, 44] width 42 height 8
type input "915719"
click at [49, 40] on input "Search" at bounding box center [59, 44] width 20 height 8
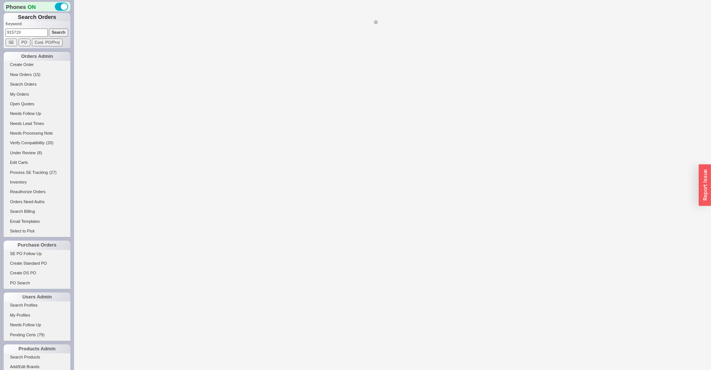
select select "*"
select select "LOW"
select select "3"
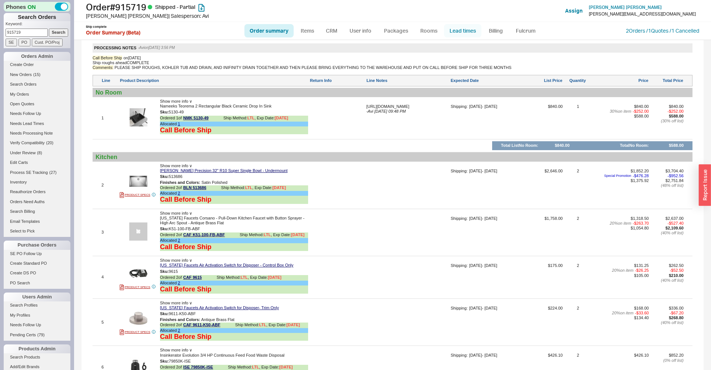
scroll to position [327, 0]
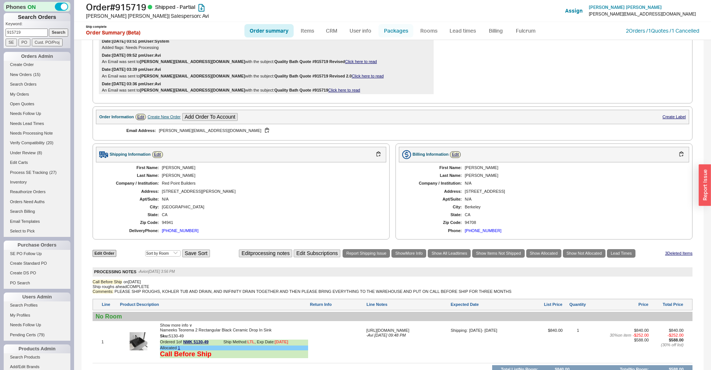
click at [396, 28] on link "Packages" at bounding box center [396, 30] width 35 height 13
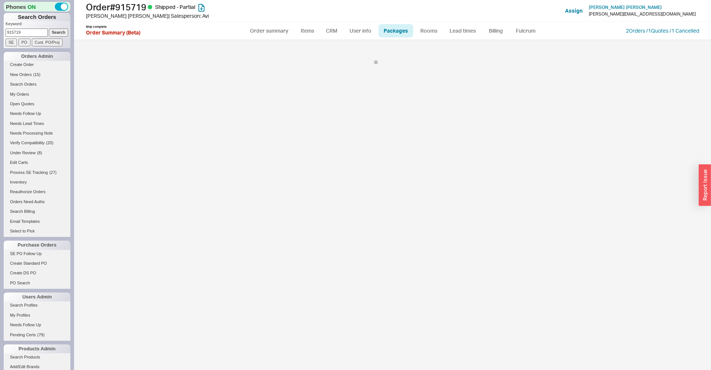
select select "Call Before Ship"
select select "9"
select select "Call Before Ship"
select select "9"
select select "Call Before Ship"
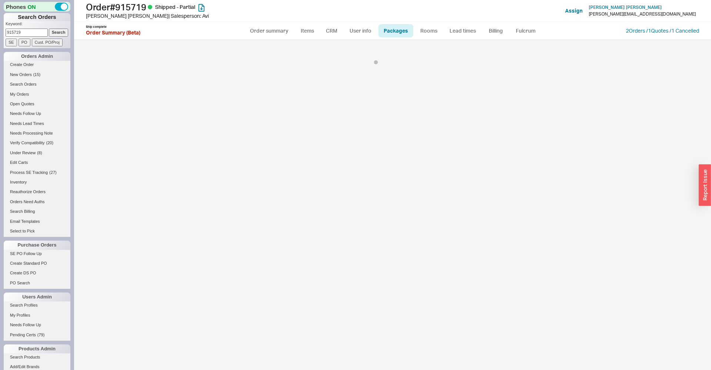
select select "9"
select select "Call Before Ship"
select select "9"
select select "Call Before Ship"
select select "9"
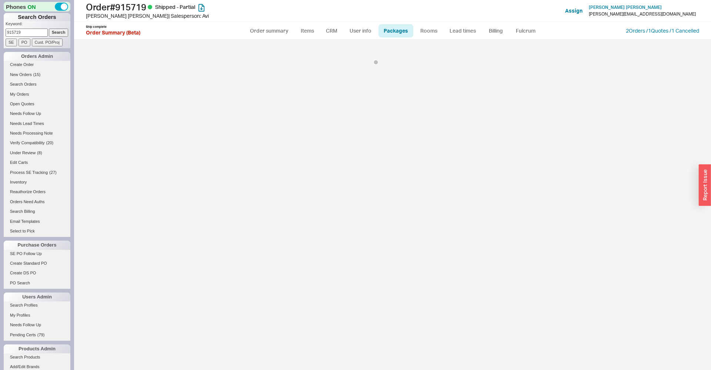
select select "Call Before Ship"
select select "9"
select select "Call Before Ship"
select select "9"
select select "Call Before Ship"
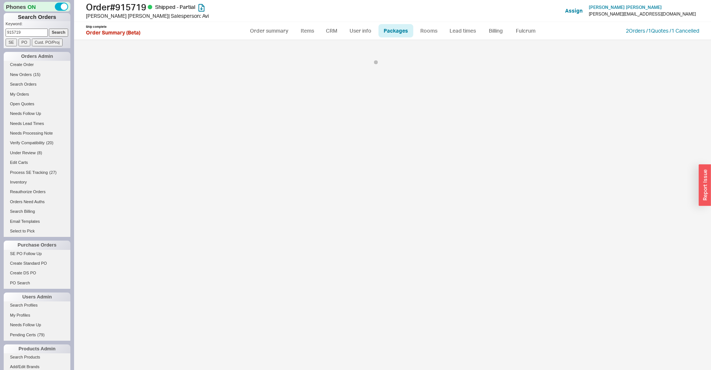
select select "9"
select select "Call Before Ship"
select select "9"
select select "Call Before Ship"
select select "9"
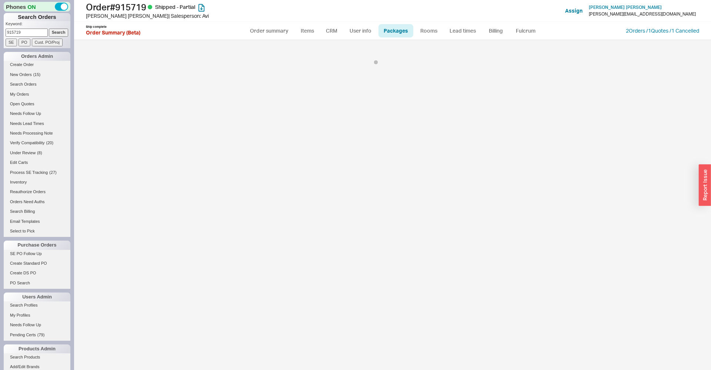
select select "Call Before Ship"
select select "9"
select select "Call Before Ship"
select select "9"
select select "Call Before Ship"
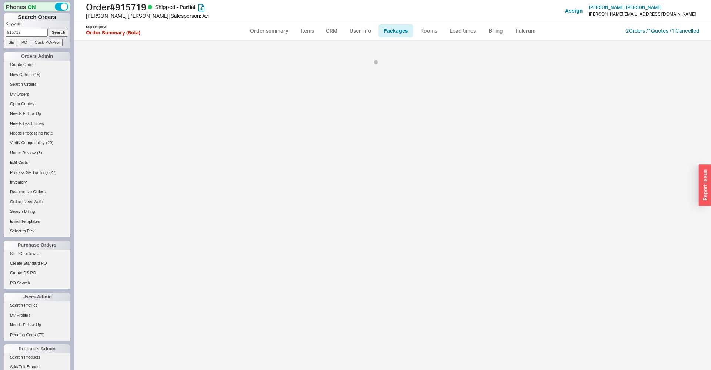
select select "9"
select select "Call Before Ship"
select select "9"
select select "Call Before Ship"
select select "9"
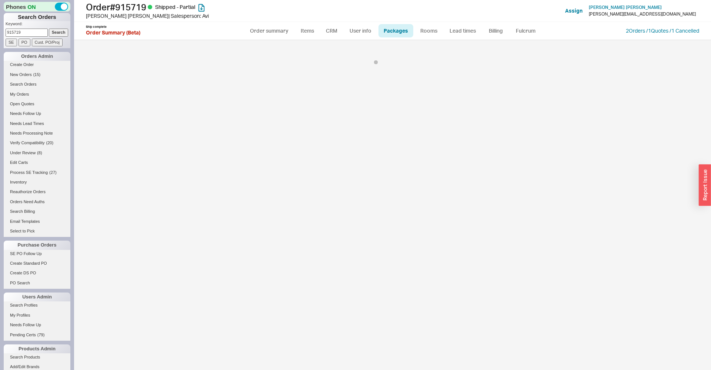
select select "Call Before Ship"
select select "9"
select select "Call Before Ship"
select select "9"
select select "Call Before Ship"
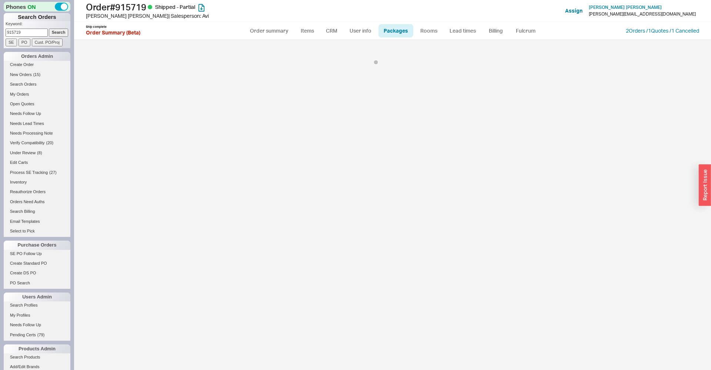
select select "9"
select select "Call Before Ship"
select select "9"
select select "Call Before Ship"
select select "9"
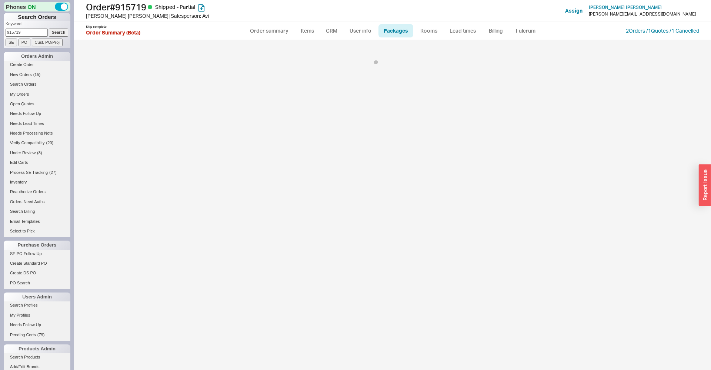
select select "Call Before Ship"
select select "9"
select select "Call Before Ship"
select select "9"
select select "Call Before Ship"
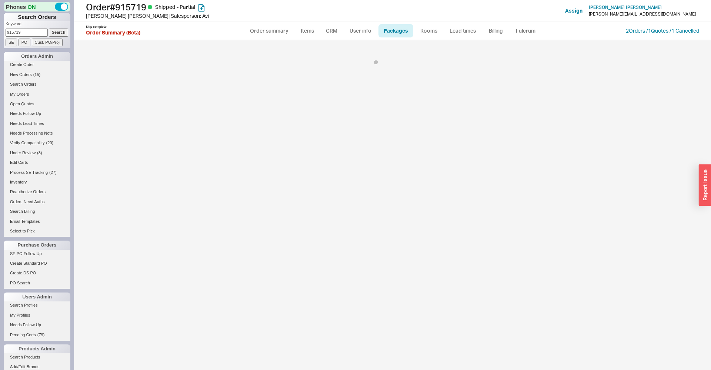
select select "9"
select select "Call Before Ship"
select select "9"
select select "Call Before Ship"
select select "9"
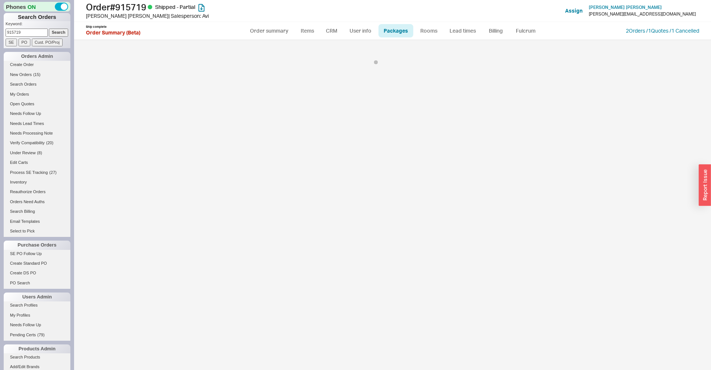
select select "Call Before Ship"
select select "9"
select select "Call Before Ship"
select select "9"
select select "Call Before Ship"
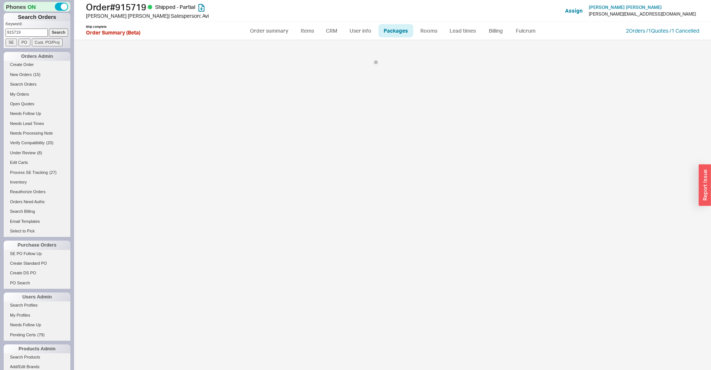
select select "9"
select select "Call Before Ship"
select select "9"
select select "Call Before Ship"
select select "9"
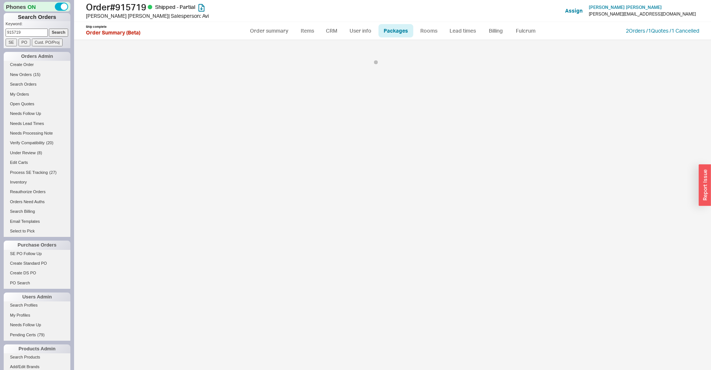
select select "Call Before Ship"
select select "9"
select select "Call Before Ship"
select select "9"
select select "Call Before Ship"
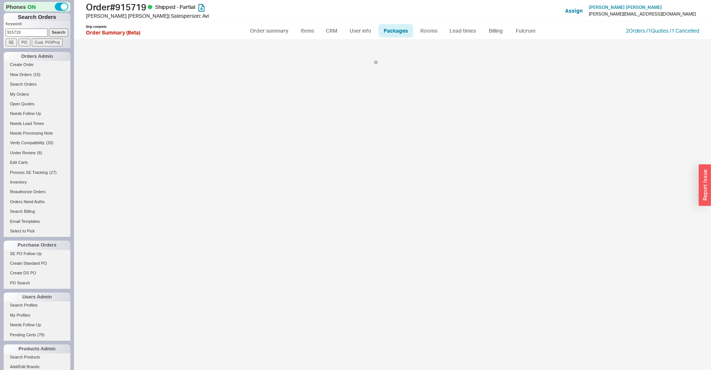
select select "9"
select select "Call Before Ship"
select select "9"
select select "Call Before Ship"
select select "9"
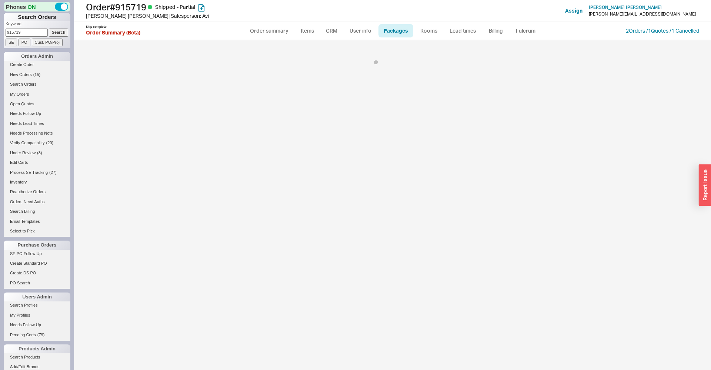
select select "Call Before Ship"
select select "9"
select select "Call Before Ship"
select select "9"
select select "Call Before Ship"
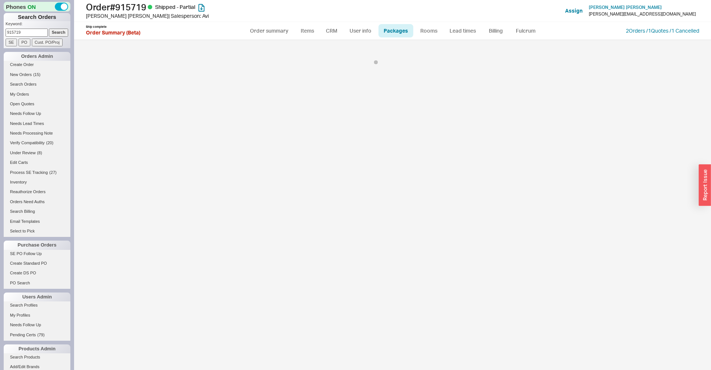
select select "9"
select select "Call Before Ship"
select select "9"
select select "Call Before Ship"
select select "9"
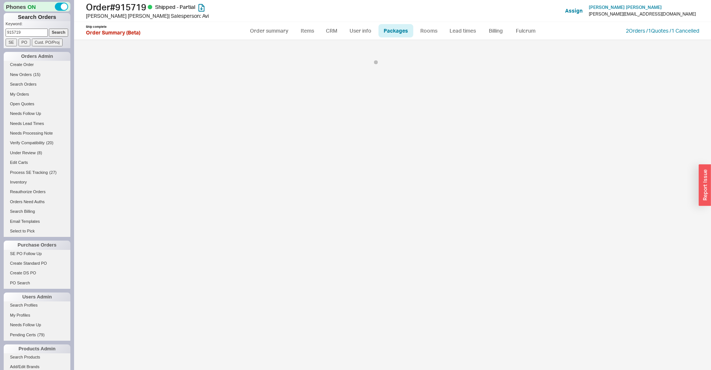
select select "Call Before Ship"
select select "9"
select select "Call Before Ship"
select select "9"
select select "Call Before Ship"
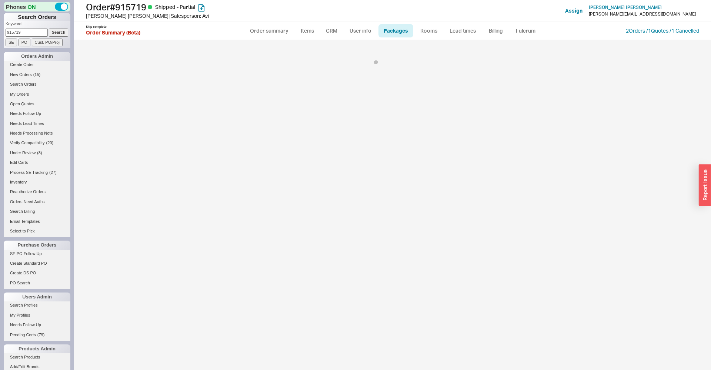
select select "9"
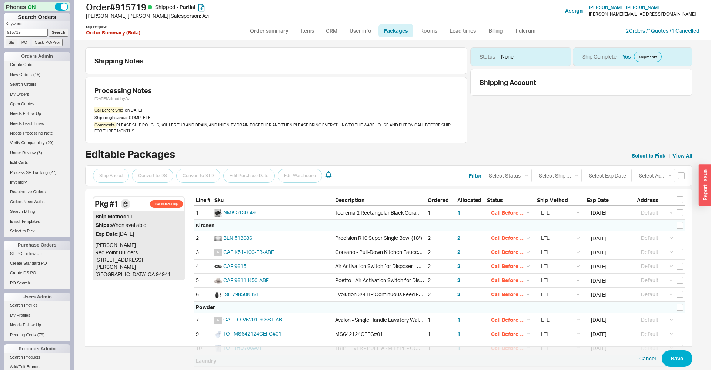
click at [678, 174] on div "Select Address Default ----- Add New Address Select Address" at bounding box center [660, 176] width 50 height 14
click at [683, 175] on input "checkbox" at bounding box center [681, 175] width 7 height 7
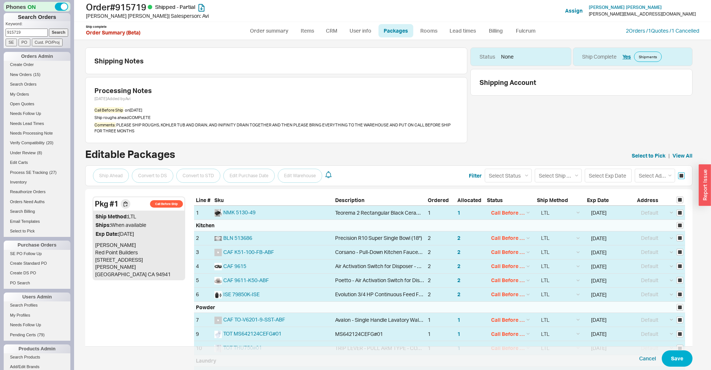
checkbox input "true"
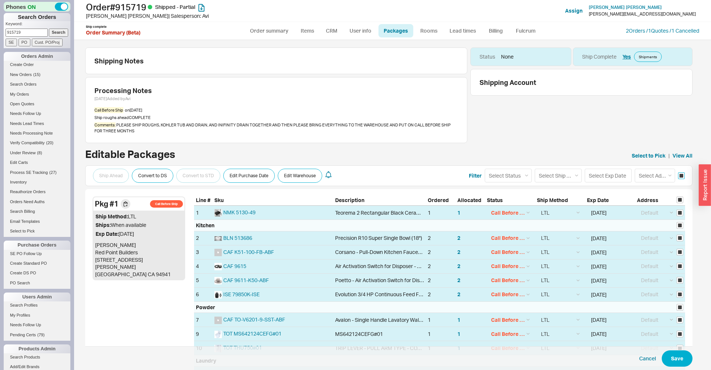
checkbox input "true"
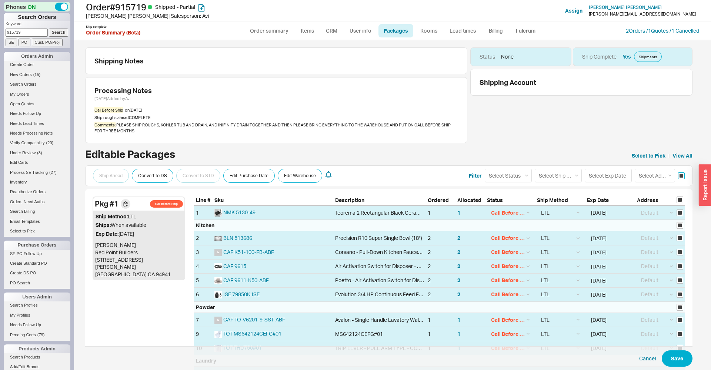
checkbox input "true"
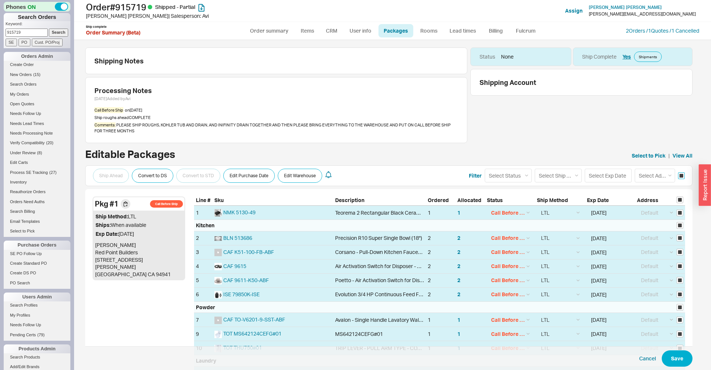
checkbox input "true"
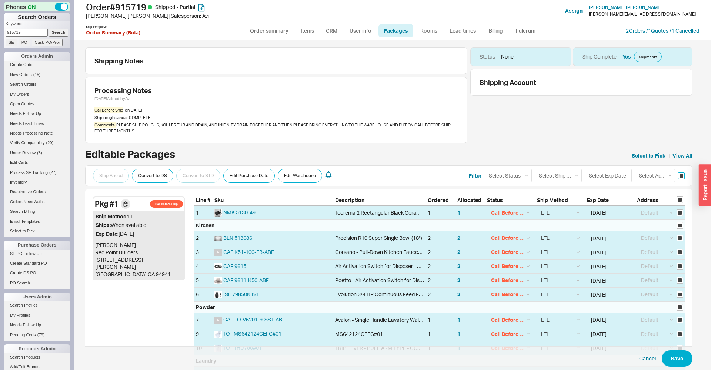
checkbox input "true"
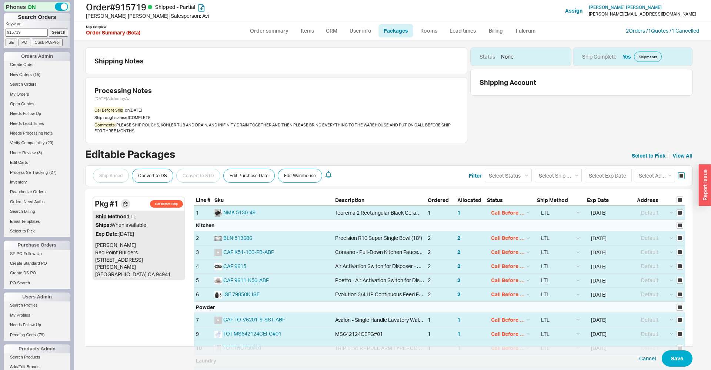
checkbox input "true"
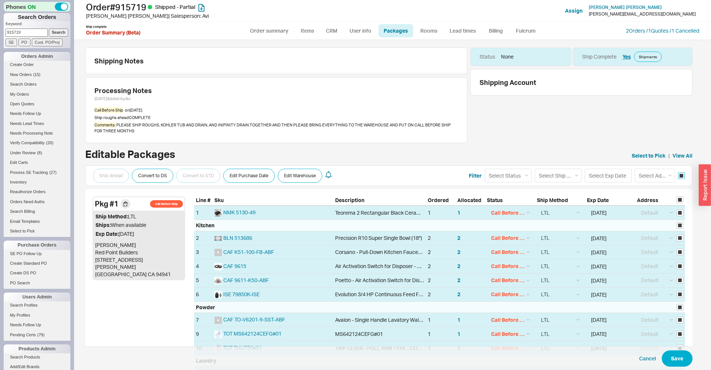
checkbox input "true"
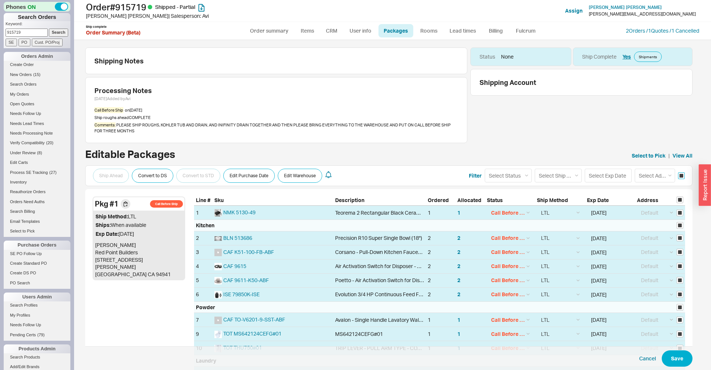
checkbox input "true"
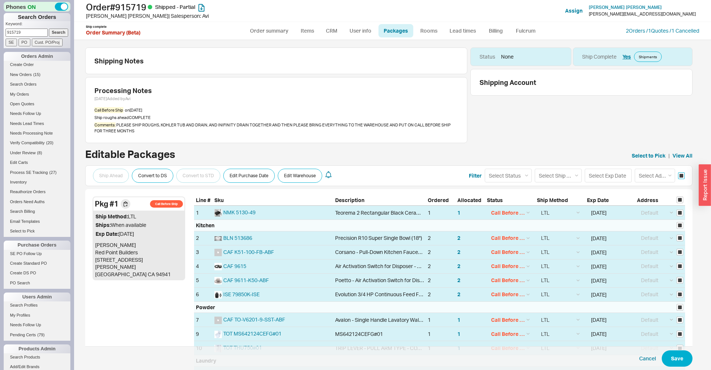
checkbox input "true"
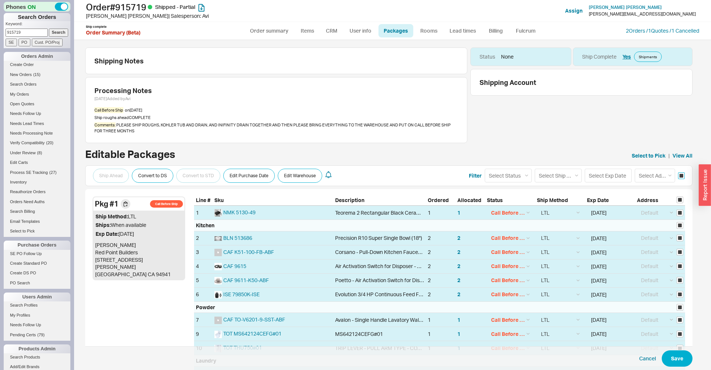
checkbox input "true"
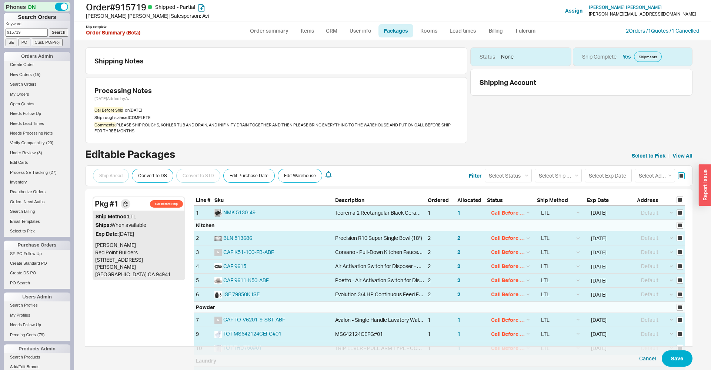
checkbox input "true"
click at [535, 169] on select "Select Ship Method Ground LTL Our Truck --------------- Customer Pickup - Showr…" at bounding box center [558, 176] width 47 height 14
click at [485, 169] on select "Select Status (none) On Hold Call Before Ship Hold for Balance" at bounding box center [508, 176] width 47 height 14
click at [533, 127] on div "Status None Ship Complete Yes Shipments Shipping Account" at bounding box center [581, 95] width 222 height 96
click at [485, 169] on select "Select Status (none) On Hold Call Before Ship Hold for Balance" at bounding box center [508, 176] width 47 height 14
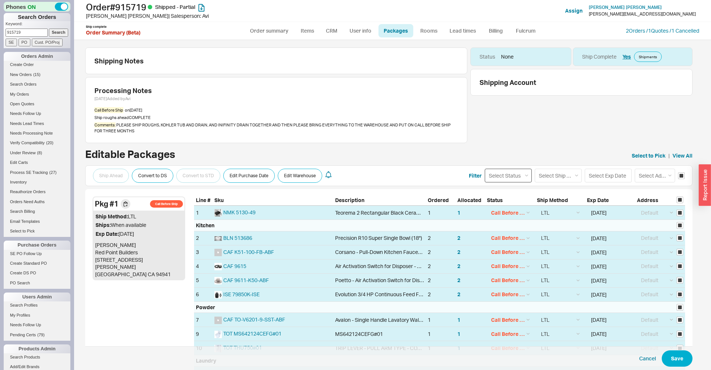
select select
click option "(none)" at bounding box center [0, 0] width 0 height 0
select select
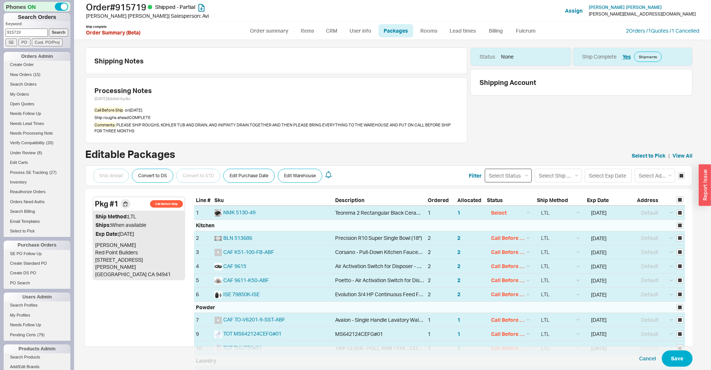
select select
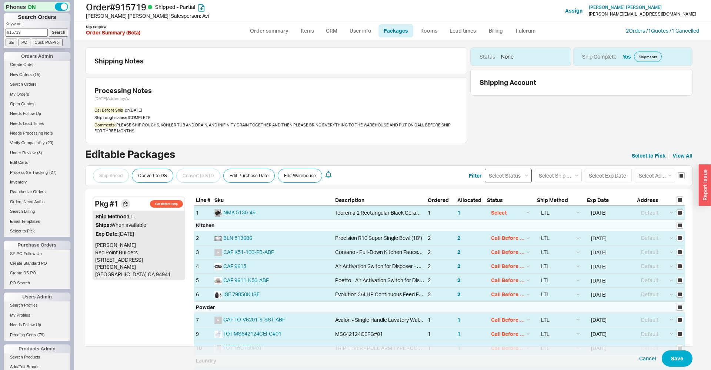
select select
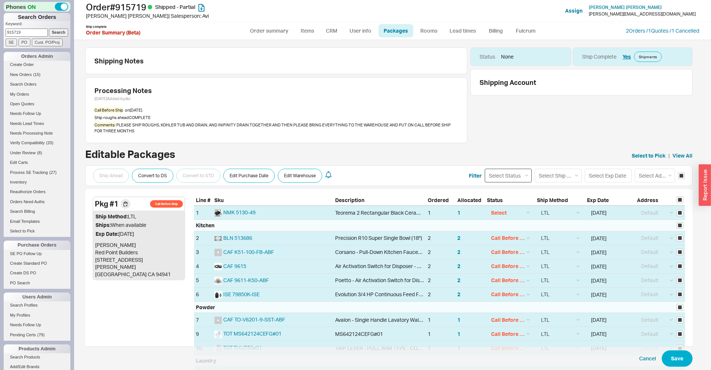
select select
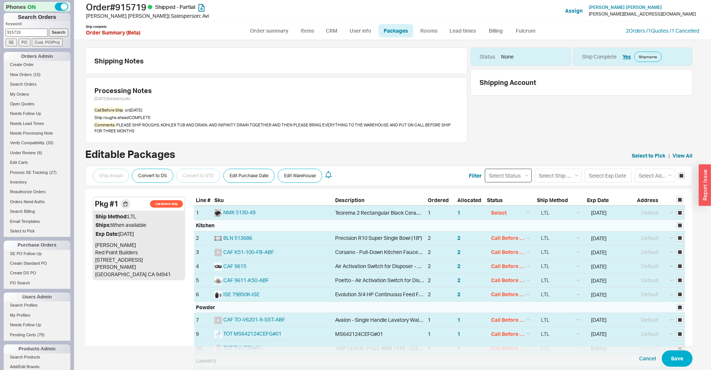
select select
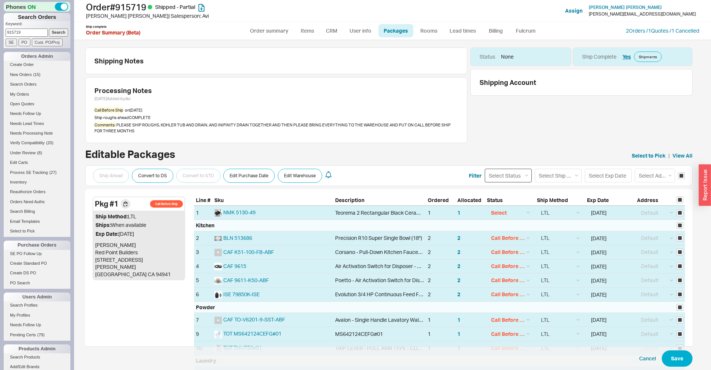
select select
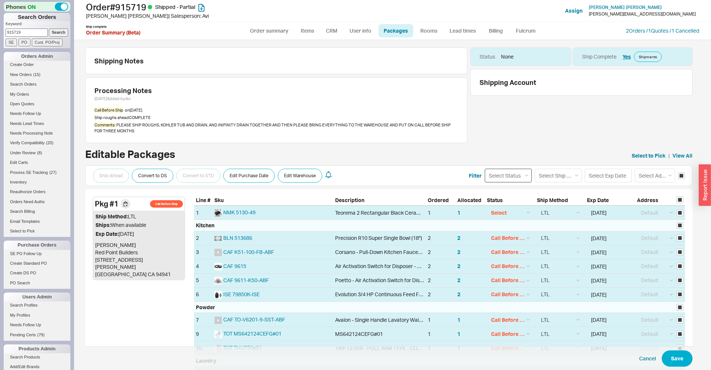
select select
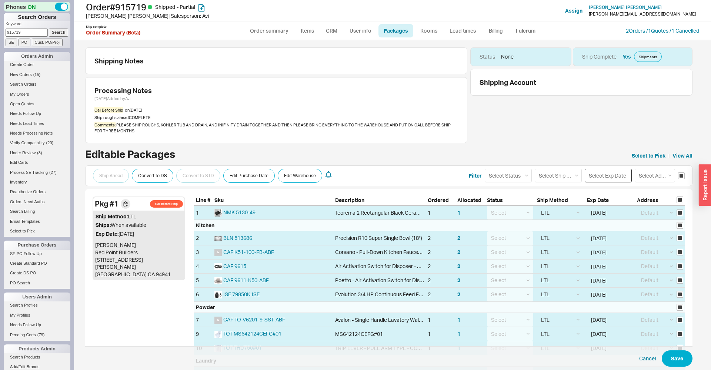
click at [603, 173] on input at bounding box center [608, 176] width 47 height 14
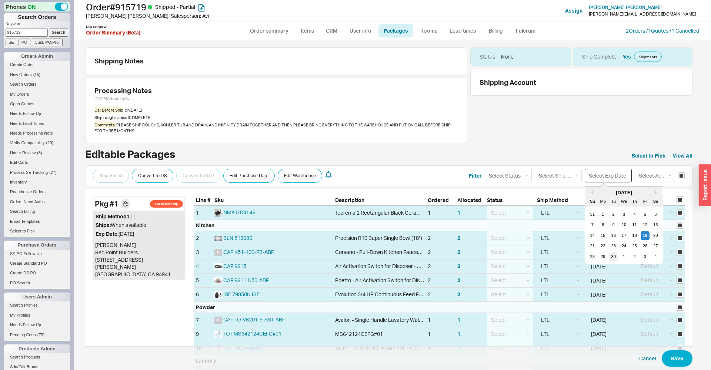
click at [612, 255] on div "30" at bounding box center [613, 256] width 9 height 9
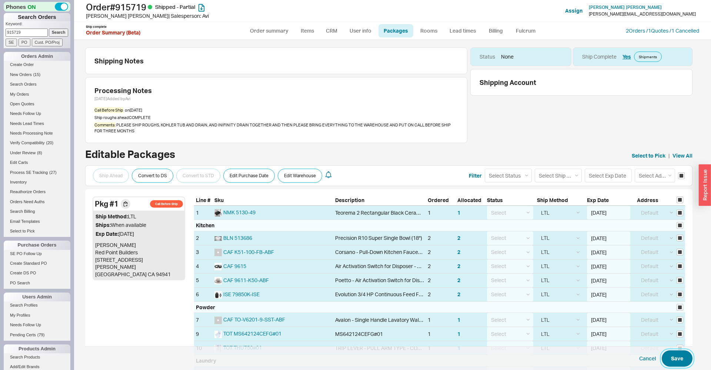
click at [676, 356] on button "Save" at bounding box center [677, 358] width 31 height 16
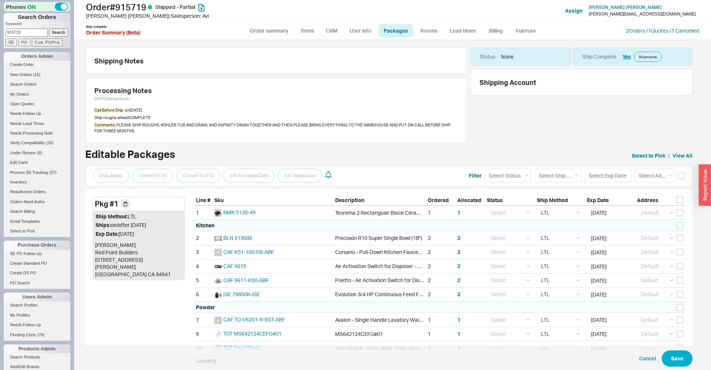
click at [503, 108] on div "Status None Ship Complete Yes Shipments Shipping Account" at bounding box center [581, 95] width 222 height 96
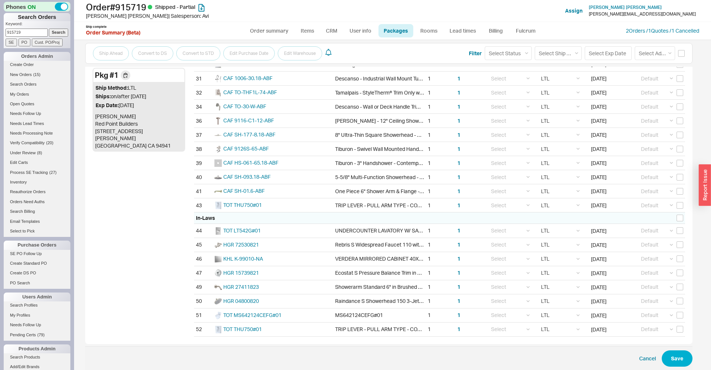
scroll to position [571, 0]
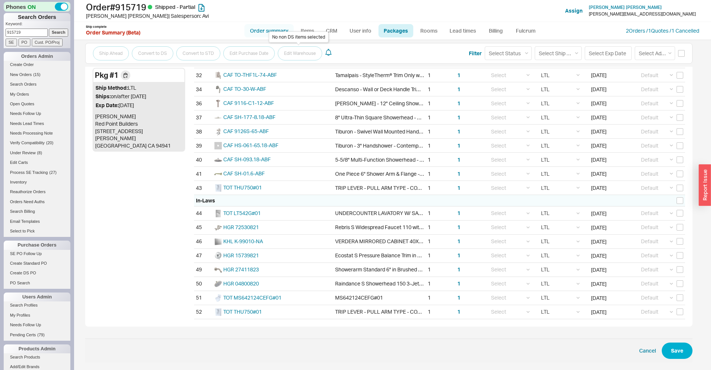
click at [271, 27] on link "Order summary" at bounding box center [268, 30] width 49 height 13
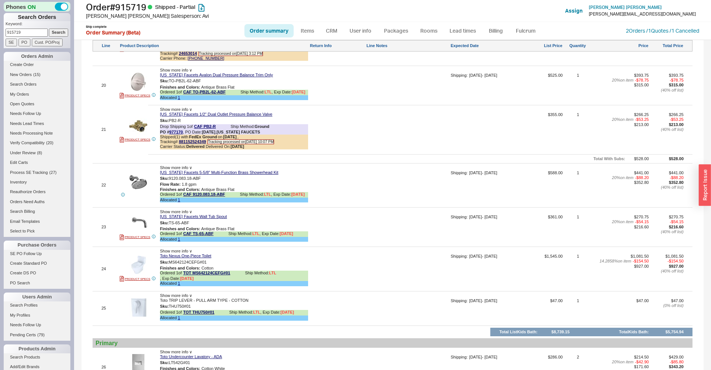
scroll to position [1473, 0]
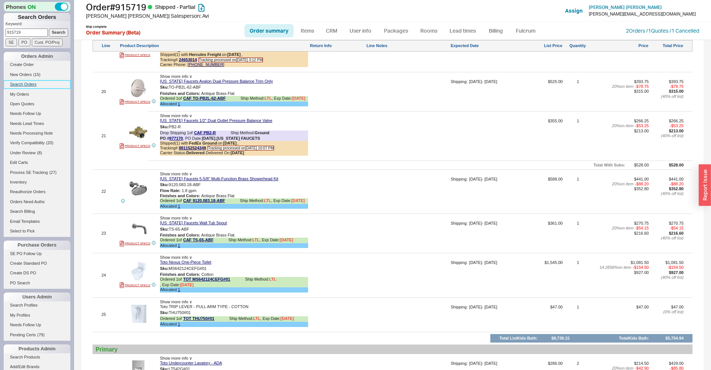
click at [18, 87] on link "Search Orders" at bounding box center [37, 84] width 67 height 8
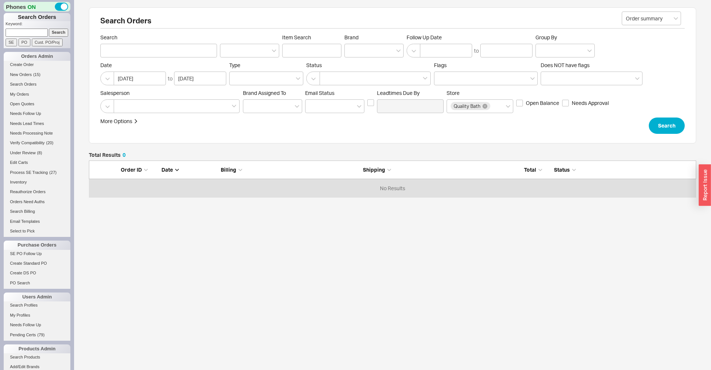
scroll to position [37, 607]
click at [379, 49] on div at bounding box center [373, 51] width 59 height 14
click at [354, 49] on input "Brand" at bounding box center [351, 50] width 5 height 9
click at [376, 66] on div "Sidler" at bounding box center [374, 65] width 59 height 13
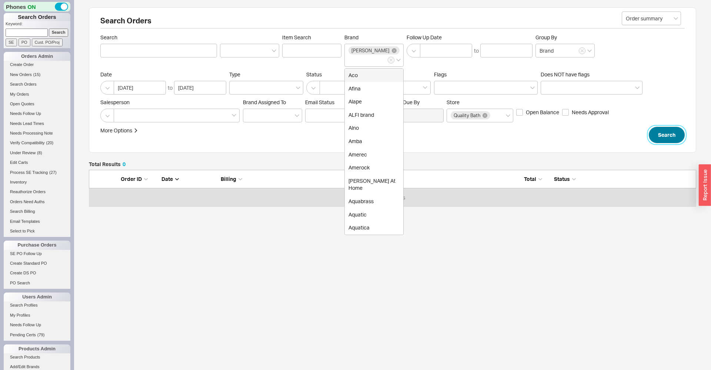
click at [677, 127] on button "Search" at bounding box center [667, 135] width 36 height 16
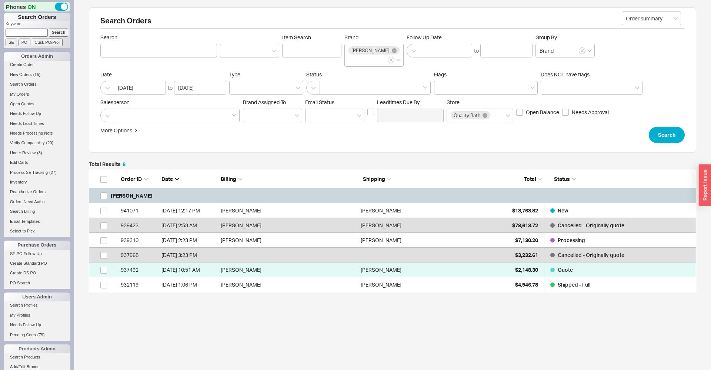
scroll to position [122, 607]
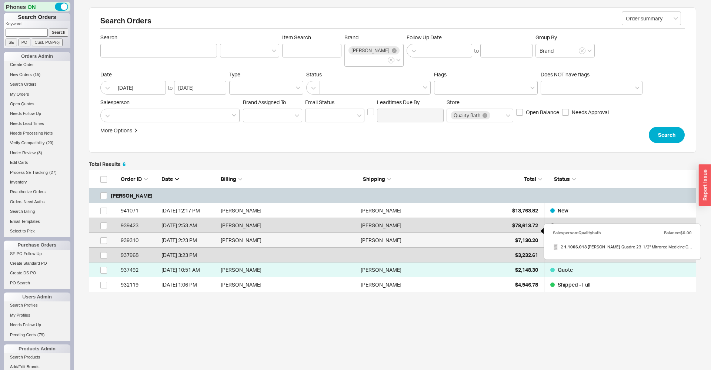
click at [506, 233] on div "$7,130.20" at bounding box center [519, 240] width 37 height 15
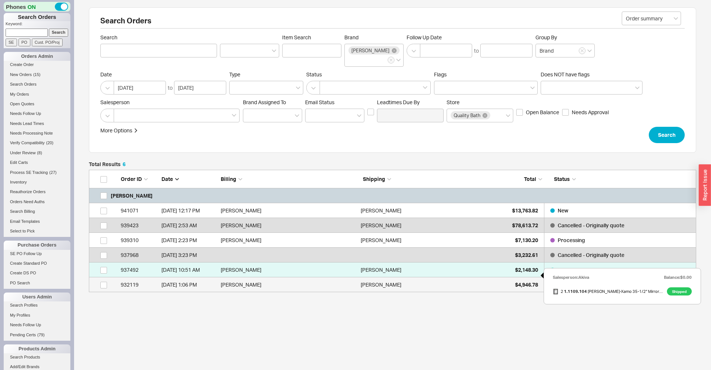
click at [521, 281] on span "$4,946.78" at bounding box center [526, 284] width 23 height 6
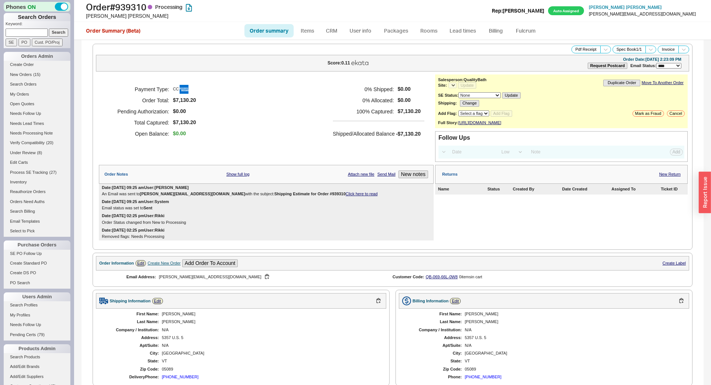
select select "LOW"
select select "3"
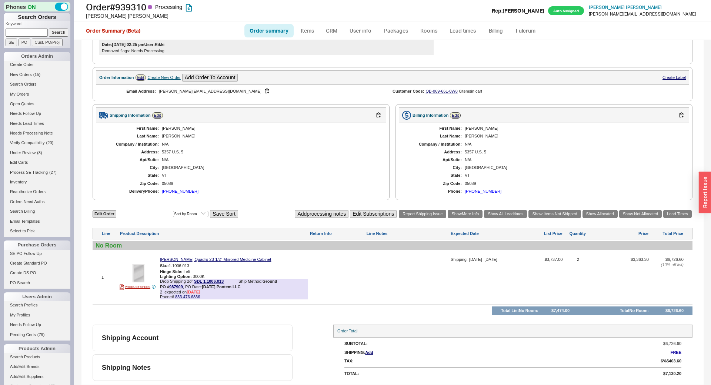
select select "*"
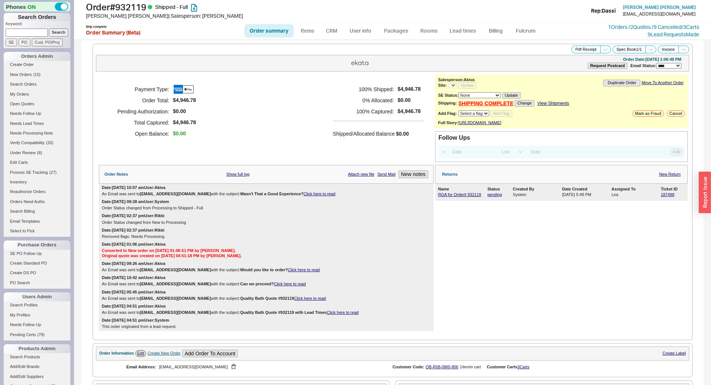
select select "*"
select select "LOW"
select select "3"
select select "*"
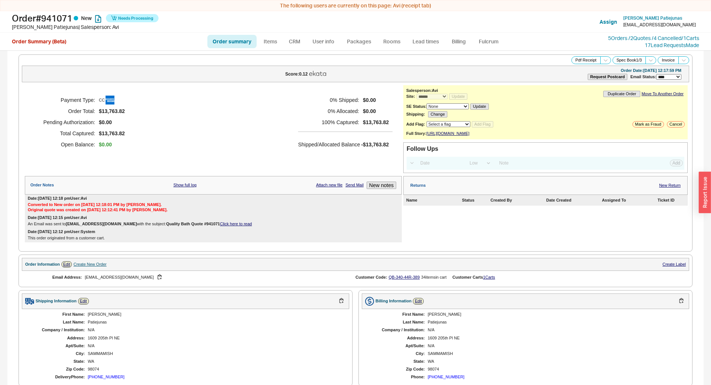
select select "*"
select select "LOW"
select select "3"
click at [493, 41] on link "Fulcrum" at bounding box center [488, 41] width 30 height 13
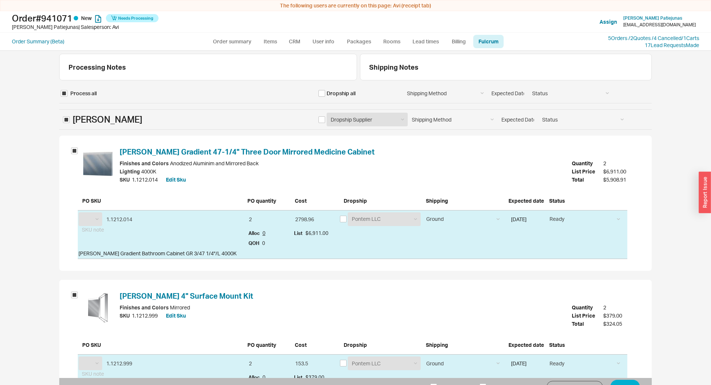
select select "SDL"
click at [323, 120] on input "checkbox" at bounding box center [322, 119] width 7 height 7
checkbox input "true"
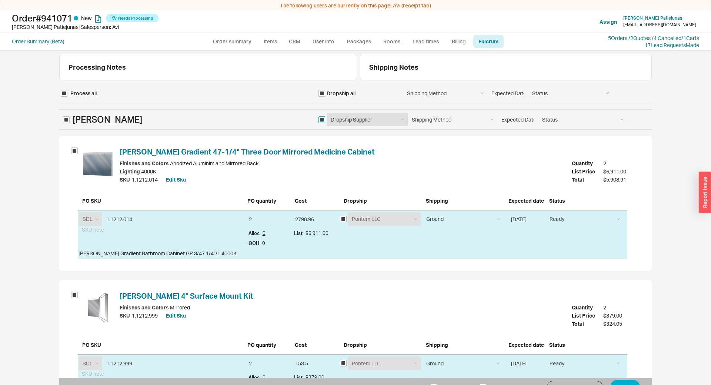
checkbox input "true"
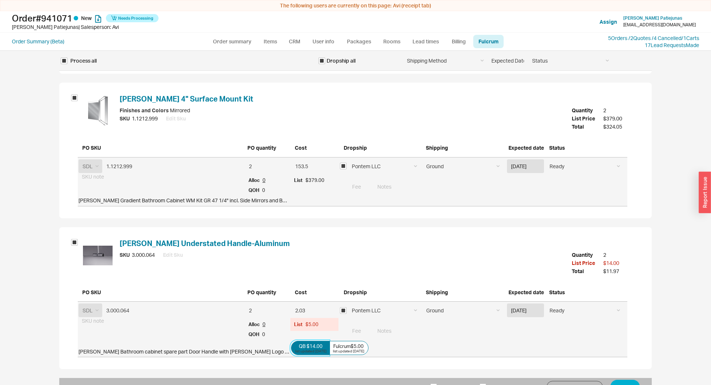
scroll to position [197, 0]
click at [312, 350] on div "list updated 8/25/25" at bounding box center [310, 351] width 31 height 4
click at [0, 0] on input "QB $14.00 list updated 8/25/25" at bounding box center [0, 0] width 0 height 0
type input "5.67"
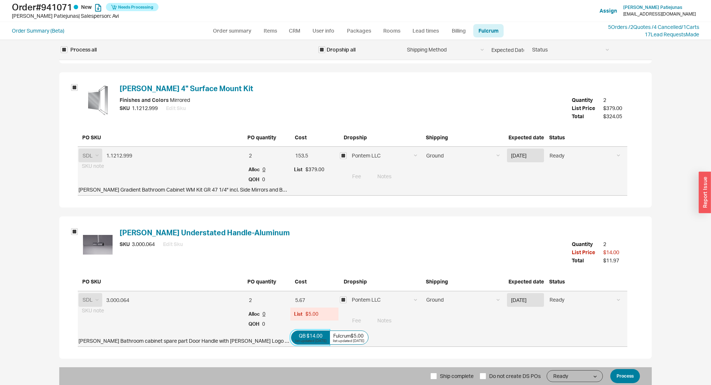
scroll to position [0, 0]
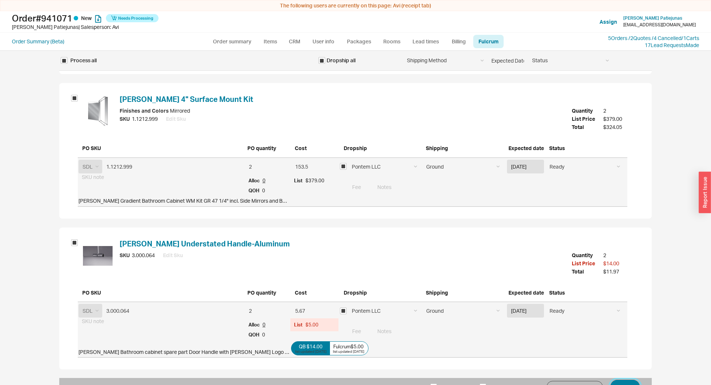
click at [626, 377] on form "Process all Dropship all Shipping Method Ground LTL Our Truck --------------- C…" at bounding box center [355, 141] width 593 height 509
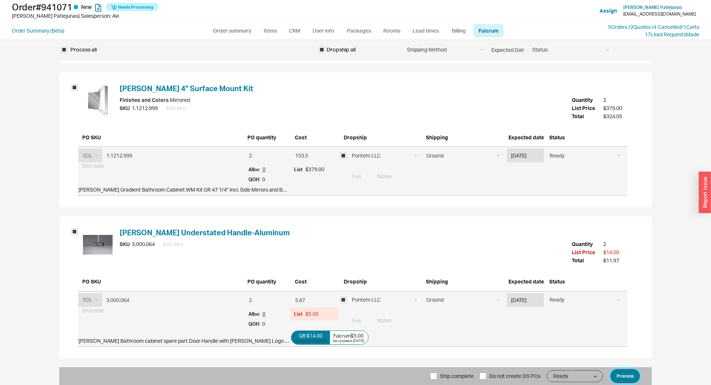
click at [627, 374] on button "Process" at bounding box center [625, 376] width 30 height 14
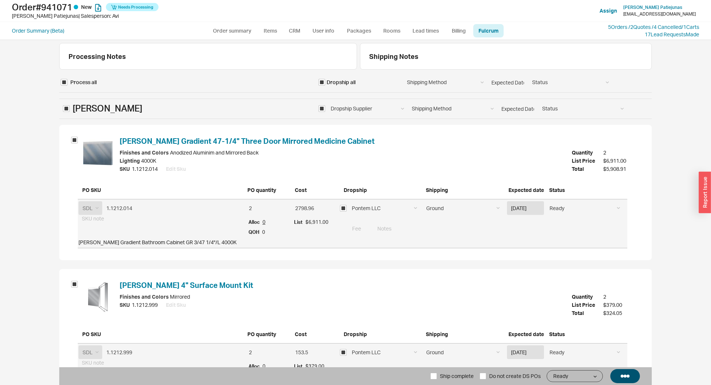
select select "*"
select select "LOW"
select select "3"
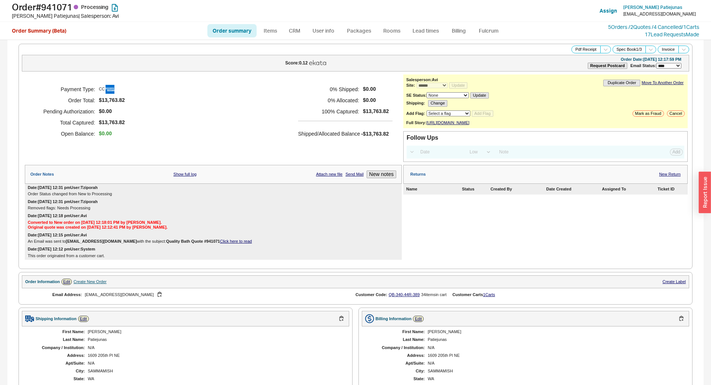
scroll to position [299, 0]
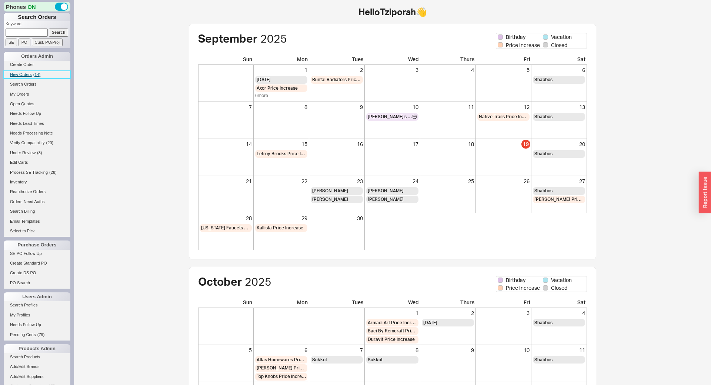
click at [24, 76] on span "New Orders" at bounding box center [21, 74] width 22 height 4
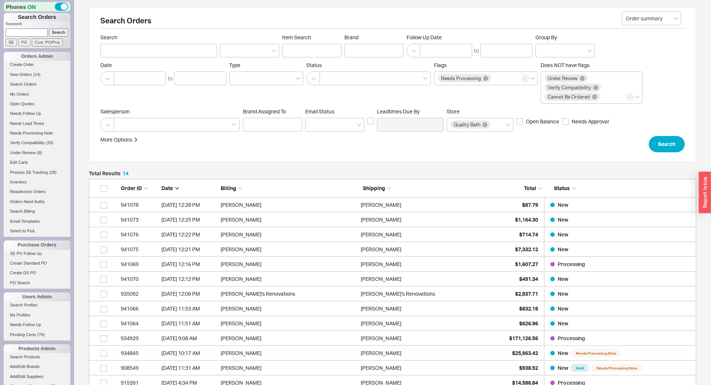
scroll to position [226, 607]
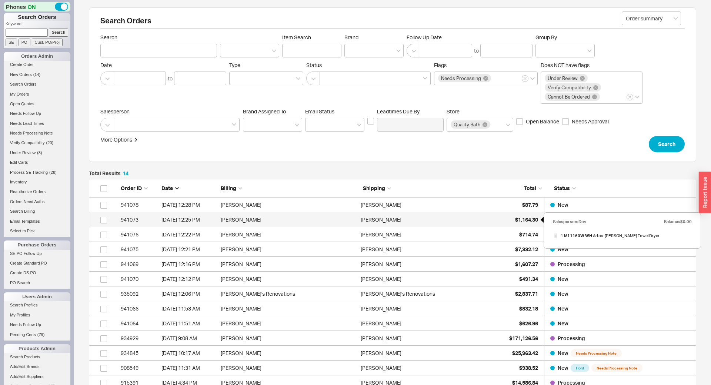
click at [525, 214] on div "$1,164.30" at bounding box center [519, 219] width 37 height 15
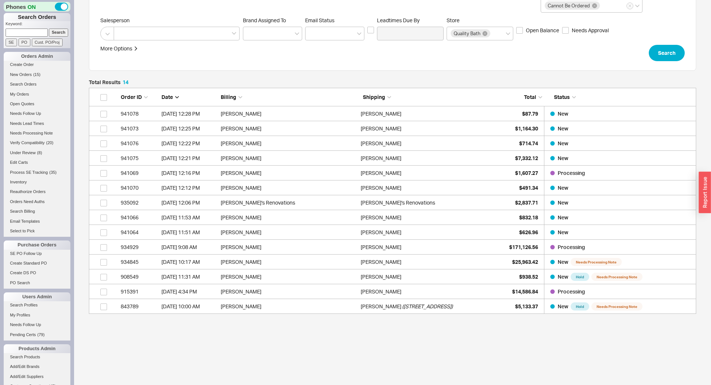
scroll to position [106, 0]
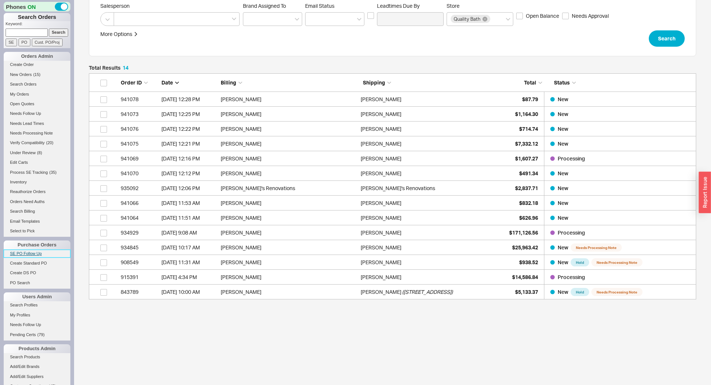
click at [33, 253] on link "SE PO Follow Up" at bounding box center [37, 254] width 67 height 8
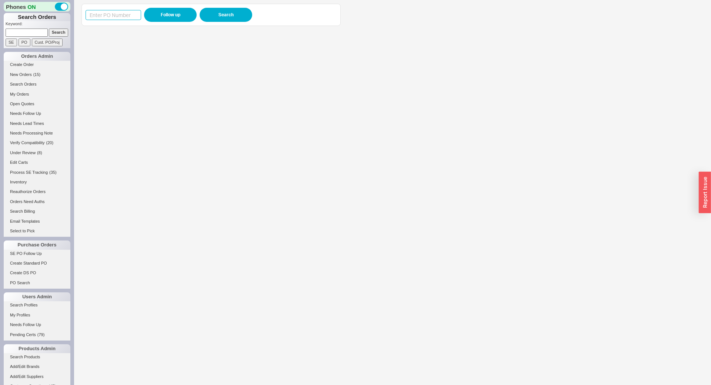
click at [133, 13] on input at bounding box center [114, 15] width 56 height 10
paste input "988662"
type input "988662"
click at [173, 11] on button "Follow up" at bounding box center [170, 15] width 53 height 14
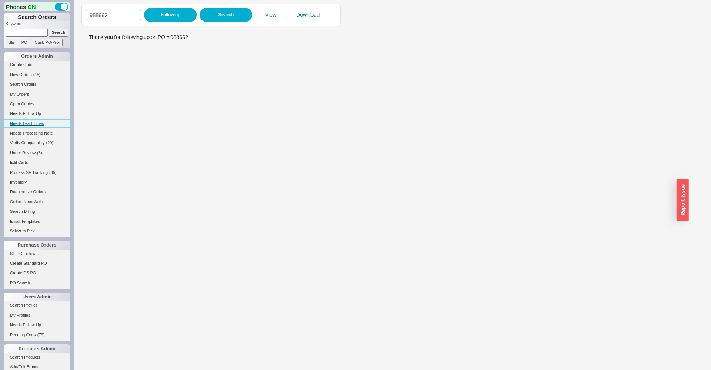
click at [23, 122] on link "Needs Lead Times" at bounding box center [37, 124] width 67 height 8
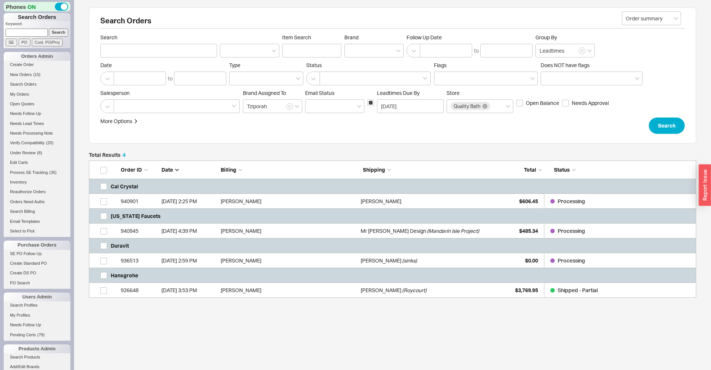
scroll to position [137, 607]
click at [20, 251] on link "SE PO Follow Up" at bounding box center [37, 254] width 67 height 8
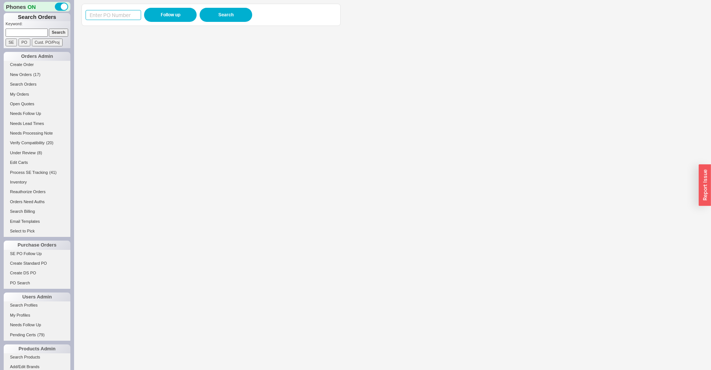
click at [116, 16] on input at bounding box center [114, 15] width 56 height 10
paste input "984203"
type input "984203"
click at [156, 13] on button "Follow up" at bounding box center [170, 15] width 53 height 14
paste input "939044"
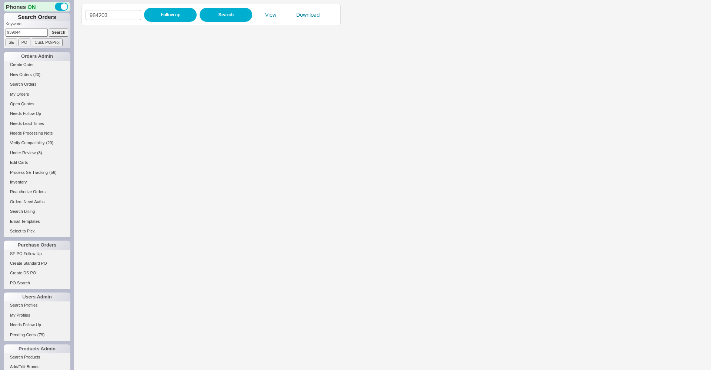
type input "939044"
click at [56, 30] on input "Search" at bounding box center [59, 33] width 20 height 8
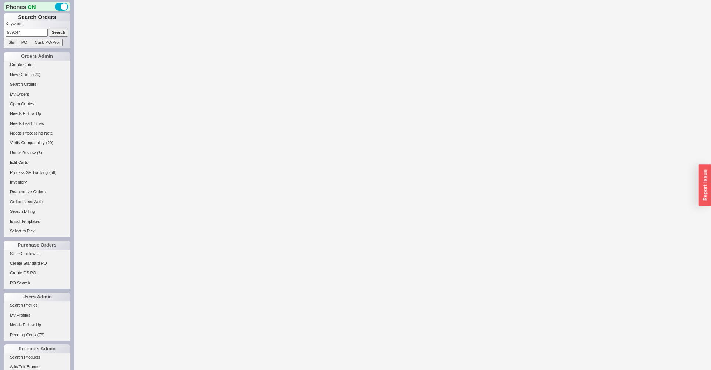
select select "LOW"
select select "3"
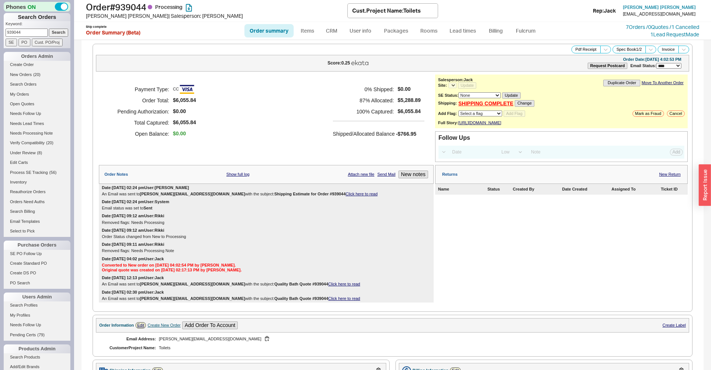
select select "*"
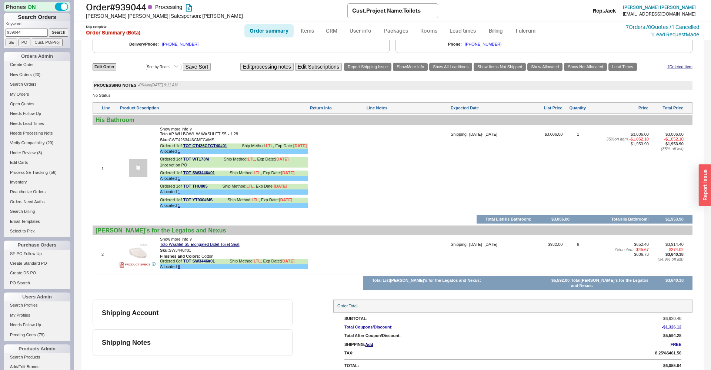
scroll to position [413, 0]
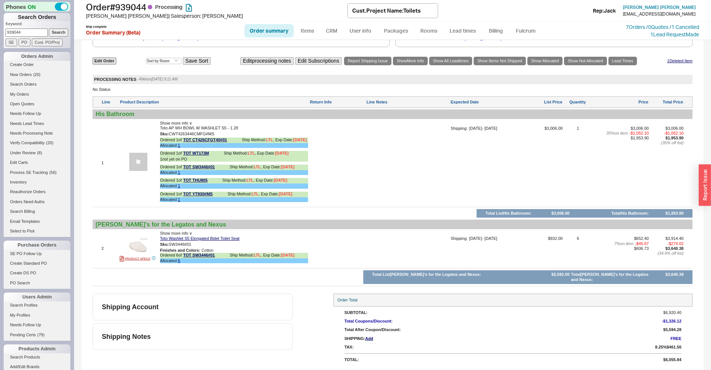
click at [177, 124] on span "Show more info ∨" at bounding box center [176, 123] width 32 height 4
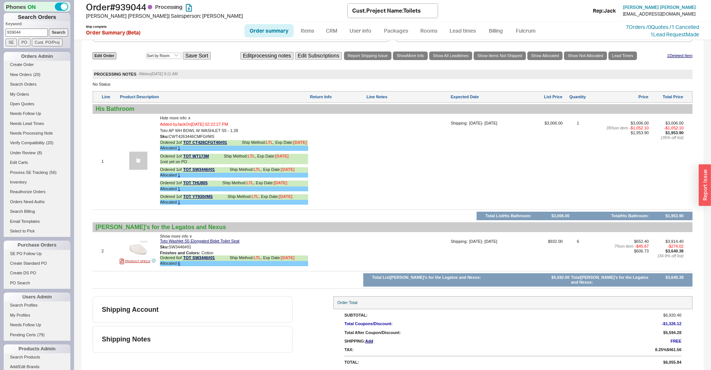
click at [166, 120] on span "Hide more info ∧" at bounding box center [175, 118] width 31 height 4
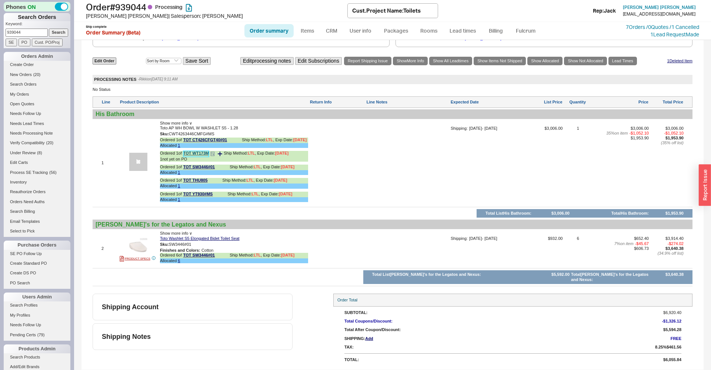
click at [193, 156] on link "TOT WT173M" at bounding box center [196, 154] width 26 height 6
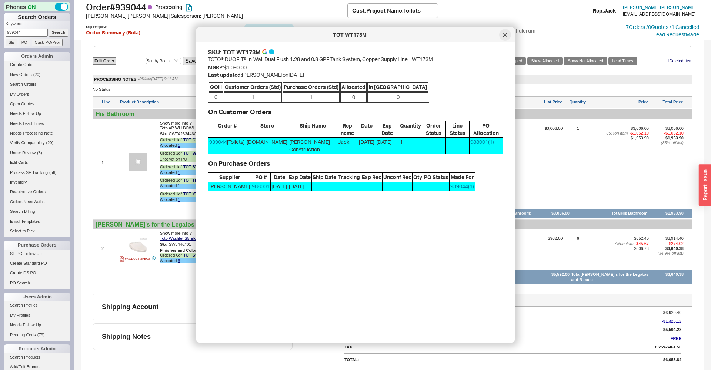
click at [501, 34] on div at bounding box center [505, 35] width 12 height 12
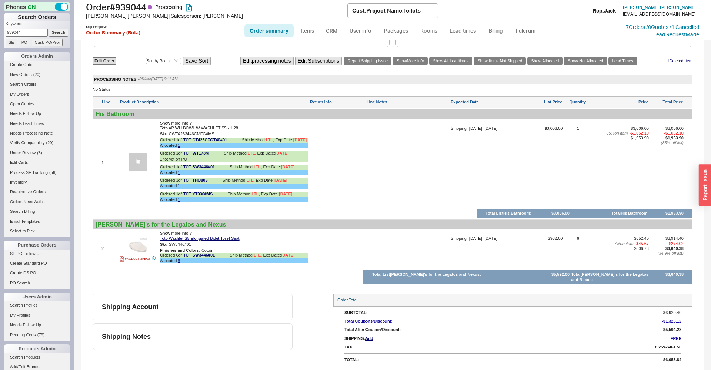
drag, startPoint x: 264, startPoint y: 35, endPoint x: 271, endPoint y: 35, distance: 7.4
click at [23, 33] on input "939044" at bounding box center [27, 33] width 42 height 8
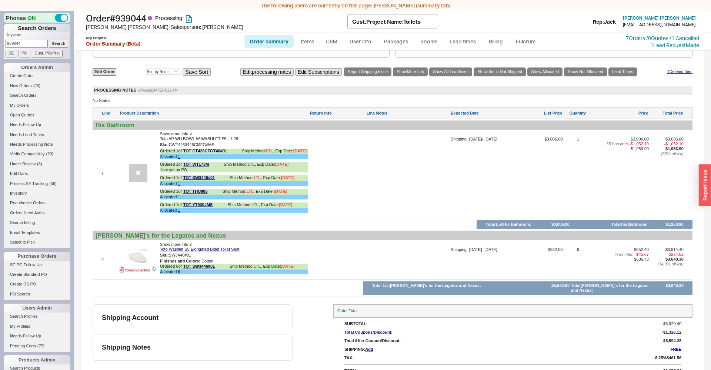
click at [23, 40] on input "939044" at bounding box center [27, 44] width 42 height 8
click at [20, 43] on input "939044" at bounding box center [27, 44] width 42 height 8
paste input "7955"
type input "937955"
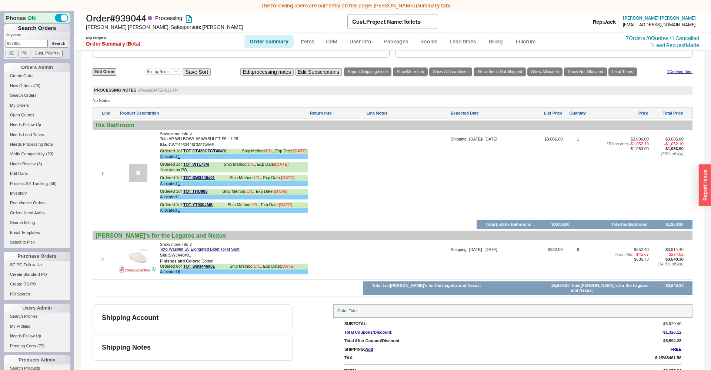
click at [64, 45] on input "Search" at bounding box center [59, 44] width 20 height 8
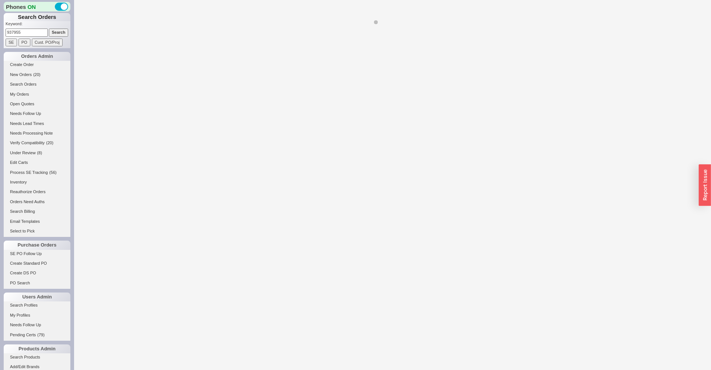
select select "*"
select select "LOW"
select select "3"
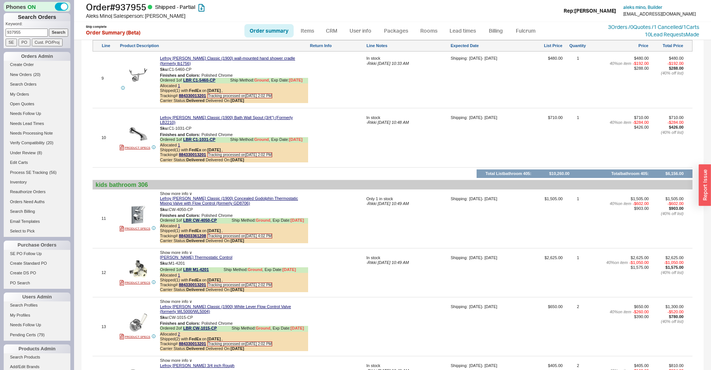
scroll to position [1461, 0]
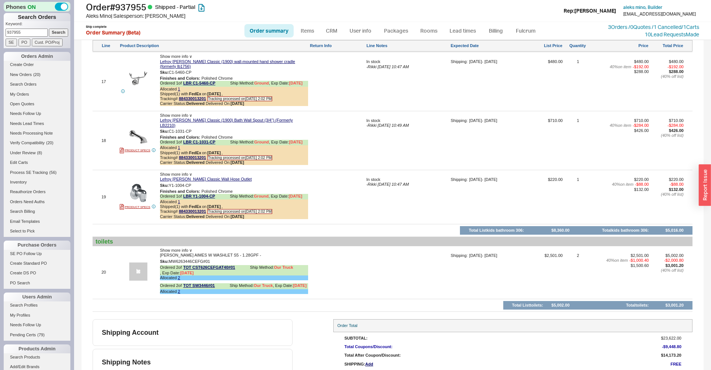
click at [175, 248] on span "Show more info ∨" at bounding box center [176, 250] width 32 height 4
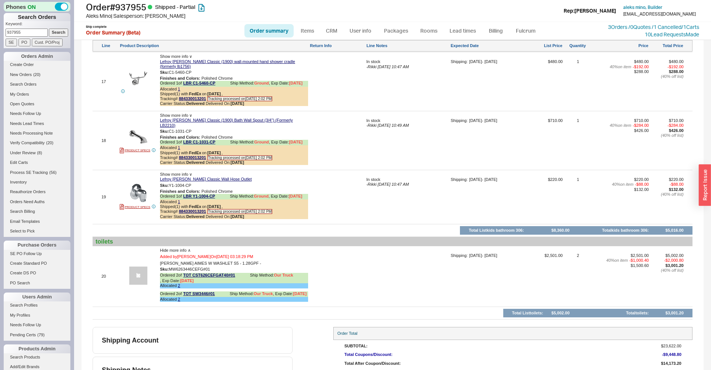
click at [169, 248] on span "Hide more info ∧" at bounding box center [175, 250] width 31 height 4
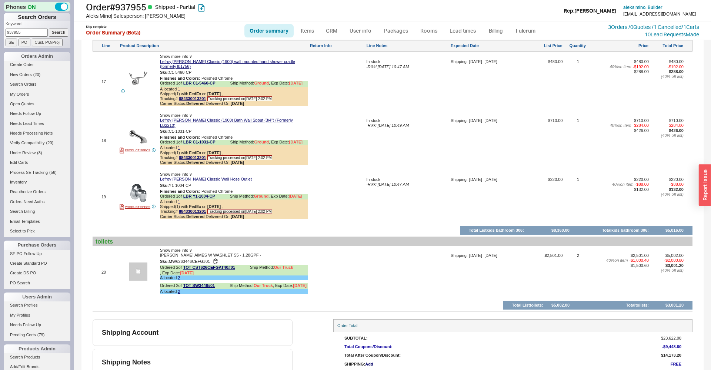
click at [178, 253] on span "Toto AIMES W WASHLET S5 - 1.28GPF -" at bounding box center [210, 255] width 101 height 5
click at [174, 248] on span "Show more info ∨" at bounding box center [176, 250] width 32 height 4
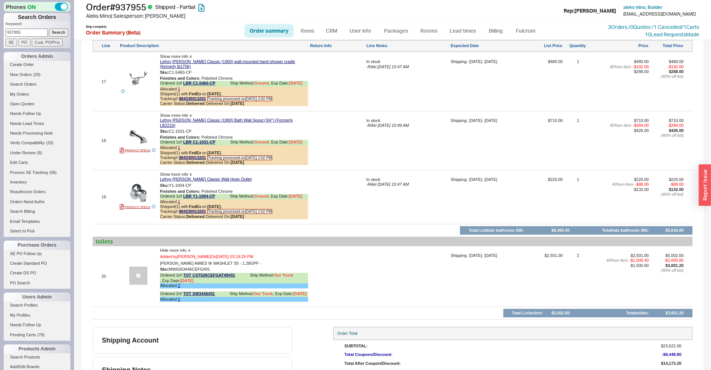
click at [174, 248] on span "Hide more info ∧" at bounding box center [175, 250] width 31 height 4
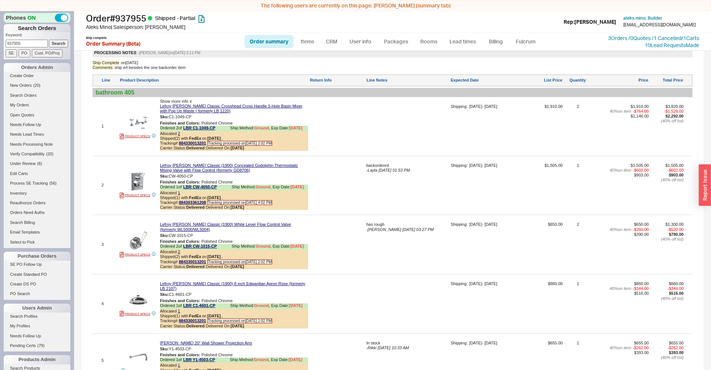
scroll to position [9, 0]
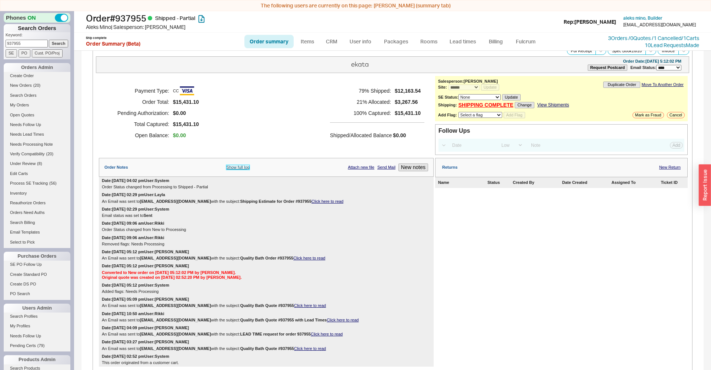
click at [232, 170] on link "Show full log" at bounding box center [237, 167] width 23 height 5
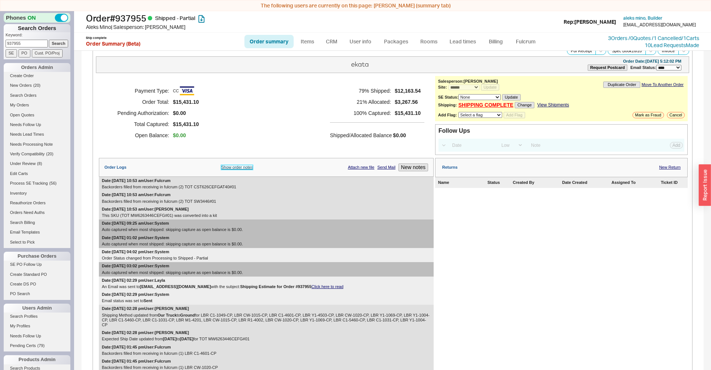
click at [234, 170] on link "Show order notes" at bounding box center [237, 167] width 32 height 5
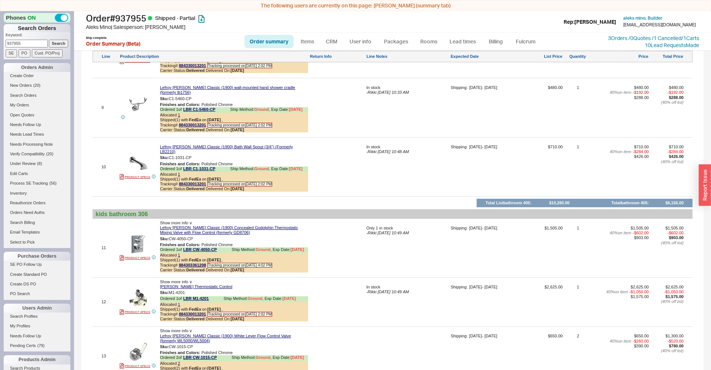
scroll to position [1475, 0]
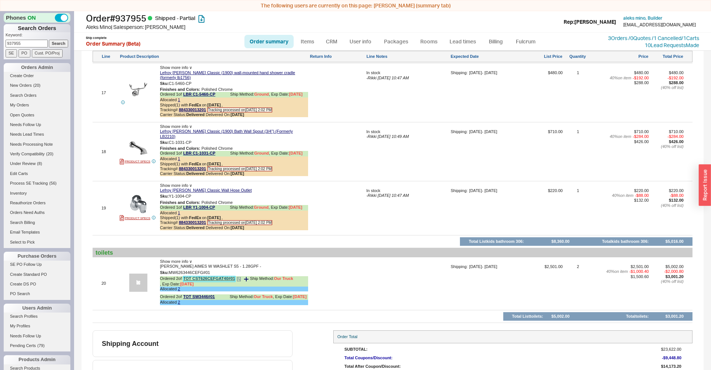
click at [199, 276] on link "TOT CST626CEFGAT40#01" at bounding box center [209, 279] width 52 height 6
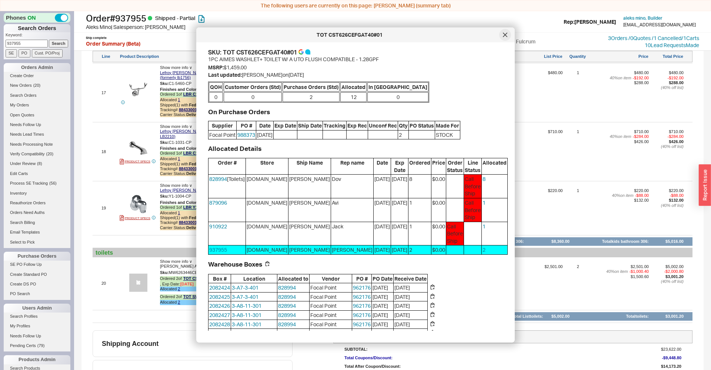
click at [505, 36] on icon at bounding box center [505, 35] width 4 height 4
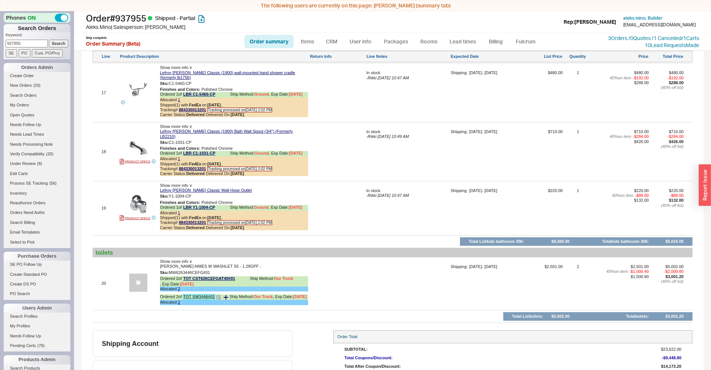
click at [200, 294] on link "TOT SW3446#01" at bounding box center [198, 297] width 31 height 6
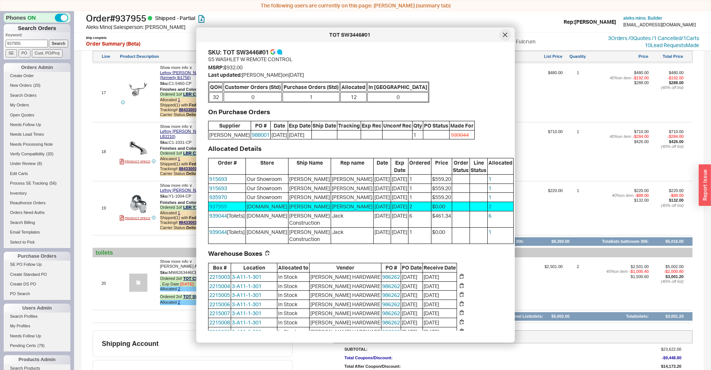
click at [504, 35] on icon at bounding box center [505, 35] width 4 height 4
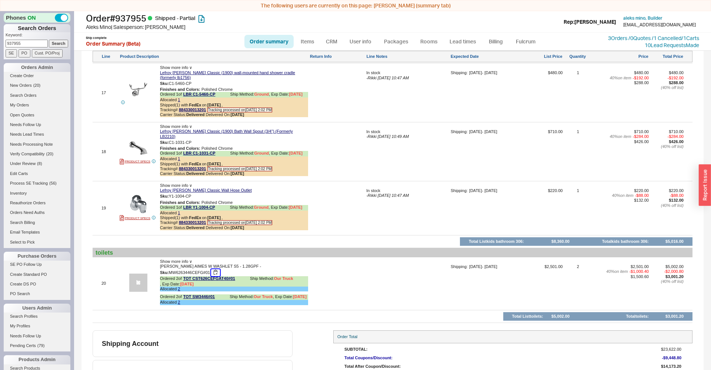
click at [217, 269] on button "button" at bounding box center [215, 272] width 9 height 7
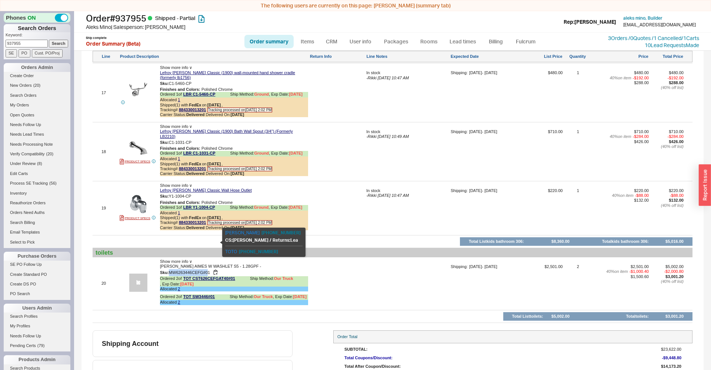
drag, startPoint x: 171, startPoint y: 242, endPoint x: 209, endPoint y: 244, distance: 38.2
click at [209, 270] on span "MW6263446CEFG#01" at bounding box center [189, 272] width 41 height 4
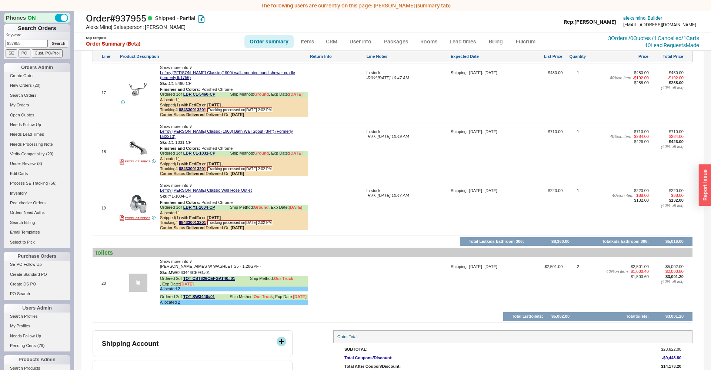
click at [238, 339] on div "Shipping Account" at bounding box center [195, 343] width 187 height 8
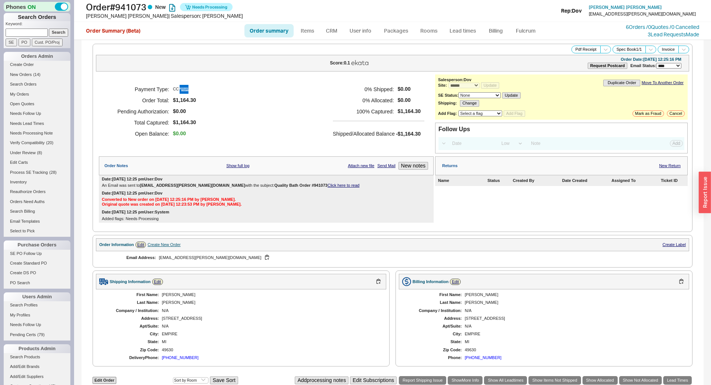
select select "*"
select select "LOW"
select select "3"
click at [525, 30] on link "Fulcrum" at bounding box center [525, 30] width 30 height 13
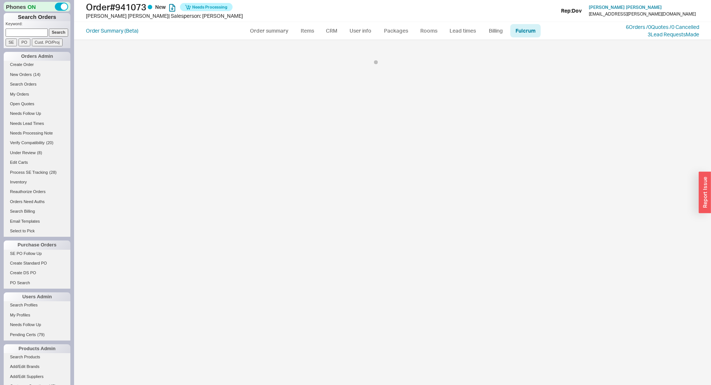
select select "RTO"
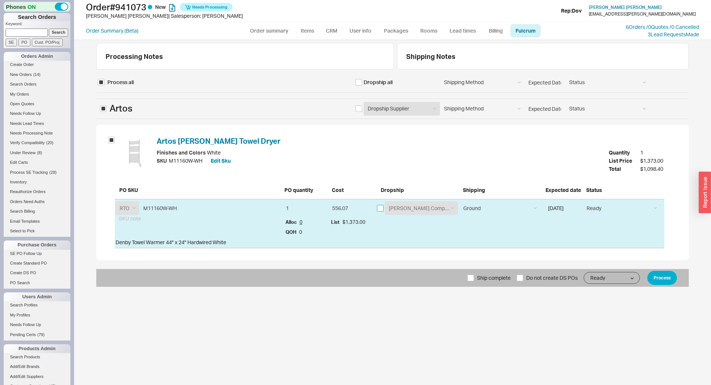
click at [380, 210] on input "checkbox" at bounding box center [380, 208] width 7 height 7
checkbox input "true"
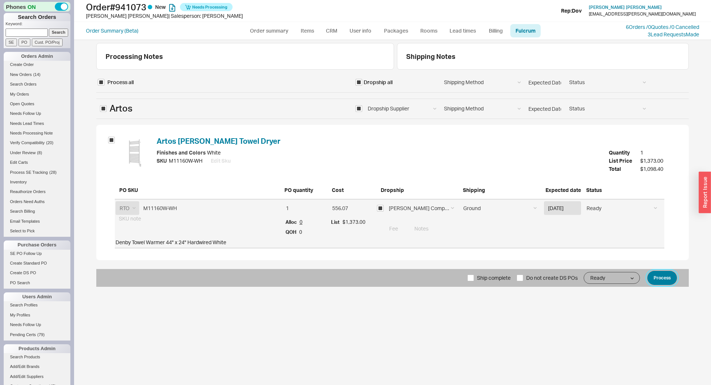
click at [666, 279] on button "Process" at bounding box center [662, 278] width 30 height 14
select select "*"
select select "LOW"
select select "3"
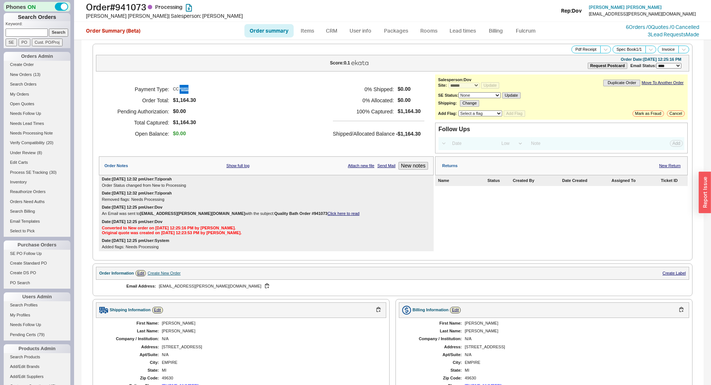
scroll to position [181, 0]
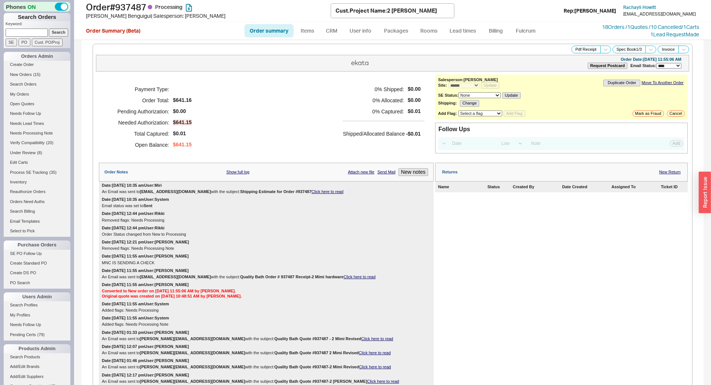
select select "*"
select select "LOW"
select select "3"
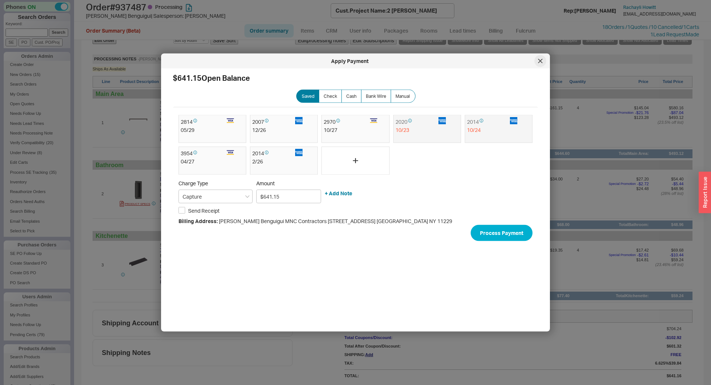
click at [535, 63] on div at bounding box center [540, 61] width 12 height 12
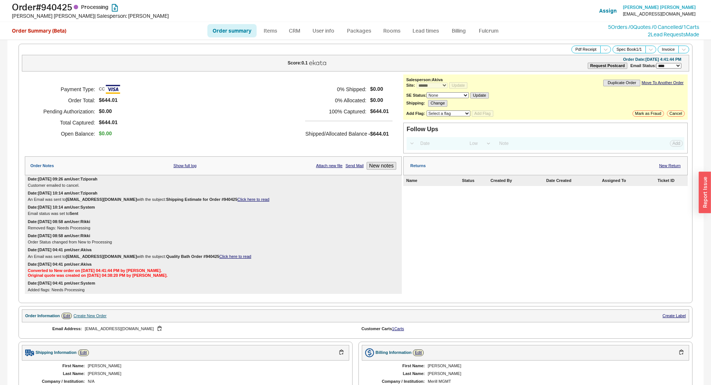
select select "*"
select select "LOW"
select select "3"
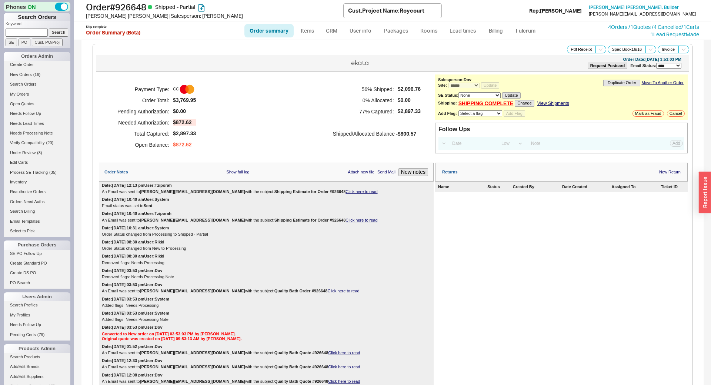
select select "*"
select select "LOW"
select select "3"
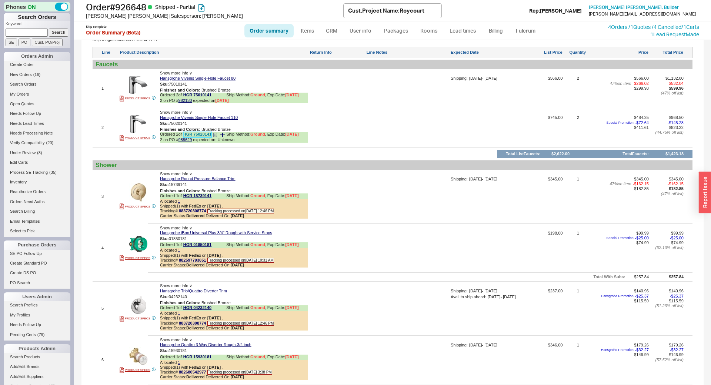
click at [197, 136] on link "HGR 75020141" at bounding box center [197, 135] width 28 height 6
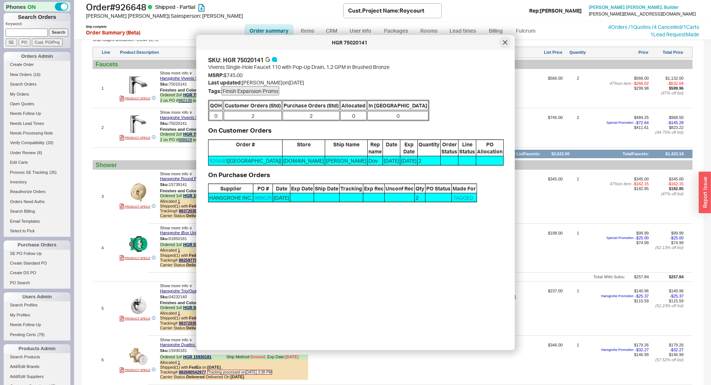
click at [504, 44] on icon at bounding box center [505, 42] width 4 height 4
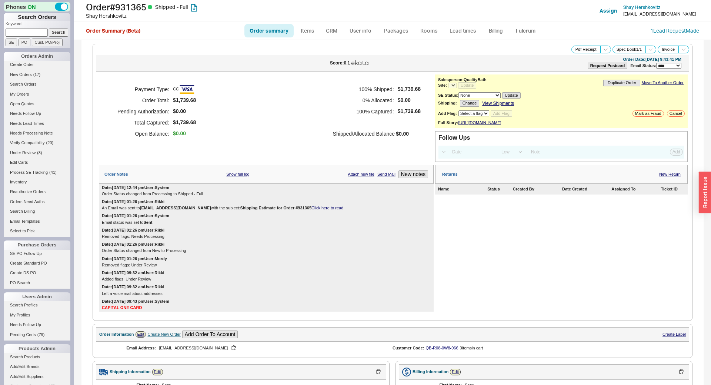
select select "LOW"
select select "3"
select select "*"
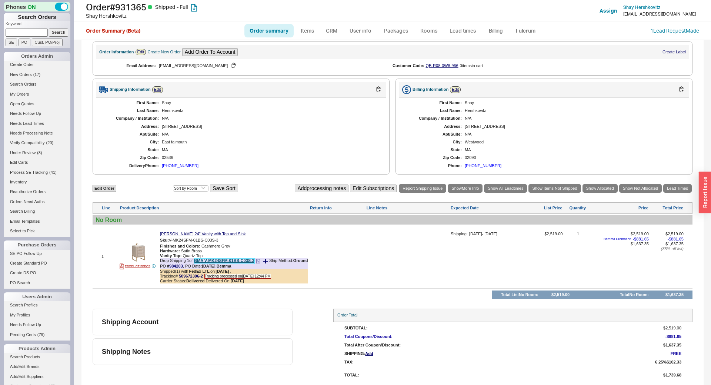
click at [208, 260] on link "BMA V-MK24SFM-01BS-C03S-3" at bounding box center [224, 261] width 60 height 6
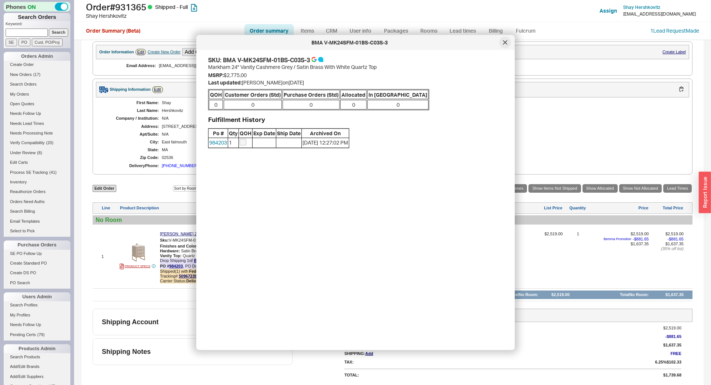
click at [503, 41] on icon at bounding box center [505, 42] width 4 height 4
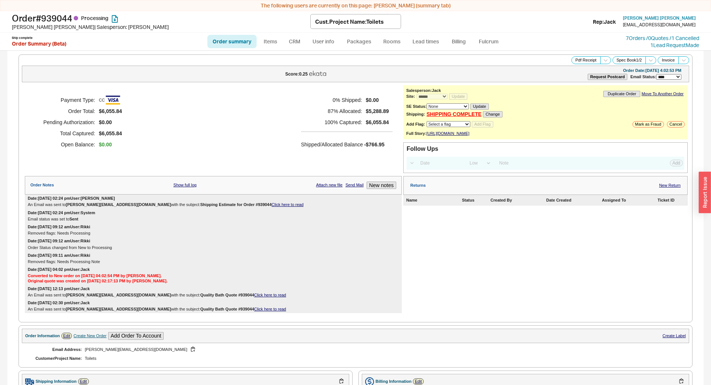
select select "*"
select select "LOW"
select select "3"
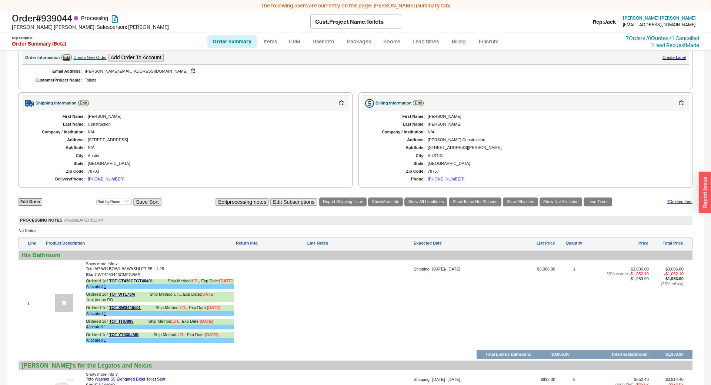
scroll to position [327, 0]
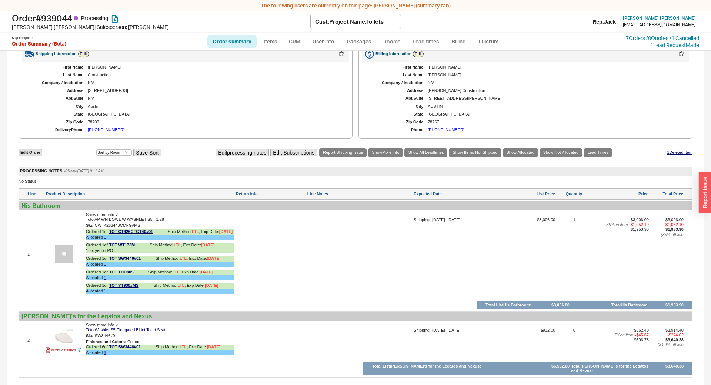
click at [105, 216] on span "Show more info ∨" at bounding box center [102, 214] width 32 height 4
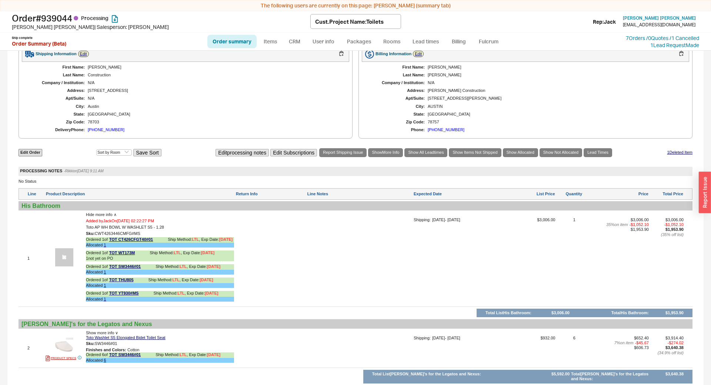
click at [101, 216] on span "Hide more info ∧" at bounding box center [101, 214] width 31 height 4
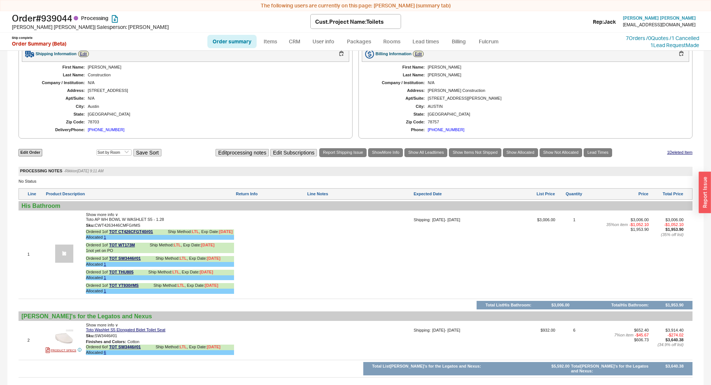
scroll to position [0, 0]
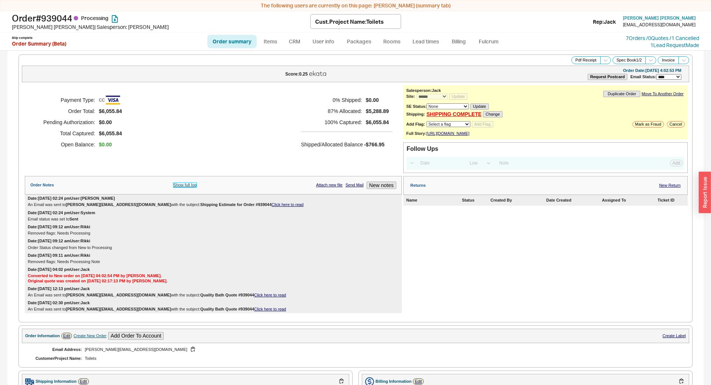
click at [187, 187] on link "Show full log" at bounding box center [184, 185] width 23 height 5
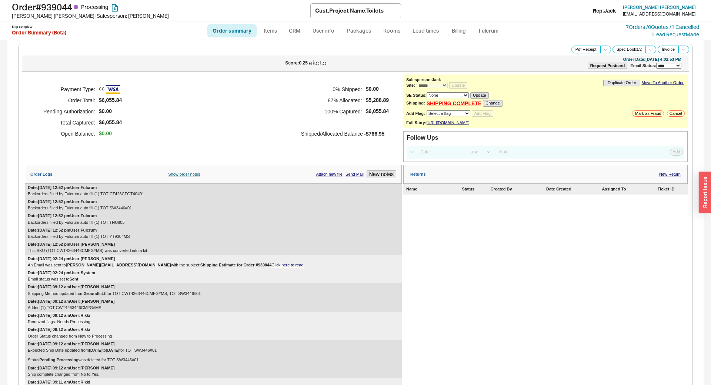
click at [187, 189] on div "Date: 09/19/2025 12:52 pm User: Fulcrum Backorders filled by Fulcrum auto fill …" at bounding box center [213, 191] width 377 height 14
click at [187, 177] on link "Show order notes" at bounding box center [184, 174] width 32 height 5
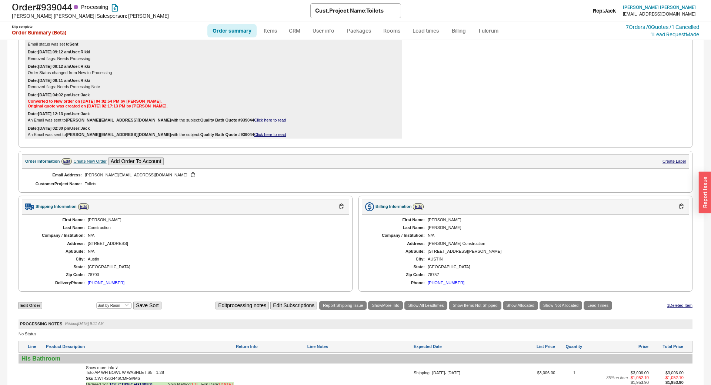
scroll to position [393, 0]
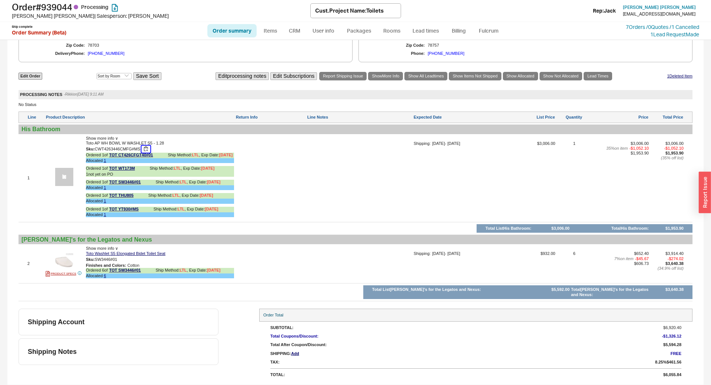
click at [147, 150] on button "button" at bounding box center [145, 149] width 9 height 7
click at [127, 158] on link "TOT CT426CFGT40#01" at bounding box center [131, 156] width 44 height 6
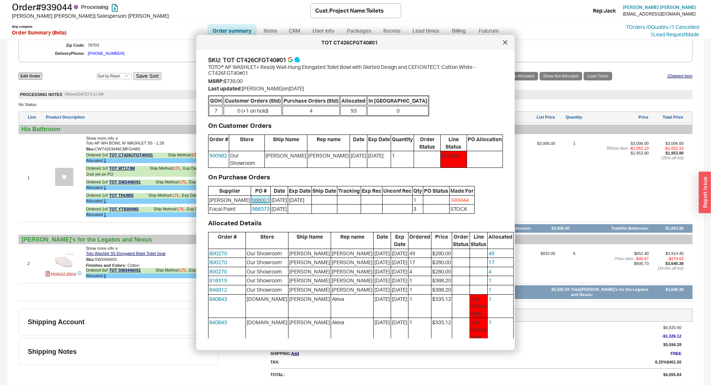
click at [252, 196] on link "988001" at bounding box center [261, 199] width 18 height 6
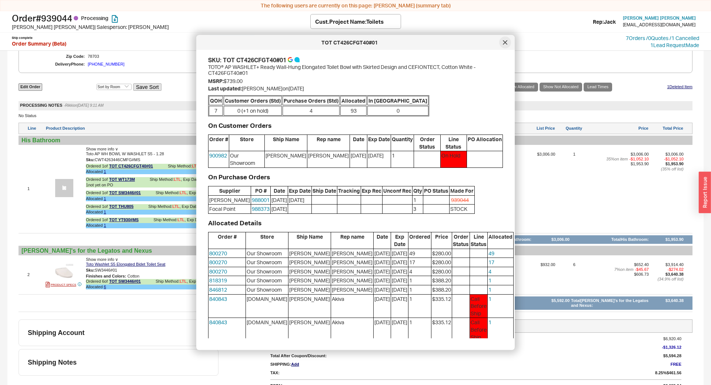
click at [504, 43] on icon at bounding box center [505, 42] width 4 height 4
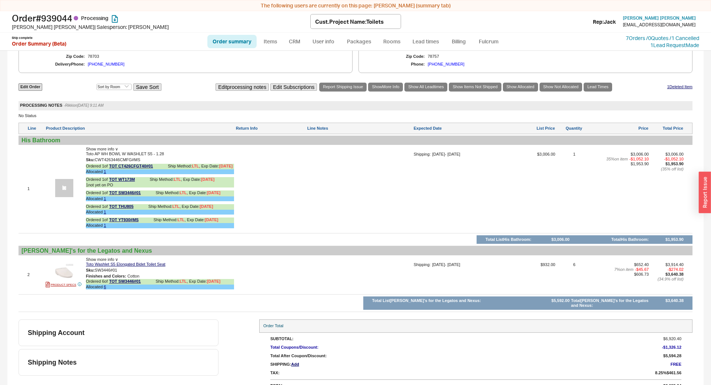
scroll to position [11, 0]
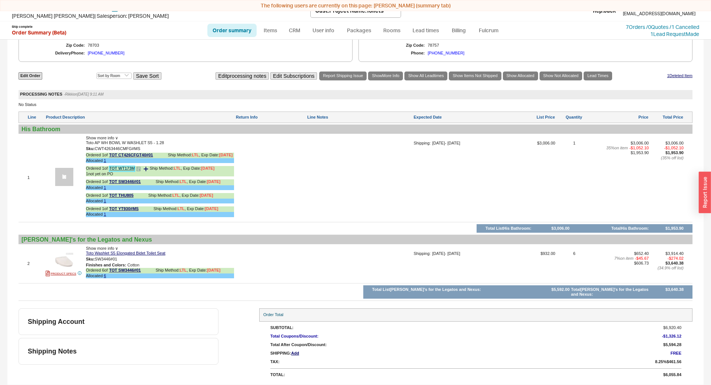
click at [120, 171] on link "TOT WT173M" at bounding box center [122, 169] width 26 height 6
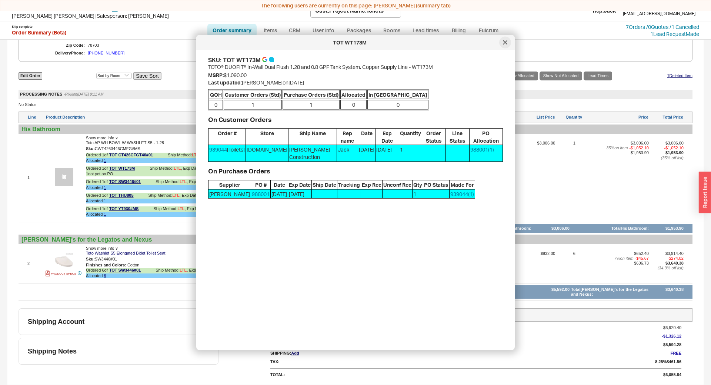
click at [505, 43] on icon at bounding box center [505, 42] width 4 height 4
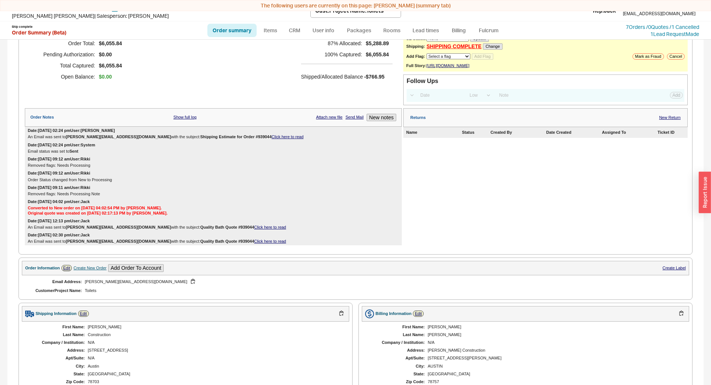
scroll to position [0, 0]
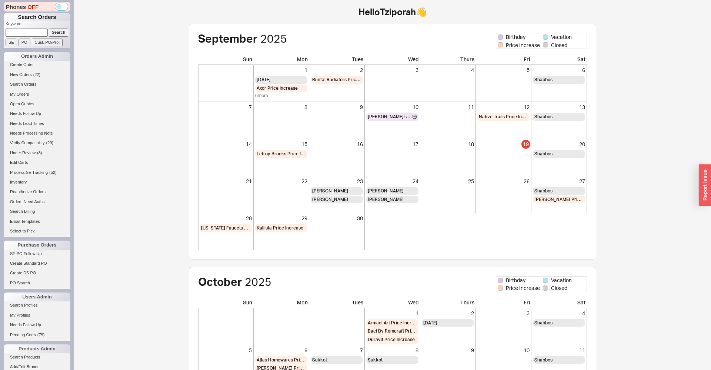
click at [140, 165] on div "Hello Tziporah 👋 [DEMOGRAPHIC_DATA] Birthday Vacation Price Increase Closed Sun…" at bounding box center [392, 255] width 637 height 510
click at [179, 119] on div "[DEMOGRAPHIC_DATA] Birthday Vacation Price Increase Closed Sun Mon Tues Wed Thu…" at bounding box center [392, 263] width 467 height 479
click at [179, 119] on div "September 2025 Birthday Vacation Price Increase Closed Sun Mon Tues Wed Thurs F…" at bounding box center [392, 263] width 467 height 479
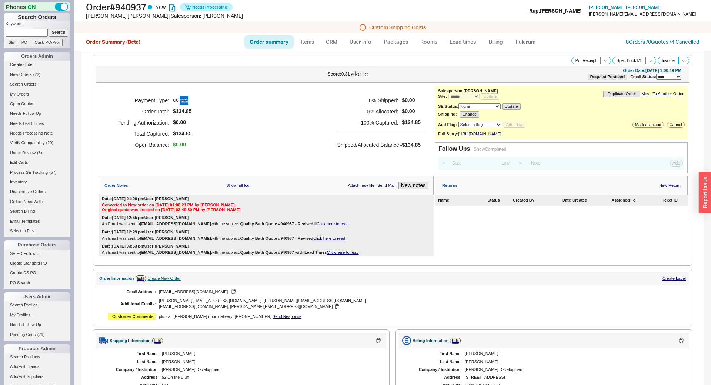
select select "*"
select select "LOW"
select select "3"
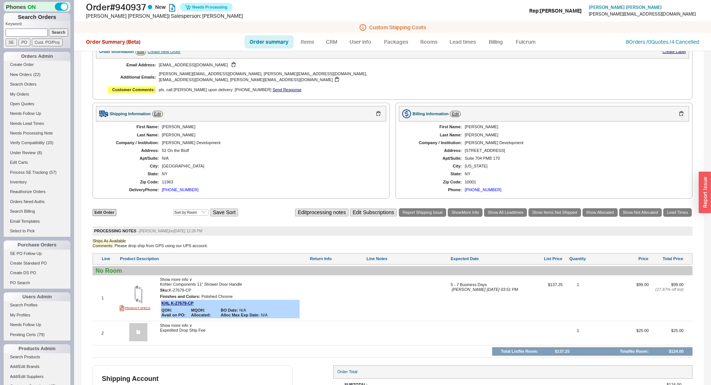
scroll to position [269, 0]
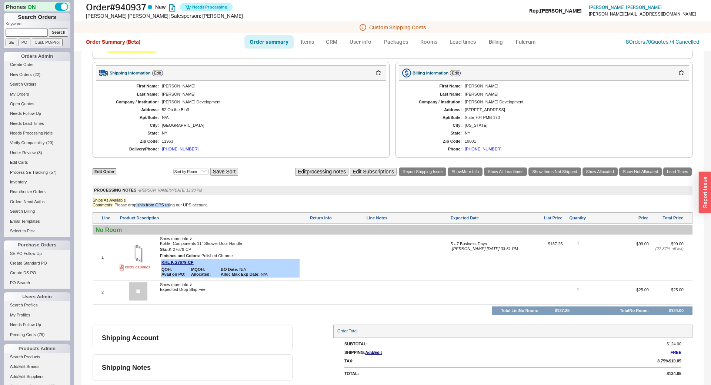
drag, startPoint x: 136, startPoint y: 207, endPoint x: 174, endPoint y: 207, distance: 38.1
click at [174, 207] on div "Comments: Please drop ship from GPS using our UPS account." at bounding box center [393, 205] width 600 height 5
click at [186, 206] on div "Comments: Please drop ship from GPS using our UPS account." at bounding box center [393, 205] width 600 height 5
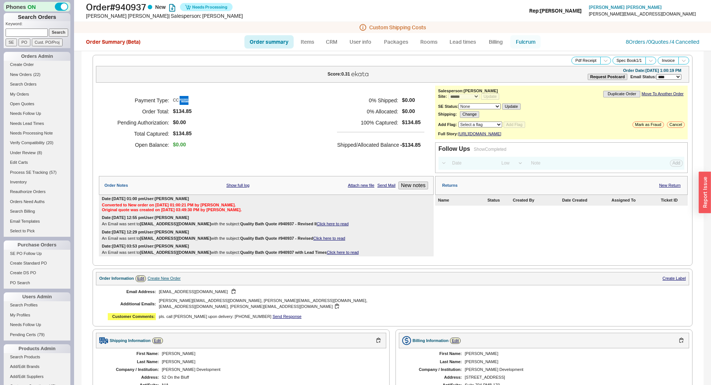
click at [526, 41] on link "Fulcrum" at bounding box center [525, 41] width 30 height 13
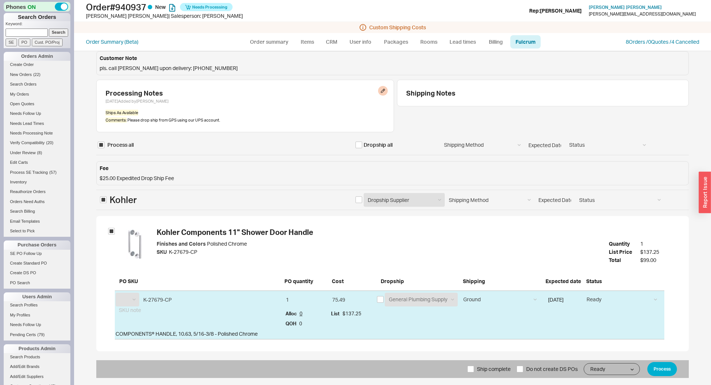
select select "KHL"
click at [380, 300] on input "checkbox" at bounding box center [380, 299] width 7 height 7
checkbox input "true"
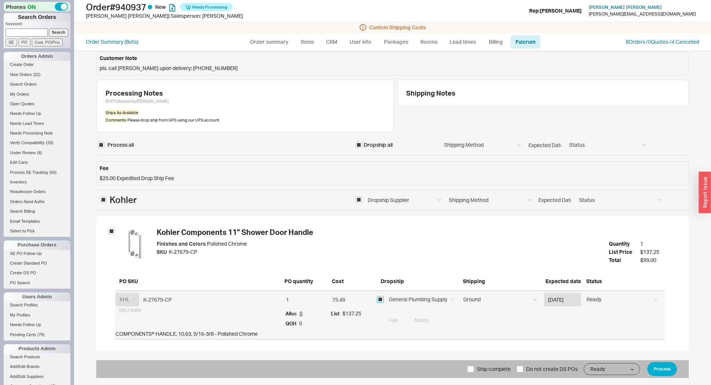
checkbox input "true"
click at [435, 321] on input at bounding box center [537, 320] width 254 height 14
type input "Please ship on our UPS account 379F25"
click at [670, 368] on button "Process" at bounding box center [662, 369] width 30 height 14
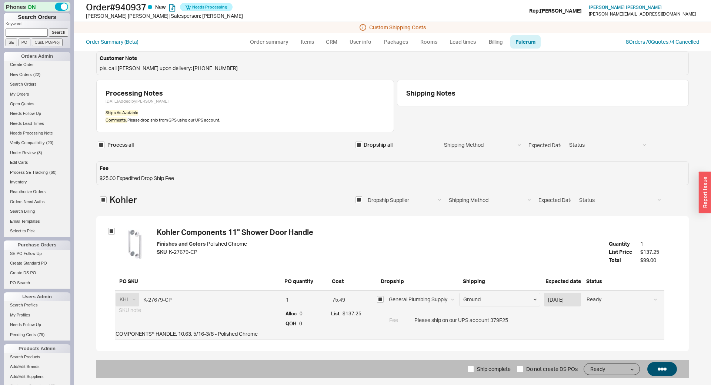
select select "*"
select select "LOW"
select select "3"
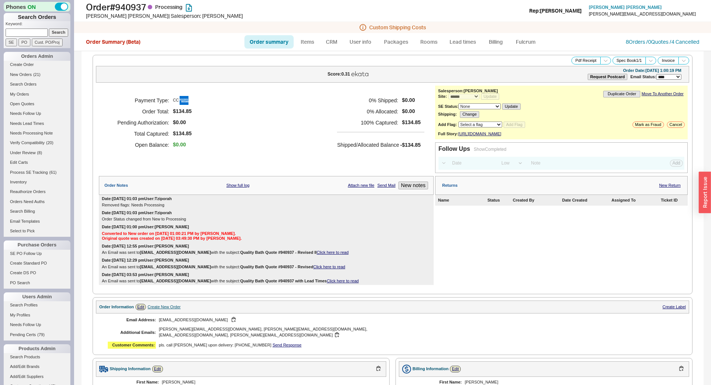
scroll to position [291, 0]
